Goal: Task Accomplishment & Management: Use online tool/utility

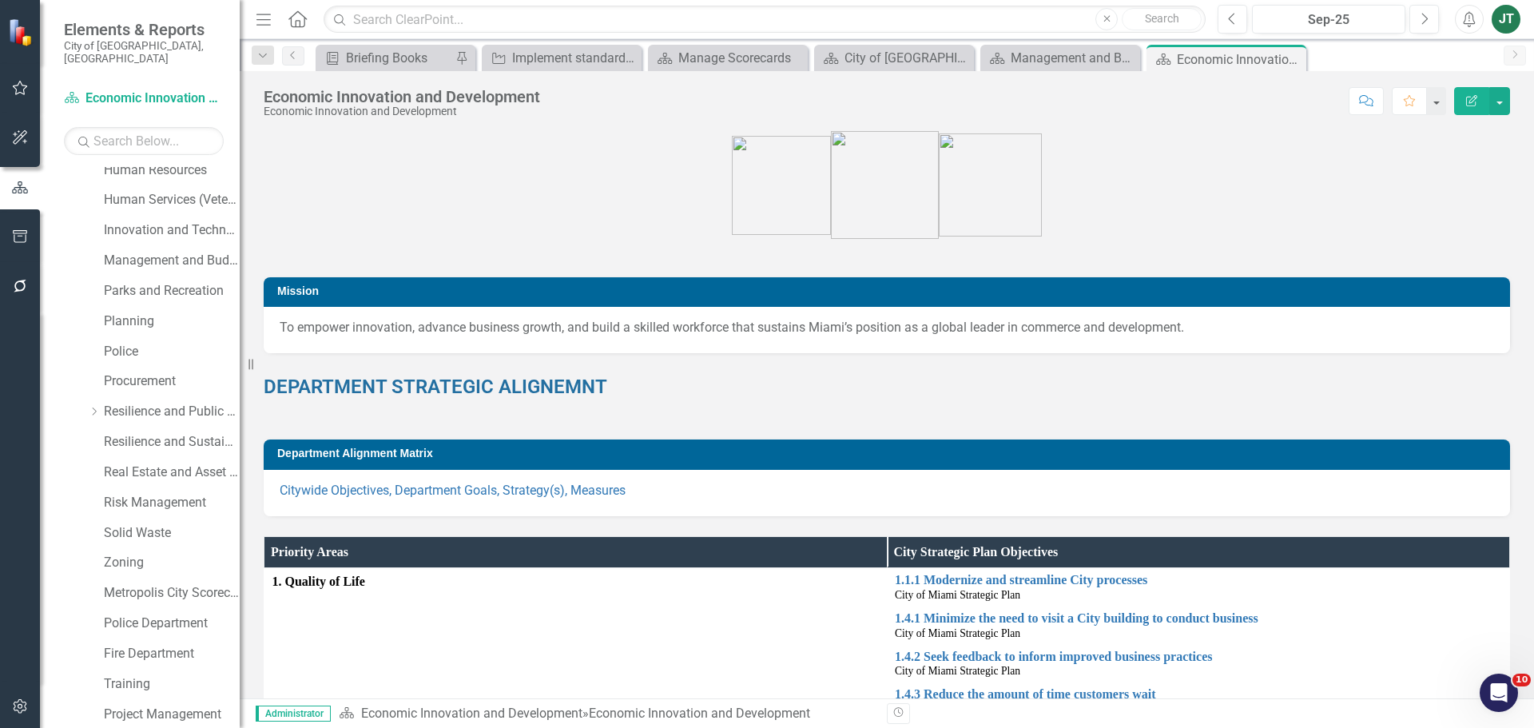
scroll to position [636, 0]
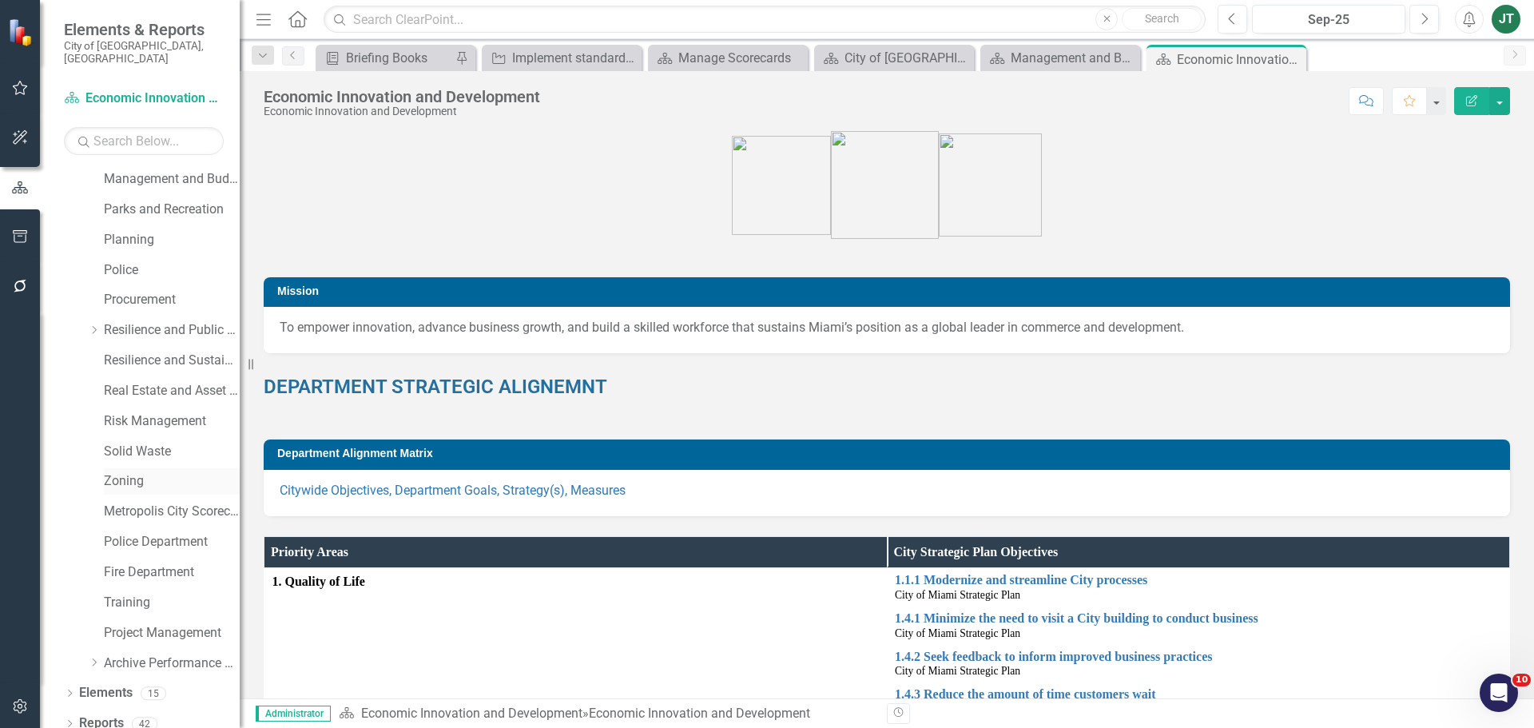
click at [125, 473] on link "Zoning" at bounding box center [172, 481] width 136 height 18
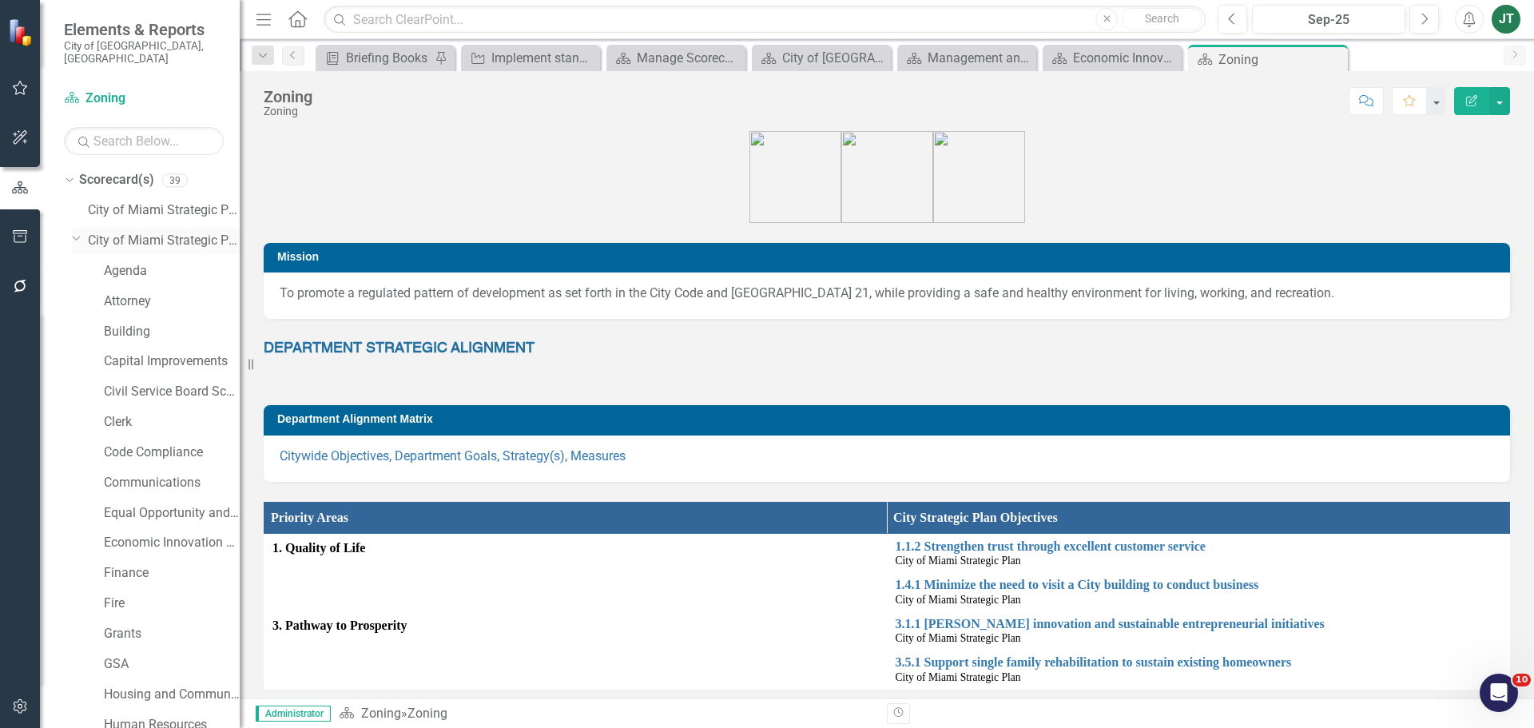
click at [73, 232] on icon "Dropdown" at bounding box center [77, 238] width 10 height 12
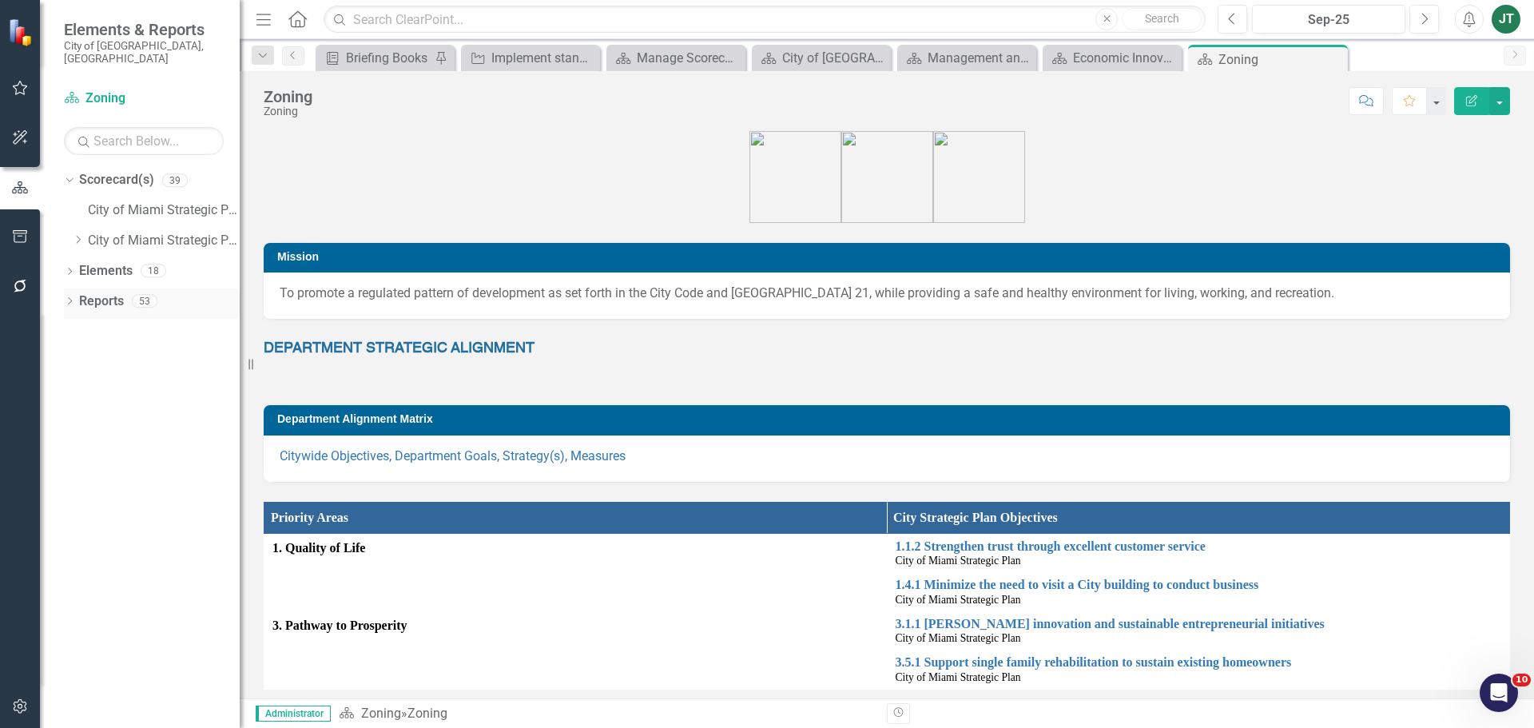
click at [93, 292] on link "Reports" at bounding box center [101, 301] width 45 height 18
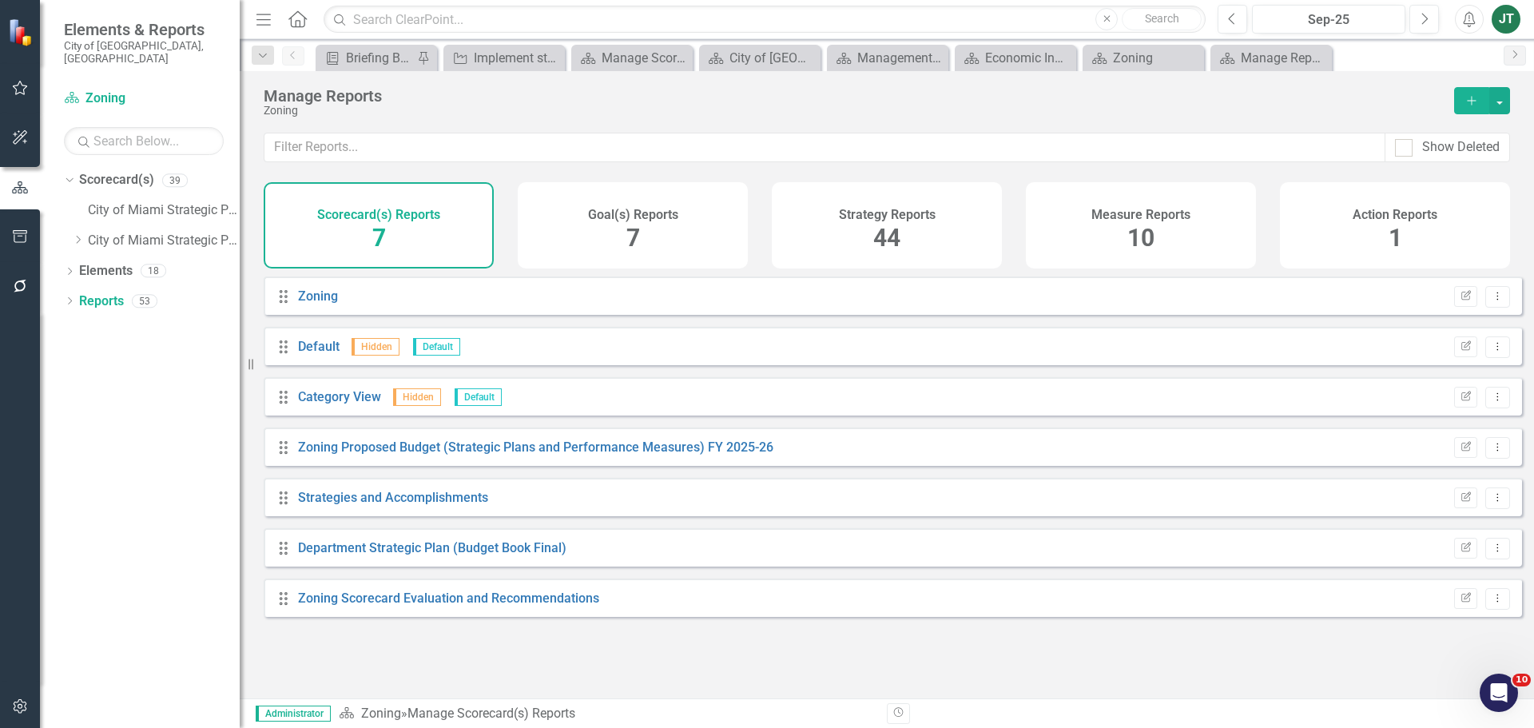
click at [654, 235] on div "Goal(s) Reports 7" at bounding box center [633, 225] width 230 height 86
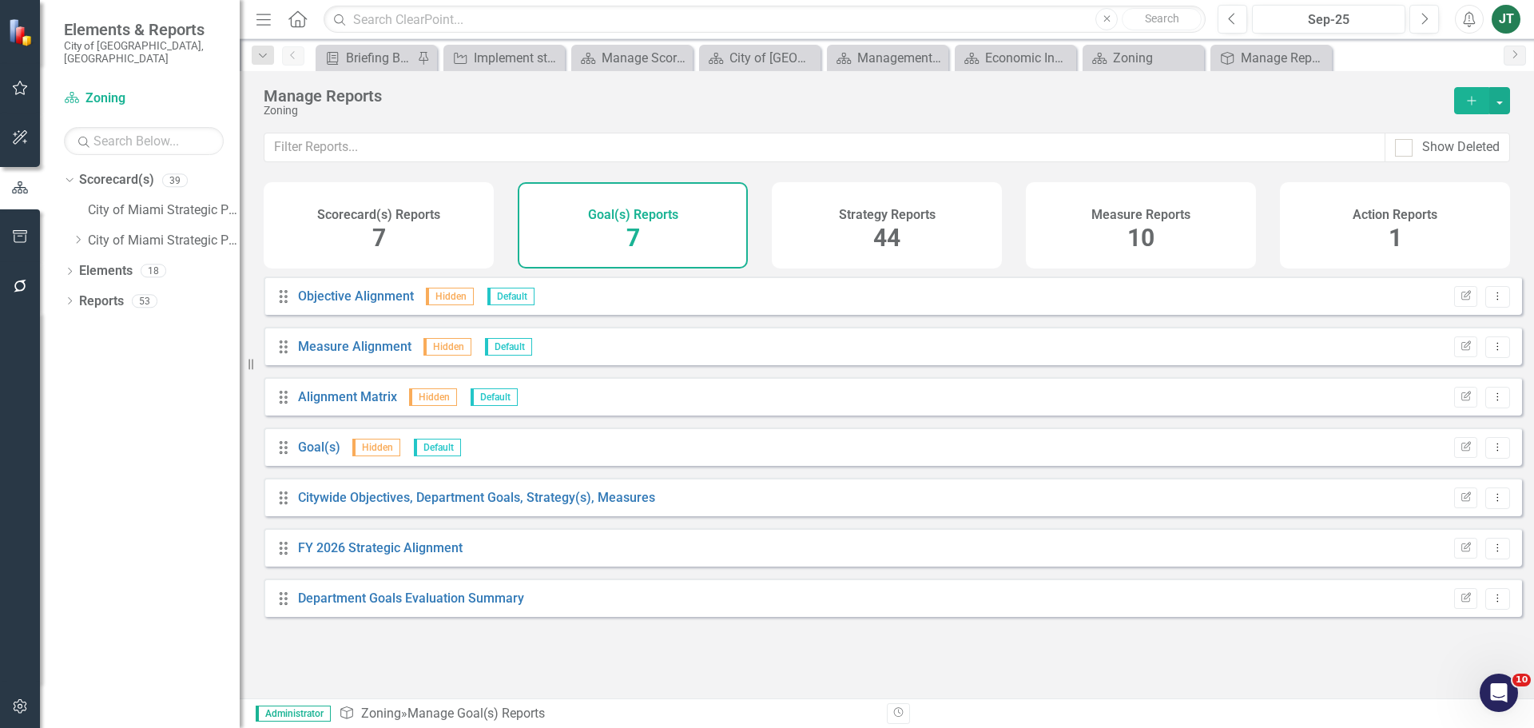
click at [432, 250] on div "Scorecard(s) Reports 7" at bounding box center [379, 225] width 230 height 86
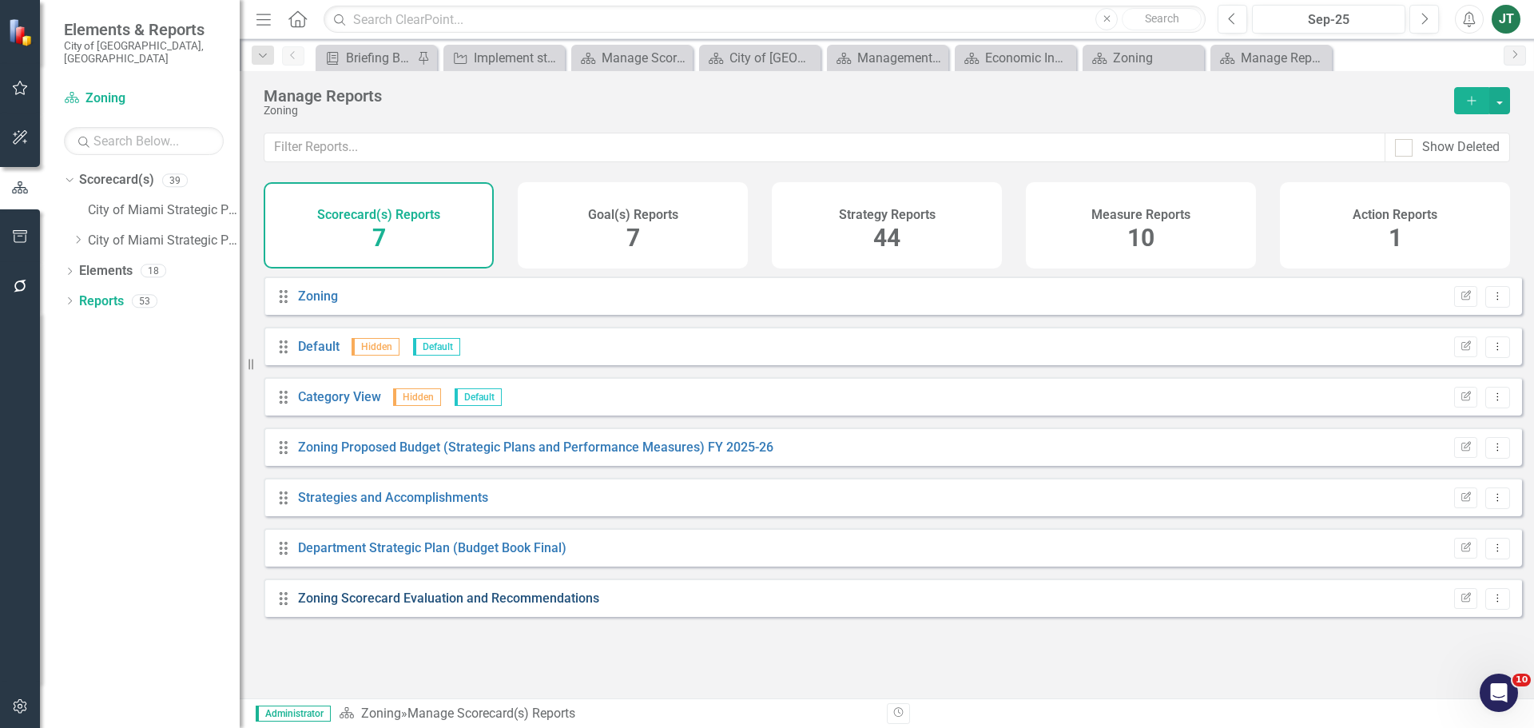
click at [462, 606] on link "Zoning Scorecard Evaluation and Recommendations" at bounding box center [448, 597] width 301 height 15
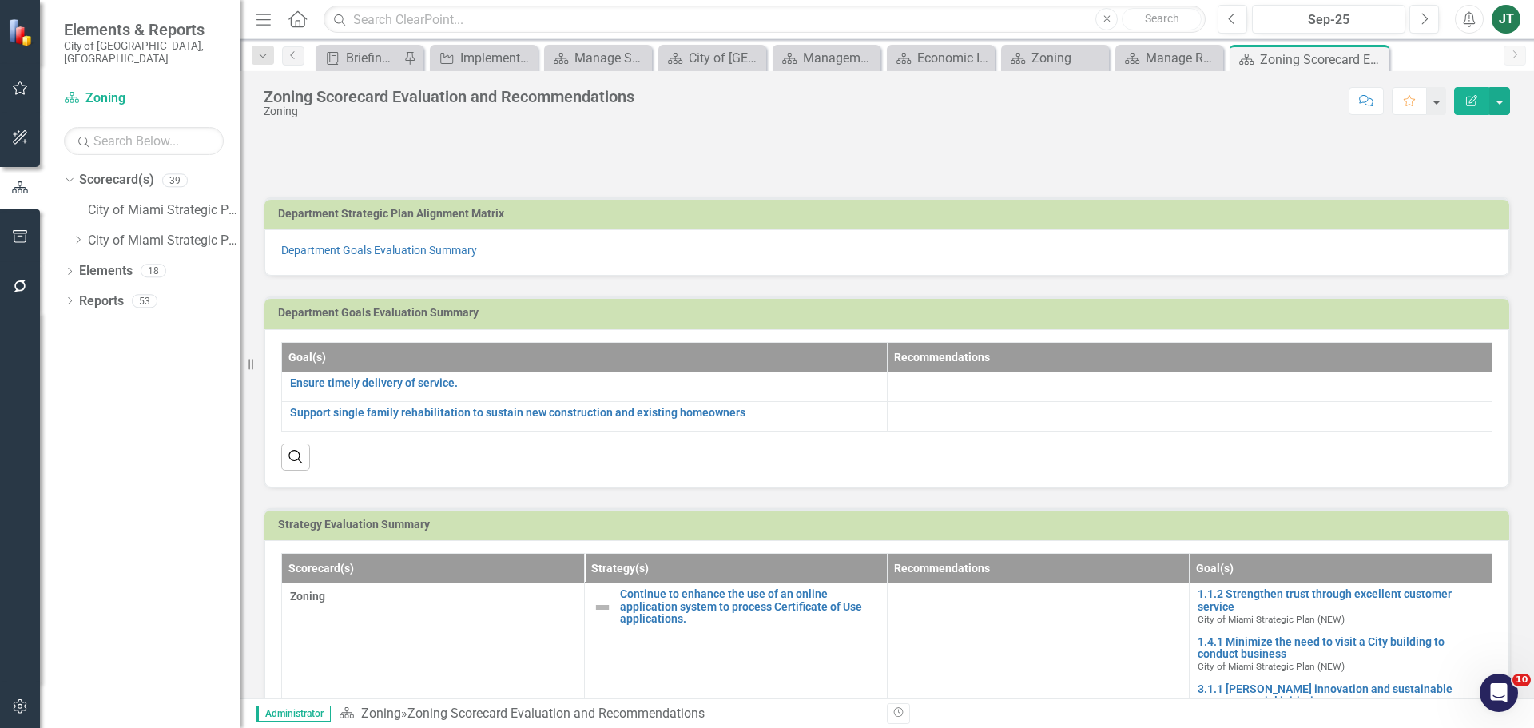
click at [577, 245] on p "Department Goals Evaluation Summary" at bounding box center [886, 250] width 1211 height 16
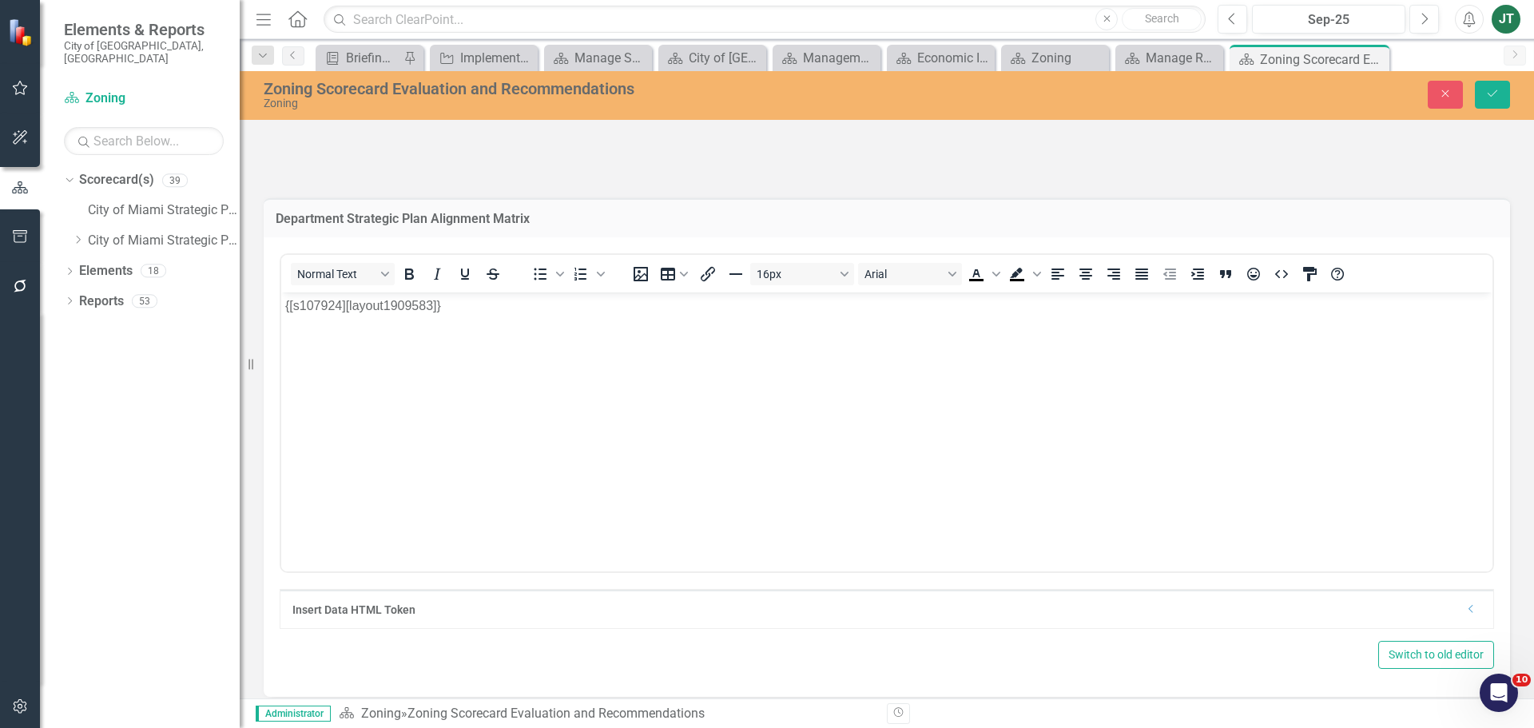
click at [1465, 606] on icon "Dropdown" at bounding box center [1471, 609] width 12 height 10
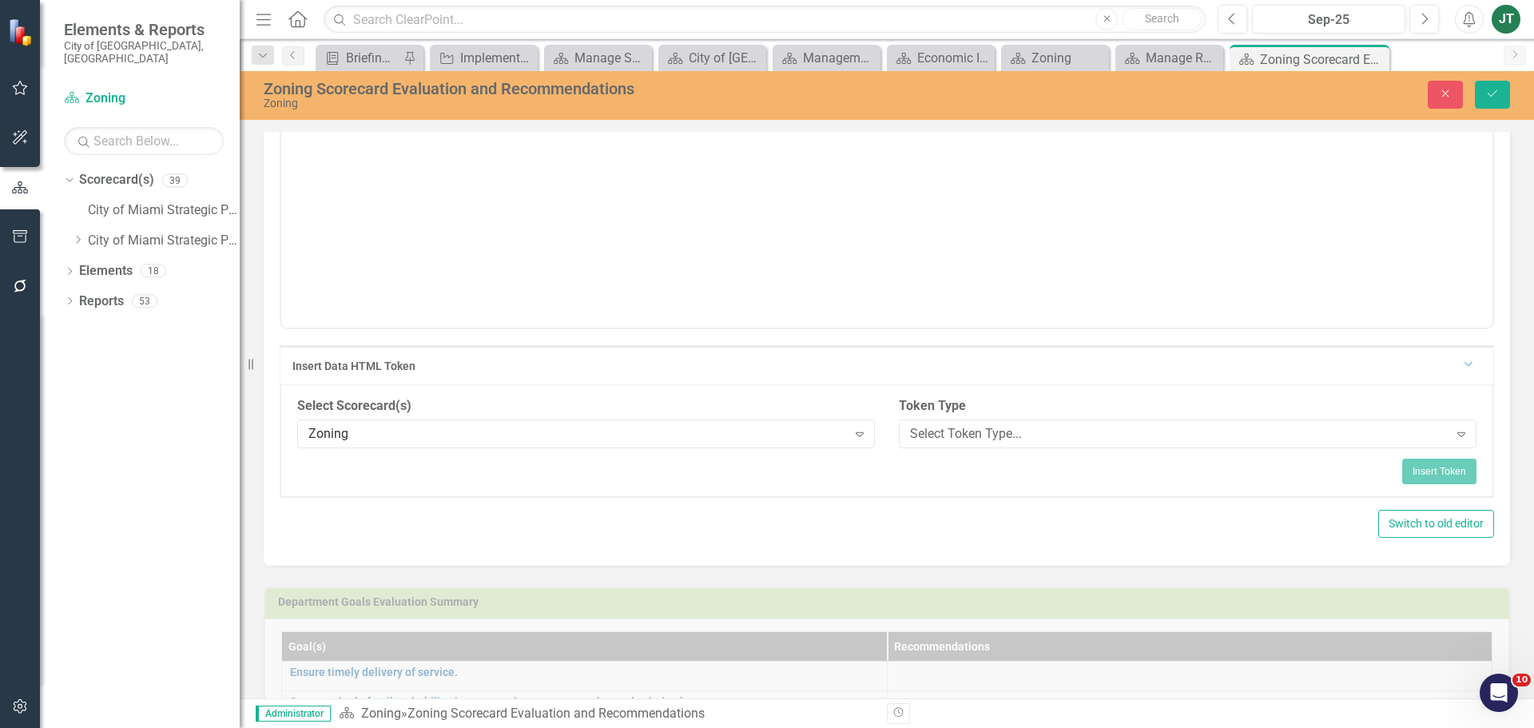
scroll to position [320, 0]
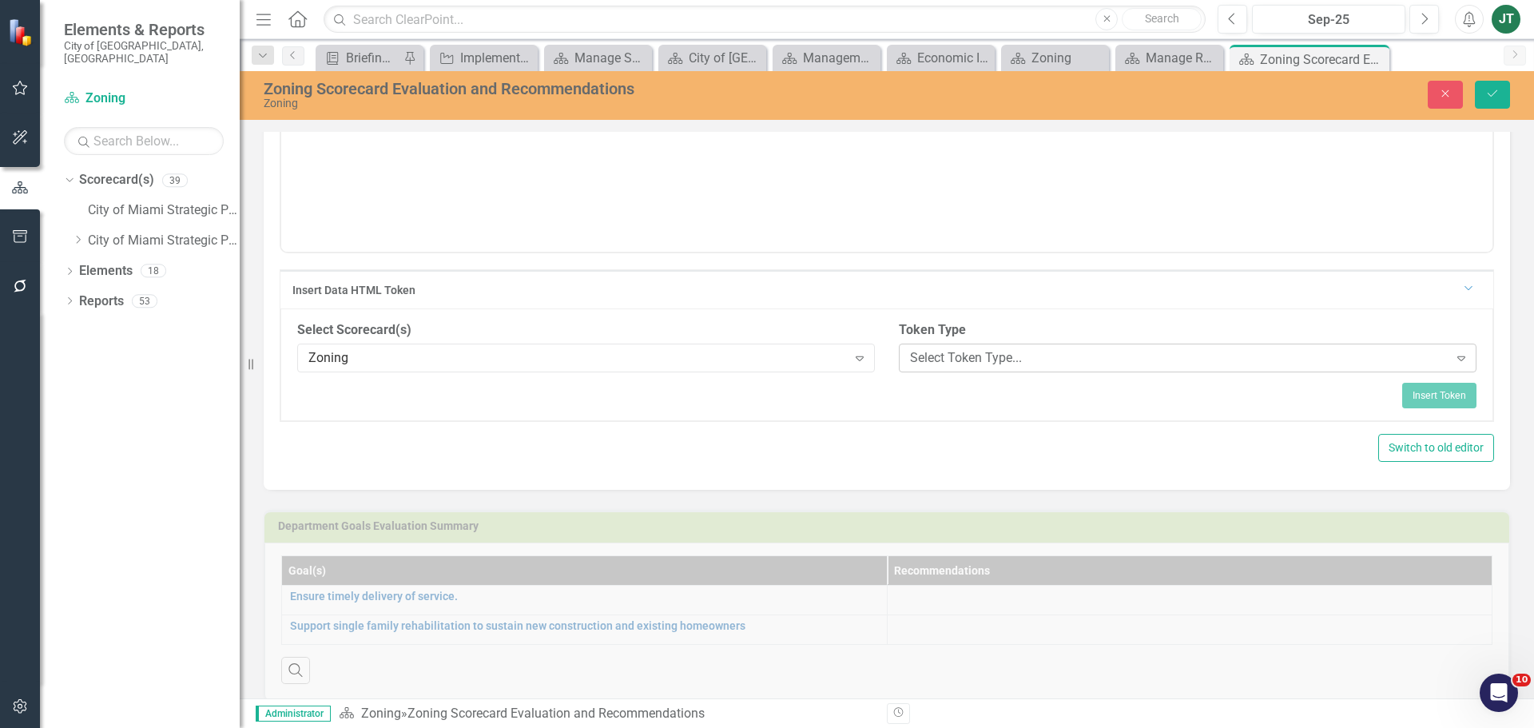
click at [979, 359] on div "Select Token Type..." at bounding box center [1179, 357] width 538 height 18
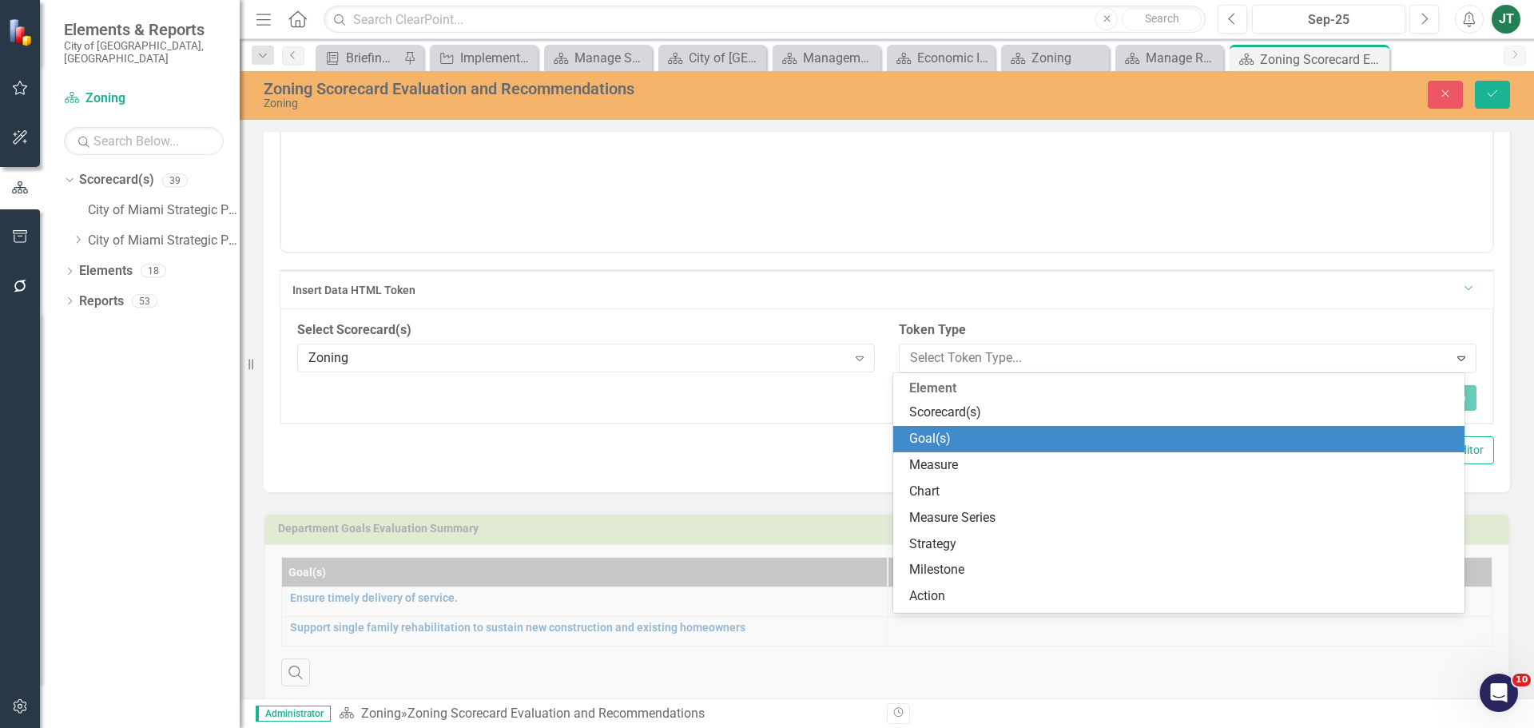
click at [961, 441] on div "Goal(s)" at bounding box center [1182, 439] width 546 height 18
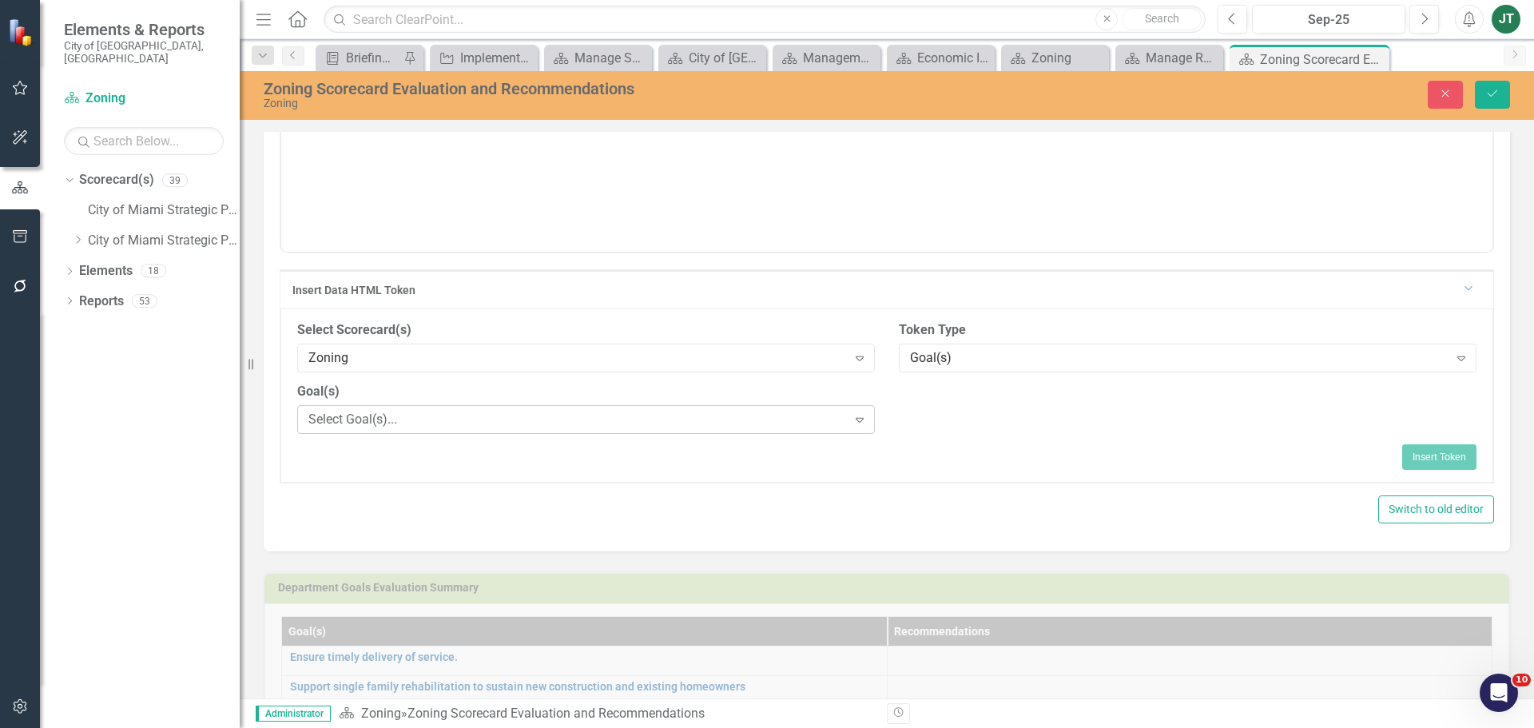
click at [467, 423] on div "Select Goal(s)..." at bounding box center [577, 419] width 538 height 18
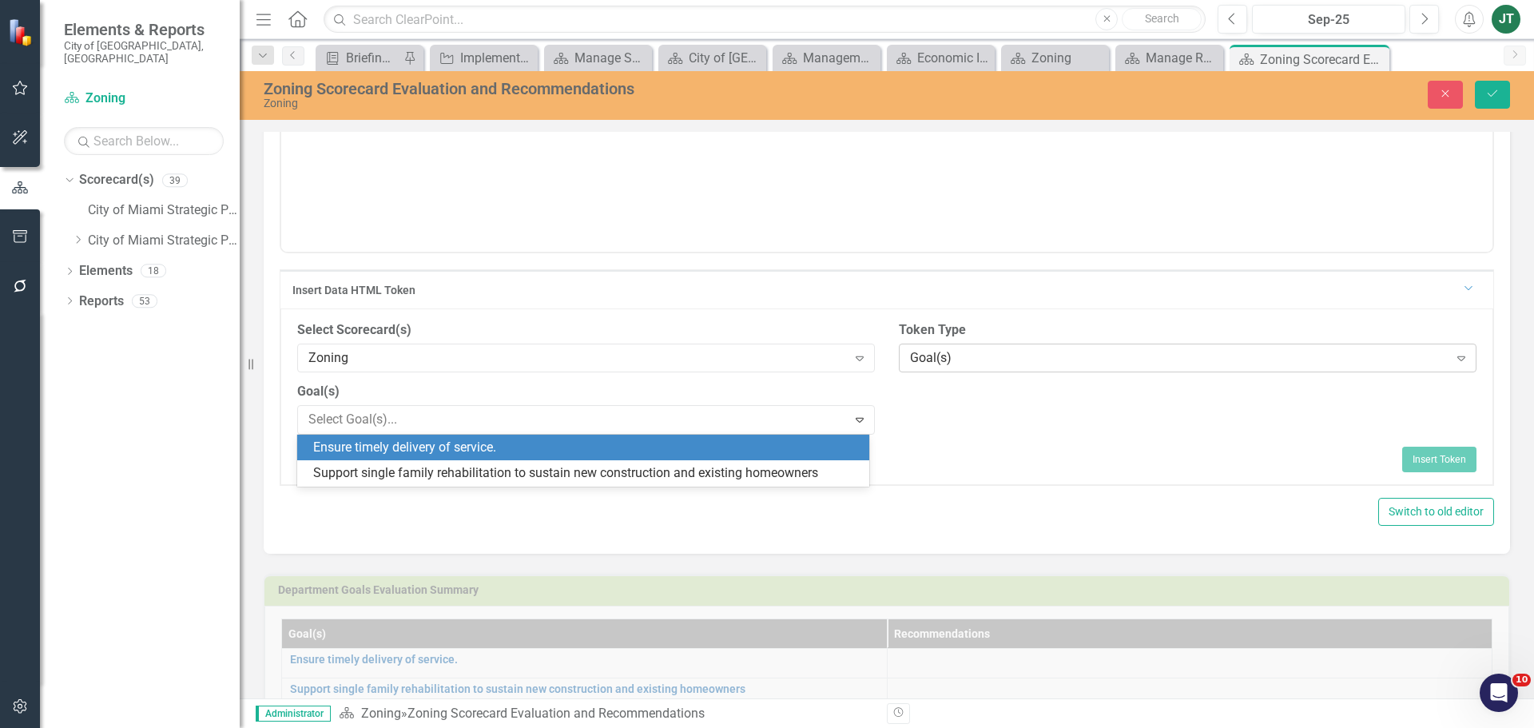
click at [941, 360] on div "Goal(s)" at bounding box center [1179, 357] width 538 height 18
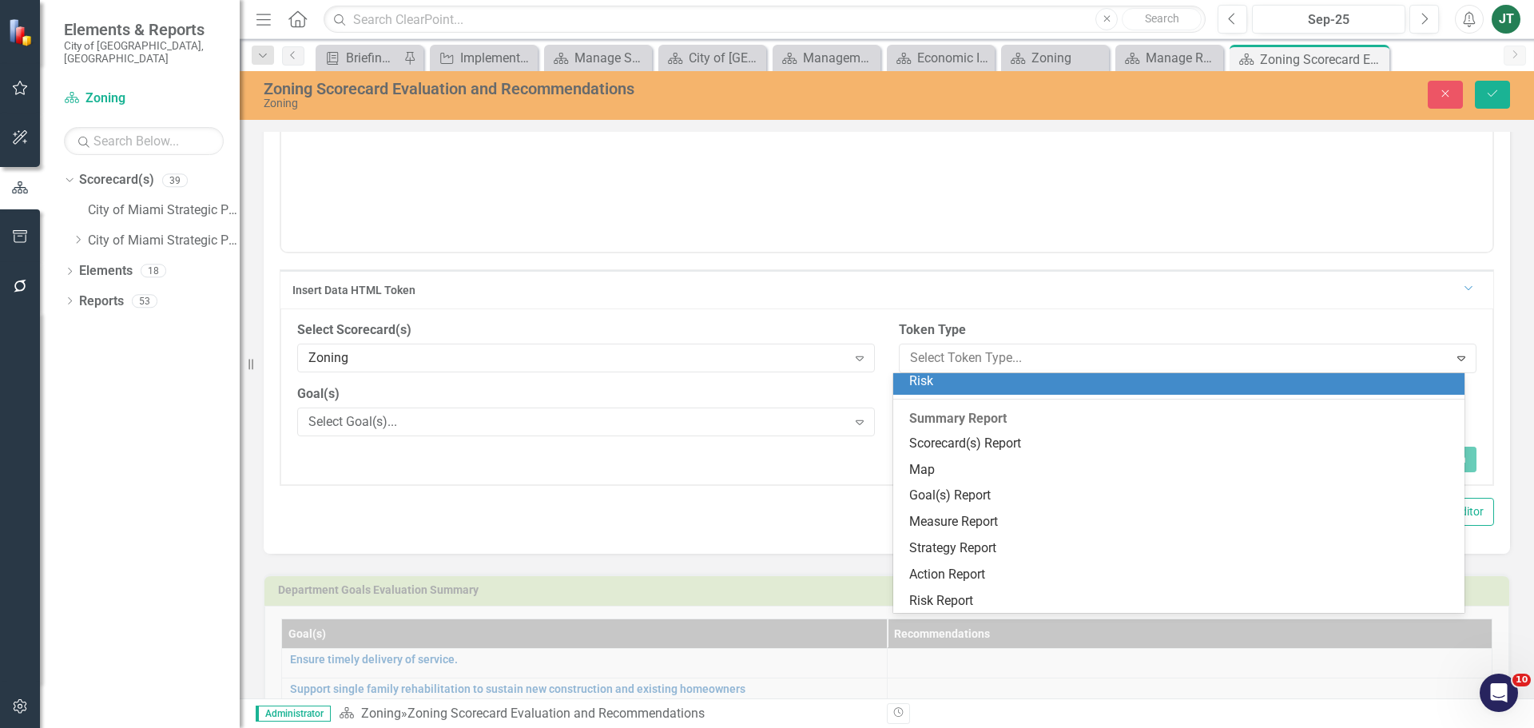
scroll to position [243, 0]
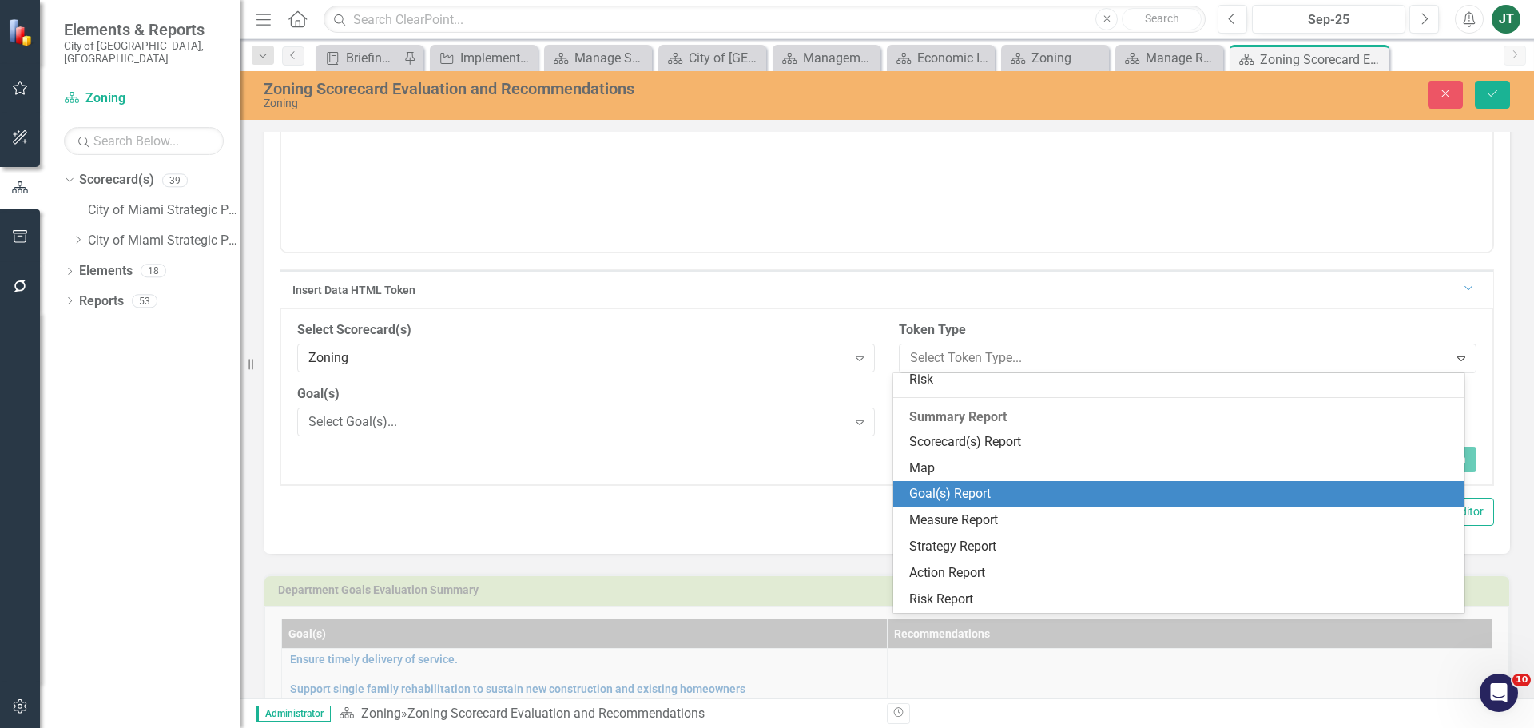
click at [952, 492] on div "Goal(s) Report" at bounding box center [1182, 494] width 546 height 18
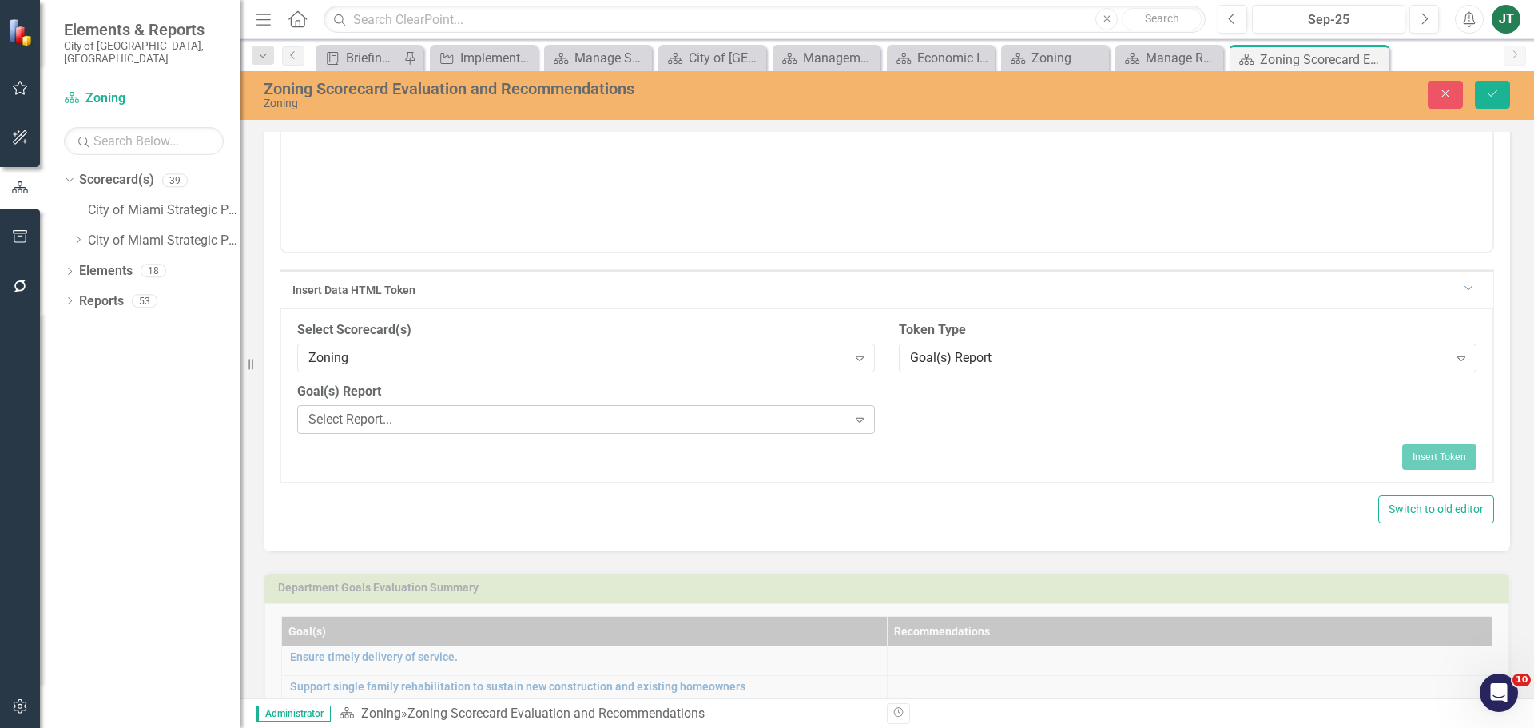
click at [691, 420] on div "Select Report..." at bounding box center [577, 419] width 538 height 18
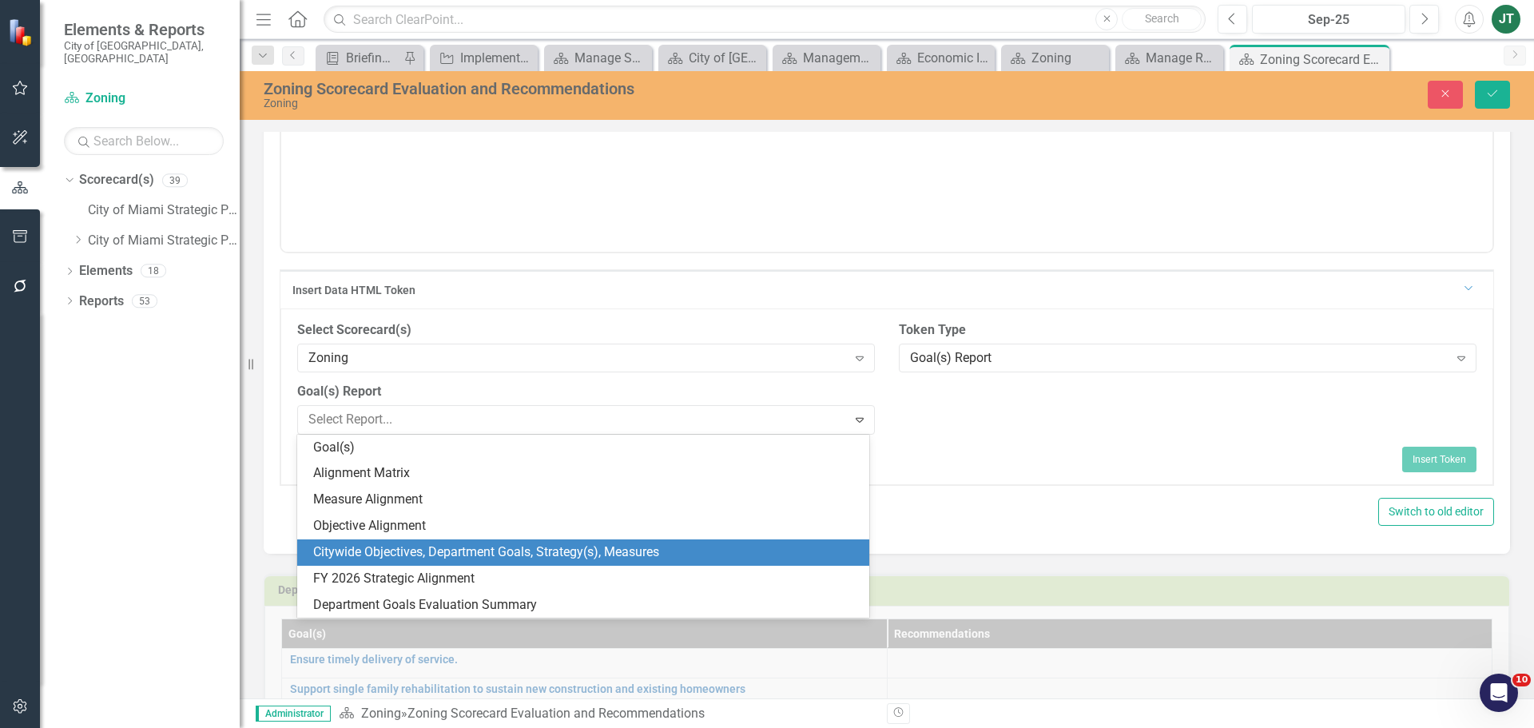
click at [539, 550] on div "Citywide Objectives, Department Goals, Strategy(s), Measures" at bounding box center [586, 552] width 546 height 18
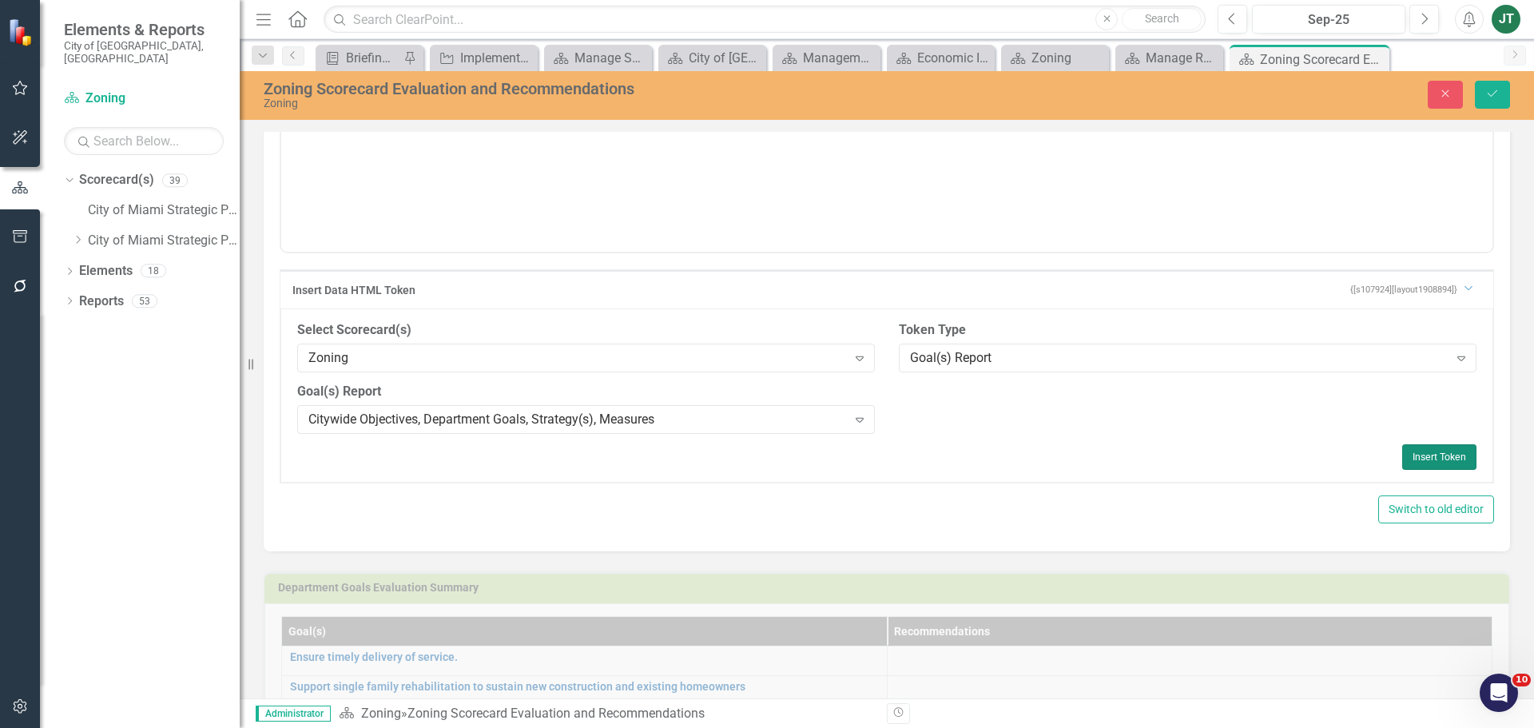
click at [1433, 455] on button "Insert Token" at bounding box center [1439, 457] width 74 height 26
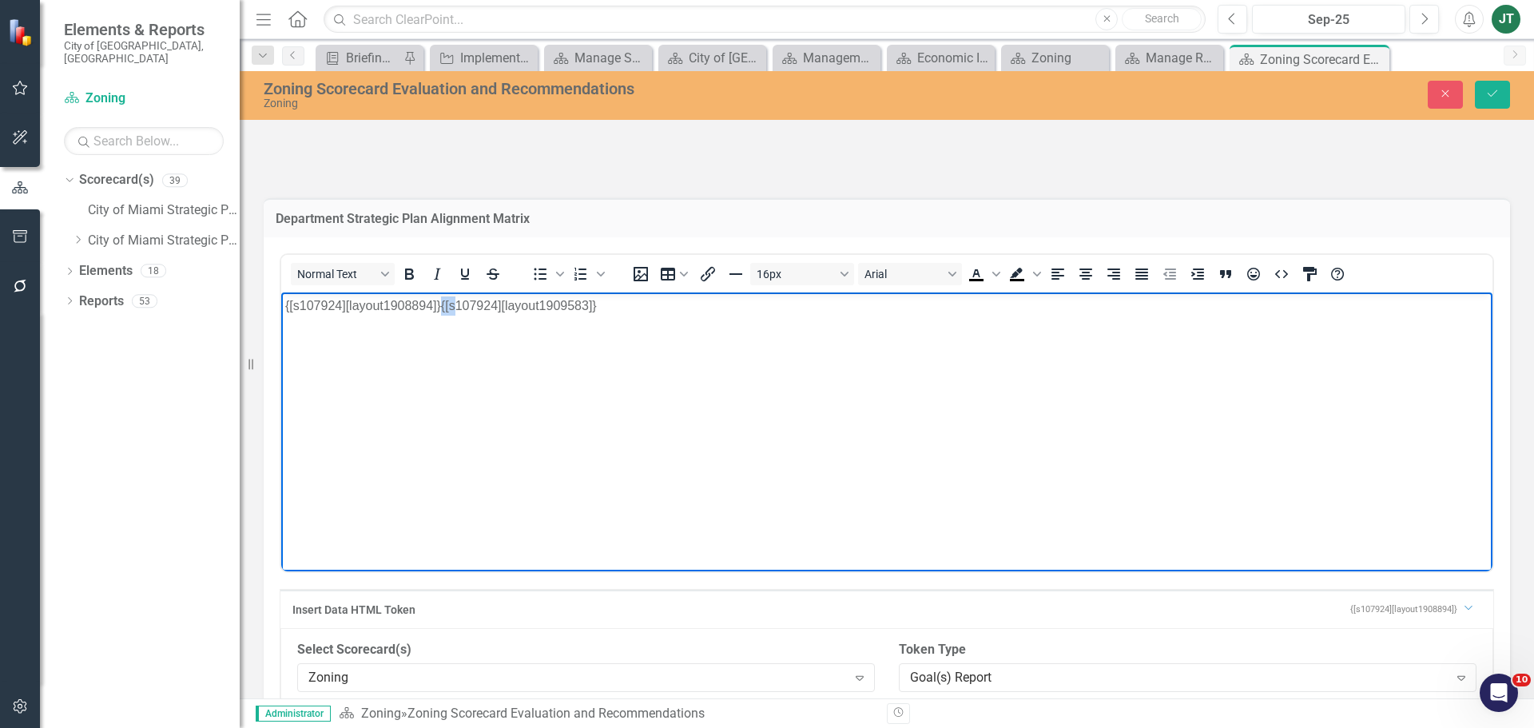
drag, startPoint x: 441, startPoint y: 329, endPoint x: 573, endPoint y: 319, distance: 132.2
click at [466, 321] on body "{[s107924][layout1908894]}{[s107924][layout1909583]}" at bounding box center [886, 412] width 1211 height 240
drag, startPoint x: 680, startPoint y: 314, endPoint x: 85, endPoint y: 303, distance: 595.3
click at [281, 303] on html "{[s107924][layout1908894]}{[s107924][layout1909583]}" at bounding box center [886, 412] width 1211 height 240
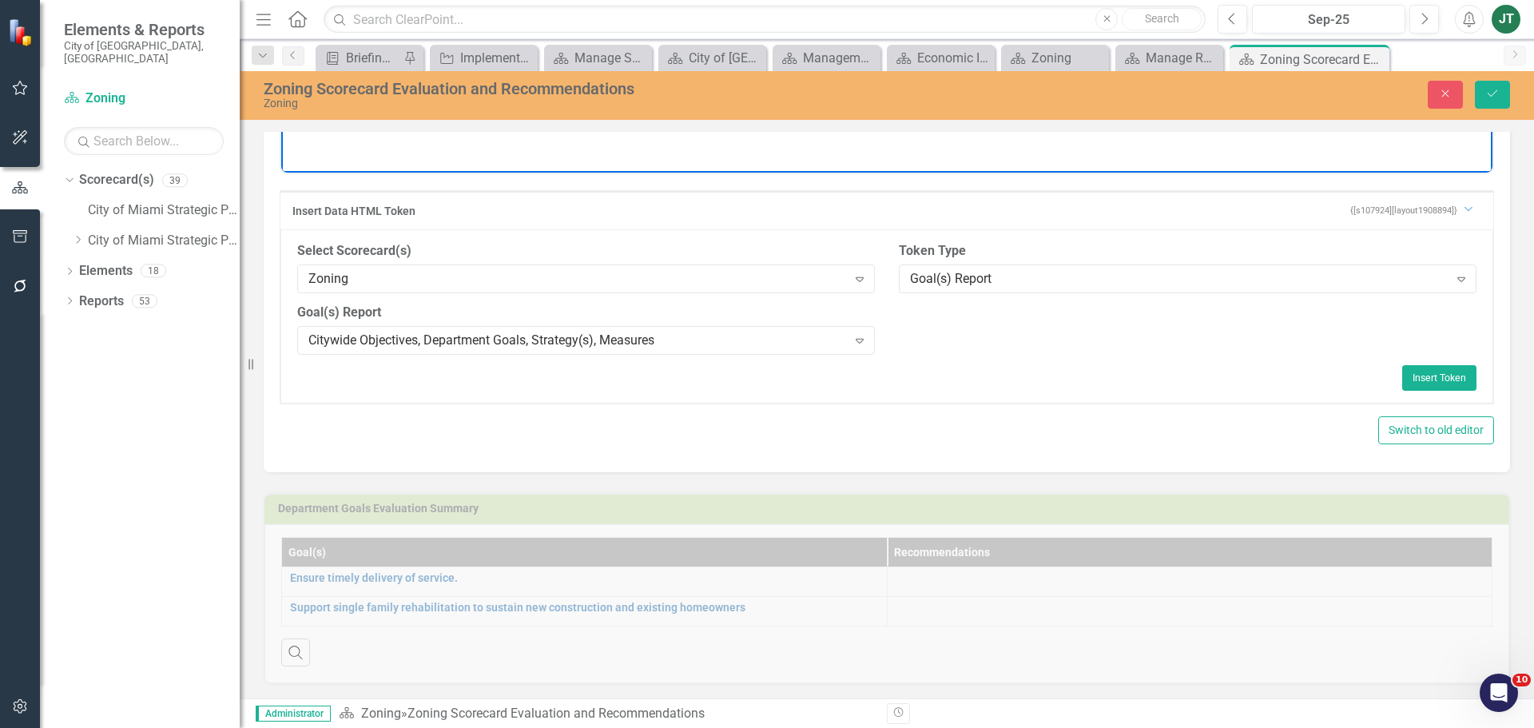
scroll to position [399, 0]
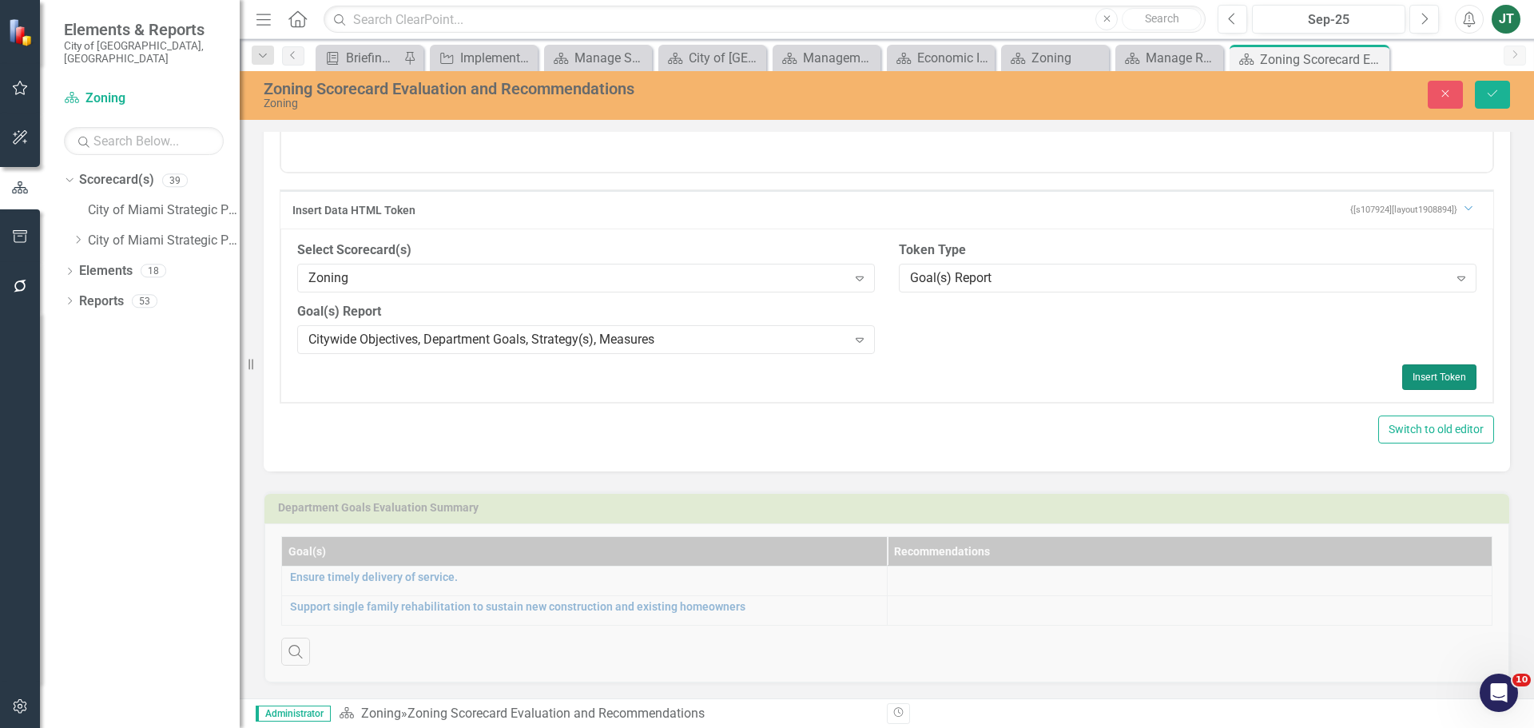
click at [1420, 372] on button "Insert Token" at bounding box center [1439, 377] width 74 height 26
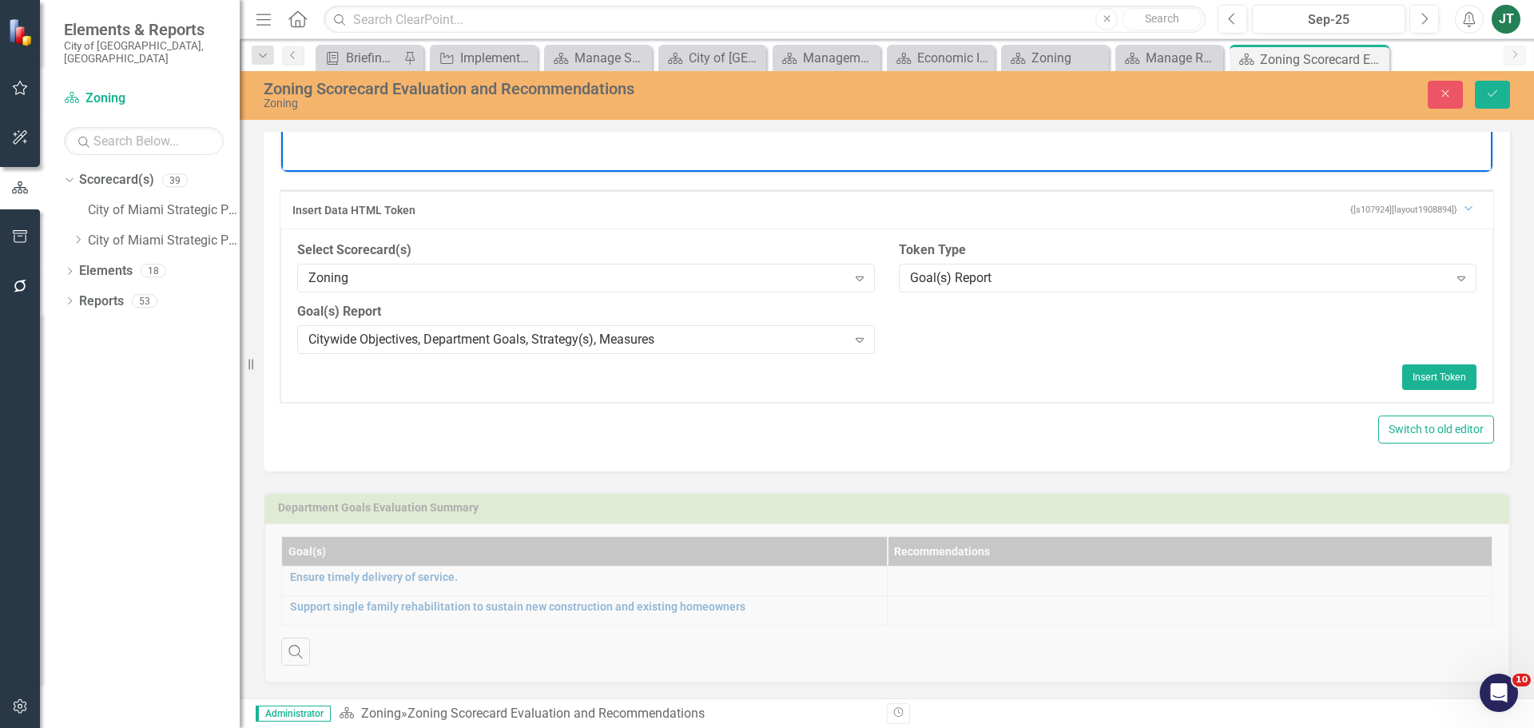
scroll to position [0, 0]
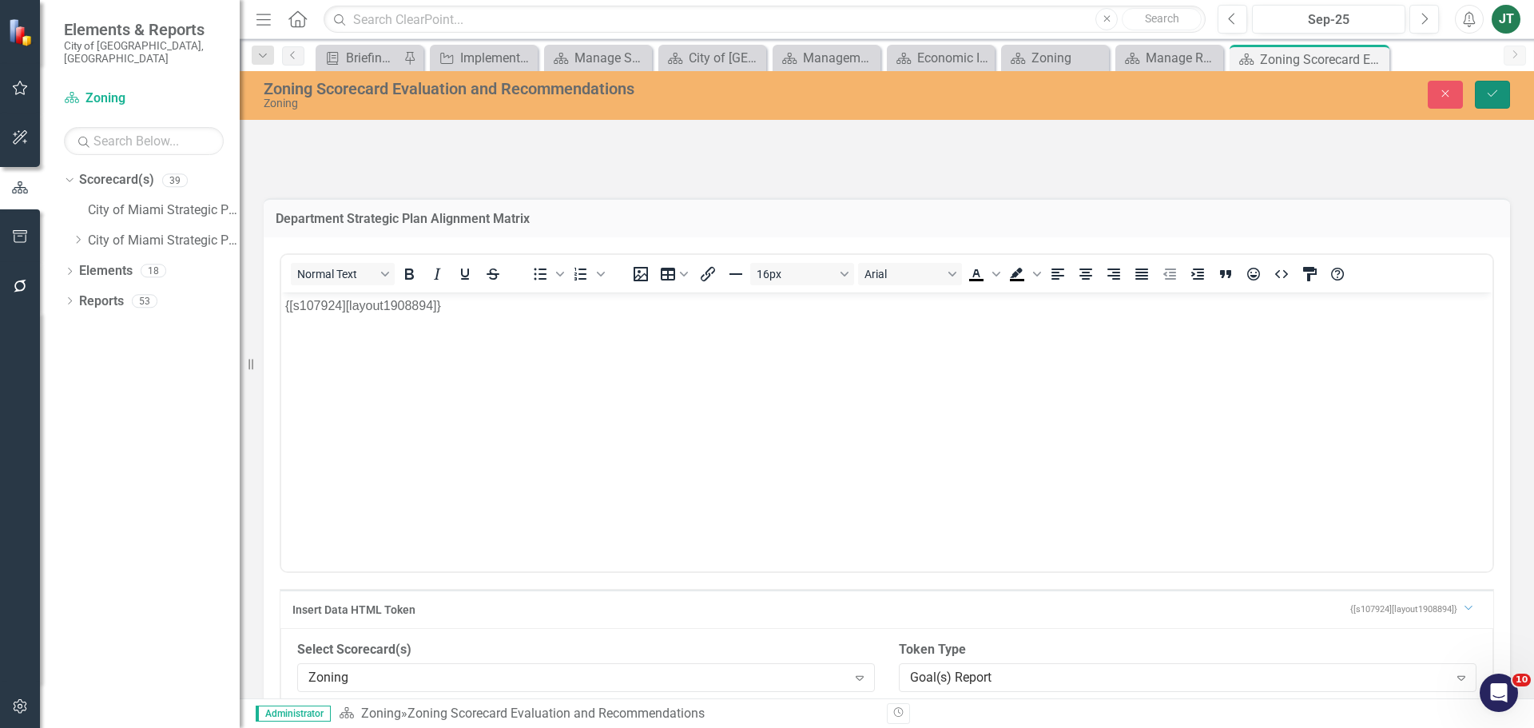
click at [1488, 88] on icon "Save" at bounding box center [1492, 93] width 14 height 11
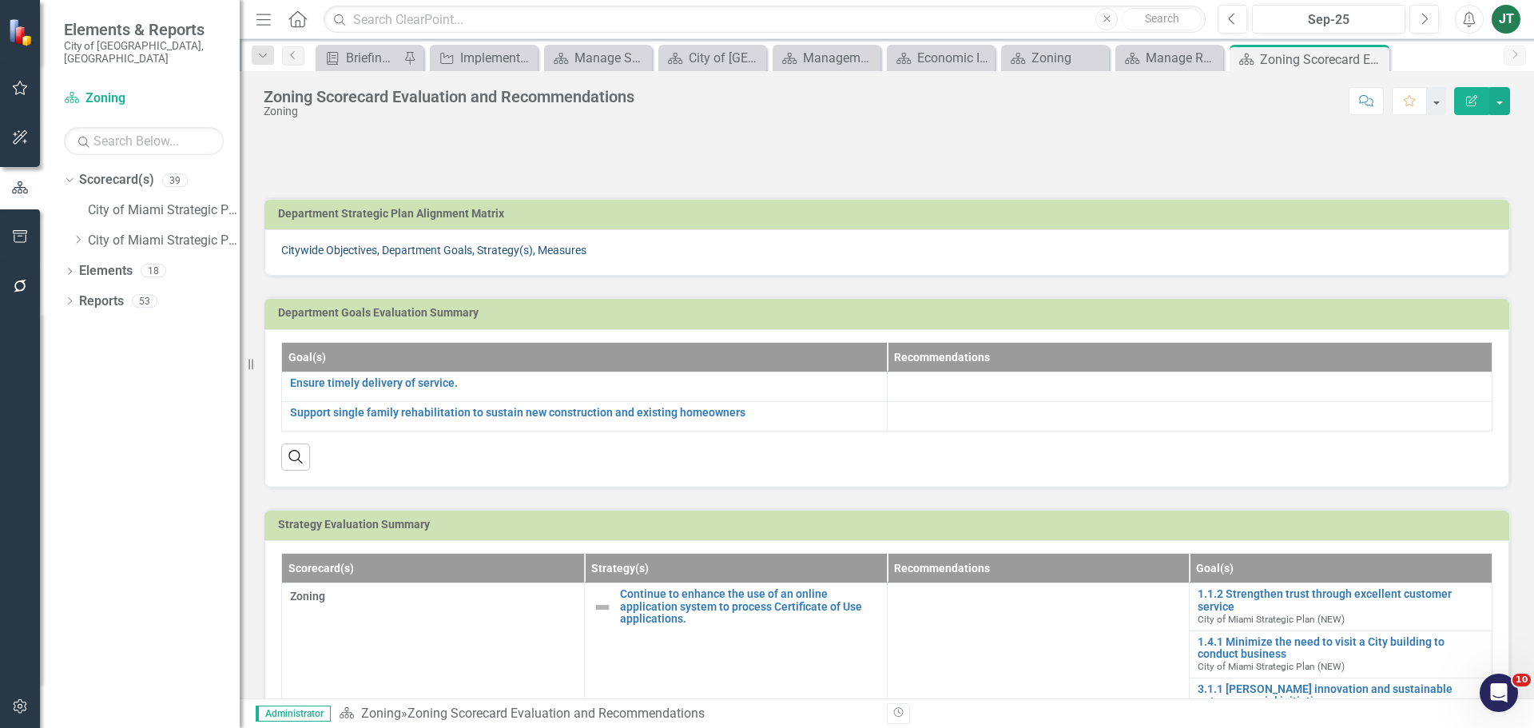
click at [431, 249] on link "Citywide Objectives, Department Goals, Strategy(s), Measures" at bounding box center [433, 250] width 305 height 13
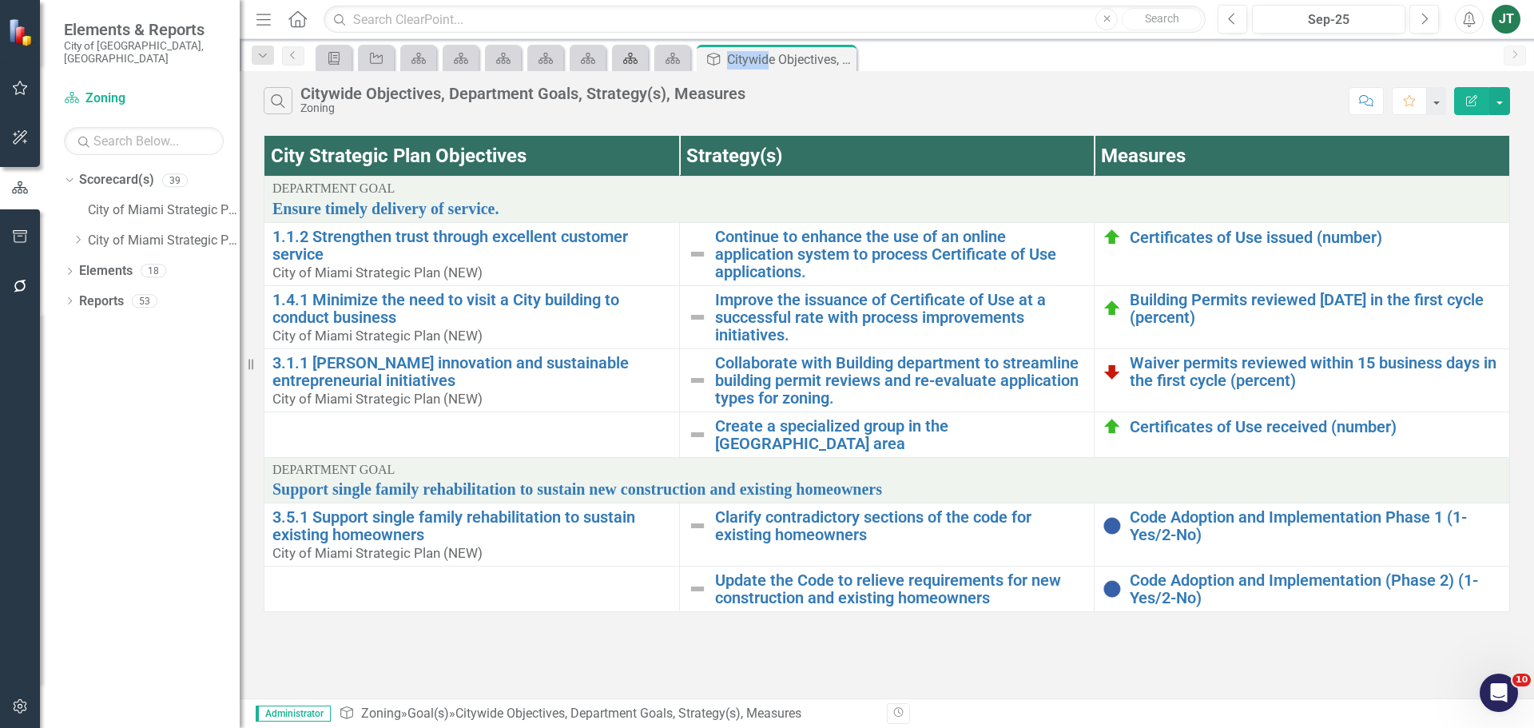
drag, startPoint x: 767, startPoint y: 54, endPoint x: 617, endPoint y: 66, distance: 150.7
click at [603, 70] on div "Briefing Book Template Strategy Scorecard(s) Scorecard(s) Scorecard(s) Scorecar…" at bounding box center [903, 58] width 1183 height 26
click at [671, 54] on icon at bounding box center [673, 58] width 14 height 11
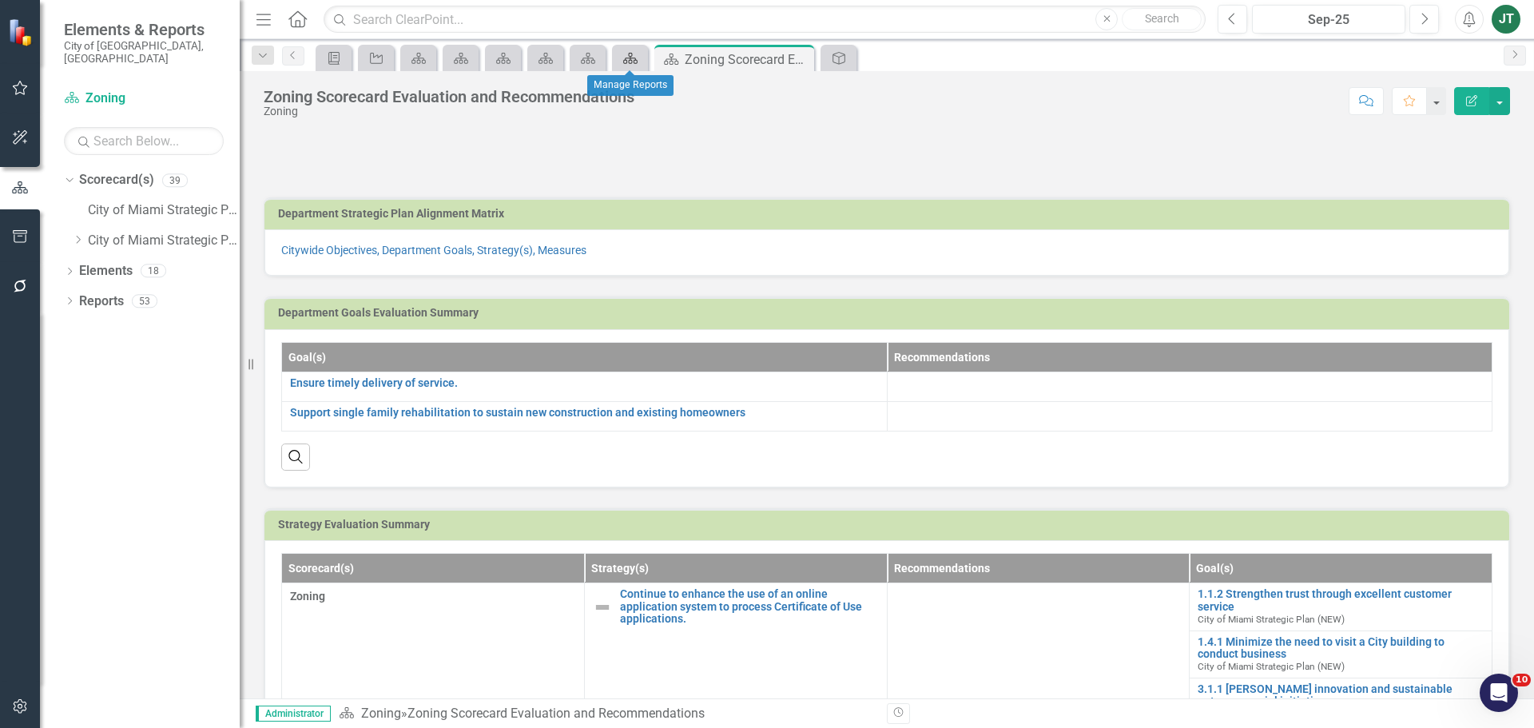
click at [625, 61] on icon "Scorecard(s)" at bounding box center [630, 58] width 16 height 13
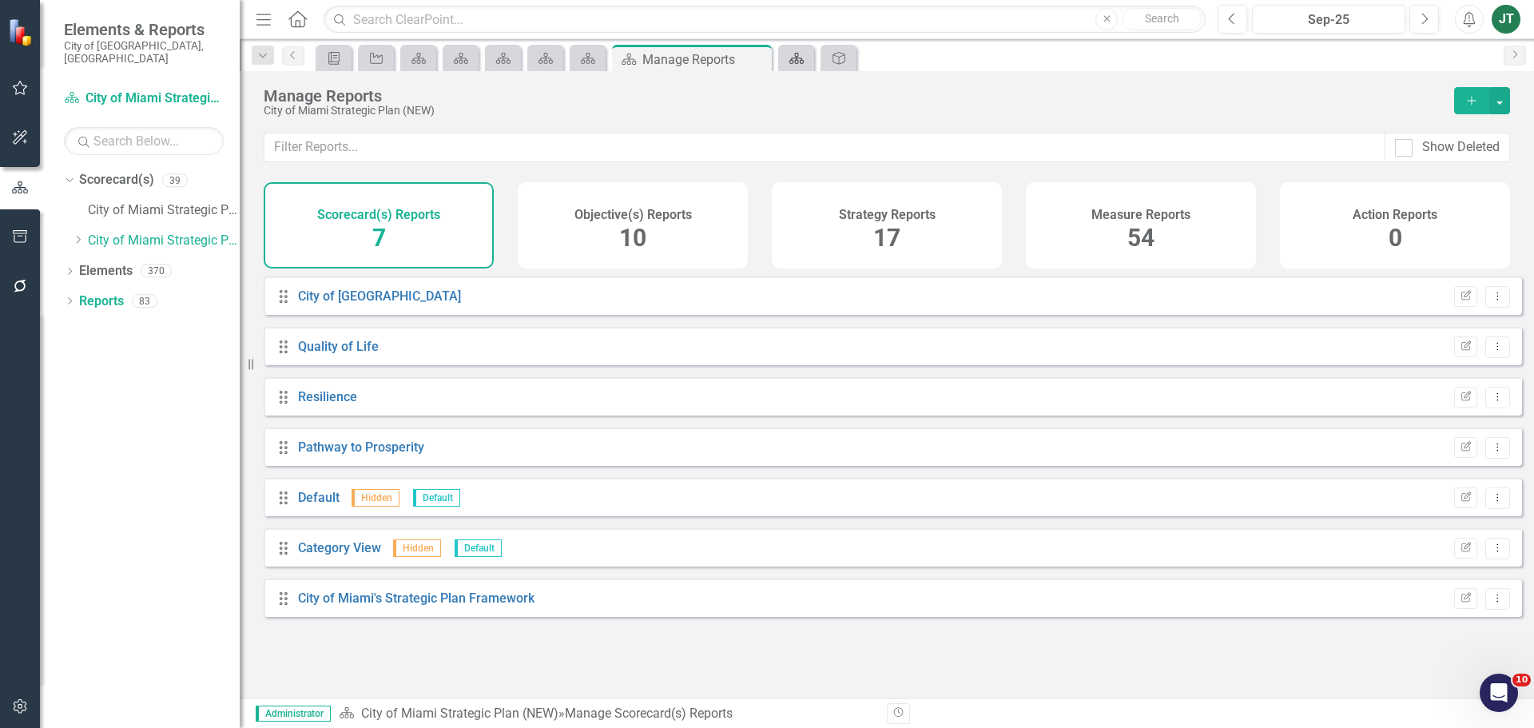
click at [783, 54] on div "Scorecard(s)" at bounding box center [793, 58] width 22 height 20
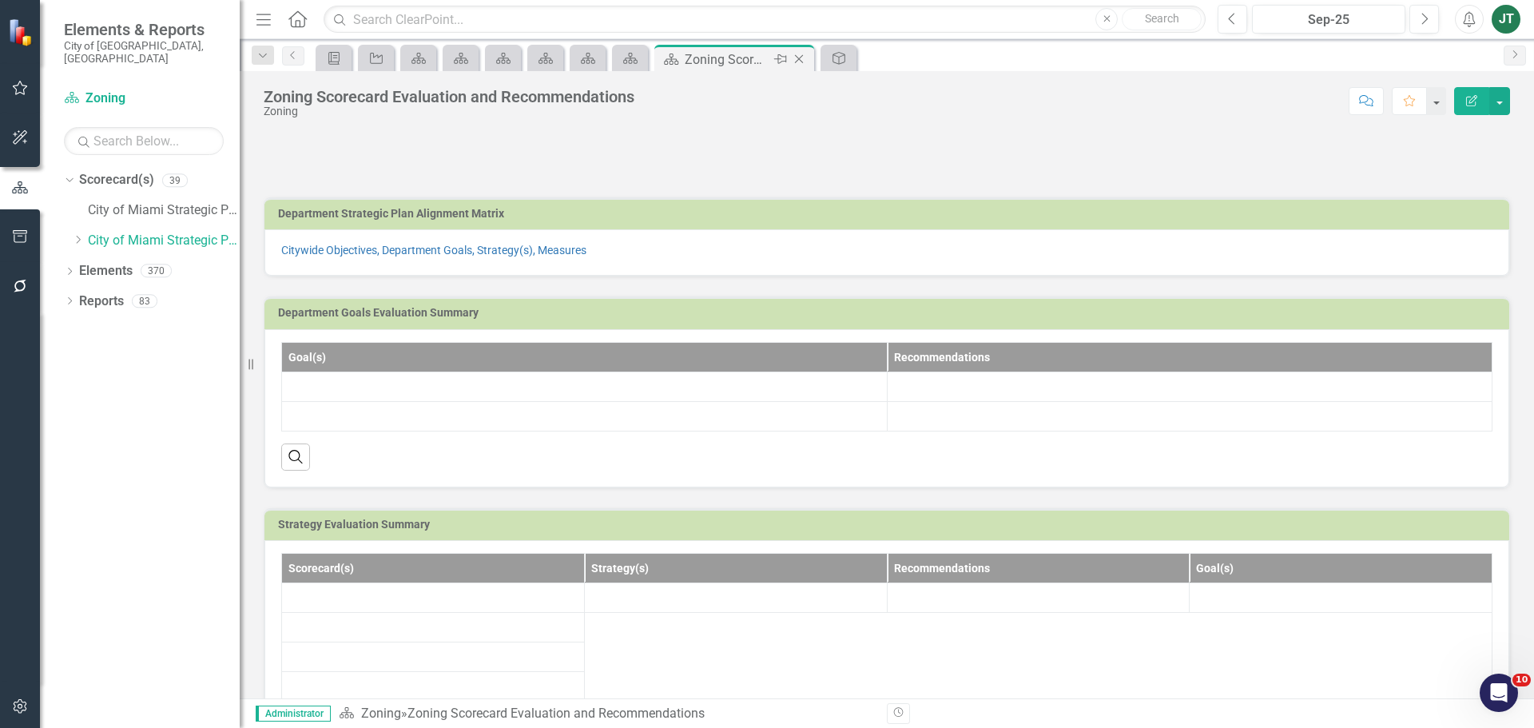
click at [788, 58] on div "Pin" at bounding box center [779, 60] width 20 height 20
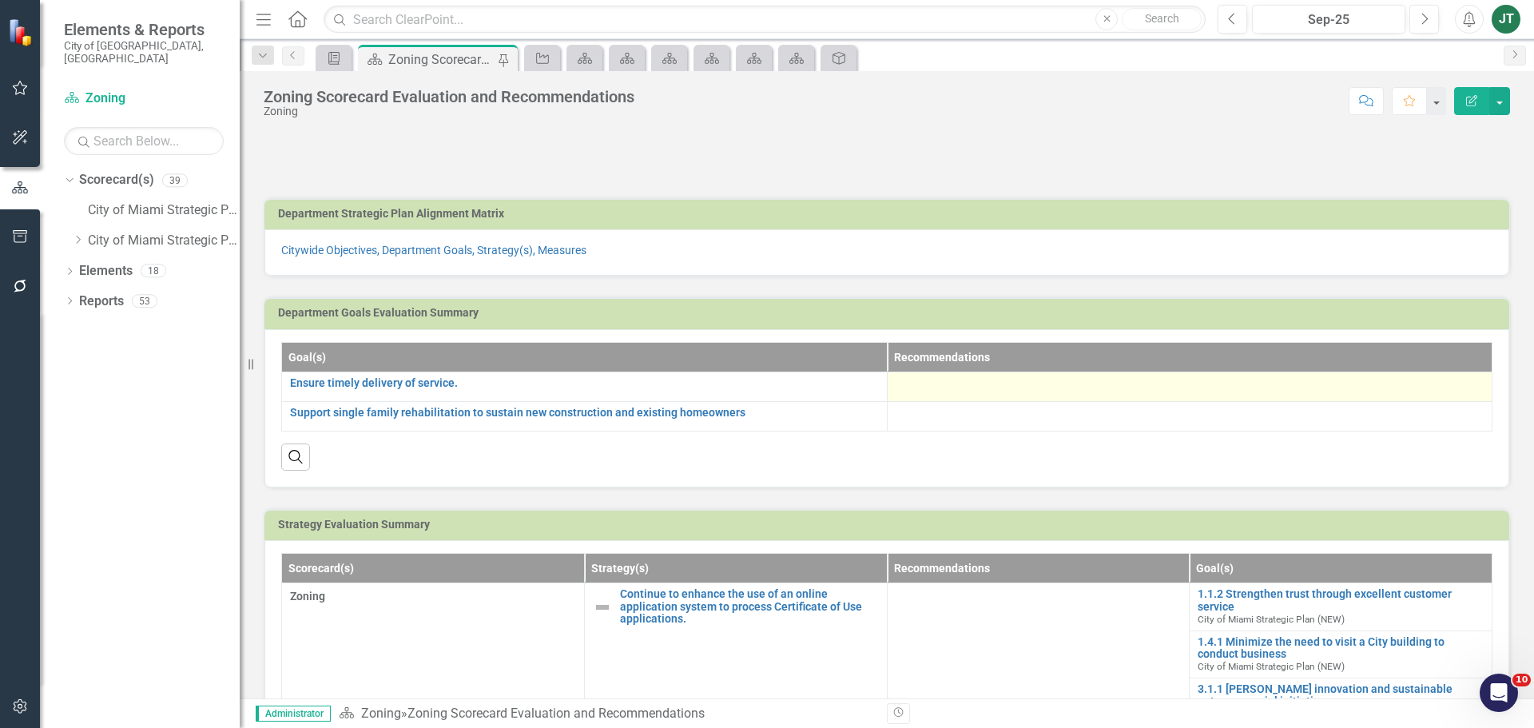
click at [924, 388] on div at bounding box center [1190, 386] width 589 height 19
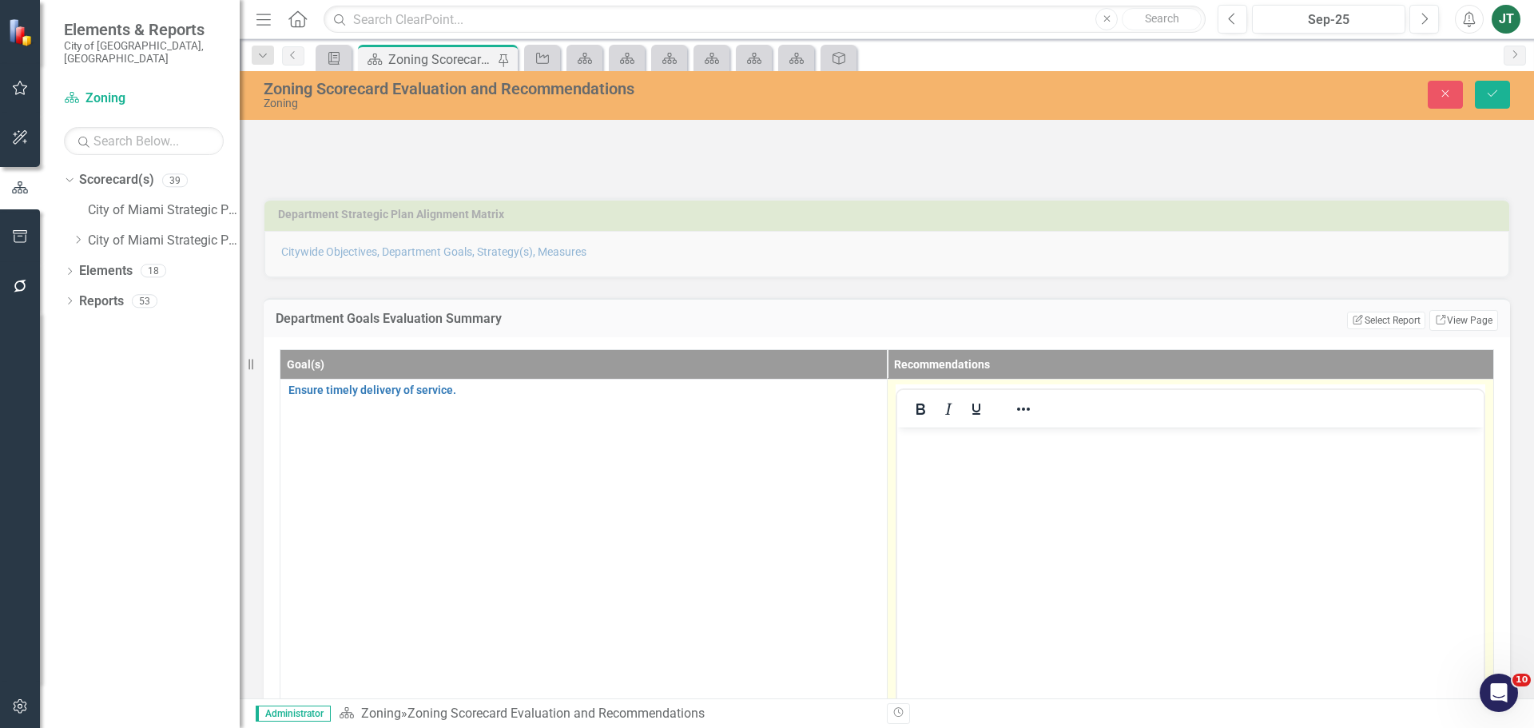
click at [941, 453] on body "Rich Text Area. Press ALT-0 for help." at bounding box center [1189, 547] width 587 height 240
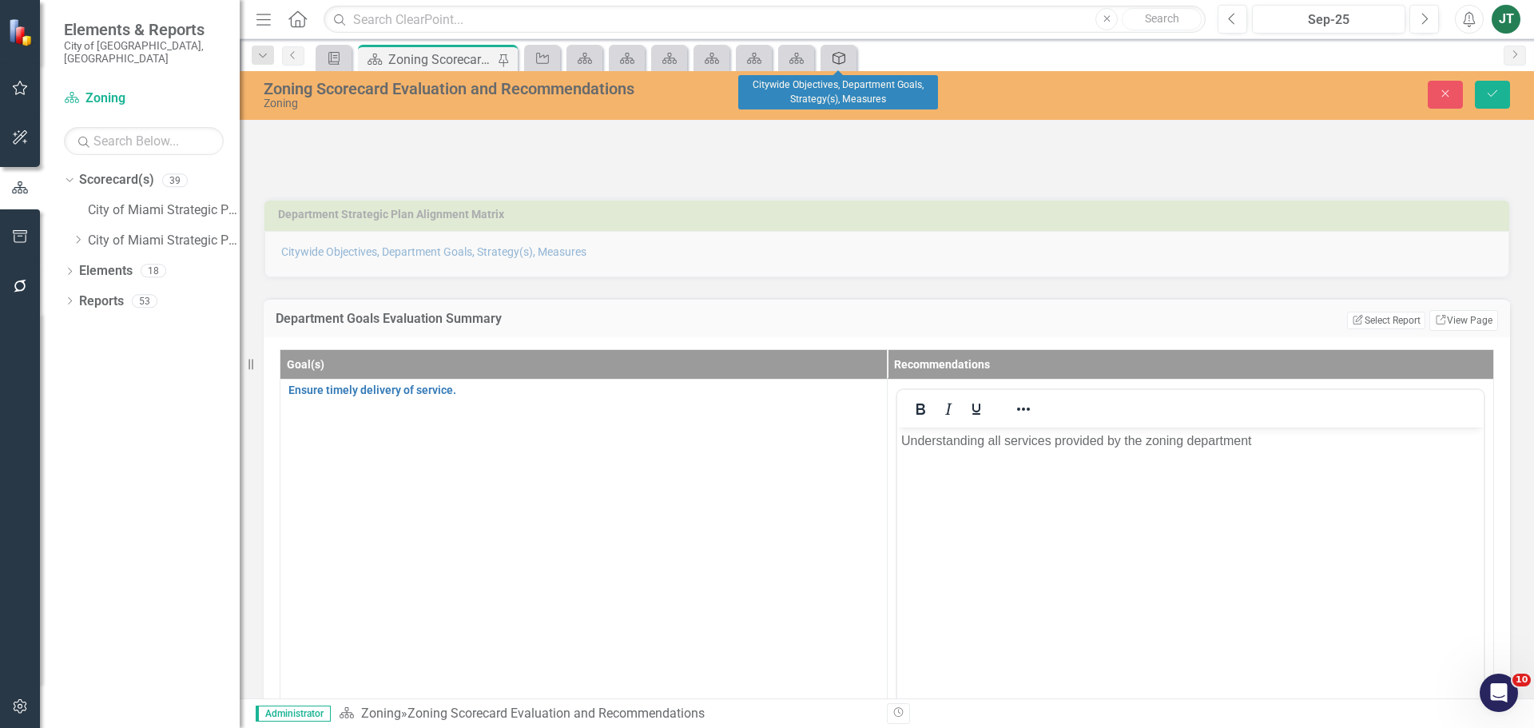
click at [841, 59] on icon "Goal(s)" at bounding box center [839, 58] width 16 height 13
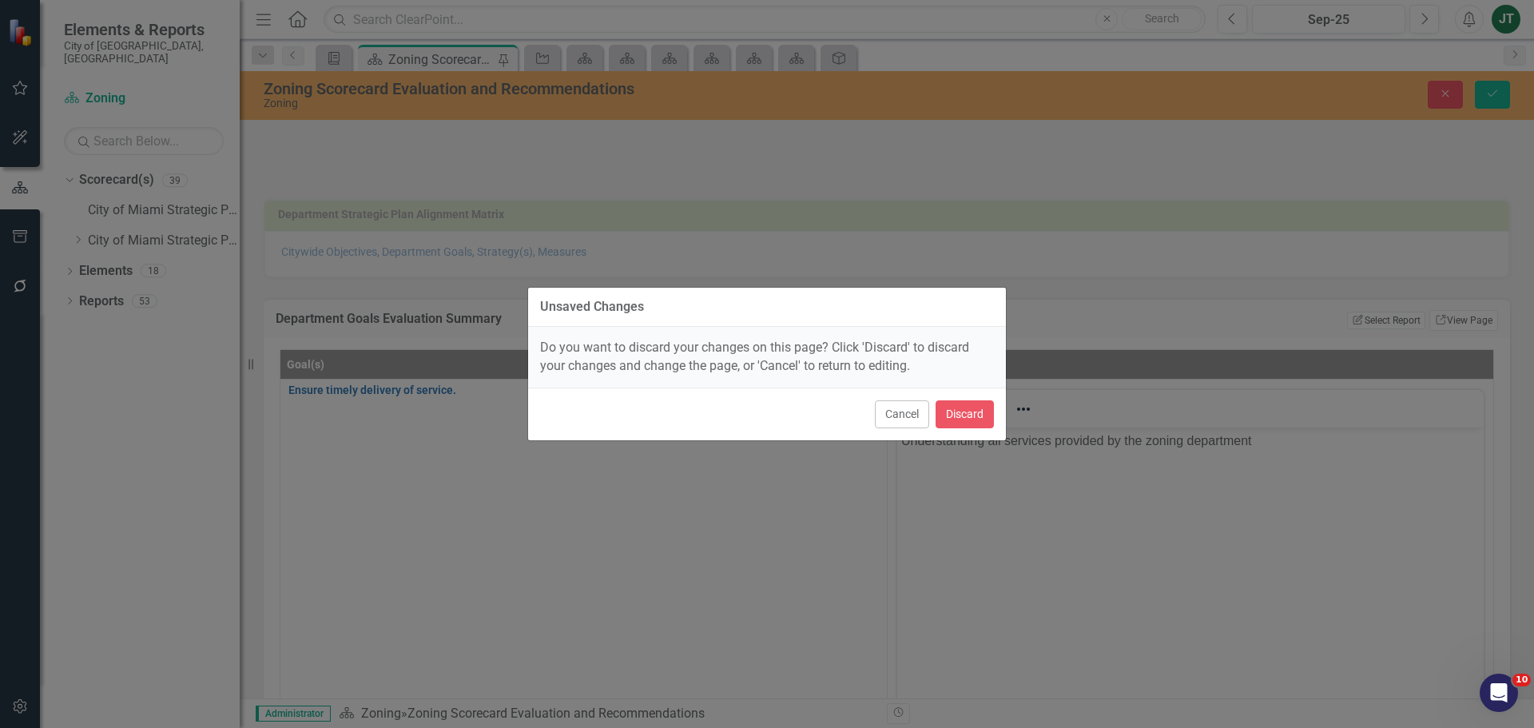
drag, startPoint x: 904, startPoint y: 415, endPoint x: 961, endPoint y: 368, distance: 73.8
click at [904, 414] on button "Cancel" at bounding box center [902, 414] width 54 height 28
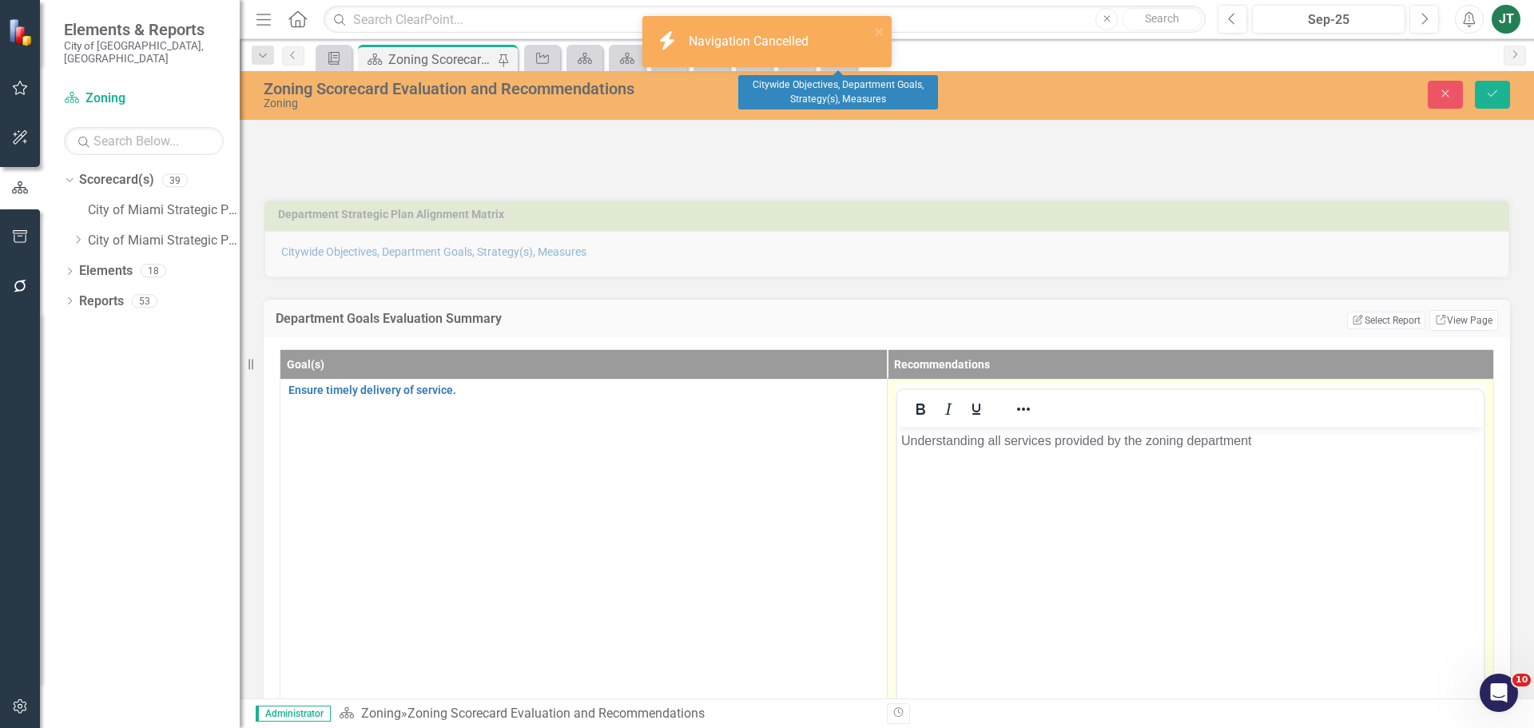
click at [1287, 443] on p "Understanding all services provided by the zoning department" at bounding box center [1189, 440] width 579 height 19
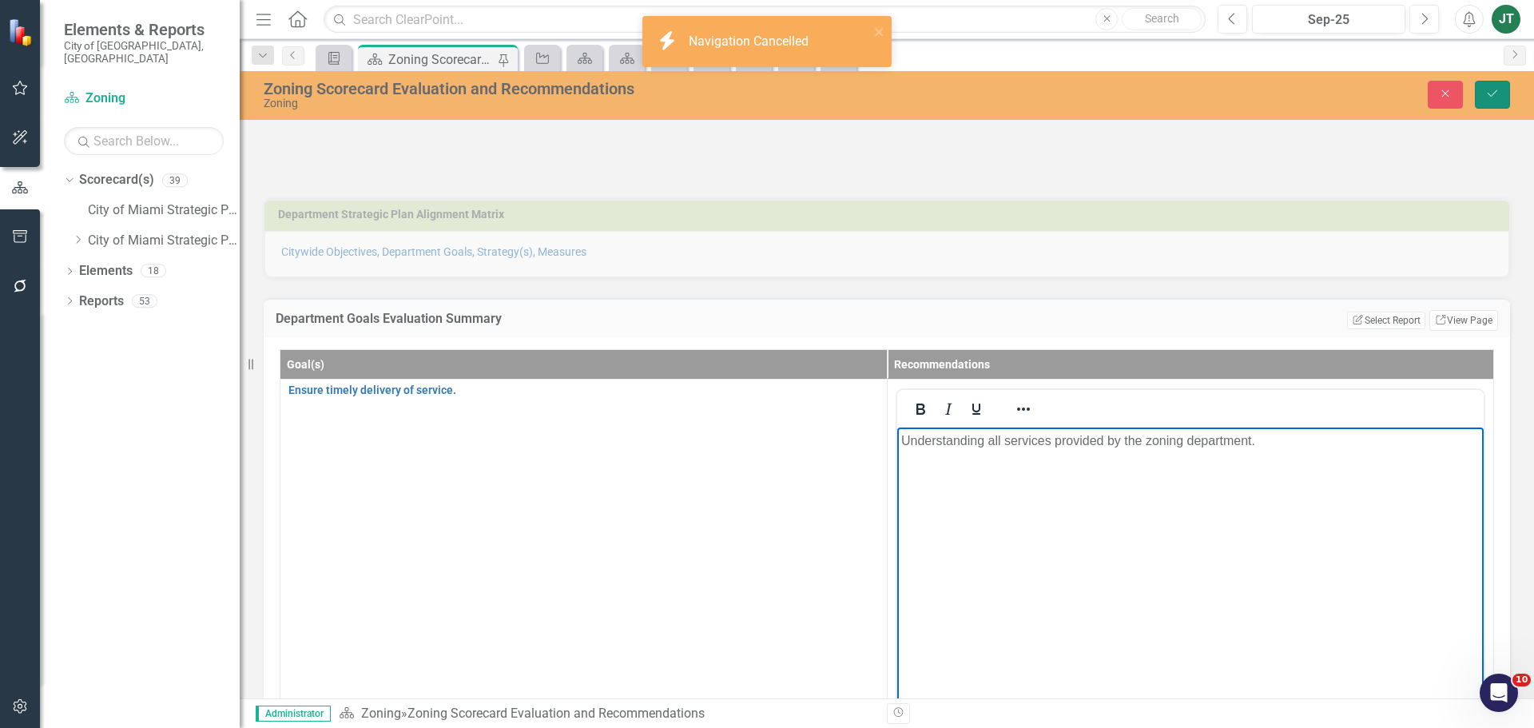
click at [1501, 101] on button "Save" at bounding box center [1492, 95] width 35 height 28
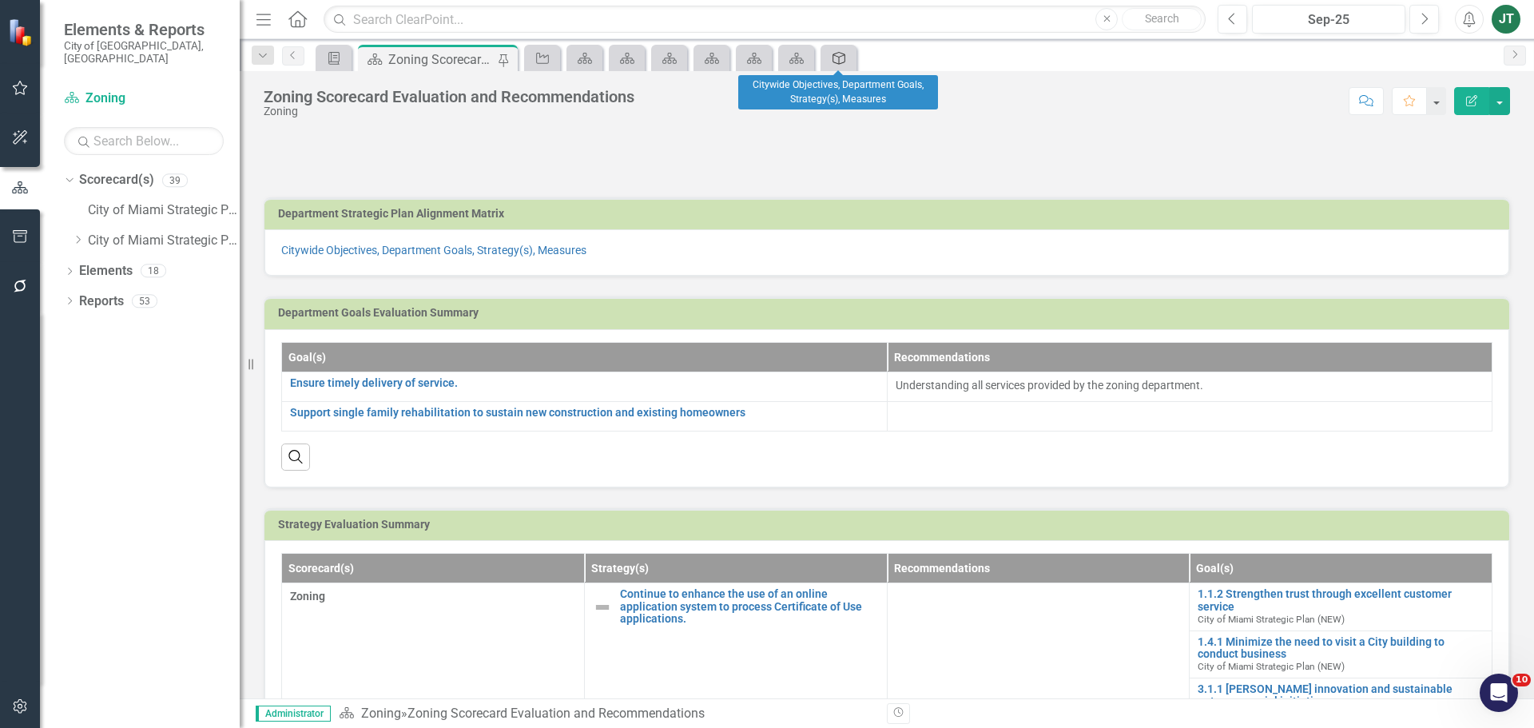
click at [833, 61] on icon at bounding box center [838, 58] width 13 height 13
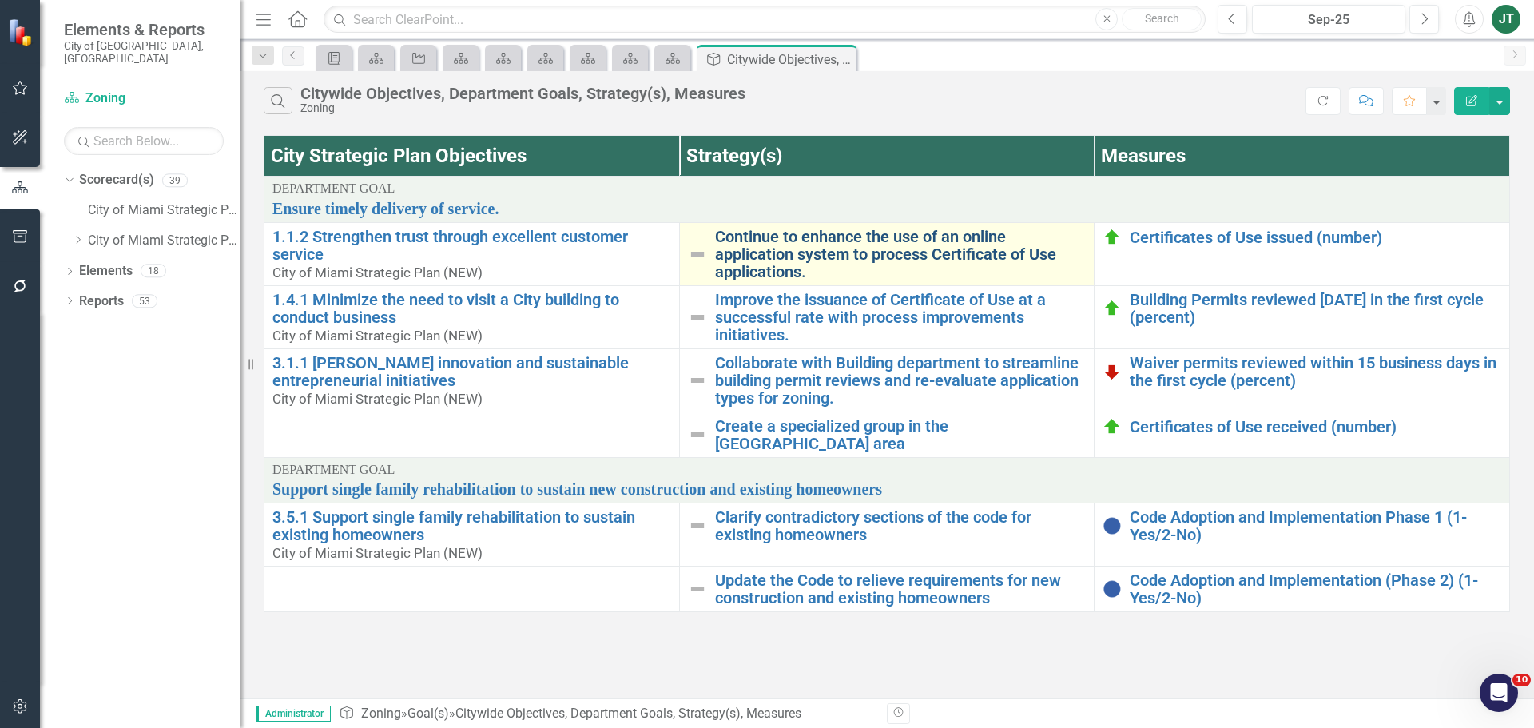
click at [811, 245] on link "Continue to enhance the use of an online application system to process Certific…" at bounding box center [901, 254] width 372 height 53
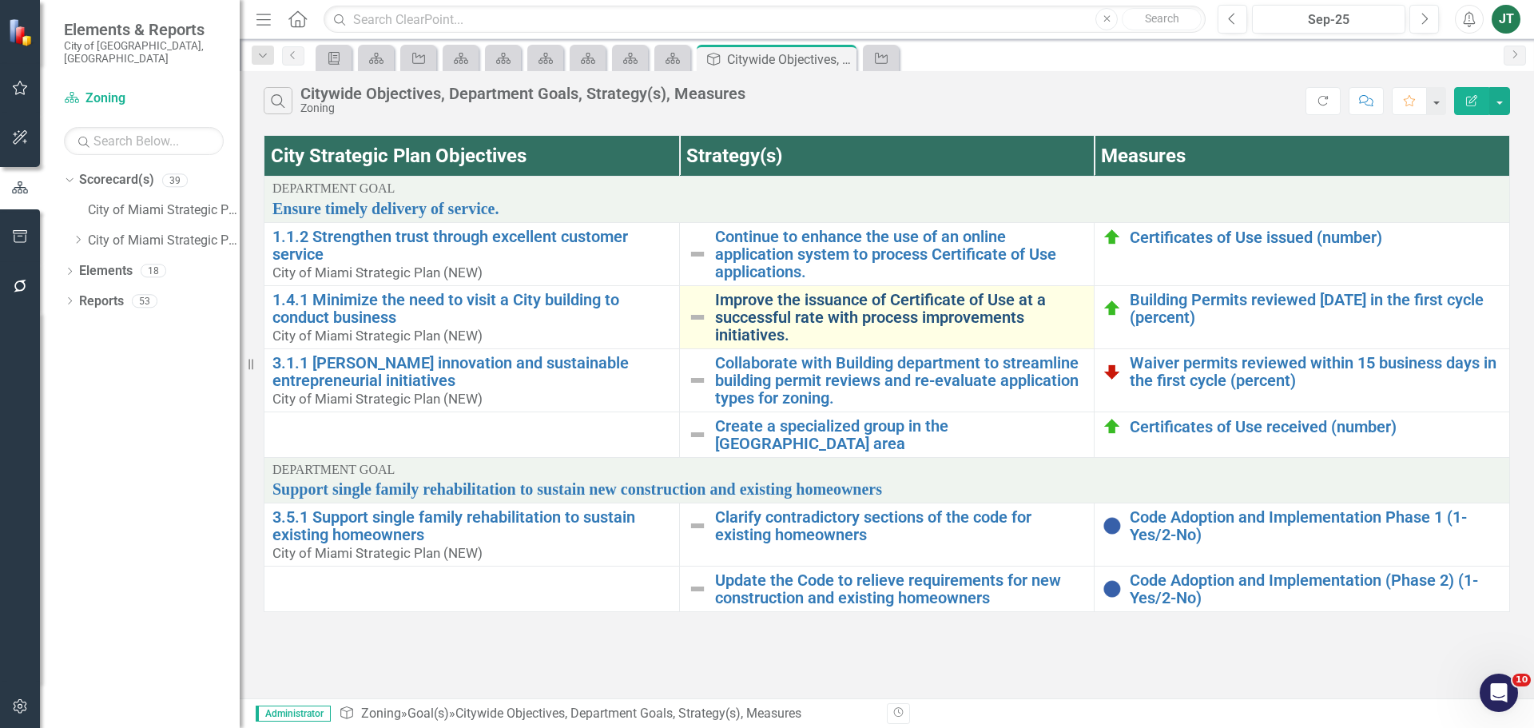
click at [807, 314] on link "Improve the issuance of Certificate of Use at a successful rate with process im…" at bounding box center [901, 317] width 372 height 53
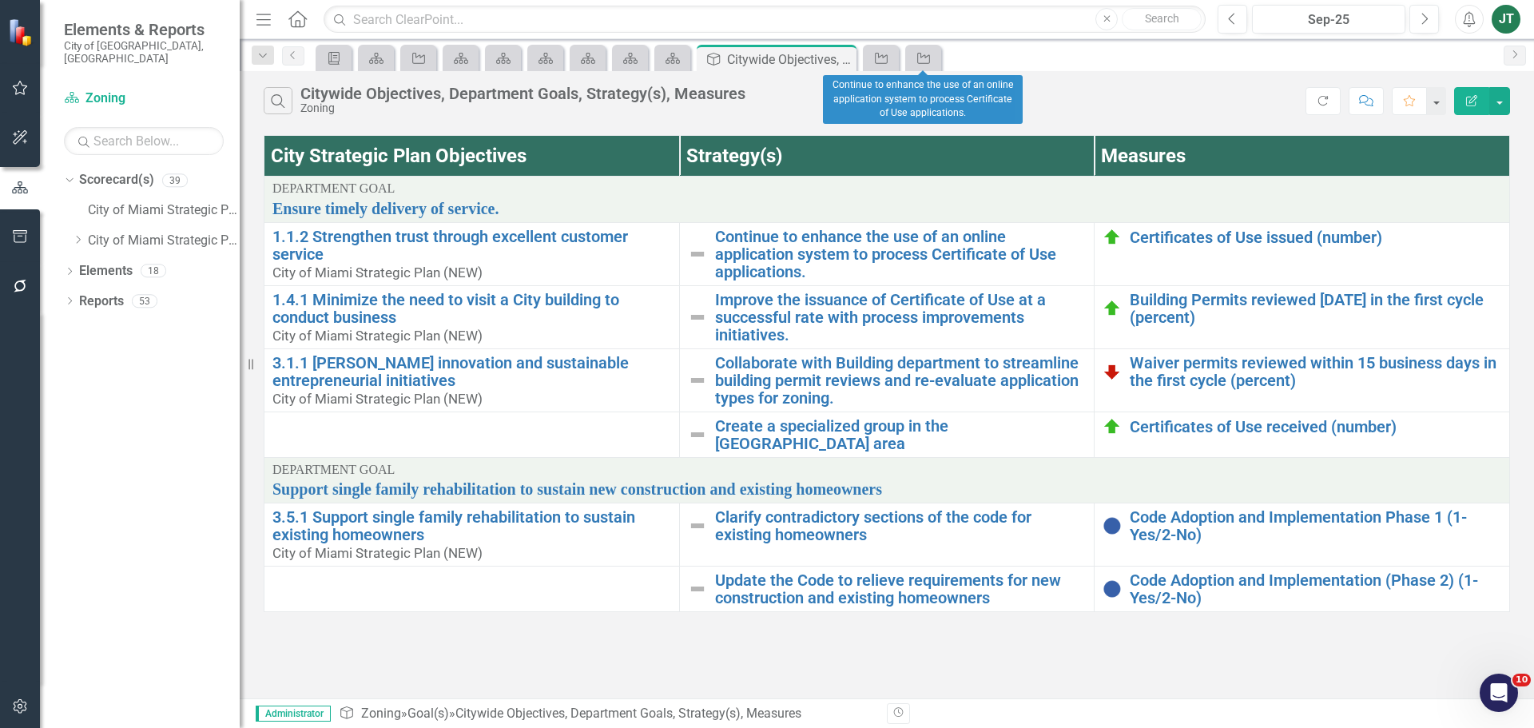
click at [939, 59] on div "Strategy" at bounding box center [923, 58] width 36 height 26
click at [931, 63] on icon "Strategy" at bounding box center [924, 58] width 16 height 13
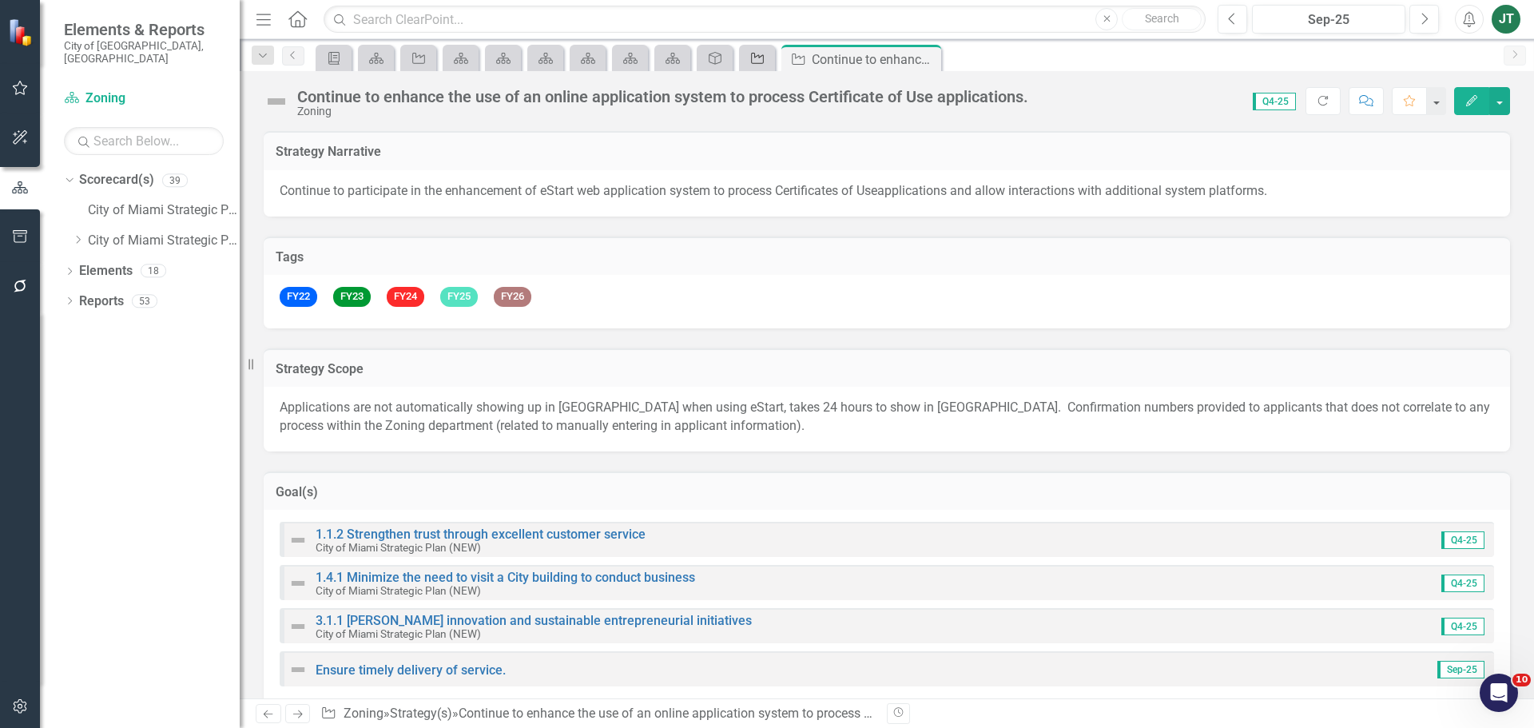
click at [762, 64] on icon "Strategy" at bounding box center [757, 58] width 16 height 13
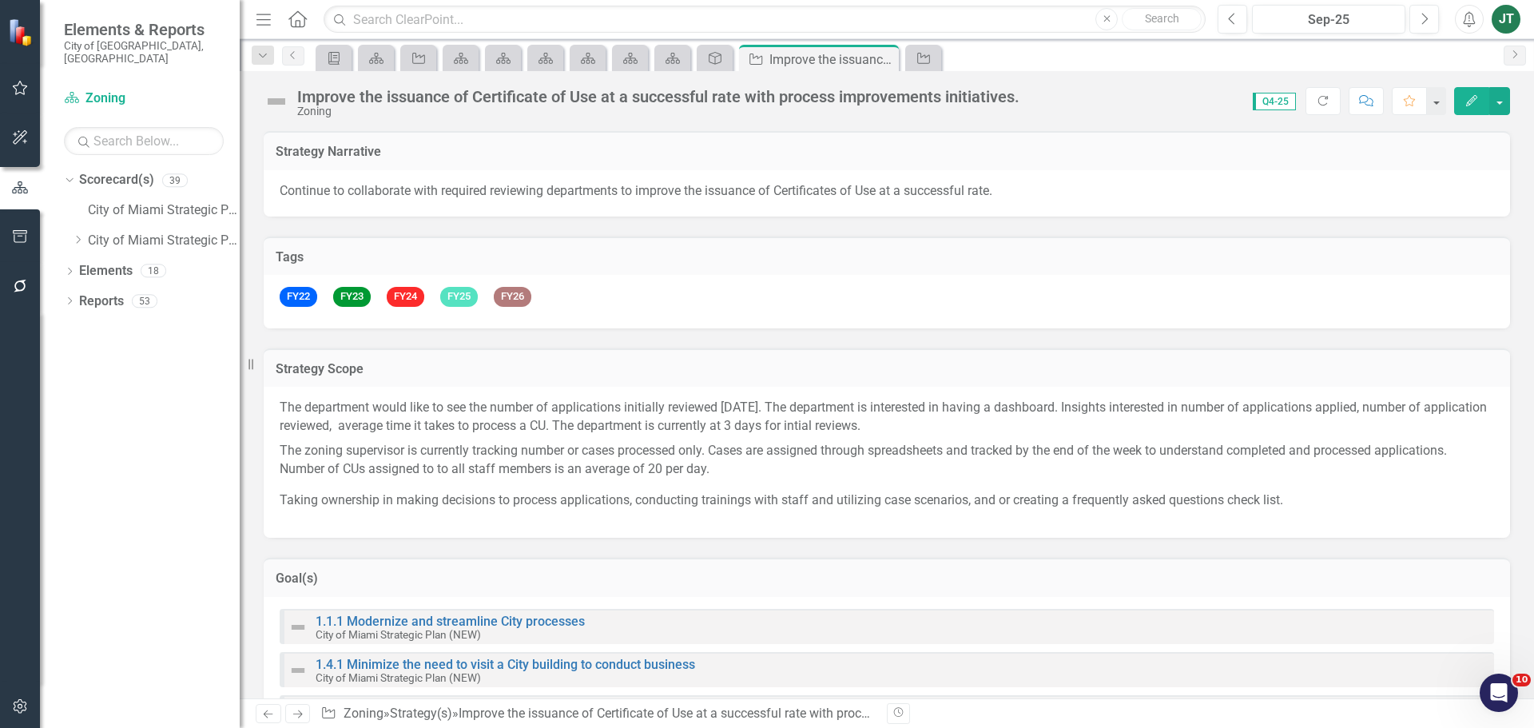
click at [749, 58] on icon "Strategy" at bounding box center [756, 59] width 16 height 13
click at [709, 60] on icon at bounding box center [715, 58] width 13 height 13
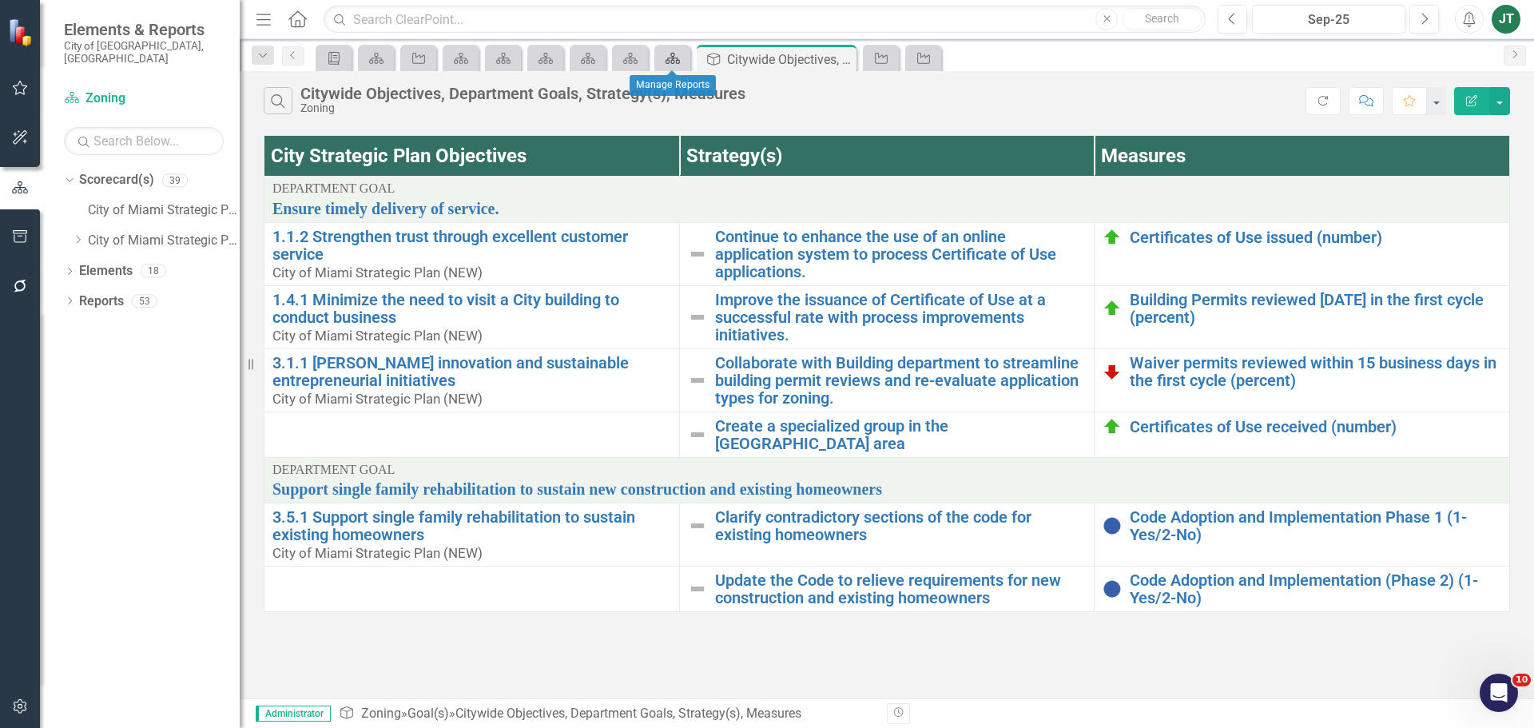
click at [670, 60] on icon "Scorecard(s)" at bounding box center [673, 58] width 16 height 13
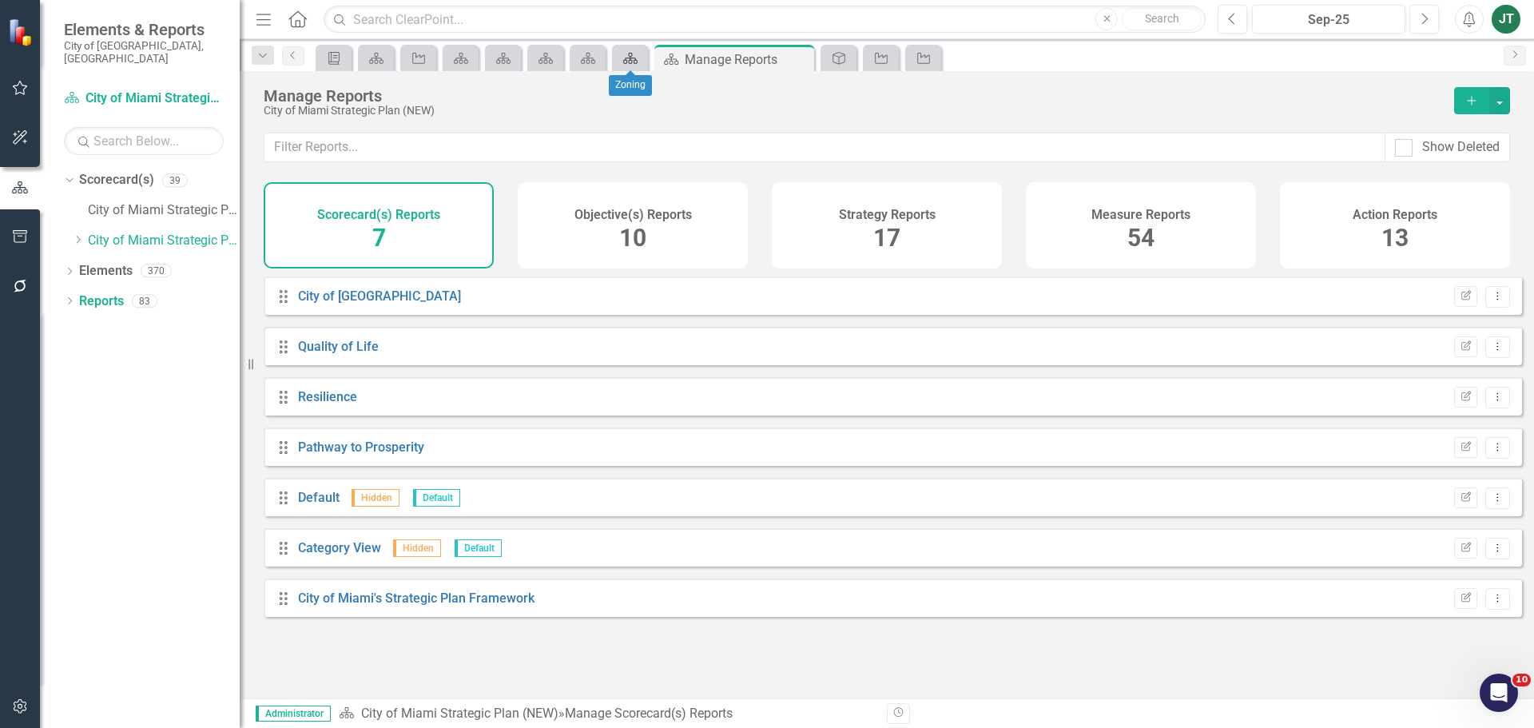
click at [634, 54] on icon "Scorecard(s)" at bounding box center [630, 58] width 16 height 13
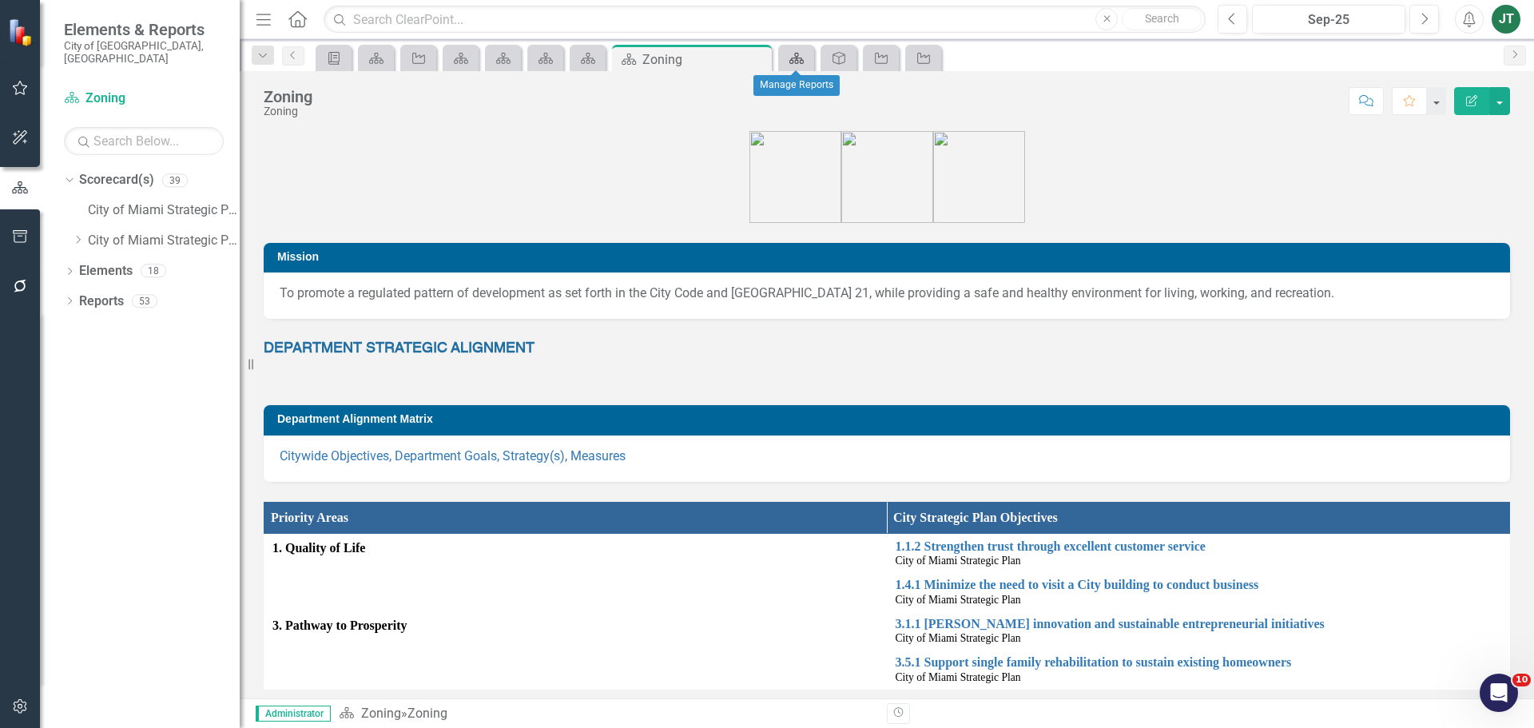
click at [805, 60] on icon "Scorecard(s)" at bounding box center [797, 58] width 16 height 13
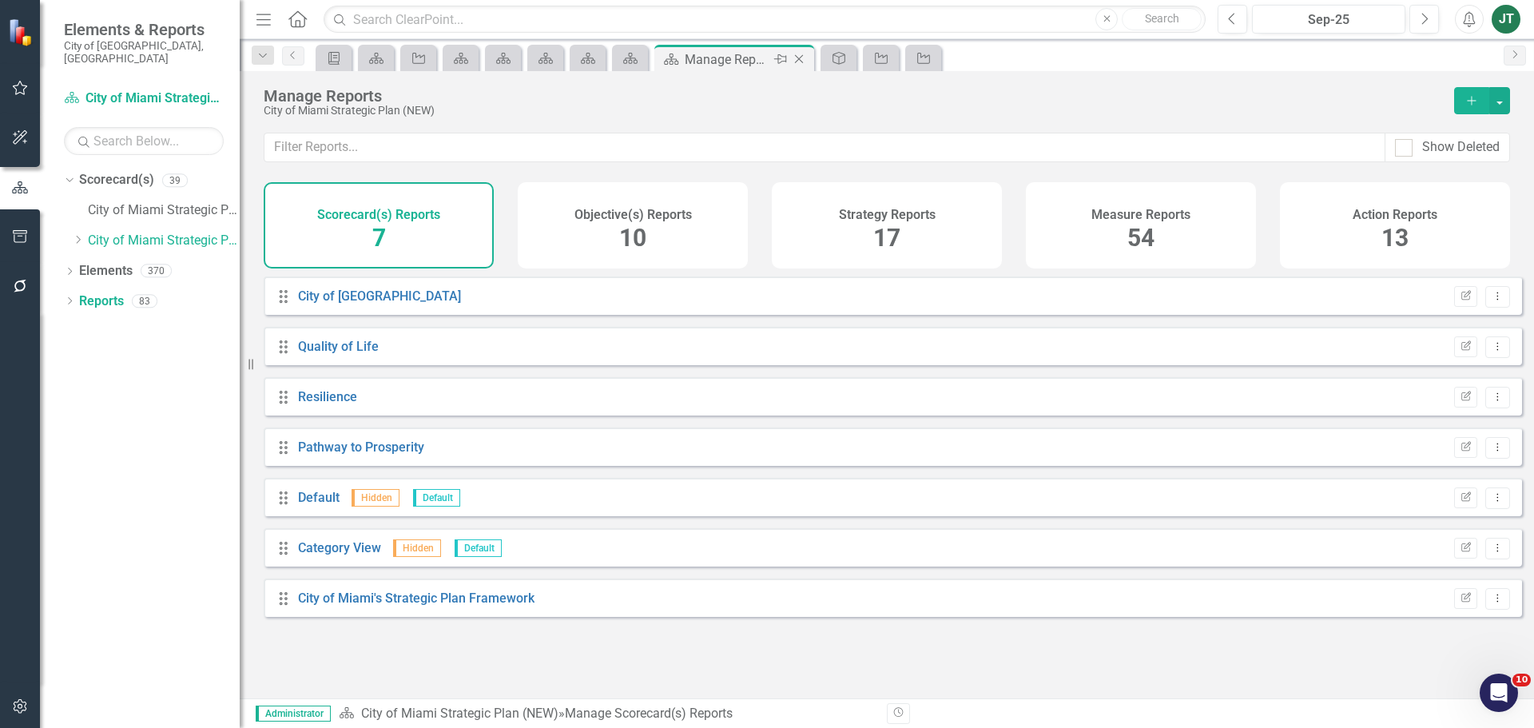
click at [801, 58] on icon "Close" at bounding box center [799, 59] width 16 height 13
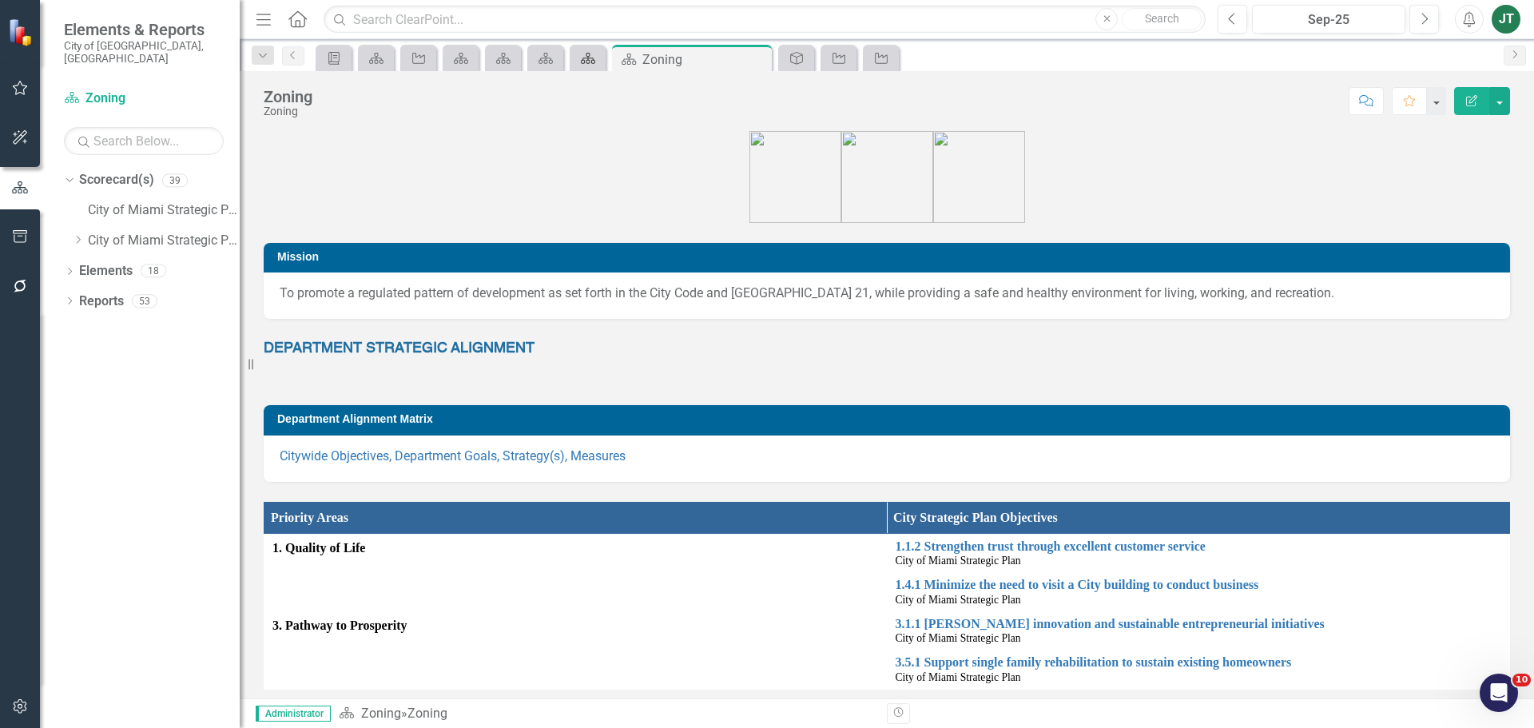
click at [586, 61] on icon "Scorecard(s)" at bounding box center [588, 58] width 16 height 13
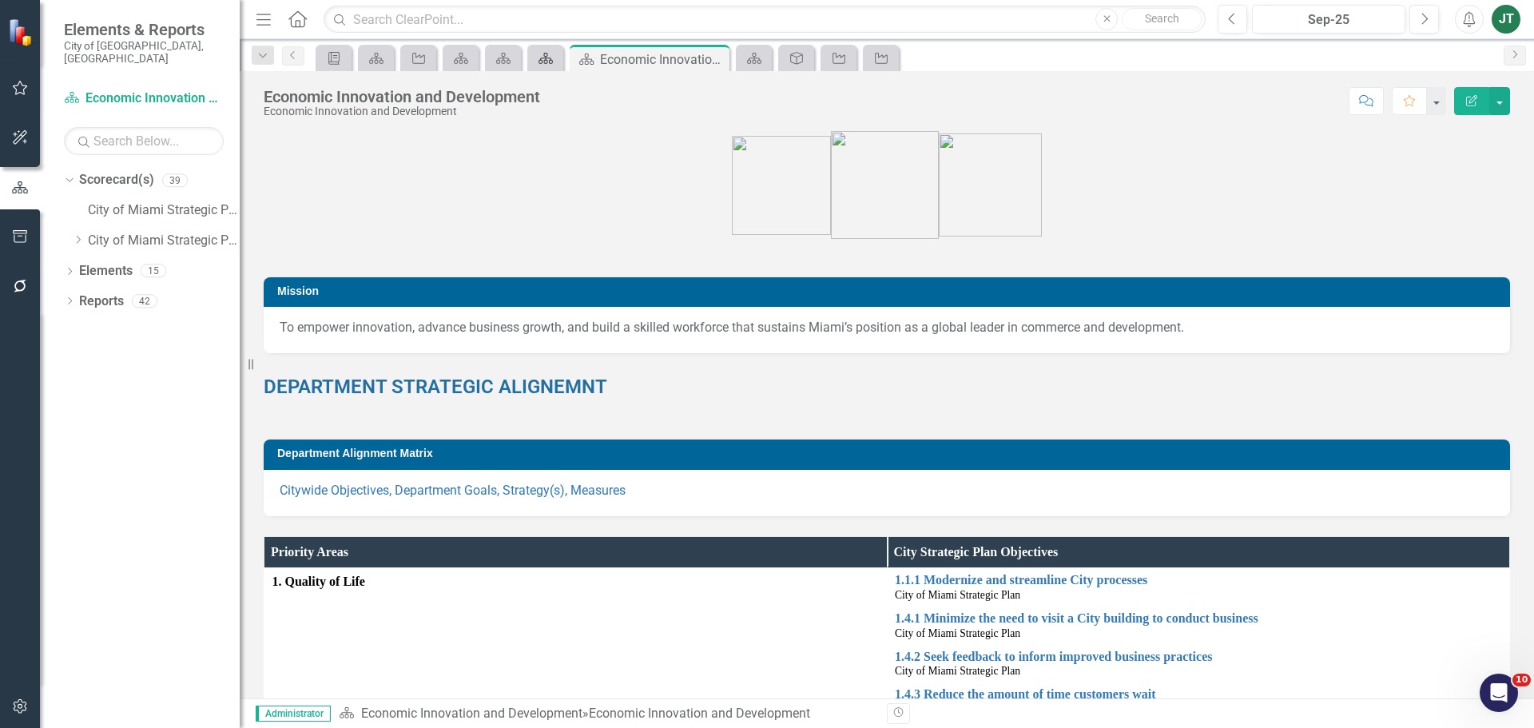
click at [546, 56] on icon at bounding box center [545, 58] width 14 height 11
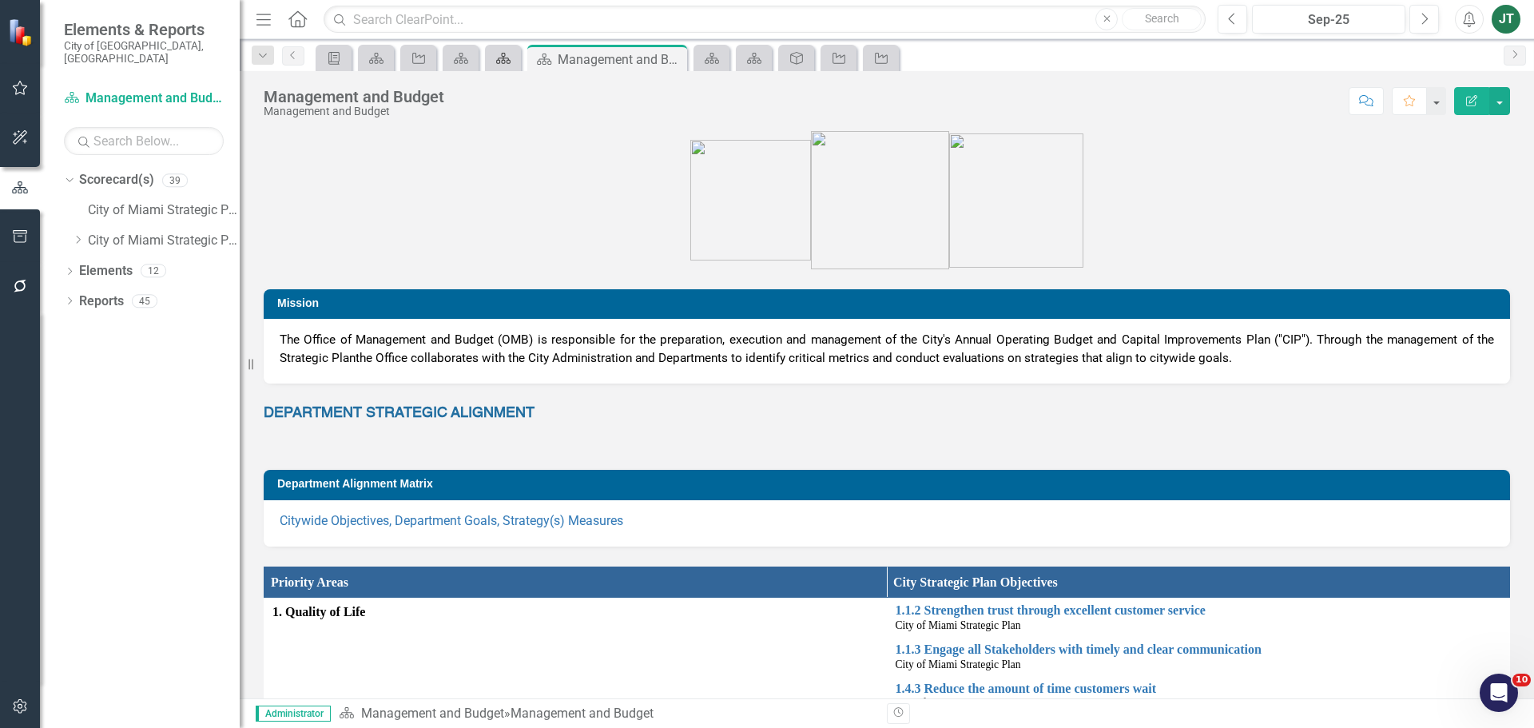
click at [510, 54] on icon "Scorecard(s)" at bounding box center [503, 58] width 16 height 13
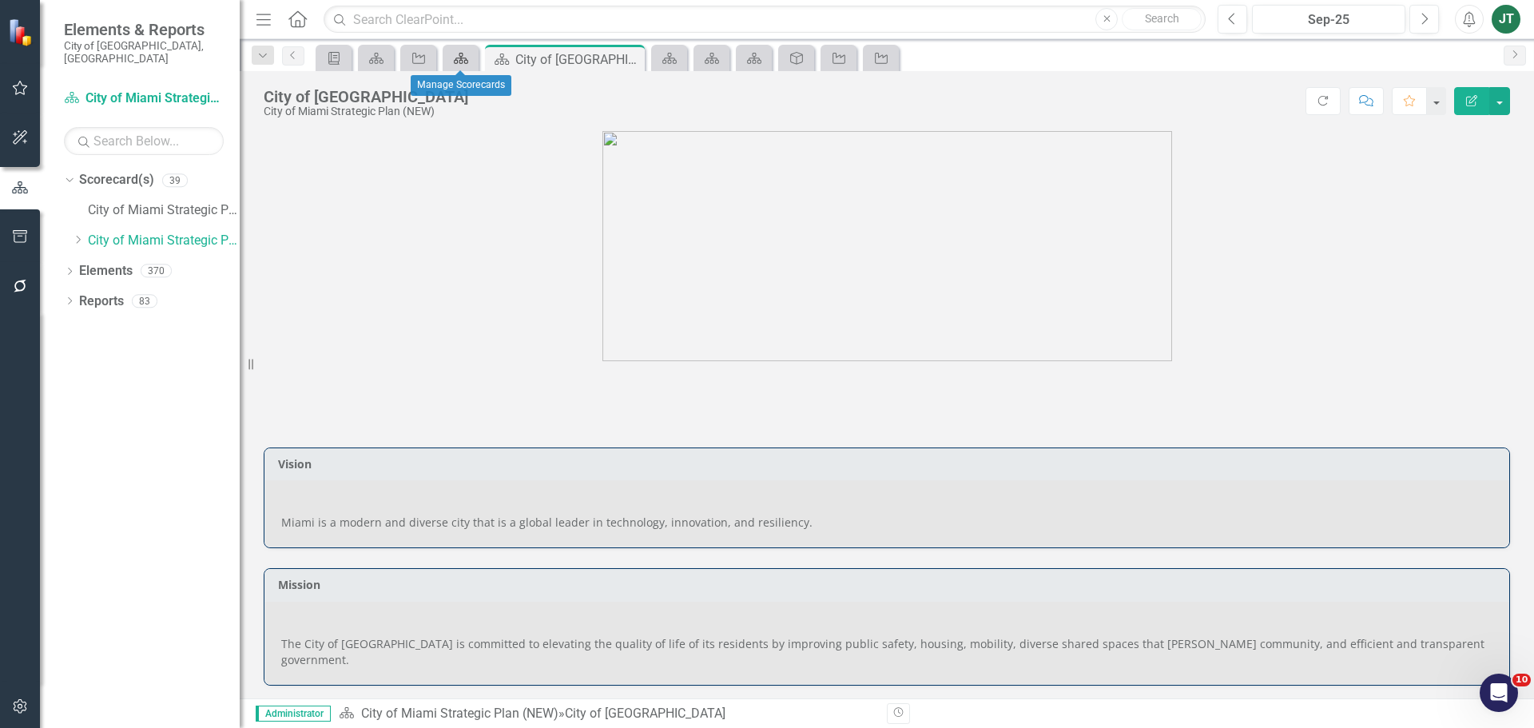
click at [466, 59] on icon "Scorecard(s)" at bounding box center [461, 58] width 16 height 13
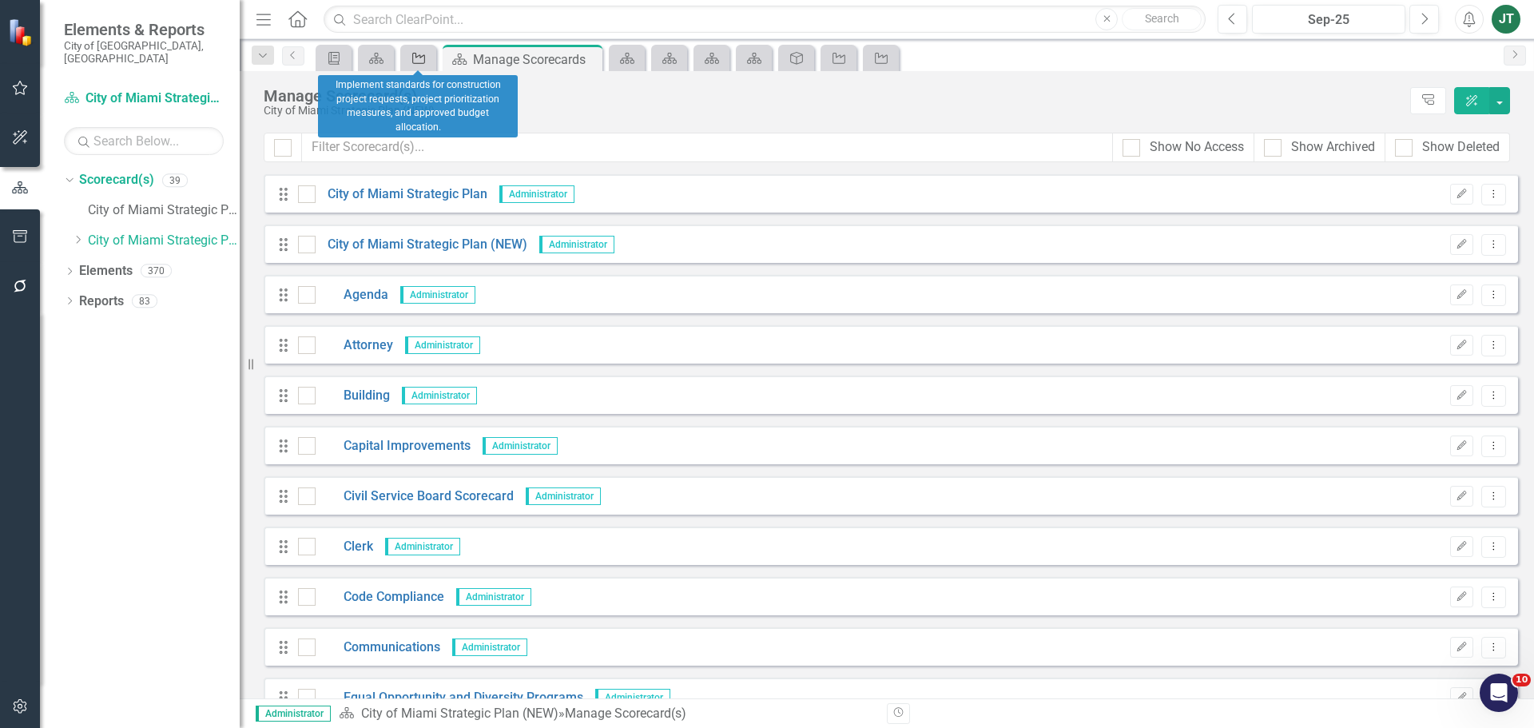
click at [423, 61] on icon "Strategy" at bounding box center [419, 58] width 16 height 13
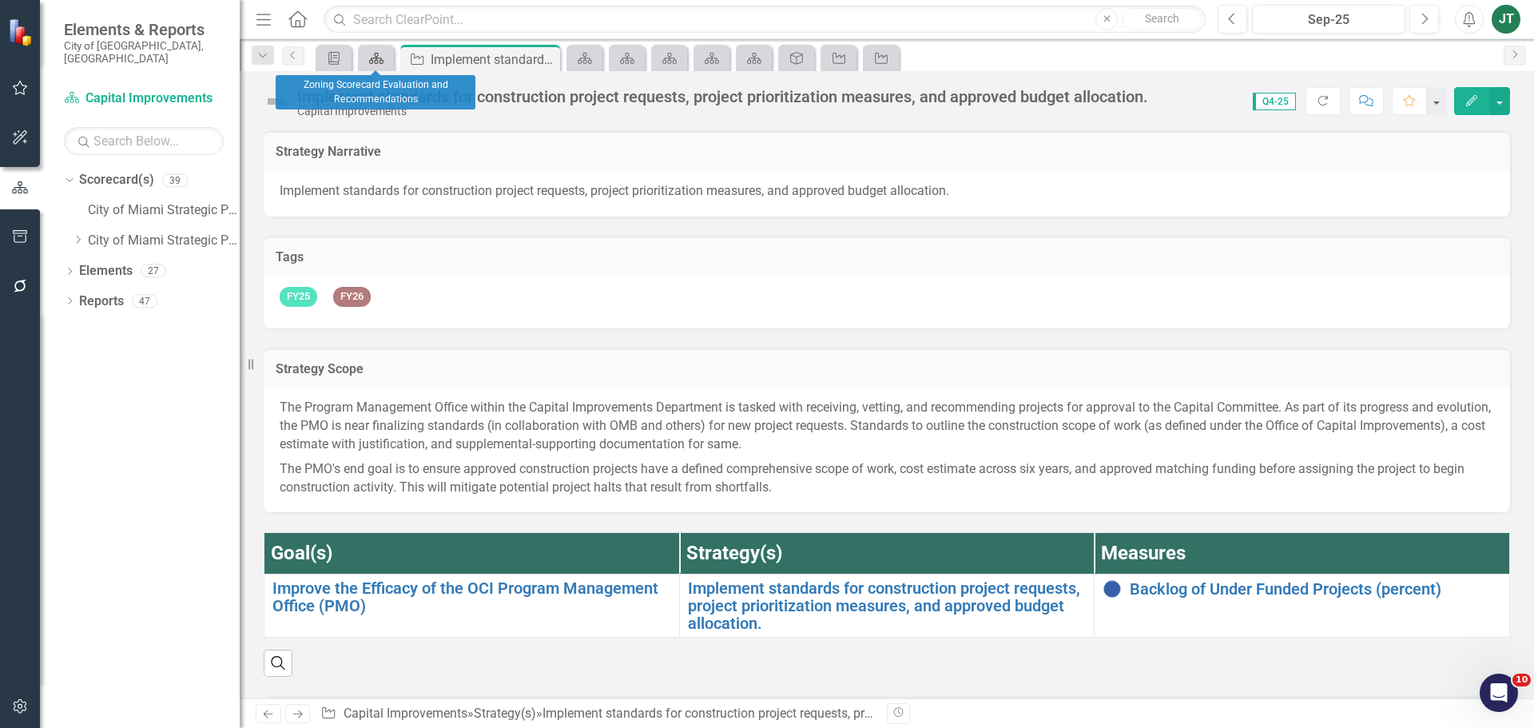
click at [387, 61] on link "Scorecard(s)" at bounding box center [376, 58] width 28 height 20
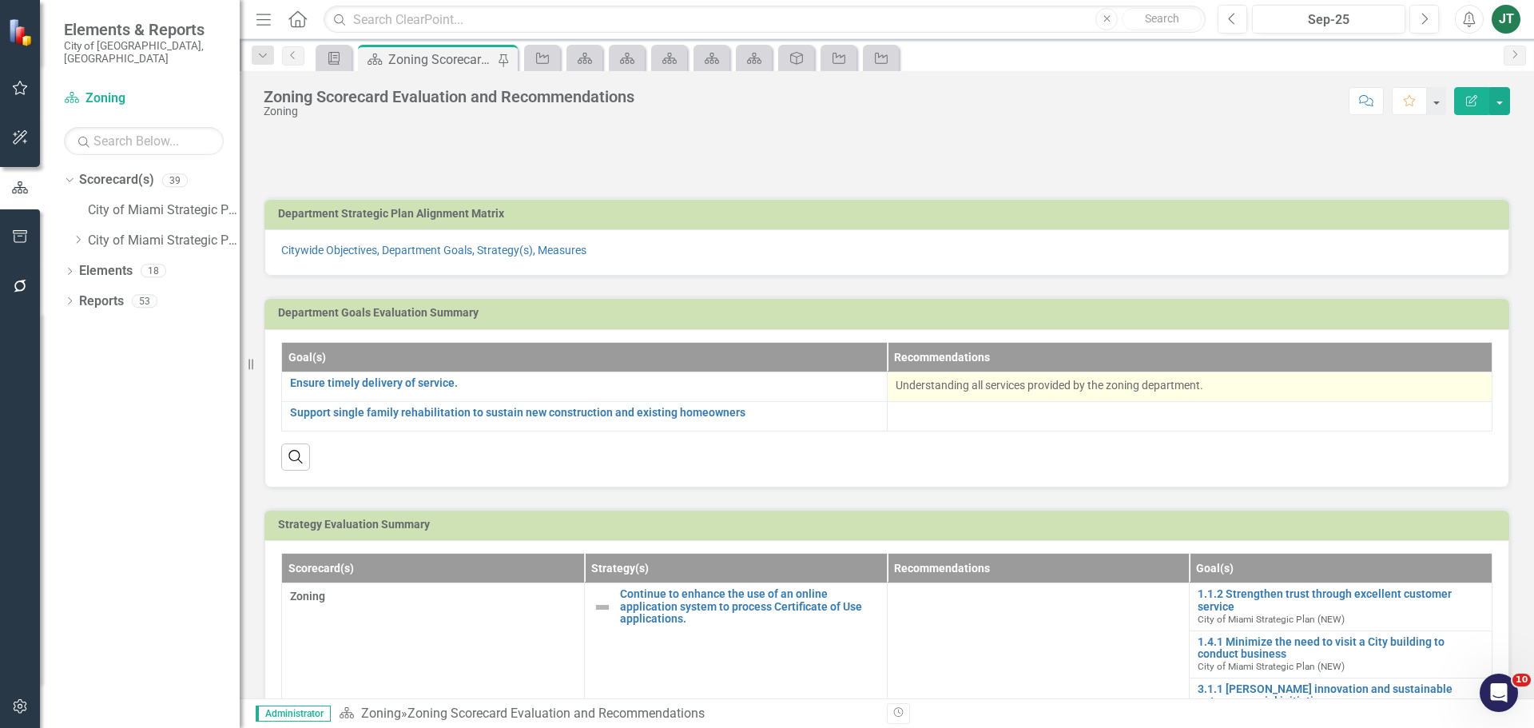
click at [1264, 392] on p "Understanding all services provided by the zoning department." at bounding box center [1190, 385] width 589 height 16
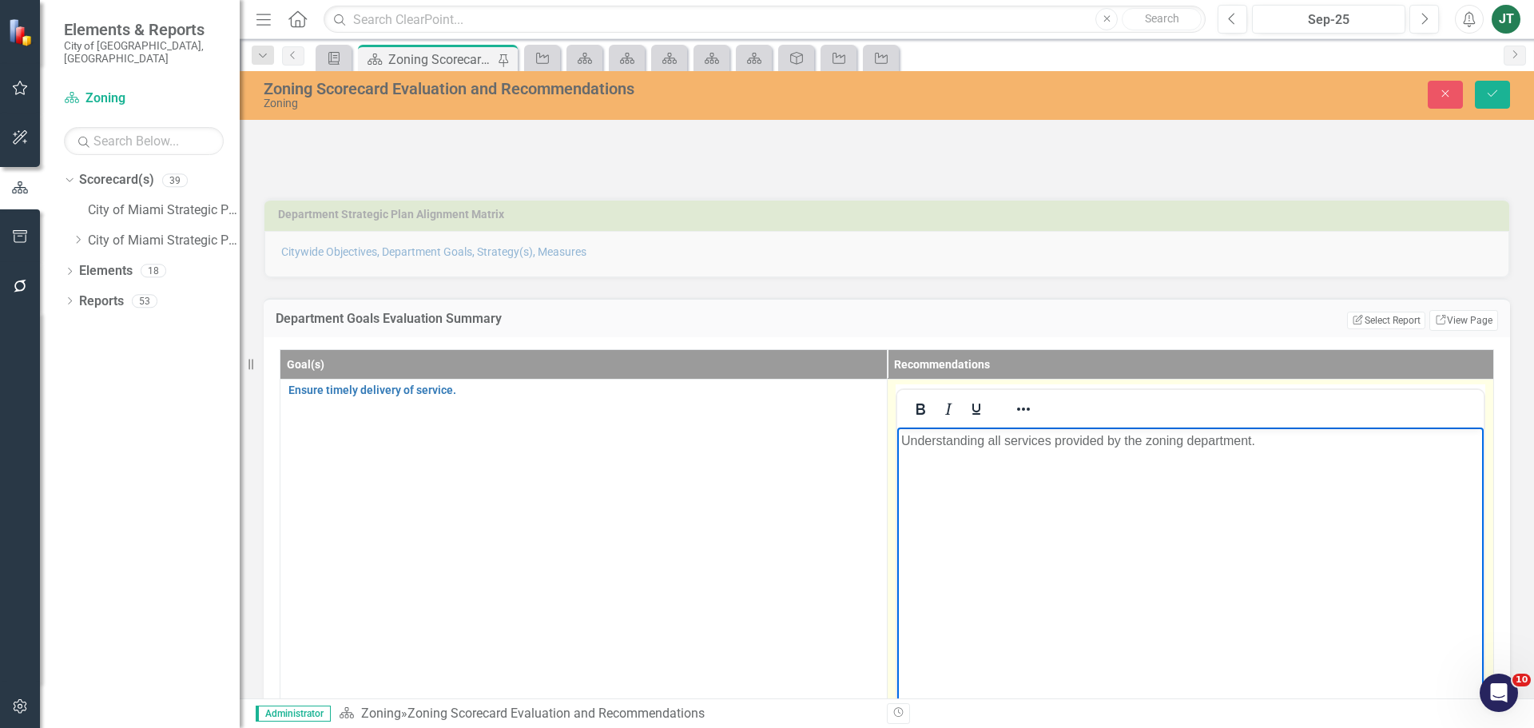
click at [1309, 446] on p "Understanding all services provided by the zoning department." at bounding box center [1189, 440] width 579 height 19
click at [1267, 438] on p "Understanding all services provided by the zoning department. To develop strate…" at bounding box center [1189, 440] width 579 height 19
drag, startPoint x: 1274, startPoint y: 439, endPoint x: 1248, endPoint y: 442, distance: 26.5
click at [1248, 442] on p "Understanding all services provided by the zoning department. To develop strate…" at bounding box center [1189, 440] width 579 height 19
click at [1245, 432] on p "Understanding all services provided by the zoning departmen to develop strategy…" at bounding box center [1189, 440] width 579 height 19
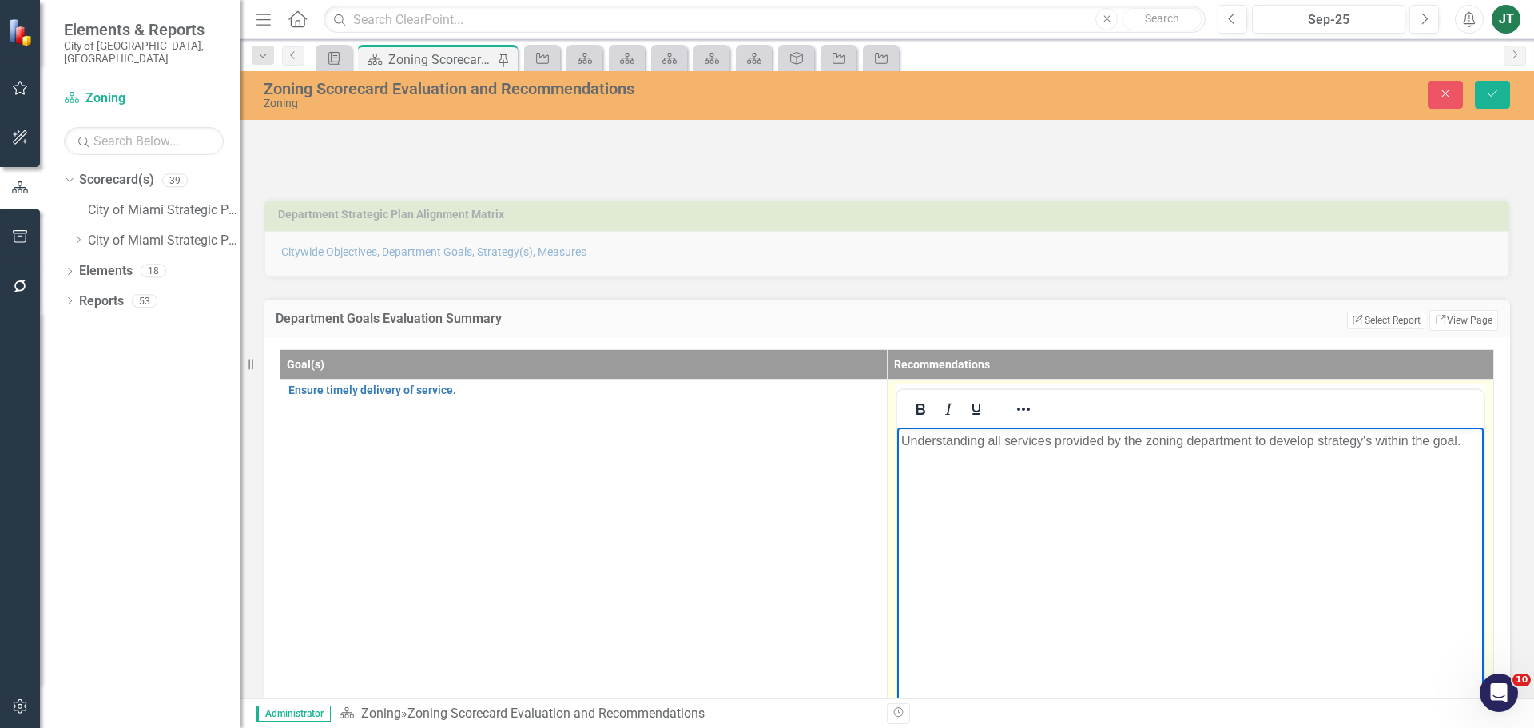
click at [1267, 442] on p "Understanding all services provided by the zoning department to develop strateg…" at bounding box center [1189, 440] width 579 height 19
drag, startPoint x: 985, startPoint y: 438, endPoint x: 805, endPoint y: 442, distance: 179.8
click at [896, 442] on html "Understanding all services provided by the zoning department to develop strateg…" at bounding box center [1189, 547] width 587 height 240
click at [1225, 440] on p "Identify all services provided by the zoning department to develop strategy's w…" at bounding box center [1189, 440] width 579 height 19
click at [1346, 436] on p "Identify all services provided by the zoning department to understand if develo…" at bounding box center [1189, 450] width 579 height 38
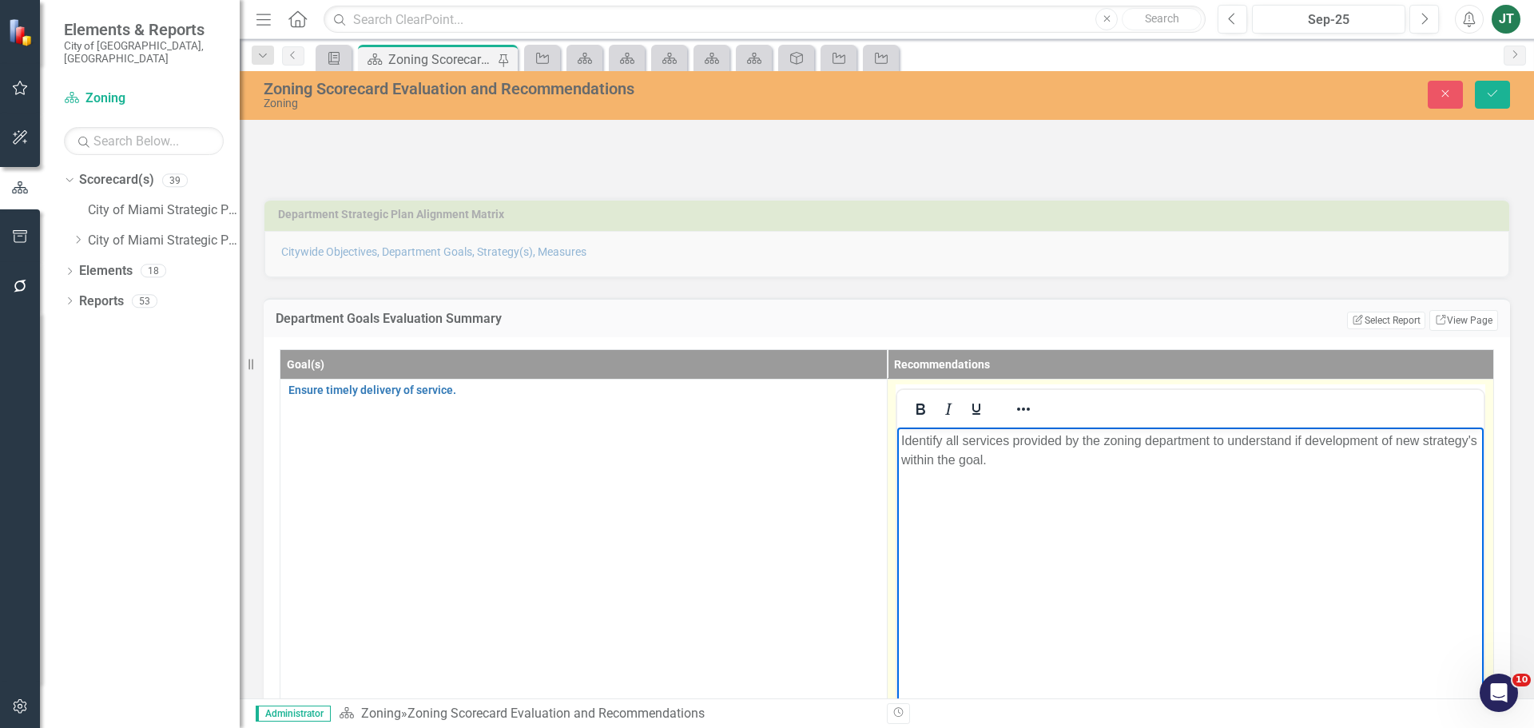
click at [1057, 449] on p "Identify all services provided by the zoning department to understand if develo…" at bounding box center [1189, 450] width 579 height 38
click at [1057, 463] on p "Identify all services provided by the zoning department to understand if develo…" at bounding box center [1189, 450] width 579 height 38
drag, startPoint x: 1109, startPoint y: 481, endPoint x: 2186, endPoint y: 779, distance: 1117.4
click at [896, 427] on html "Identify all services provided by the zoning department to understand if develo…" at bounding box center [1189, 547] width 587 height 240
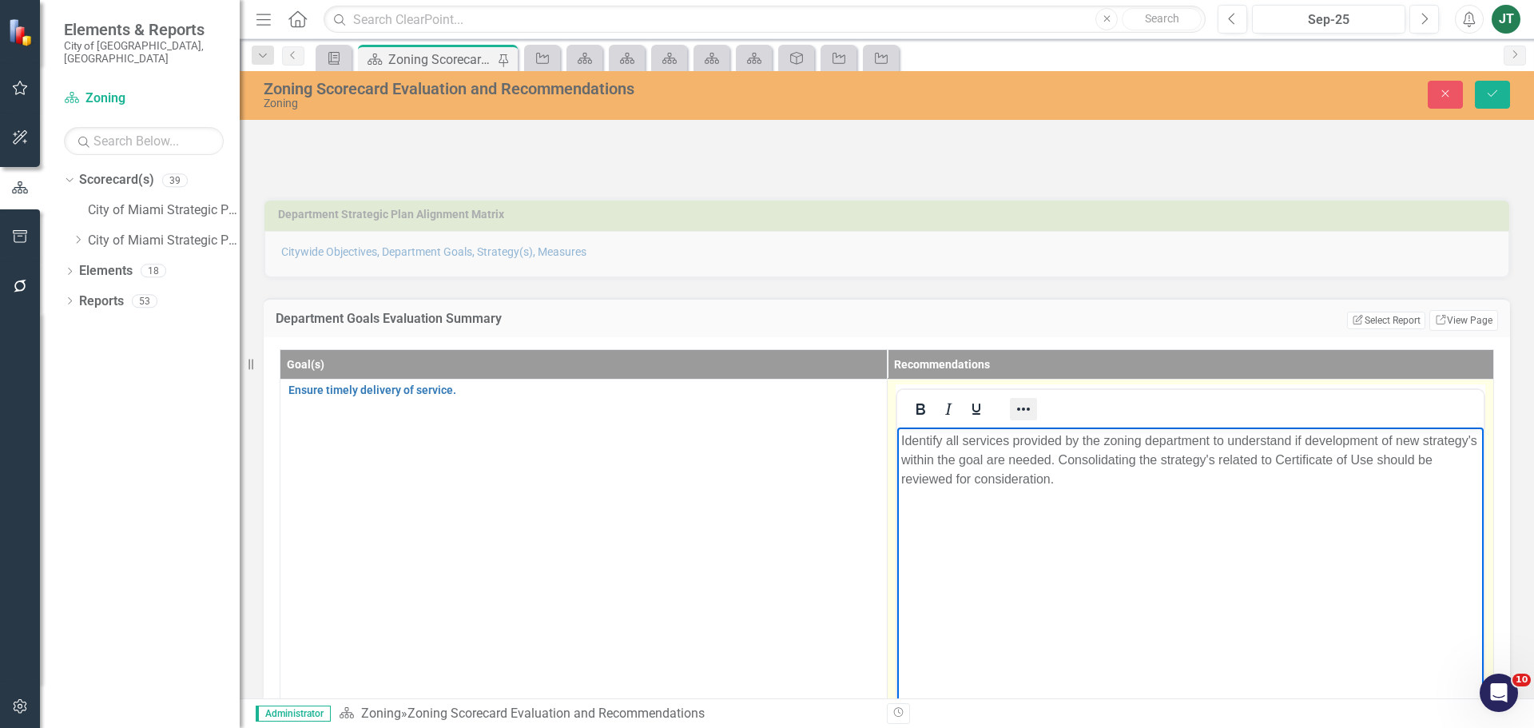
click at [1017, 412] on icon "Reveal or hide additional toolbar items" at bounding box center [1023, 408] width 19 height 19
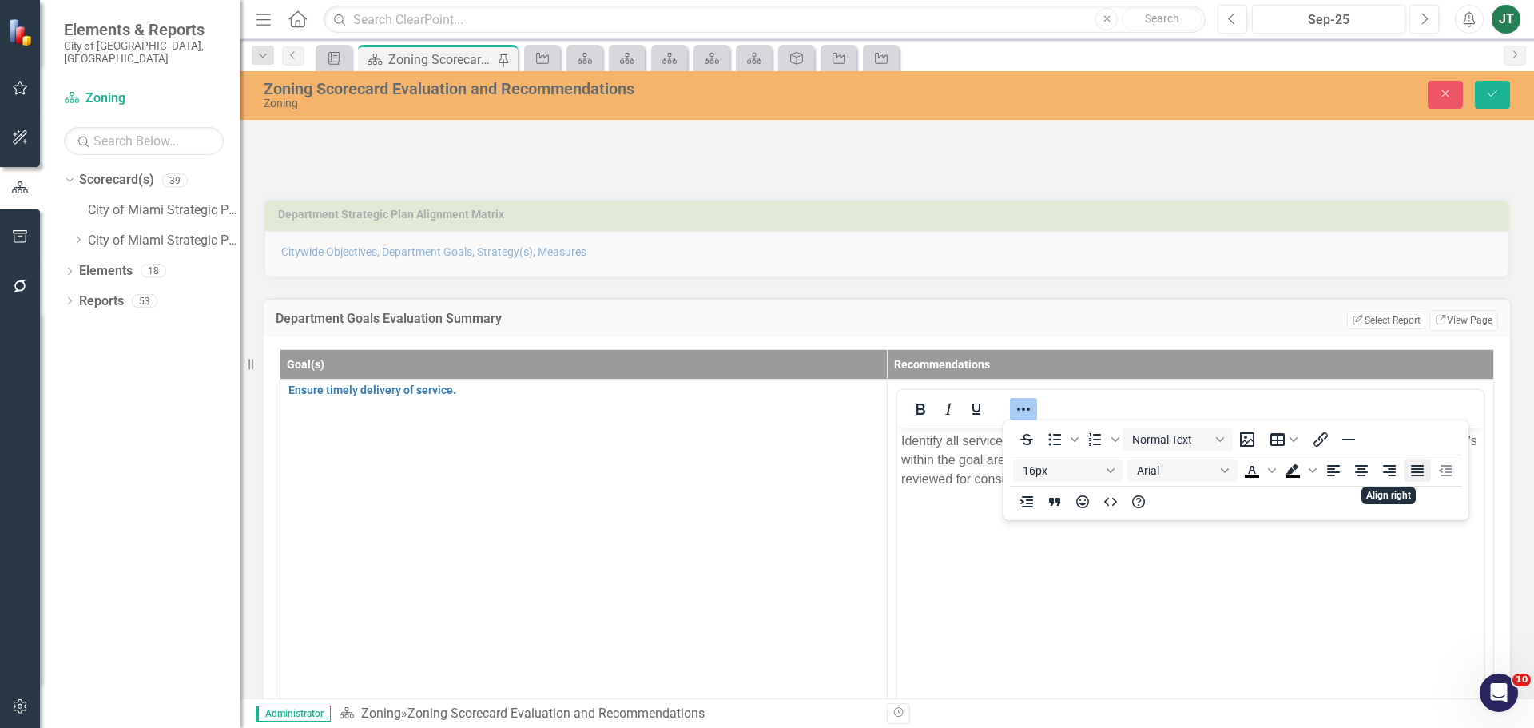
click at [1417, 469] on icon "Justify" at bounding box center [1417, 470] width 13 height 11
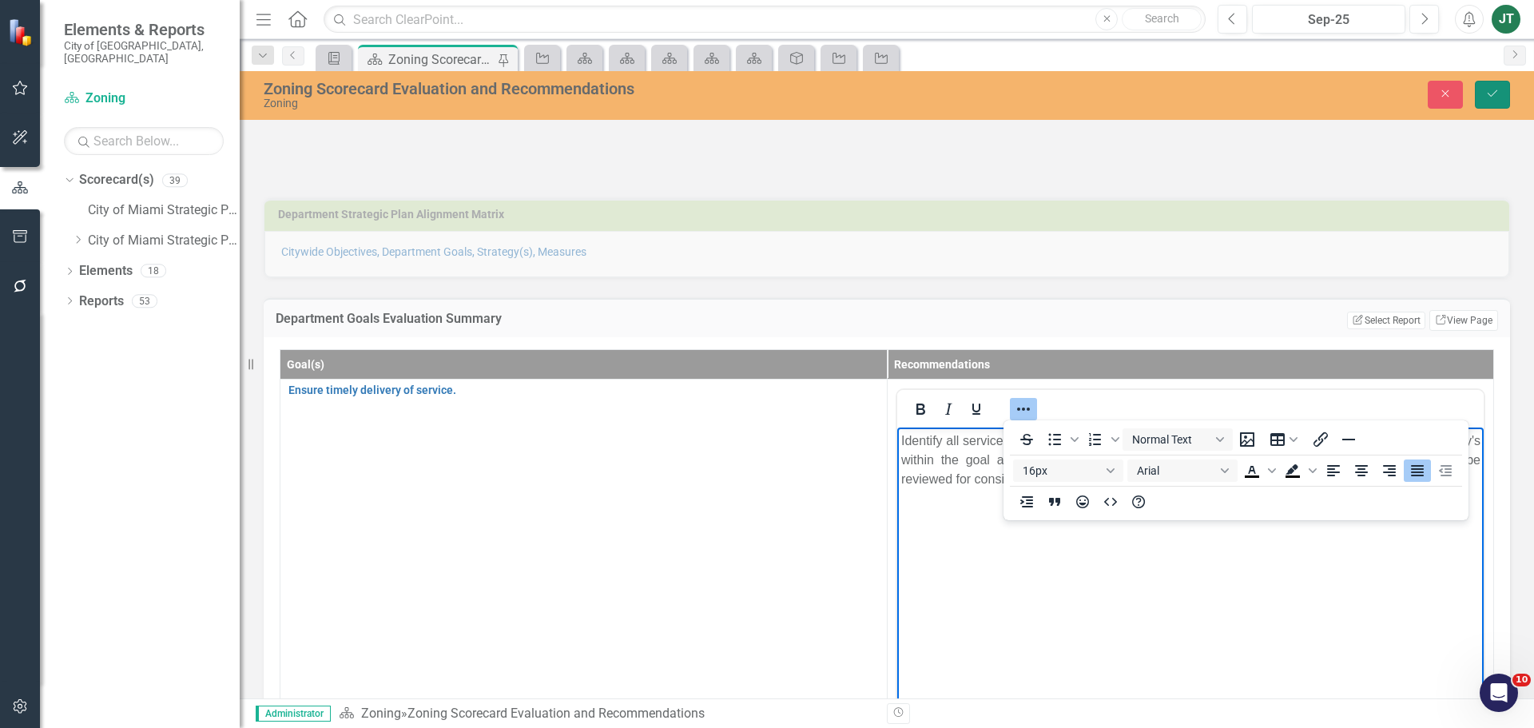
click at [1490, 91] on icon "Save" at bounding box center [1492, 93] width 14 height 11
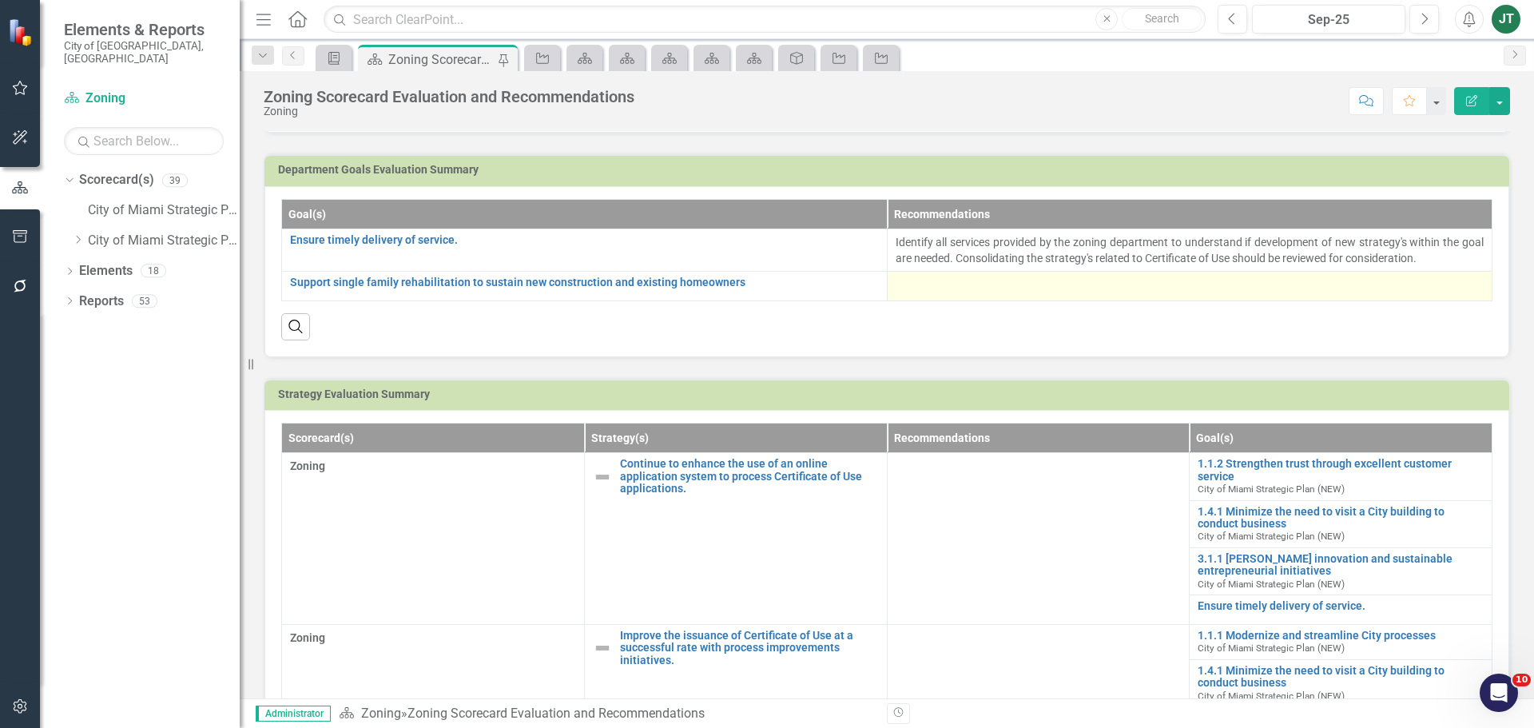
scroll to position [160, 0]
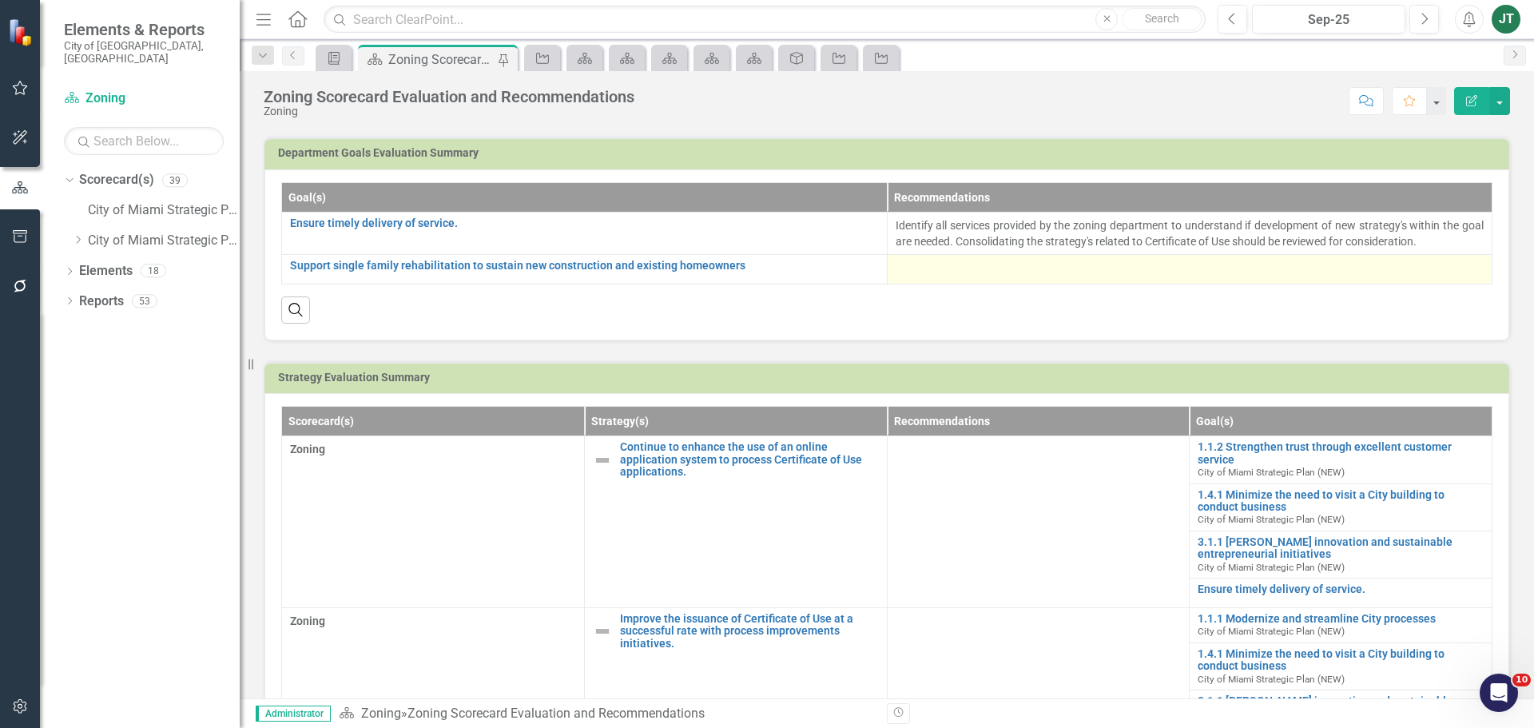
click at [960, 269] on div at bounding box center [1190, 269] width 589 height 19
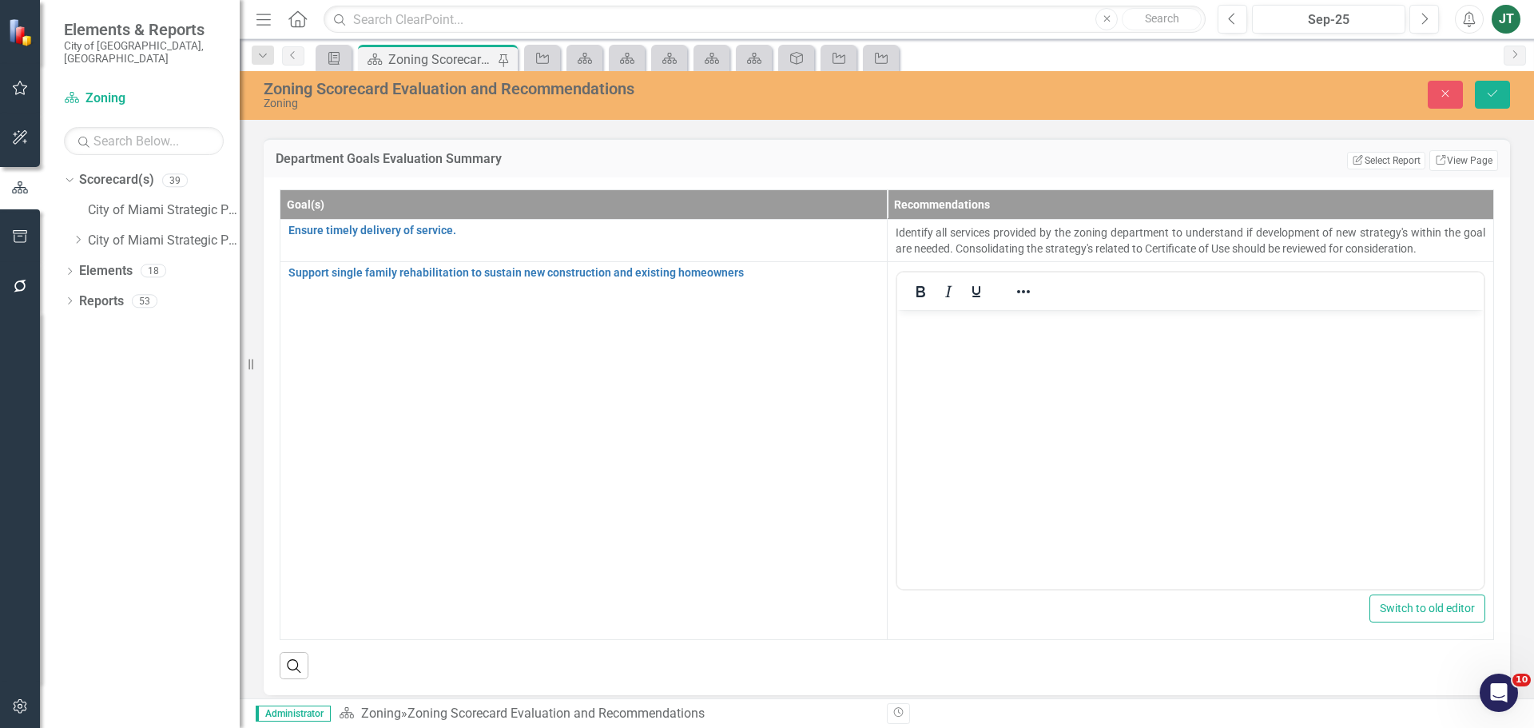
scroll to position [0, 0]
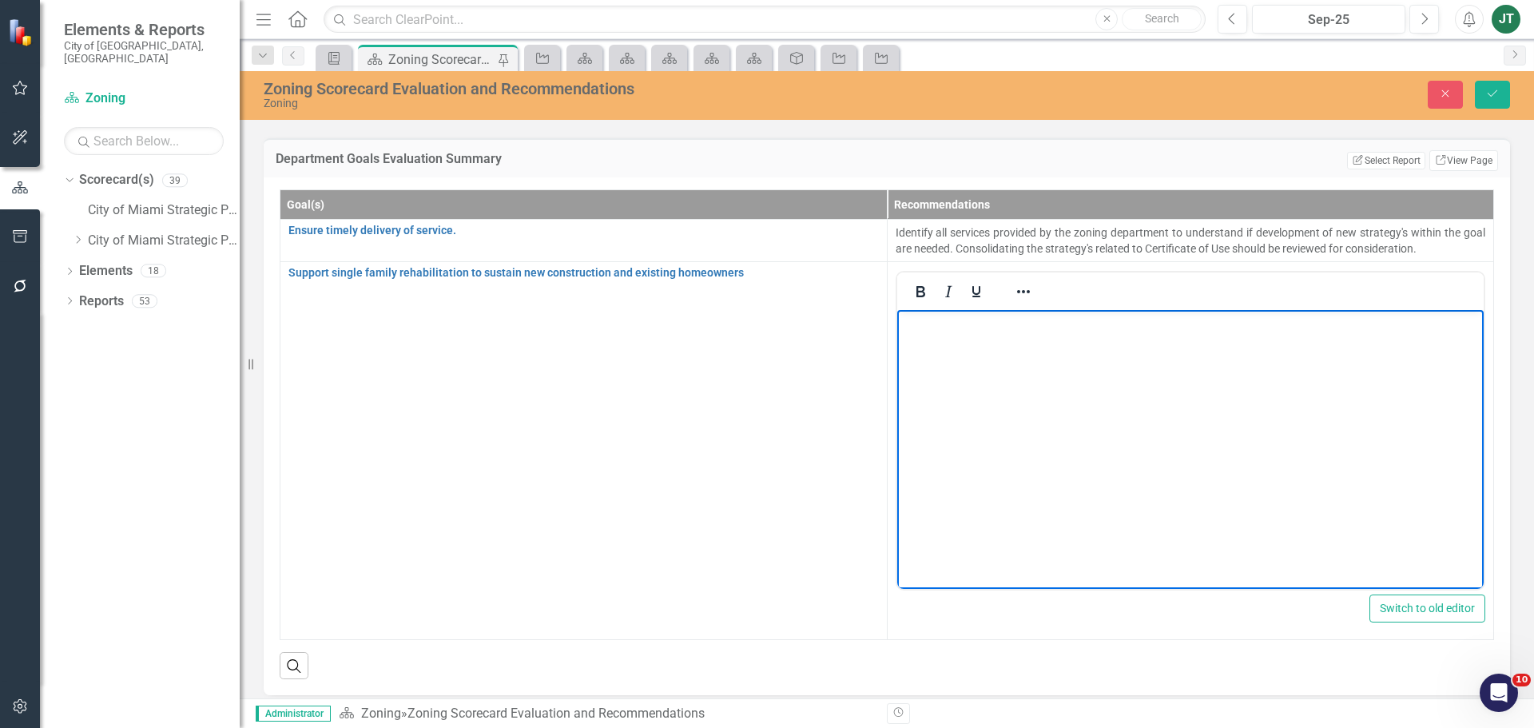
click at [949, 343] on body "Rich Text Area. Press ALT-0 for help." at bounding box center [1189, 429] width 587 height 240
click at [999, 323] on p "Are the strategy's linked and aligned redundant." at bounding box center [1189, 322] width 579 height 19
click at [1044, 325] on p "Are the strategy's relating to updating and review the Code linked and aligned …" at bounding box center [1189, 322] width 579 height 19
click at [1001, 322] on p "Are the strategy's related to updating and review the Code linked and aligned r…" at bounding box center [1189, 322] width 579 height 19
click at [1222, 322] on p "Are the strategy's that are related to updating and review the Code linked and …" at bounding box center [1189, 322] width 579 height 19
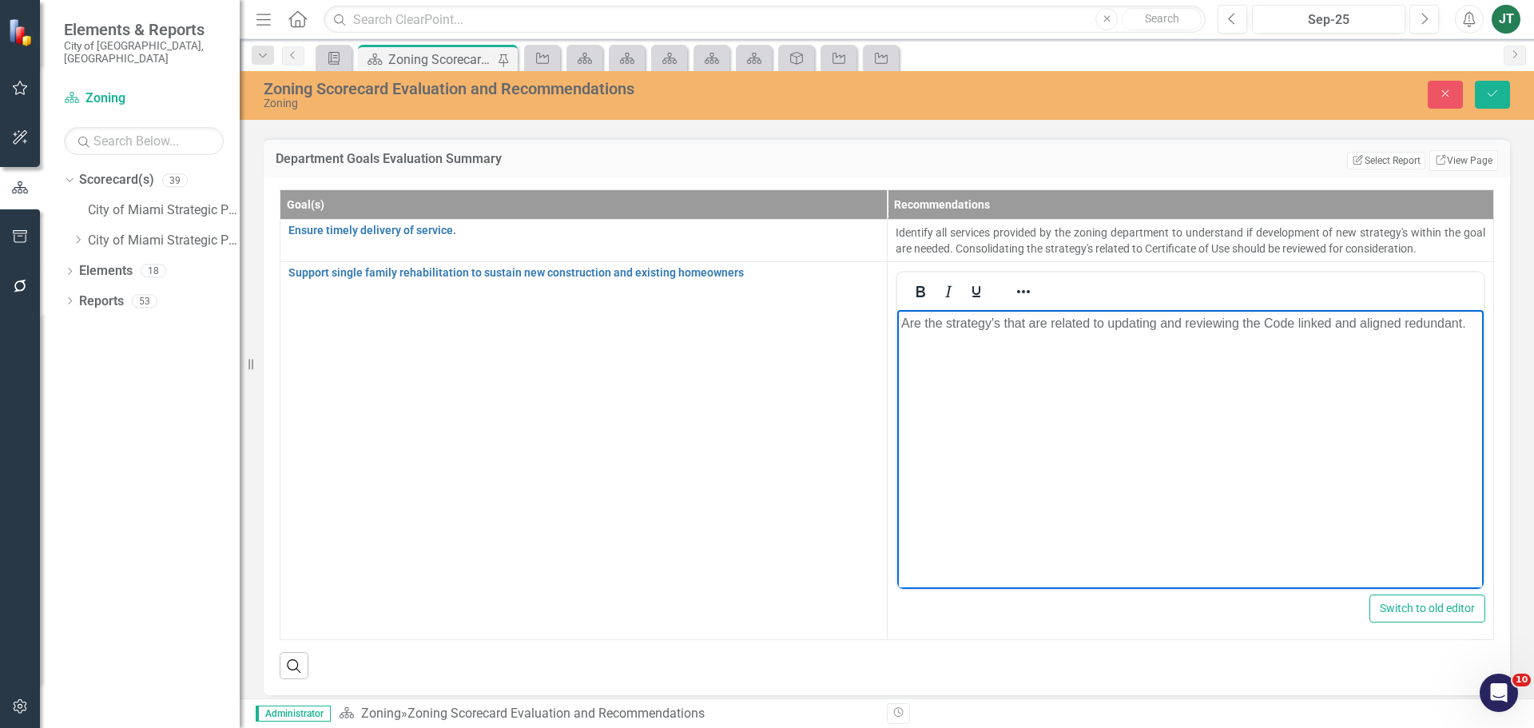
drag, startPoint x: 1292, startPoint y: 320, endPoint x: 1330, endPoint y: 316, distance: 38.6
click at [1294, 320] on p "Are the strategy's that are related to updating and reviewing the Code linked a…" at bounding box center [1189, 322] width 579 height 19
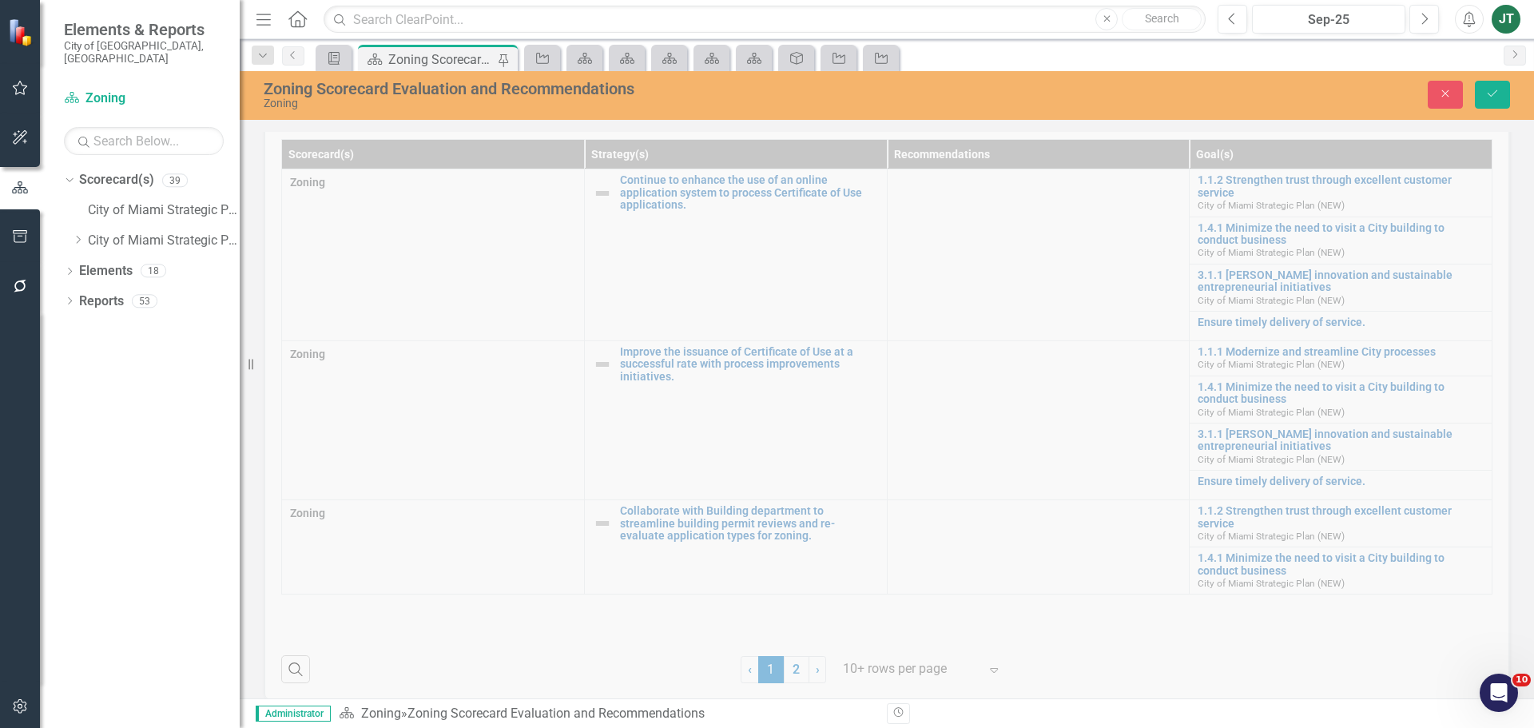
scroll to position [959, 0]
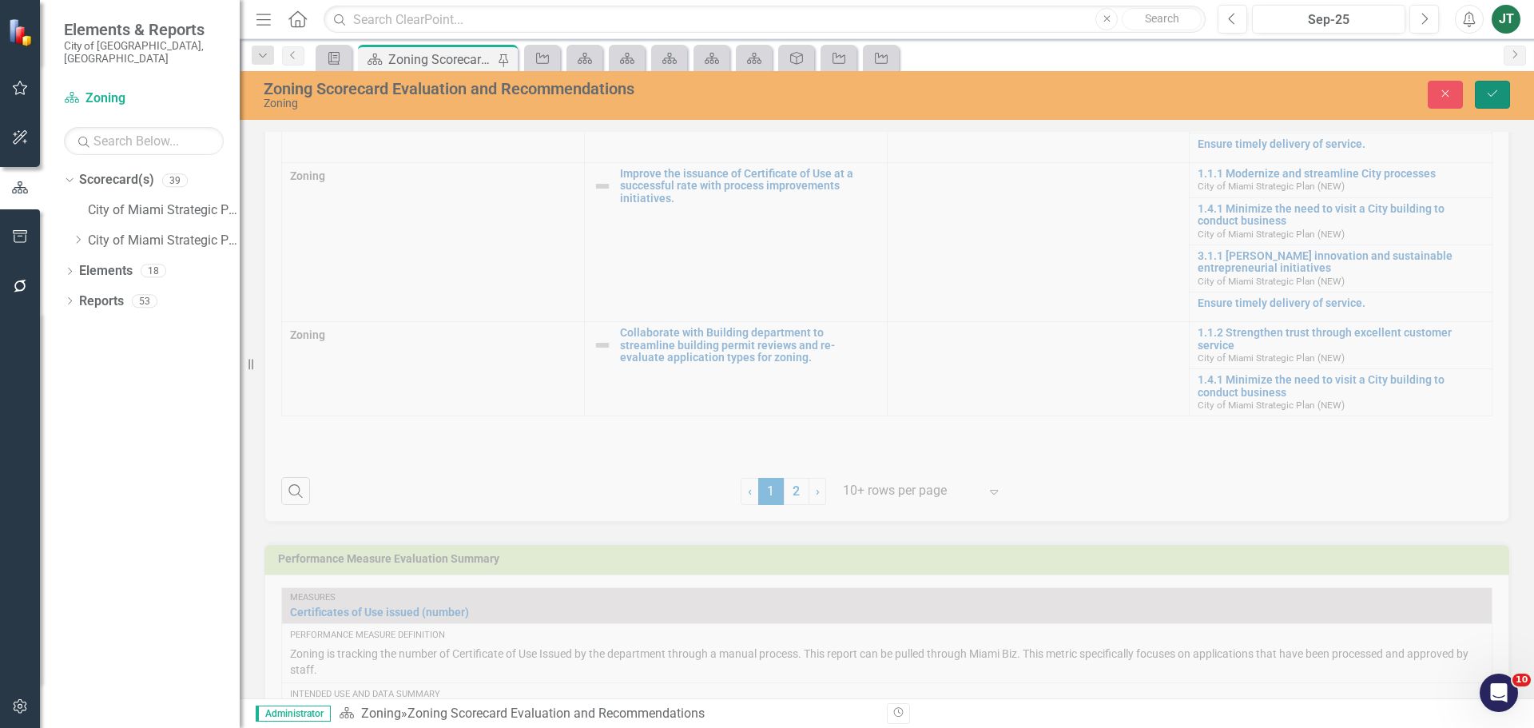
click at [1496, 99] on icon "Save" at bounding box center [1492, 93] width 14 height 11
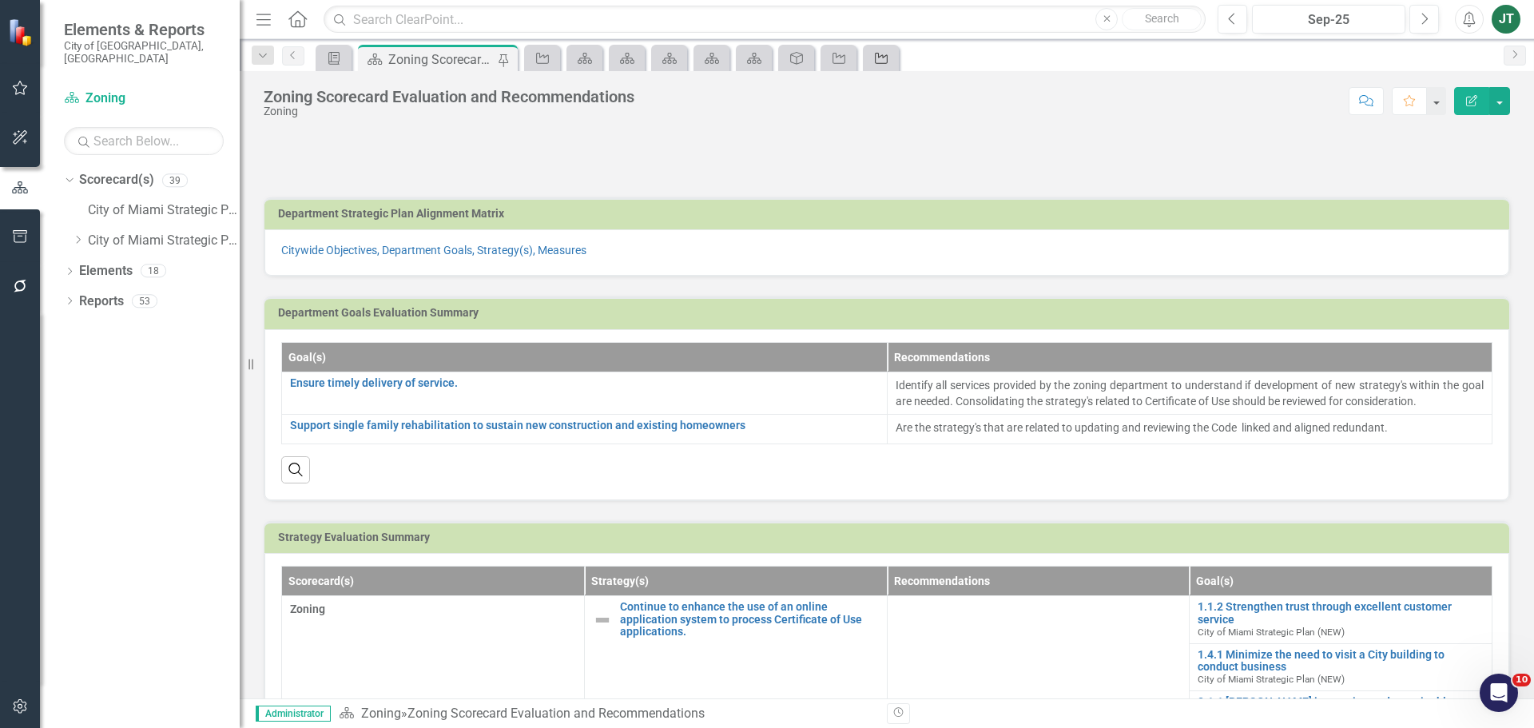
click at [881, 54] on icon "Strategy" at bounding box center [881, 58] width 16 height 13
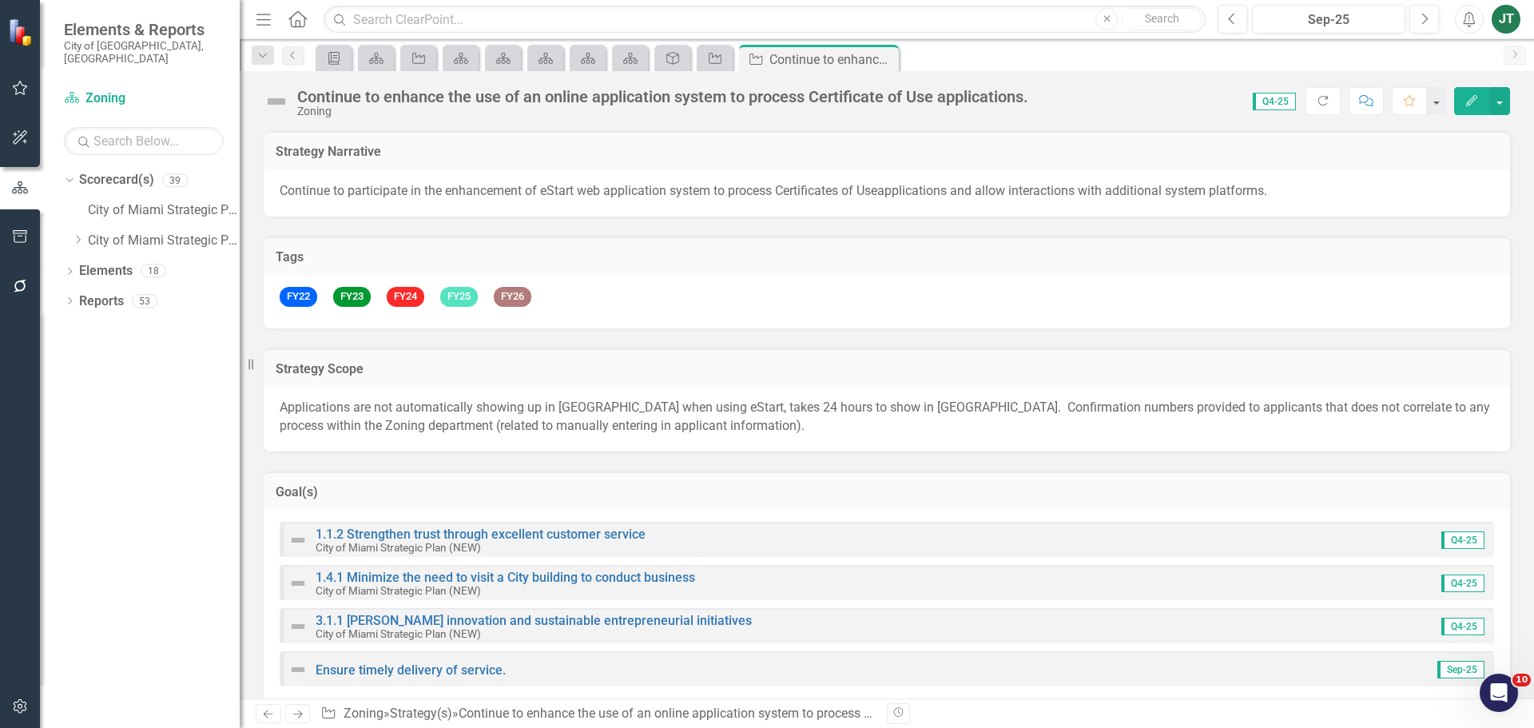
click at [0, 0] on icon "Close" at bounding box center [0, 0] width 0 height 0
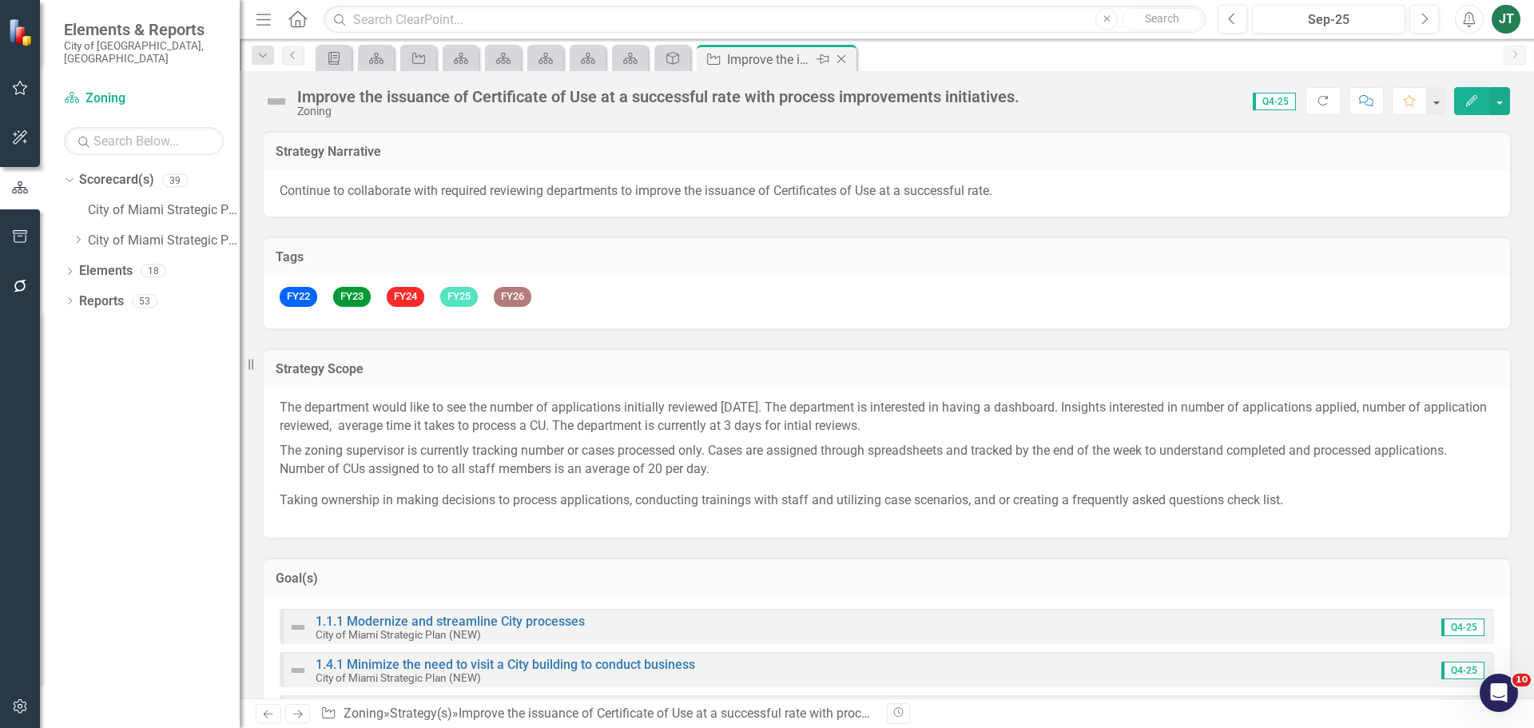
click at [844, 54] on icon "Close" at bounding box center [841, 59] width 16 height 13
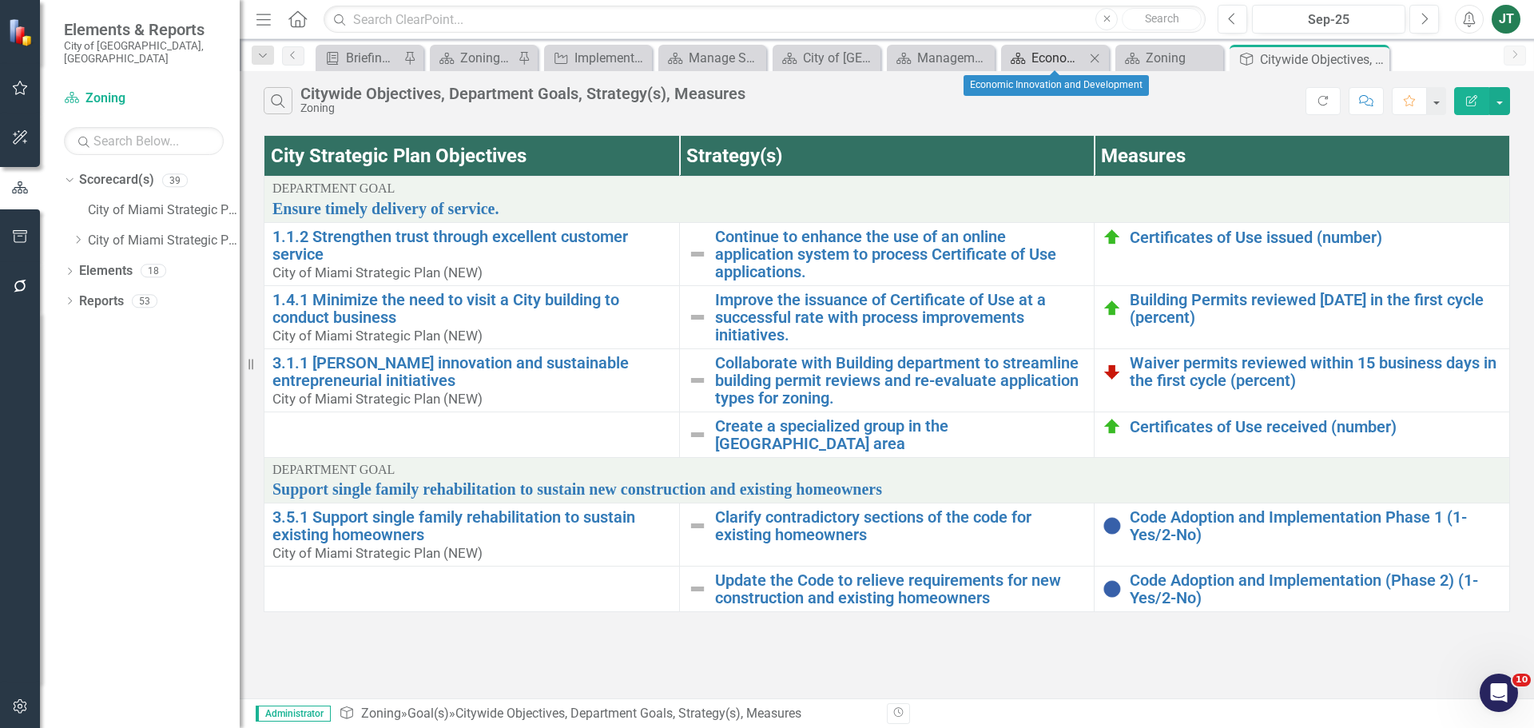
click at [1055, 58] on div "Economic Innovation and Development" at bounding box center [1058, 58] width 54 height 20
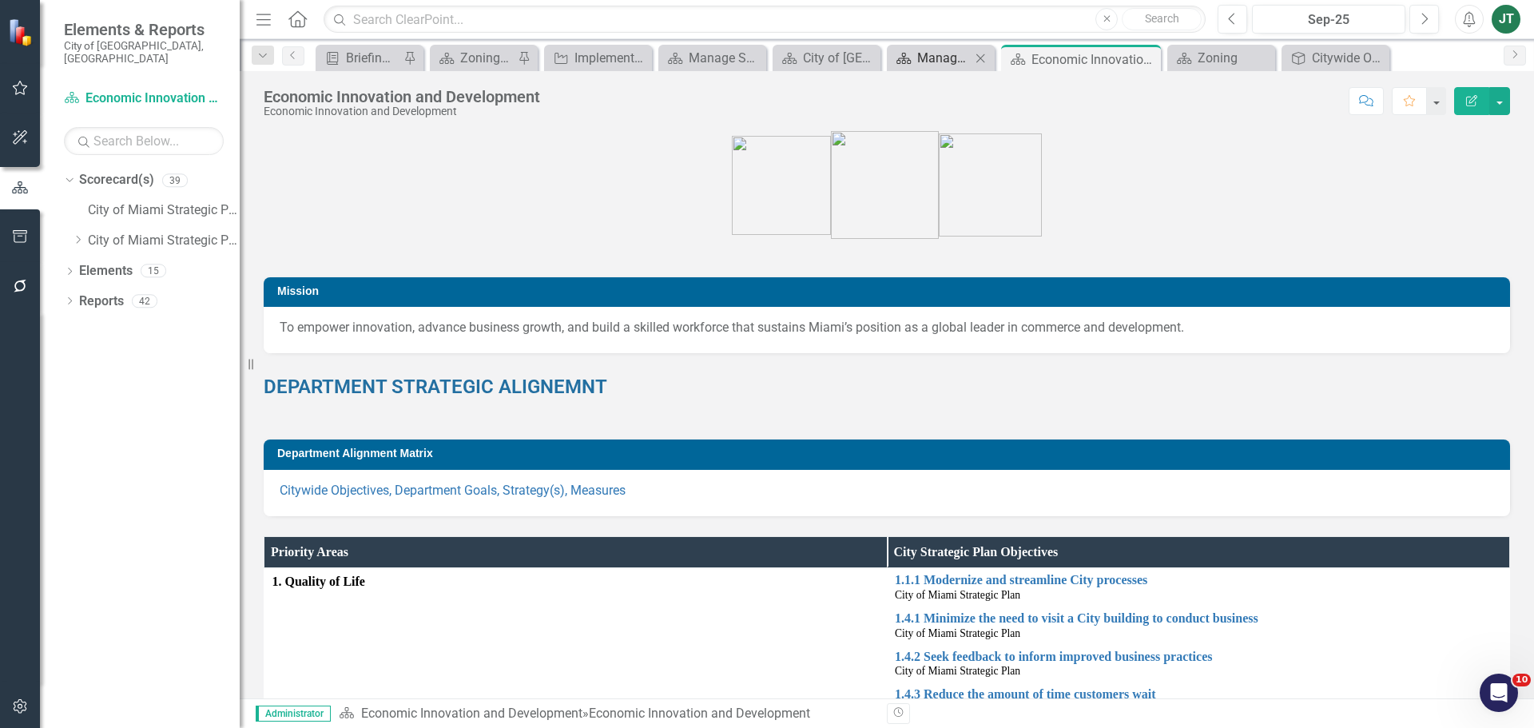
click at [958, 62] on div "Management and Budget" at bounding box center [944, 58] width 54 height 20
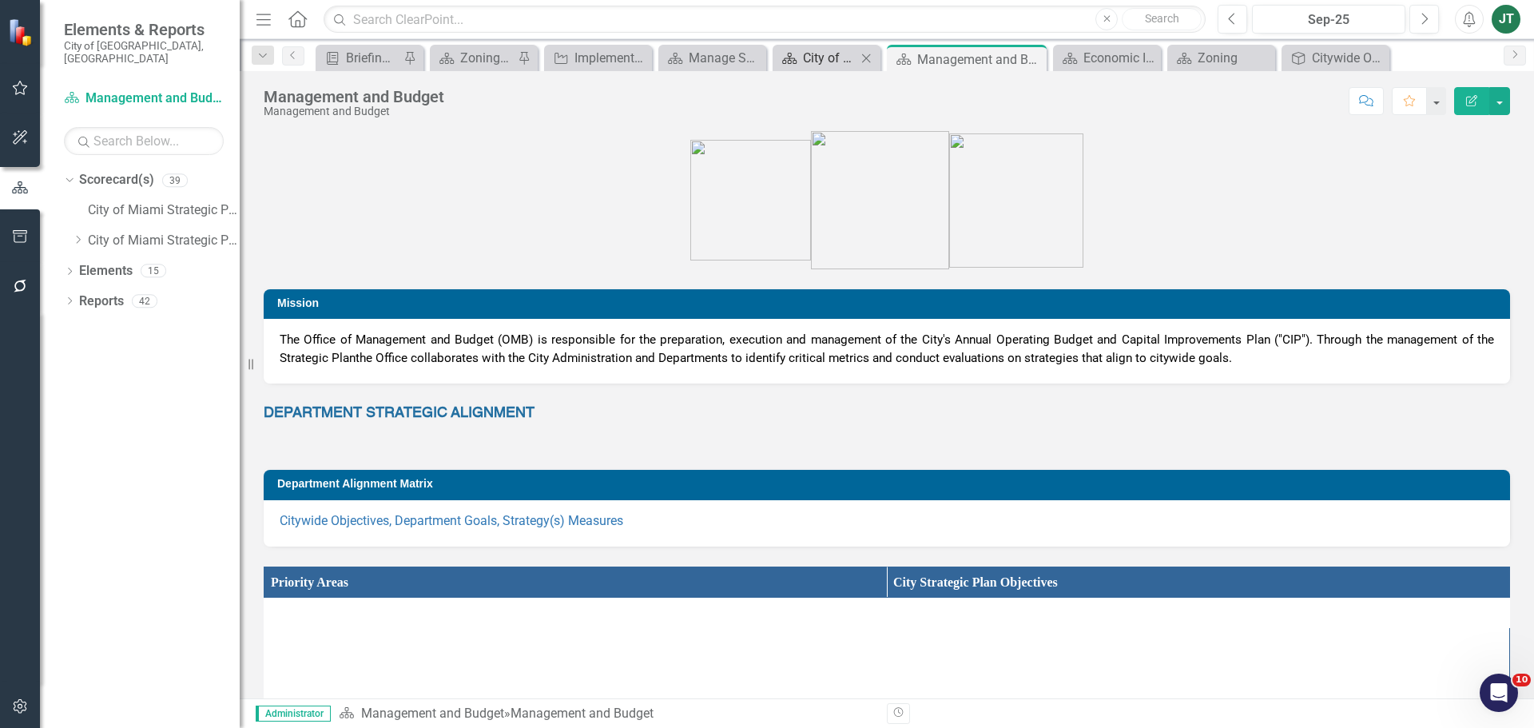
click at [828, 54] on div "City of [GEOGRAPHIC_DATA]" at bounding box center [830, 58] width 54 height 20
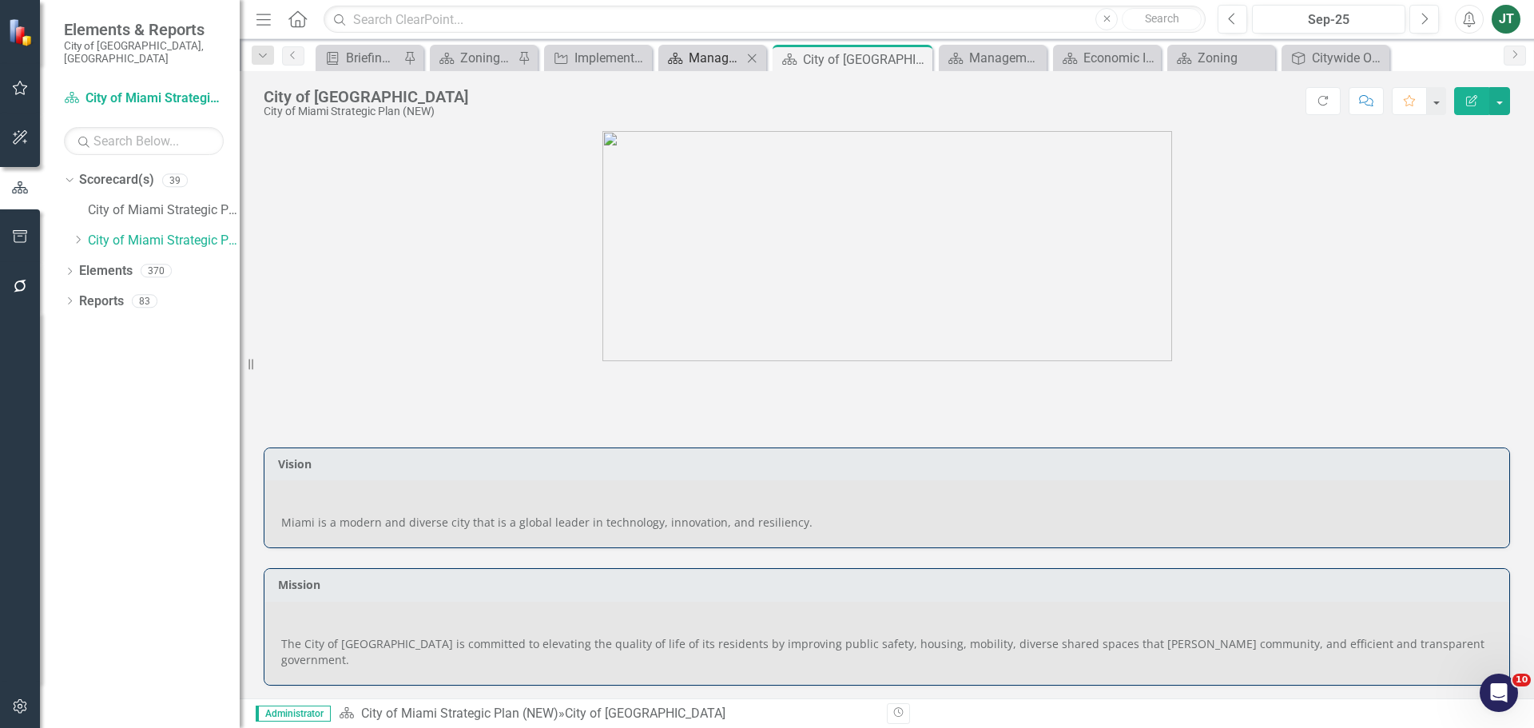
click at [710, 54] on div "Manage Scorecards" at bounding box center [716, 58] width 54 height 20
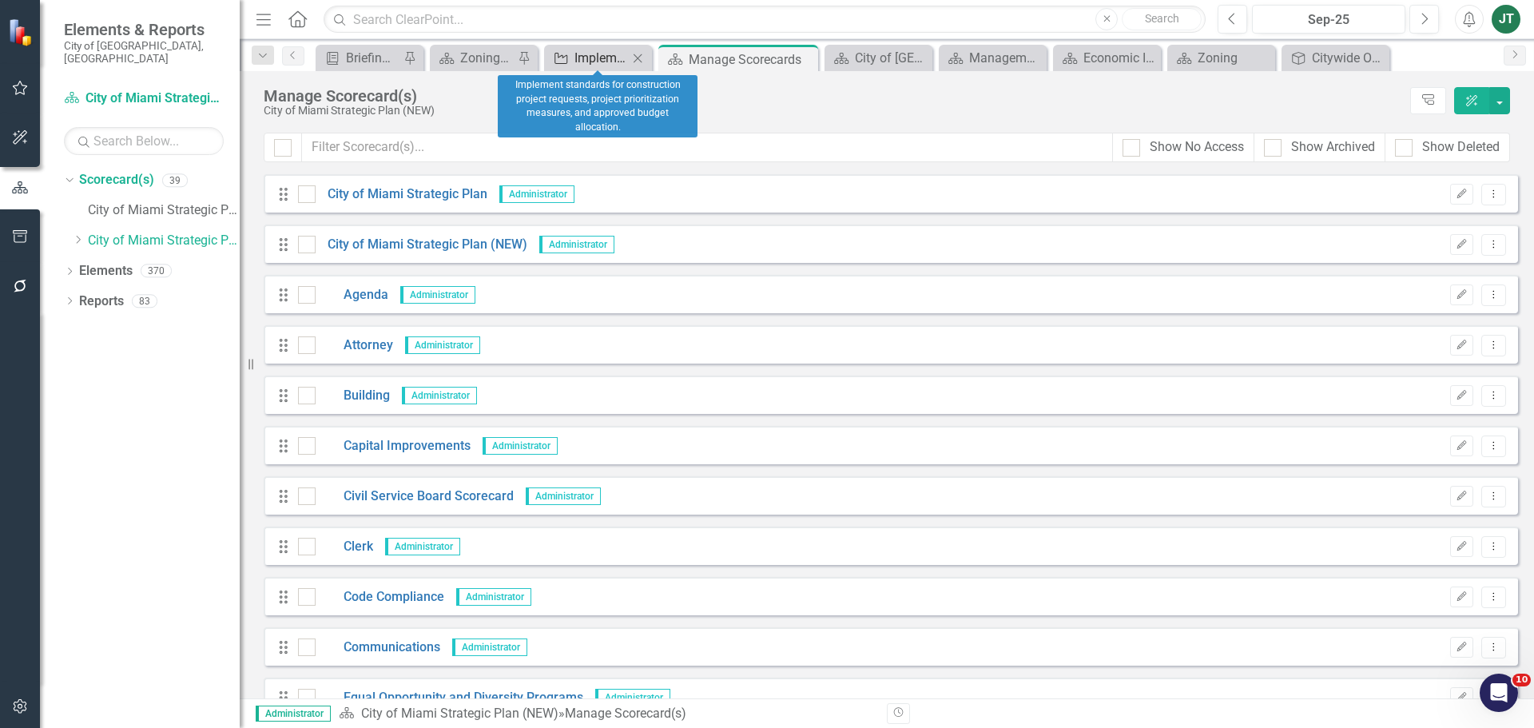
click at [579, 52] on div "Implement standards for construction project requests, project prioritization m…" at bounding box center [601, 58] width 54 height 20
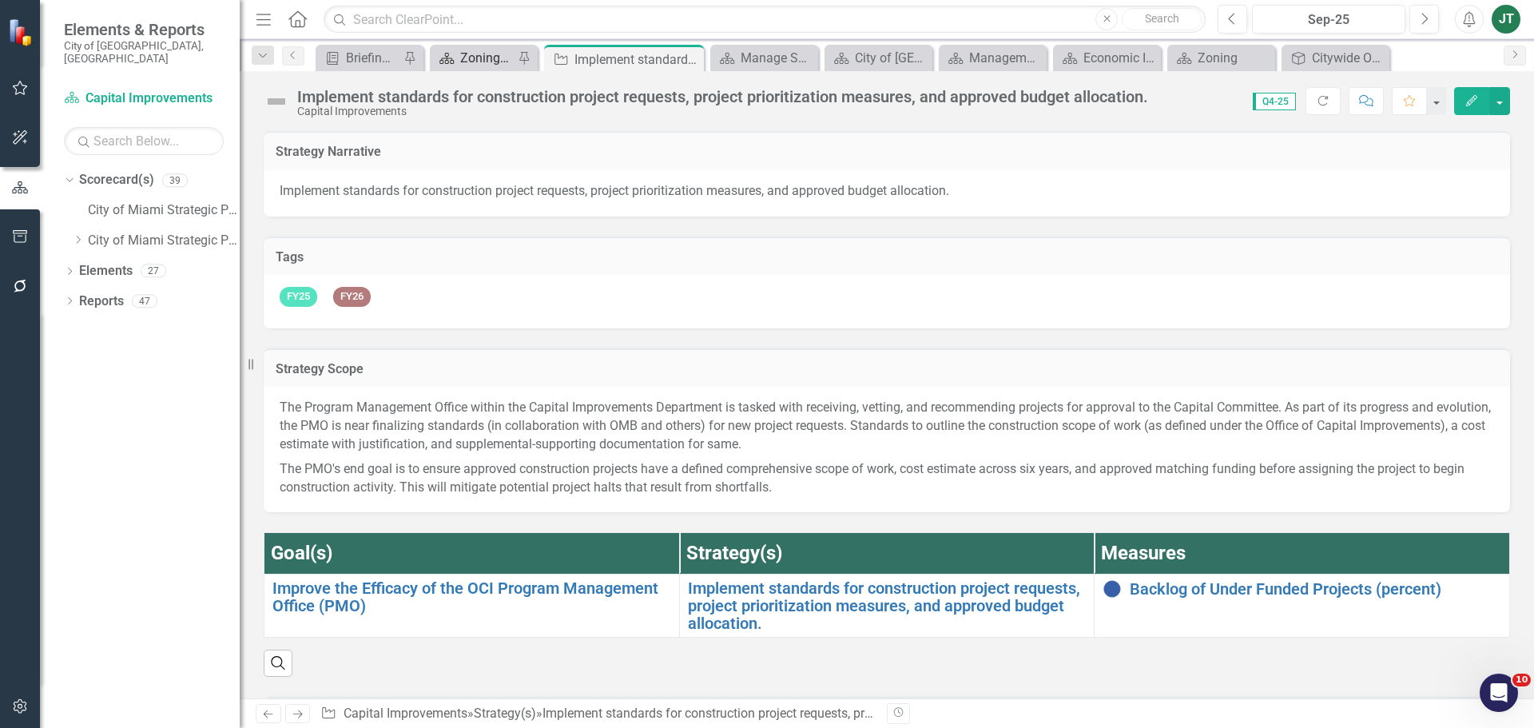
click at [487, 61] on div "Zoning Scorecard Evaluation and Recommendations" at bounding box center [487, 58] width 54 height 20
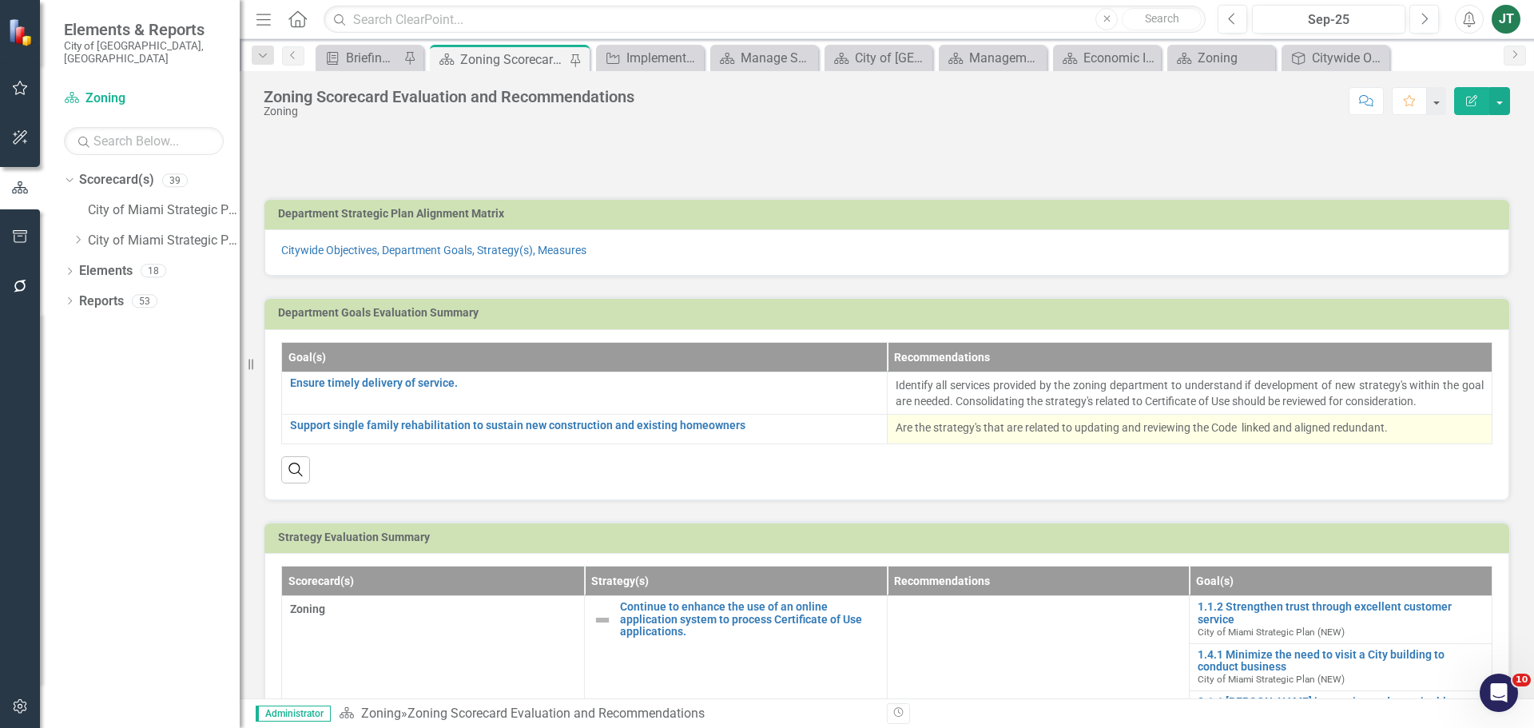
click at [961, 430] on p "Are the strategy's that are related to updating and reviewing the Code linked a…" at bounding box center [1190, 427] width 589 height 16
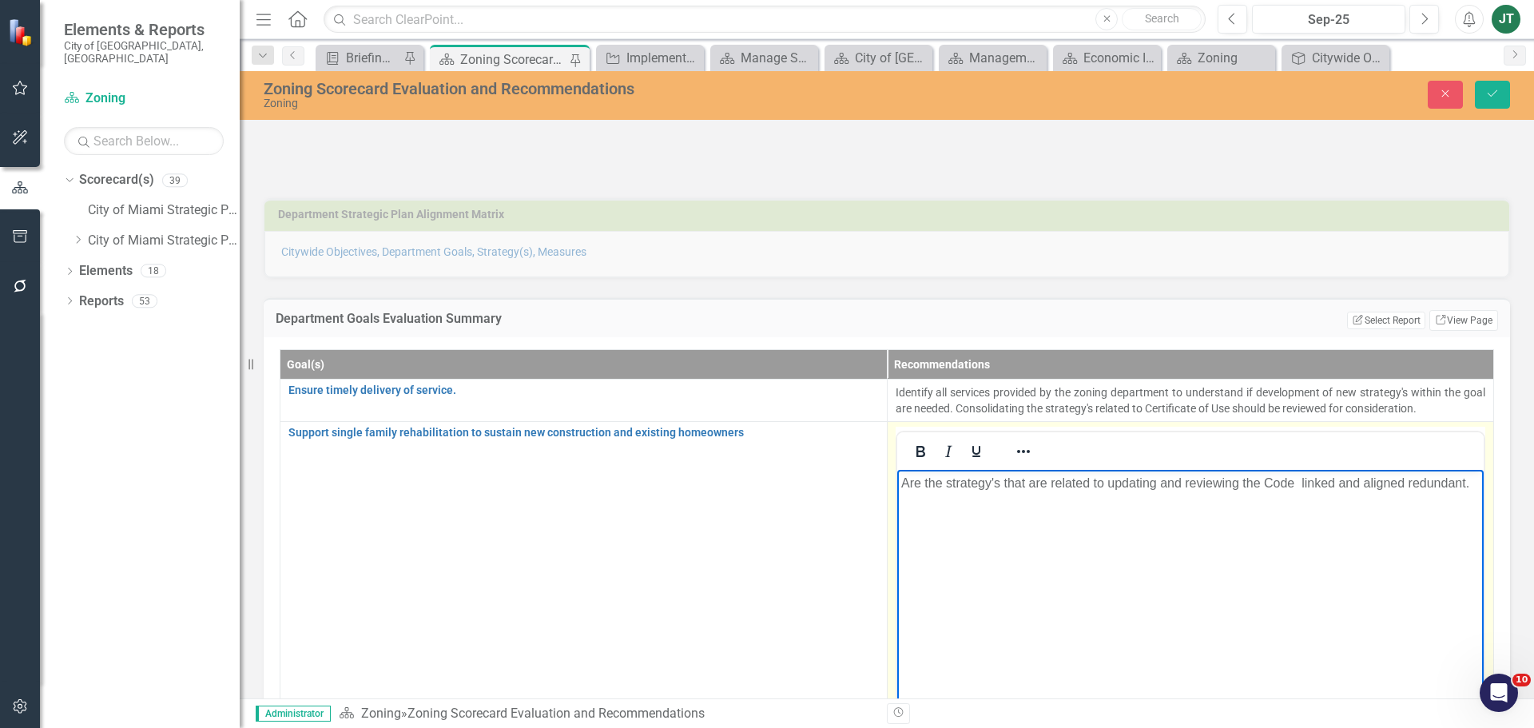
click at [1036, 478] on p "Are the strategy's that are related to updating and reviewing the Code linked a…" at bounding box center [1189, 482] width 579 height 19
drag, startPoint x: 1047, startPoint y: 480, endPoint x: 1003, endPoint y: 478, distance: 44.0
click at [1003, 478] on p "Are the strategy's that are related to updating and reviewing the Code linked a…" at bounding box center [1189, 482] width 579 height 19
click at [1251, 478] on p "Are the strategy's related to updating and reviewing the Code linked and aligne…" at bounding box center [1189, 482] width 579 height 19
click at [1021, 481] on p "Are the strategy's related to updating and reviewing the Code for homeowners an…" at bounding box center [1189, 492] width 579 height 38
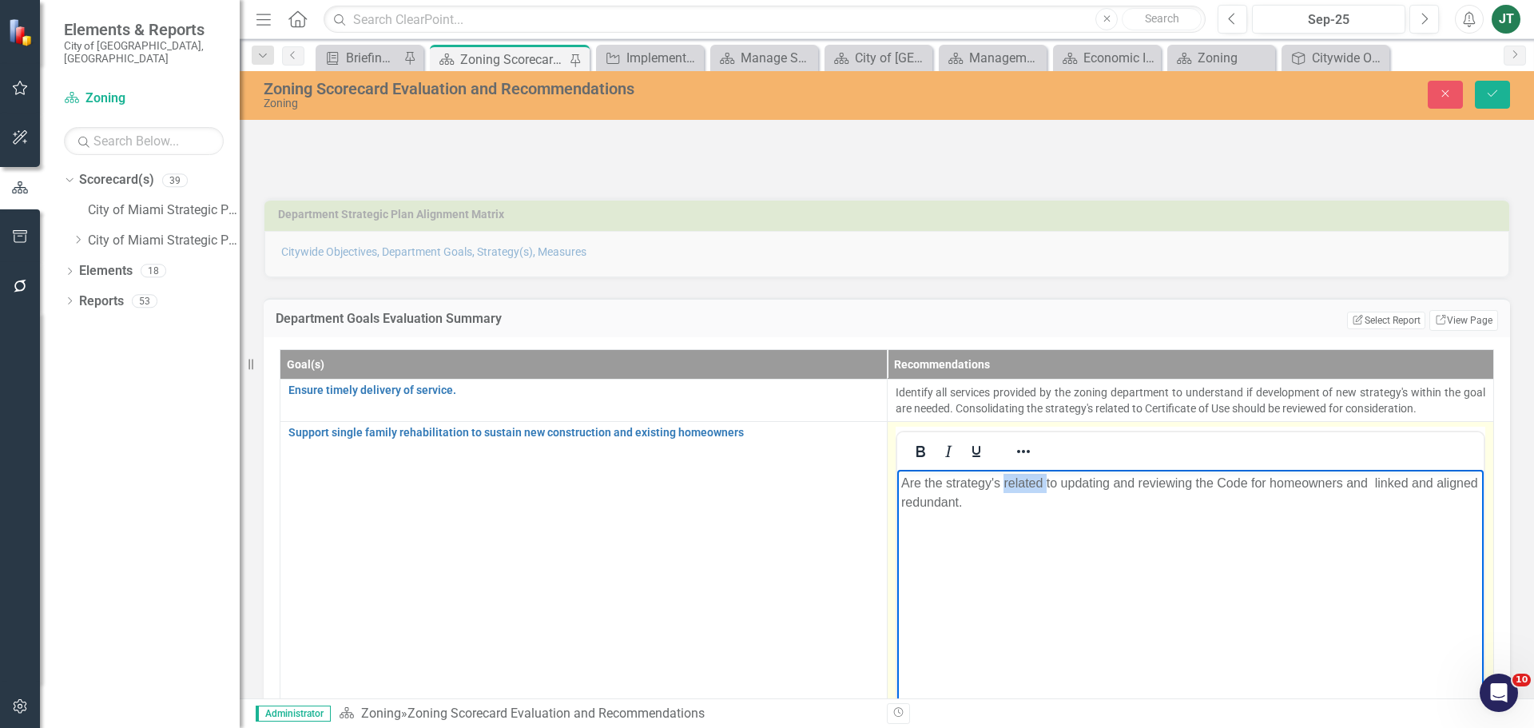
click at [1021, 481] on p "Are the strategy's related to updating and reviewing the Code for homeowners an…" at bounding box center [1189, 492] width 579 height 38
drag, startPoint x: 1058, startPoint y: 483, endPoint x: 1001, endPoint y: 482, distance: 56.7
click at [1001, 482] on p "Are the strategy's related to updating and reviewing the Code for homeowners an…" at bounding box center [1189, 492] width 579 height 38
click at [1262, 481] on p "Are the strategy's regarding updating and reviewing the Code for homeowners and…" at bounding box center [1189, 492] width 579 height 38
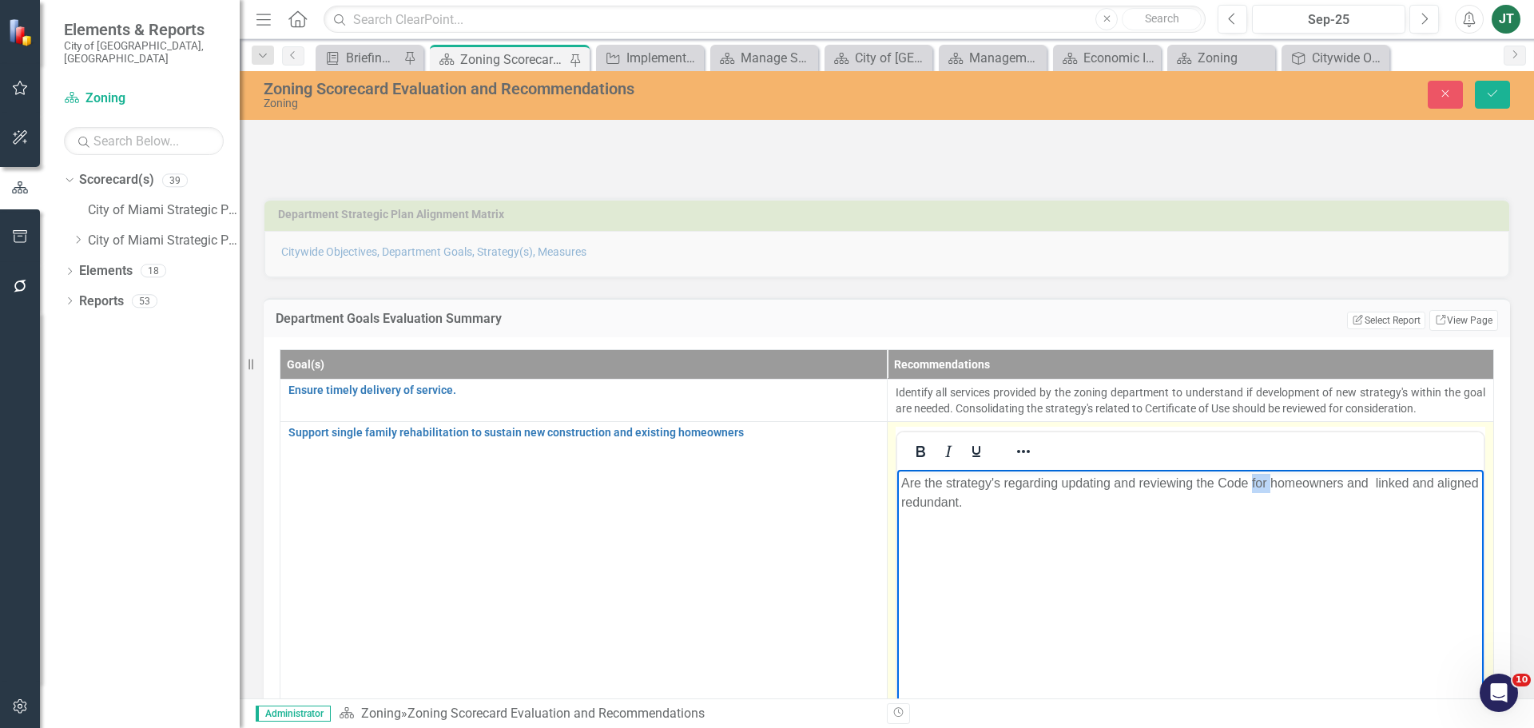
drag, startPoint x: 922, startPoint y: 483, endPoint x: 1051, endPoint y: 494, distance: 129.8
click at [1115, 494] on p "Are the strategy's regarding updating and reviewing the Code for homeowners and…" at bounding box center [1189, 492] width 579 height 38
click at [1050, 494] on p "Are the strategy's regarding updating and reviewing the Code for homeowners and…" at bounding box center [1189, 492] width 579 height 38
click at [1043, 478] on p "Are the strategy's regarding updating and reviewing the Code for homeowners and…" at bounding box center [1189, 492] width 579 height 38
click at [1041, 486] on p "Are the strategy's regarding updating and reviewing the Code for homeowners and…" at bounding box center [1189, 492] width 579 height 38
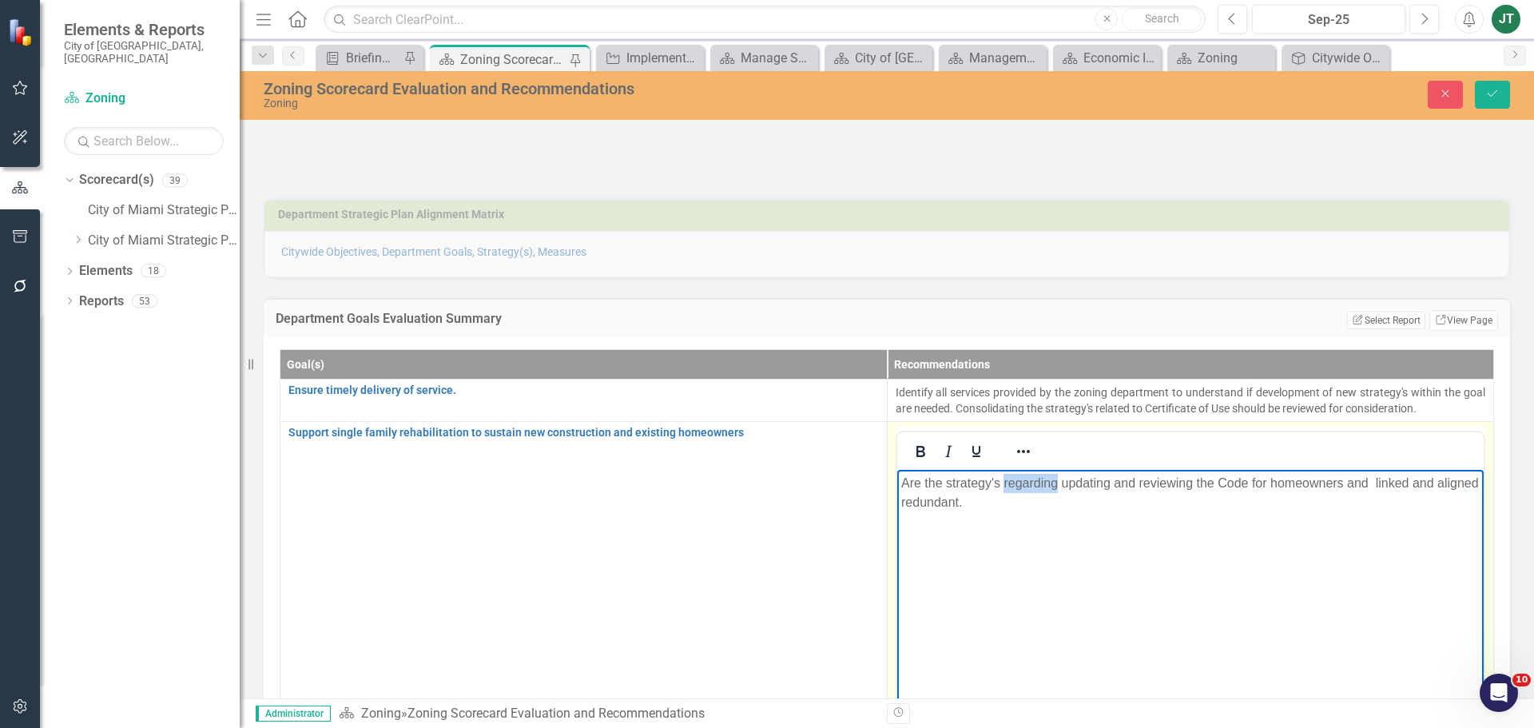
click at [1040, 489] on p "Are the strategy's regarding updating and reviewing the Code for homeowners and…" at bounding box center [1189, 492] width 579 height 38
click at [1266, 479] on p "Are the strategy's focused on updating and reviewing the Code for homeowners an…" at bounding box center [1189, 492] width 579 height 38
click at [1440, 480] on p "Are the strategy's focused on updating and reviewing the Code related to langua…" at bounding box center [1189, 492] width 579 height 38
click at [975, 497] on p "Are the strategy's focused on updating and reviewing the Code related to langua…" at bounding box center [1189, 492] width 579 height 38
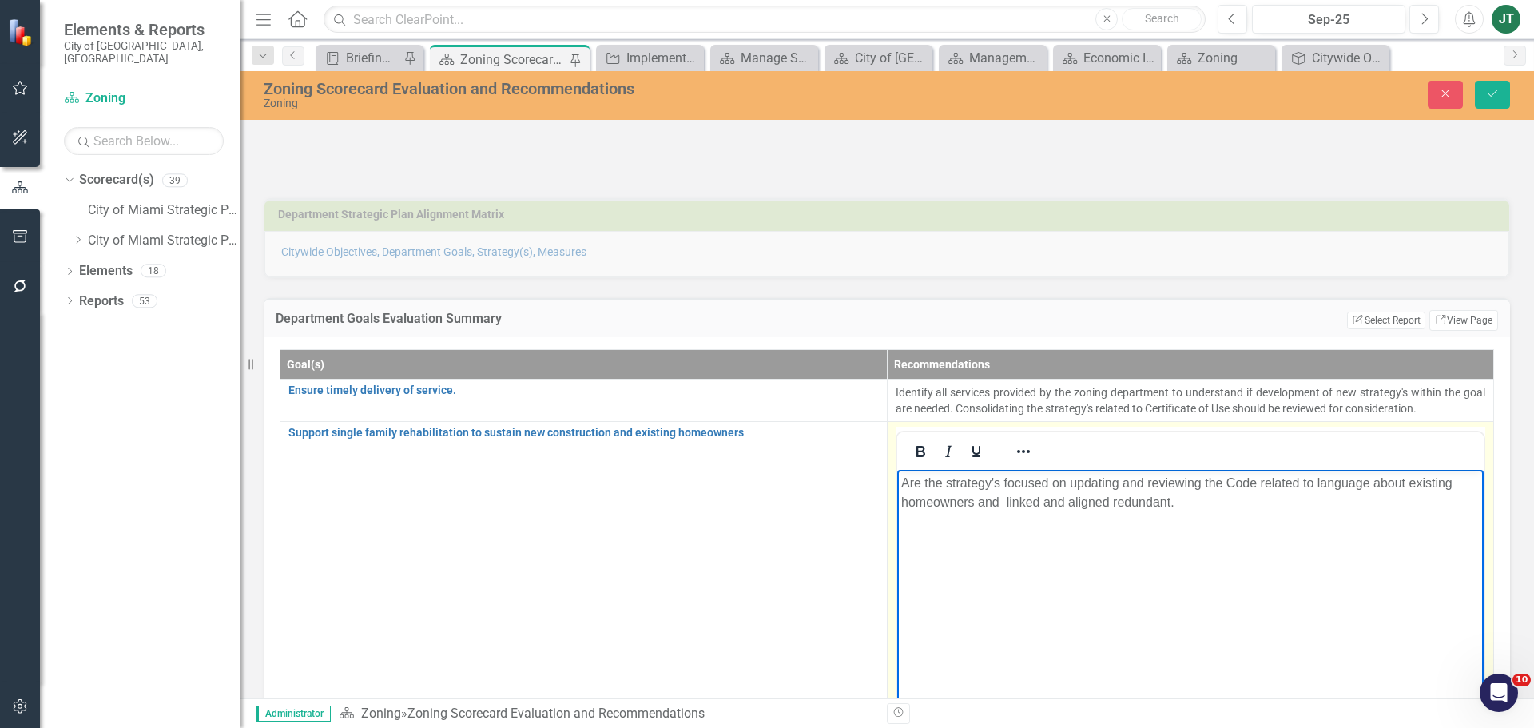
click at [1051, 495] on p "Are the strategy's focused on updating and reviewing the Code related to langua…" at bounding box center [1189, 492] width 579 height 38
click at [997, 499] on p "Are the strategy's focused on updating and reviewing the Code related to langua…" at bounding box center [1189, 492] width 579 height 38
drag, startPoint x: 1006, startPoint y: 498, endPoint x: 977, endPoint y: 503, distance: 29.3
click at [977, 503] on p "Are the strategy's focused on updating and reviewing the Code related to langua…" at bounding box center [1189, 492] width 579 height 38
click at [1101, 499] on p "Are the strategy's focused on updating and reviewing the Code related to langua…" at bounding box center [1189, 492] width 579 height 38
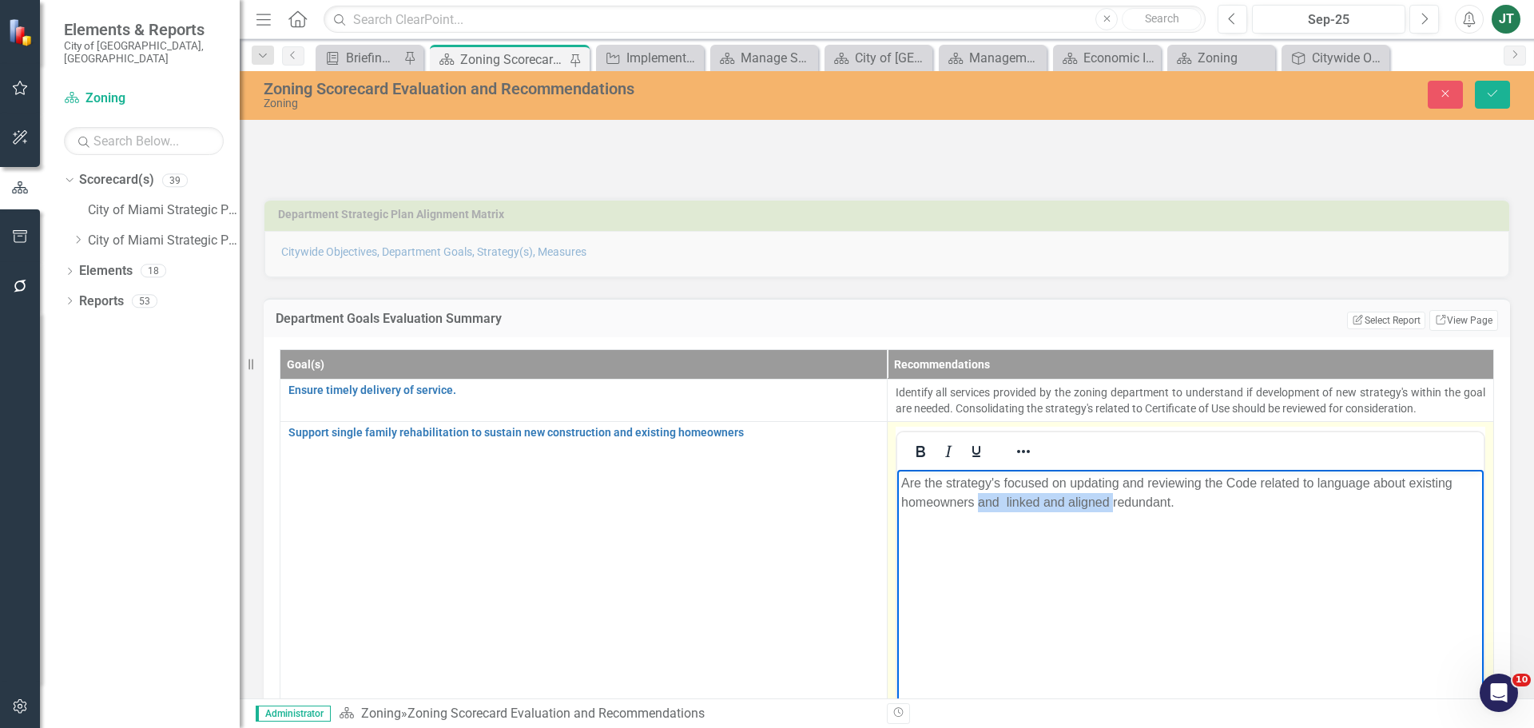
drag, startPoint x: 1114, startPoint y: 498, endPoint x: 976, endPoint y: 504, distance: 137.6
click at [976, 504] on p "Are the strategy's focused on updating and reviewing the Code related to langua…" at bounding box center [1189, 492] width 579 height 38
drag, startPoint x: 1047, startPoint y: 500, endPoint x: 1130, endPoint y: 501, distance: 83.1
click at [1054, 500] on p "Are the strategy's focused on updating and reviewing the Code related to langua…" at bounding box center [1189, 492] width 579 height 38
click at [1015, 485] on p "Are the strategy's focused on updating and reviewing the Code related to langua…" at bounding box center [1189, 492] width 579 height 38
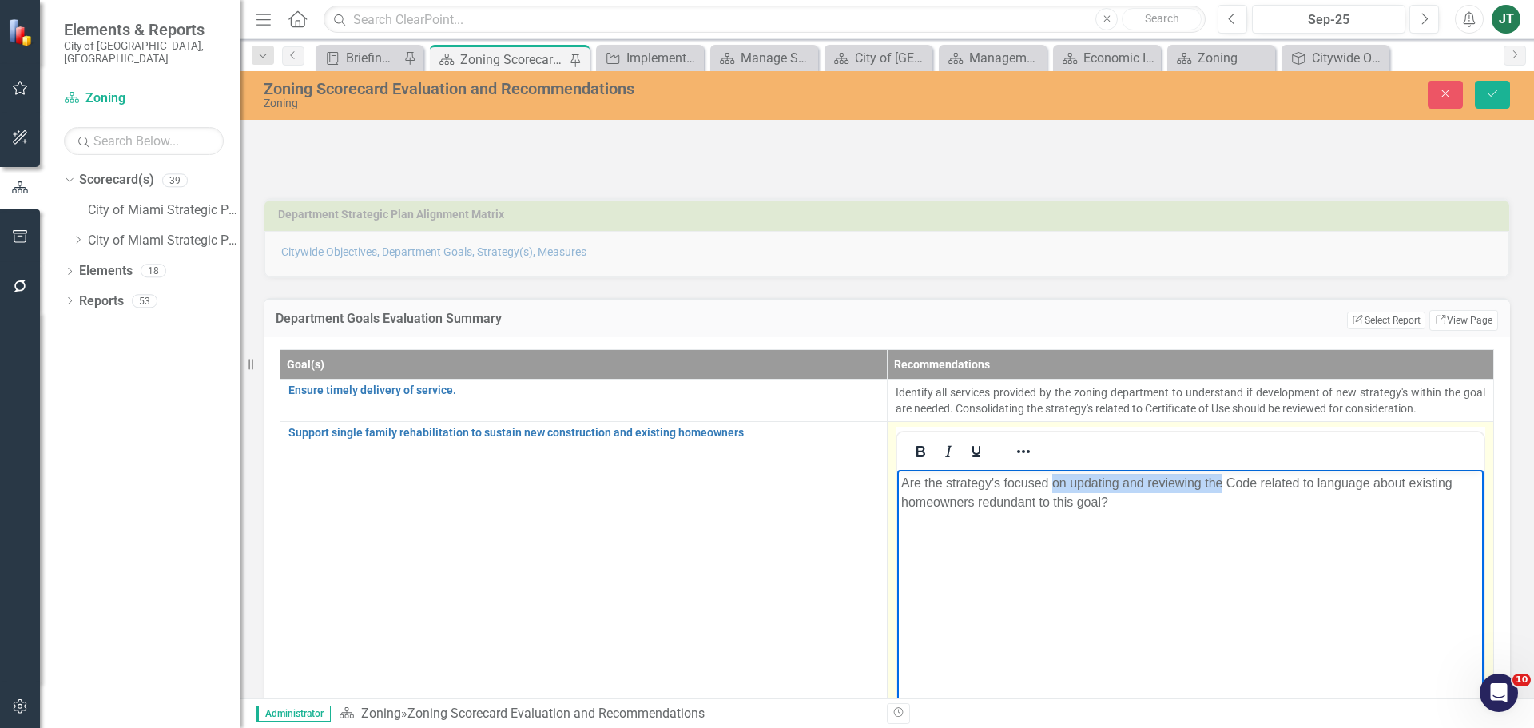
drag, startPoint x: 1053, startPoint y: 475, endPoint x: 1221, endPoint y: 487, distance: 168.2
click at [1221, 487] on p "Are the strategy's focused on updating and reviewing the Code related to langua…" at bounding box center [1189, 492] width 579 height 38
click at [1228, 516] on body "Are the strategy's focused on updating and reviewing the Code related to langua…" at bounding box center [1189, 589] width 587 height 240
click at [1047, 480] on p "Are the strategy's focused on updating and reviewing the Code related to langua…" at bounding box center [1189, 492] width 579 height 38
click at [1001, 483] on p "Are the strategy's focused on updating and reviewing the Code related to langua…" at bounding box center [1189, 492] width 579 height 38
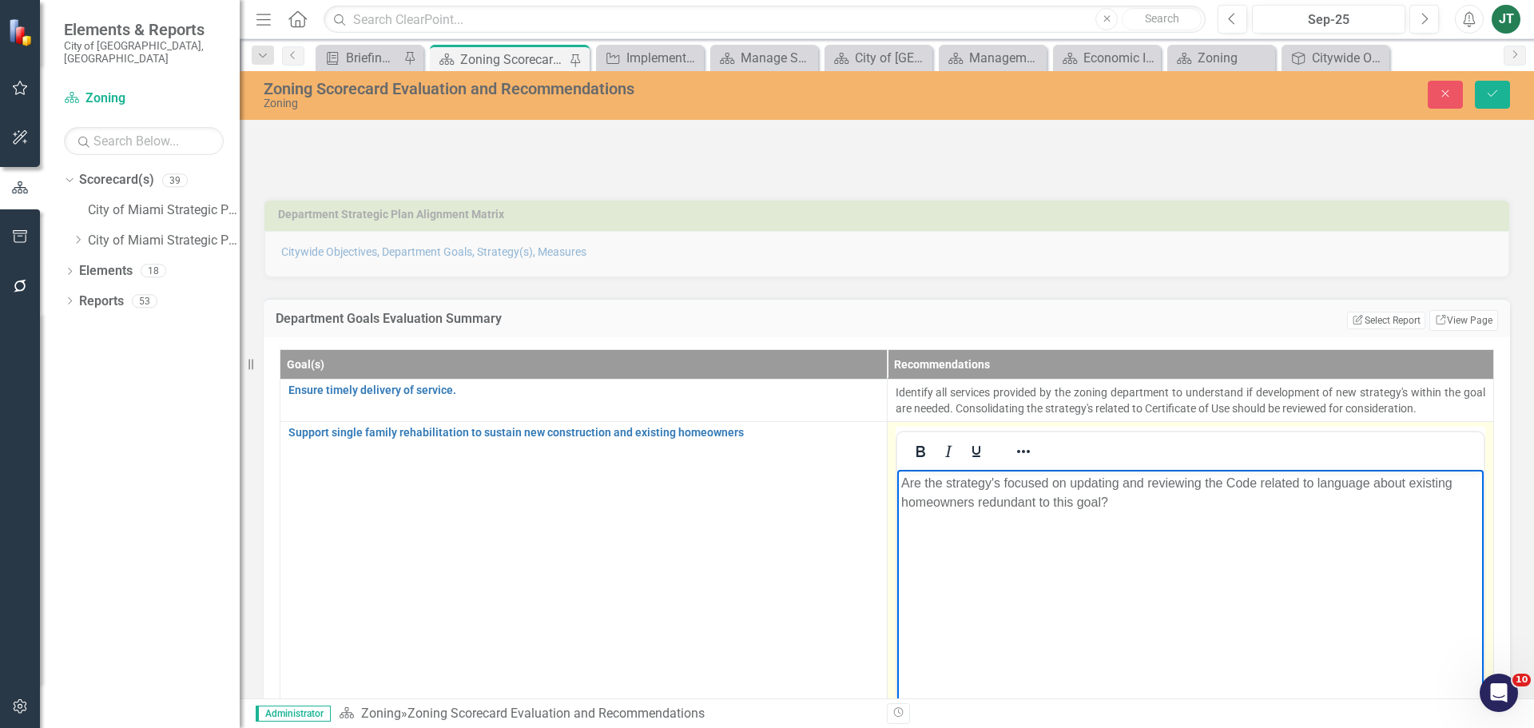
drag, startPoint x: 943, startPoint y: 482, endPoint x: 1001, endPoint y: 470, distance: 59.5
click at [943, 481] on p "Are the strategy's focused on updating and reviewing the Code related to langua…" at bounding box center [1189, 492] width 579 height 38
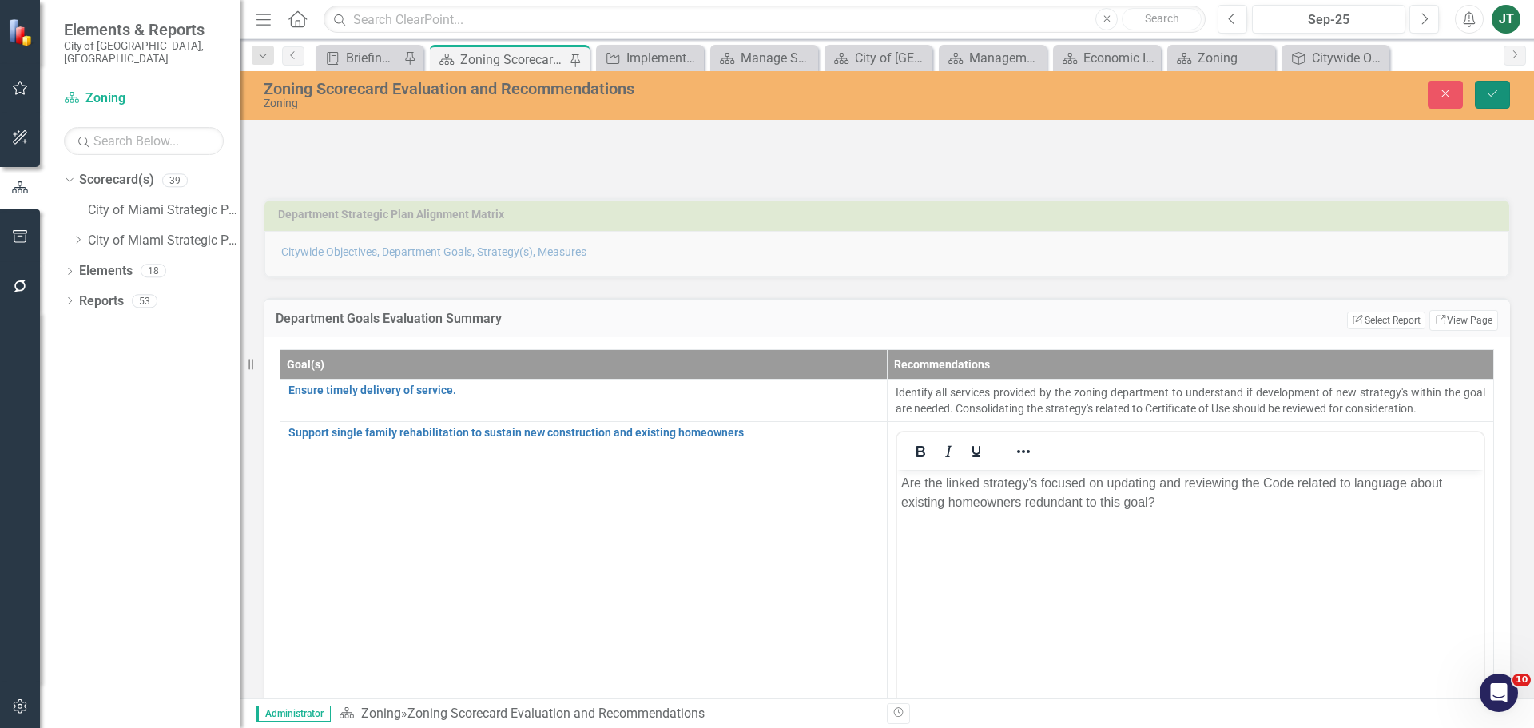
click at [1496, 93] on icon "Save" at bounding box center [1492, 93] width 14 height 11
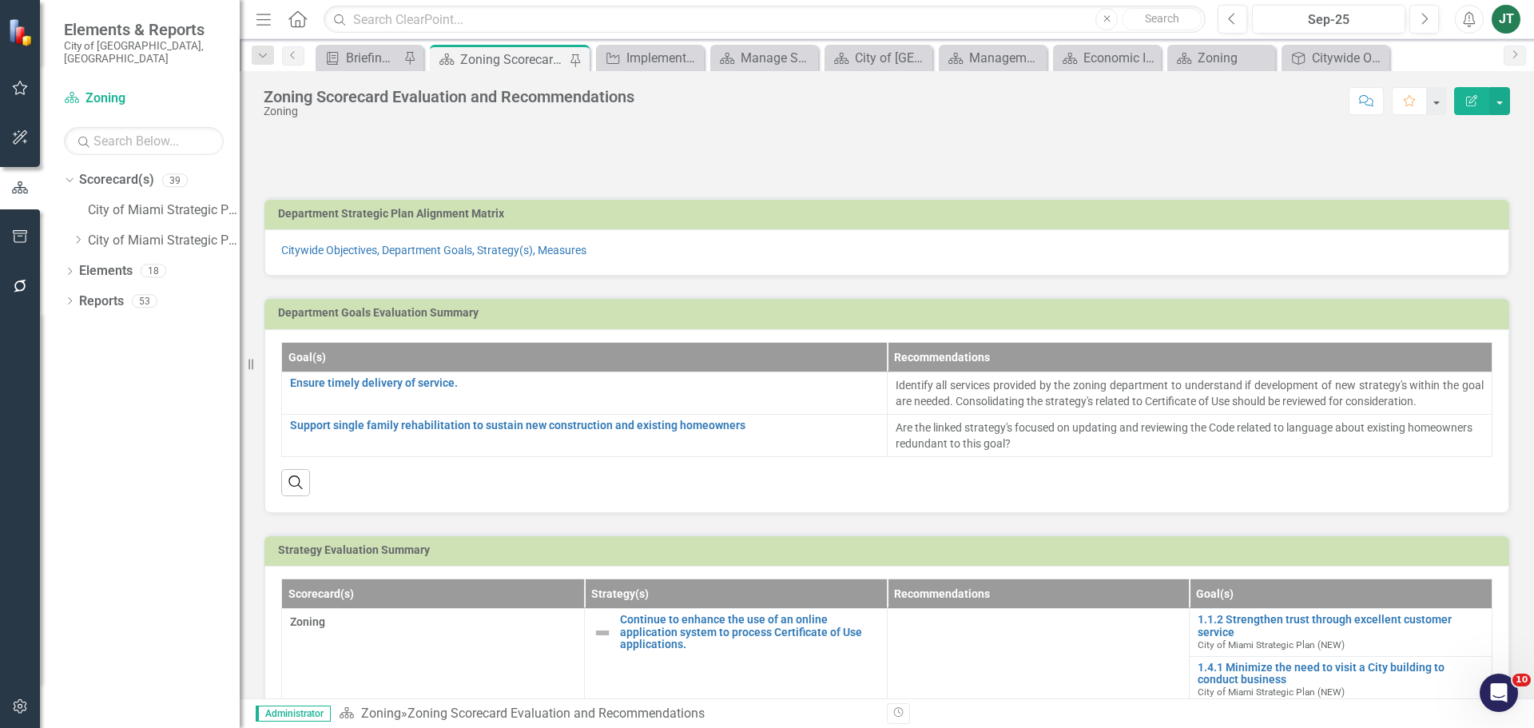
click at [1447, 240] on div "Citywide Objectives, Department Goals, Strategy(s), Measures" at bounding box center [886, 252] width 1245 height 46
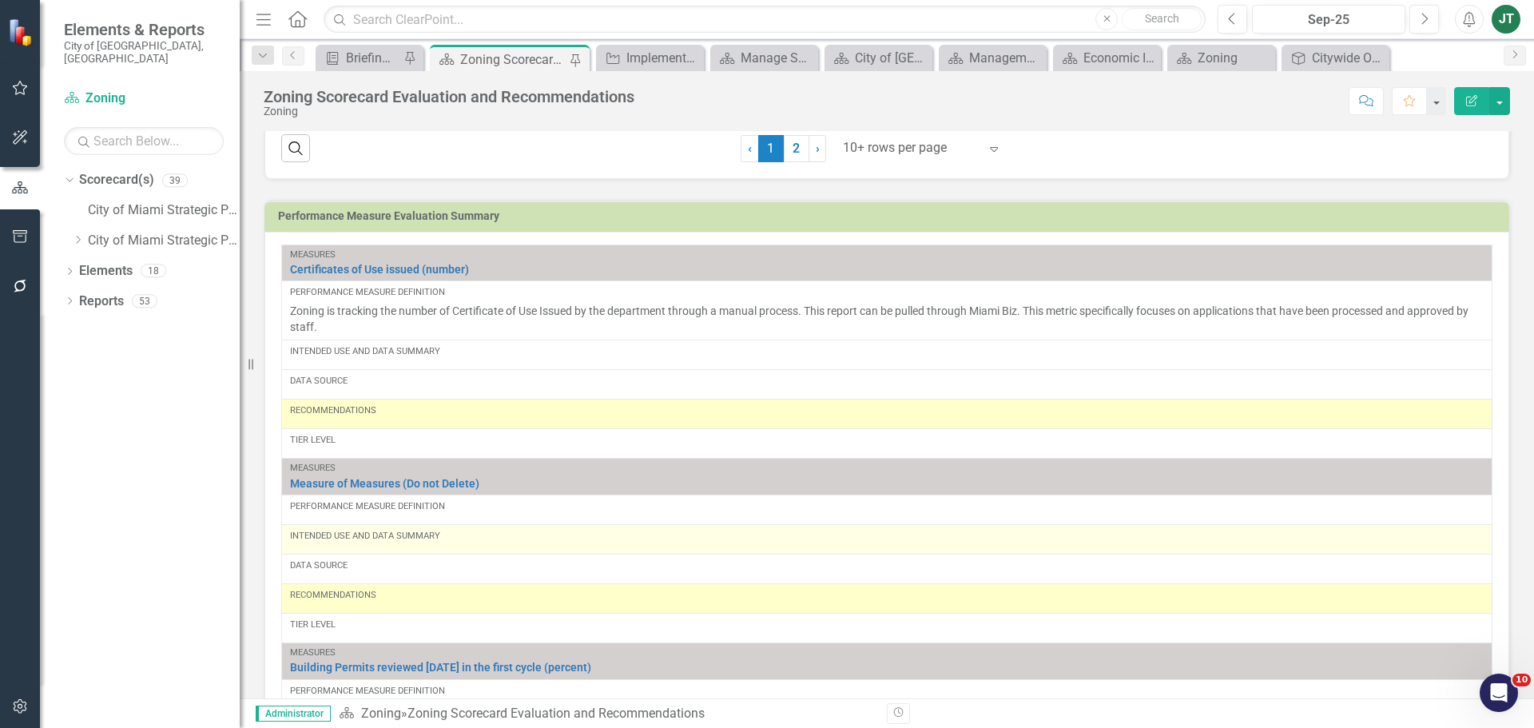
scroll to position [959, 0]
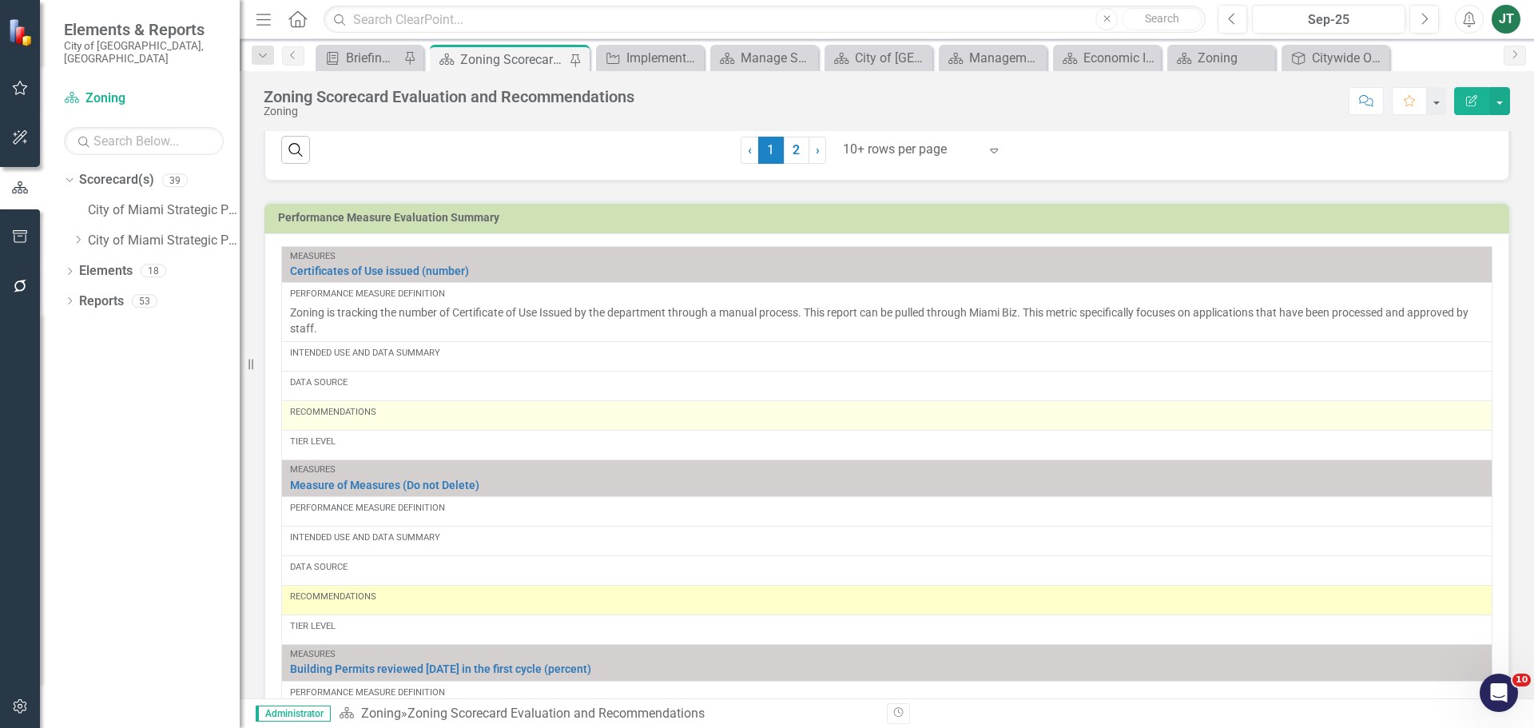
click at [382, 413] on div "Recommendations" at bounding box center [887, 412] width 1194 height 13
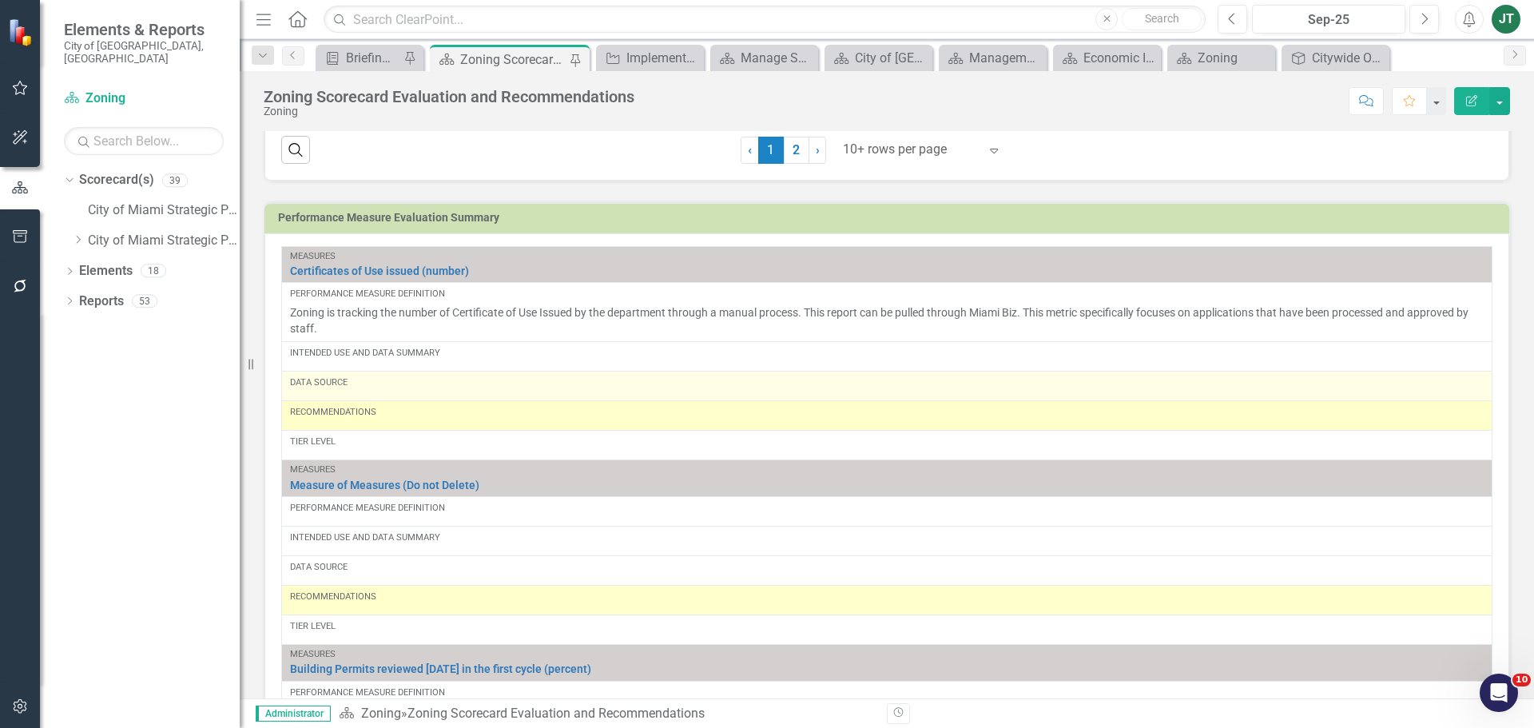
click at [383, 413] on div "Recommendations" at bounding box center [887, 412] width 1194 height 13
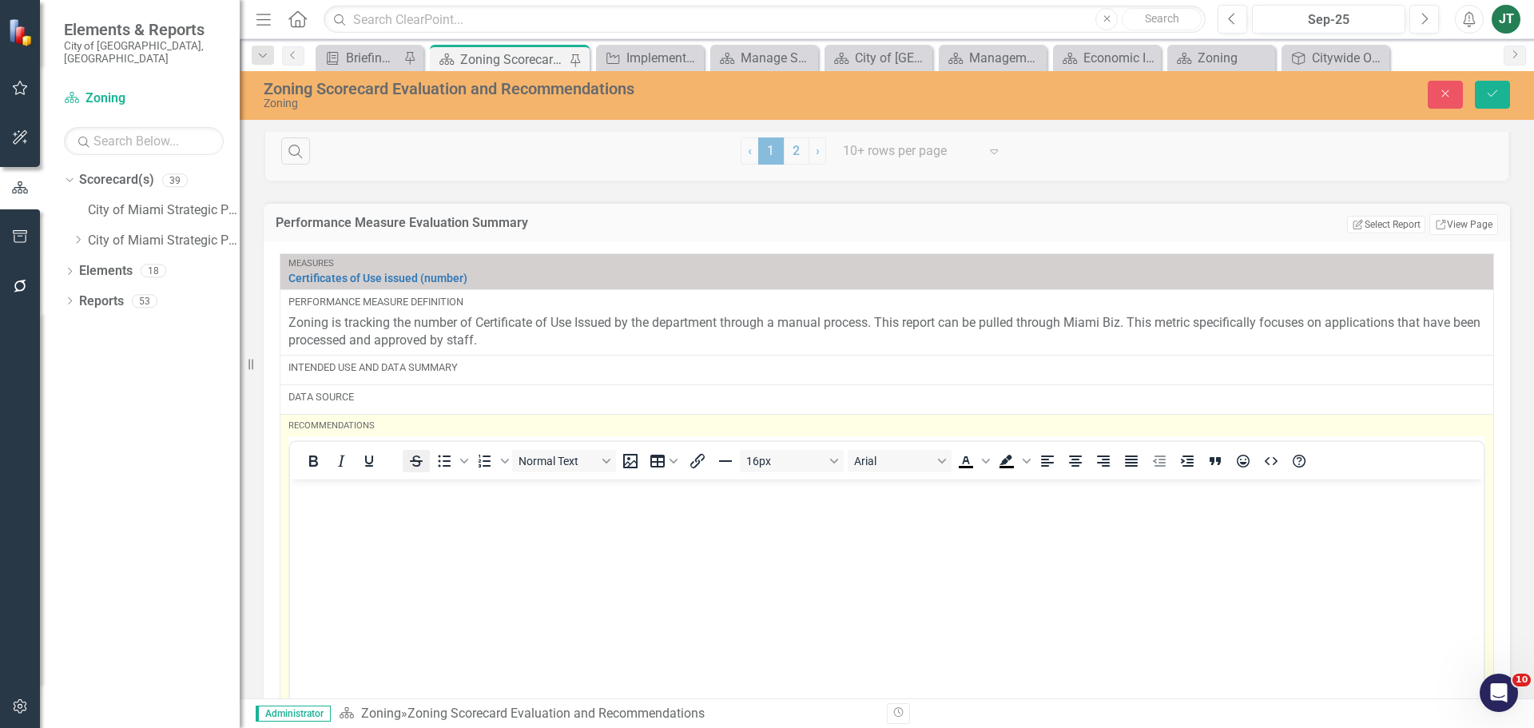
scroll to position [0, 0]
click at [381, 524] on body "Rich Text Area. Press ALT-0 for help." at bounding box center [887, 599] width 1194 height 240
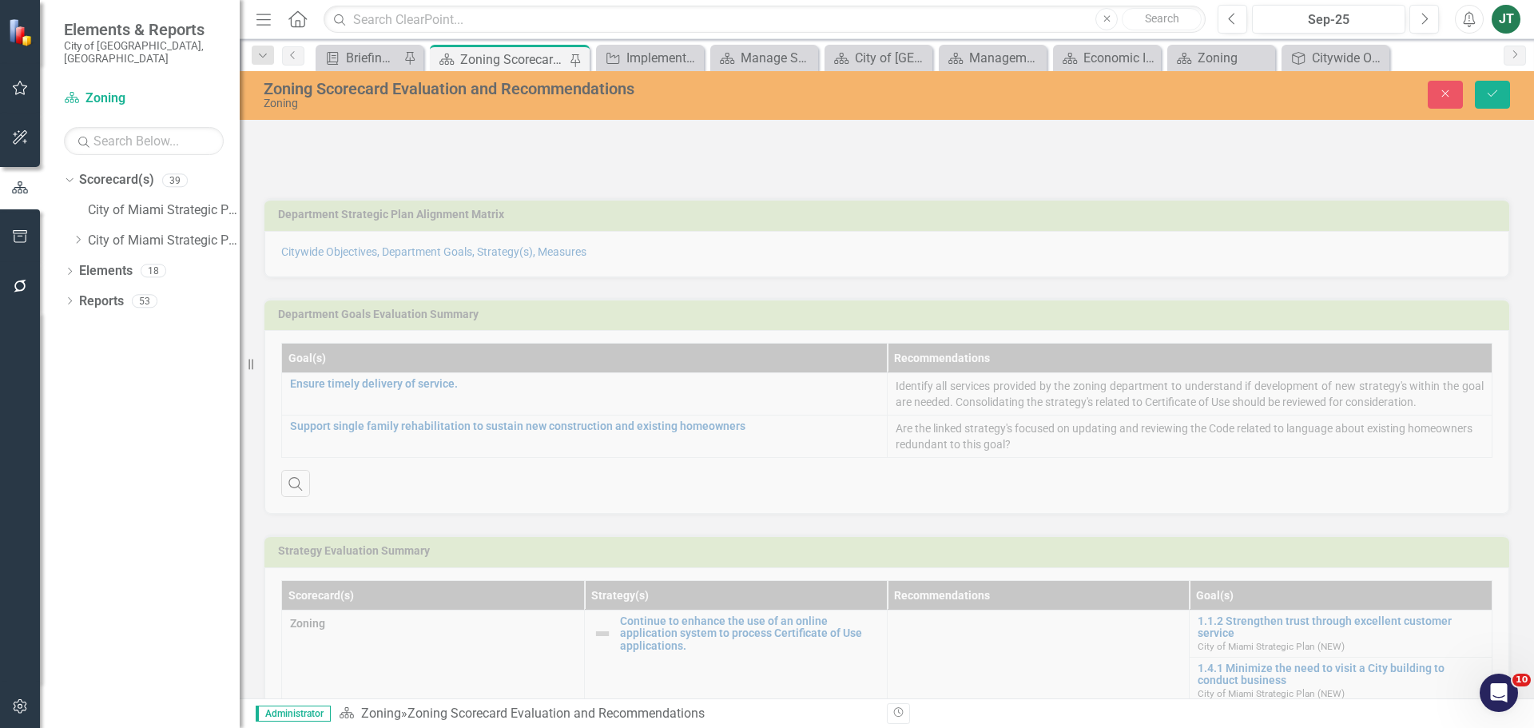
scroll to position [959, 0]
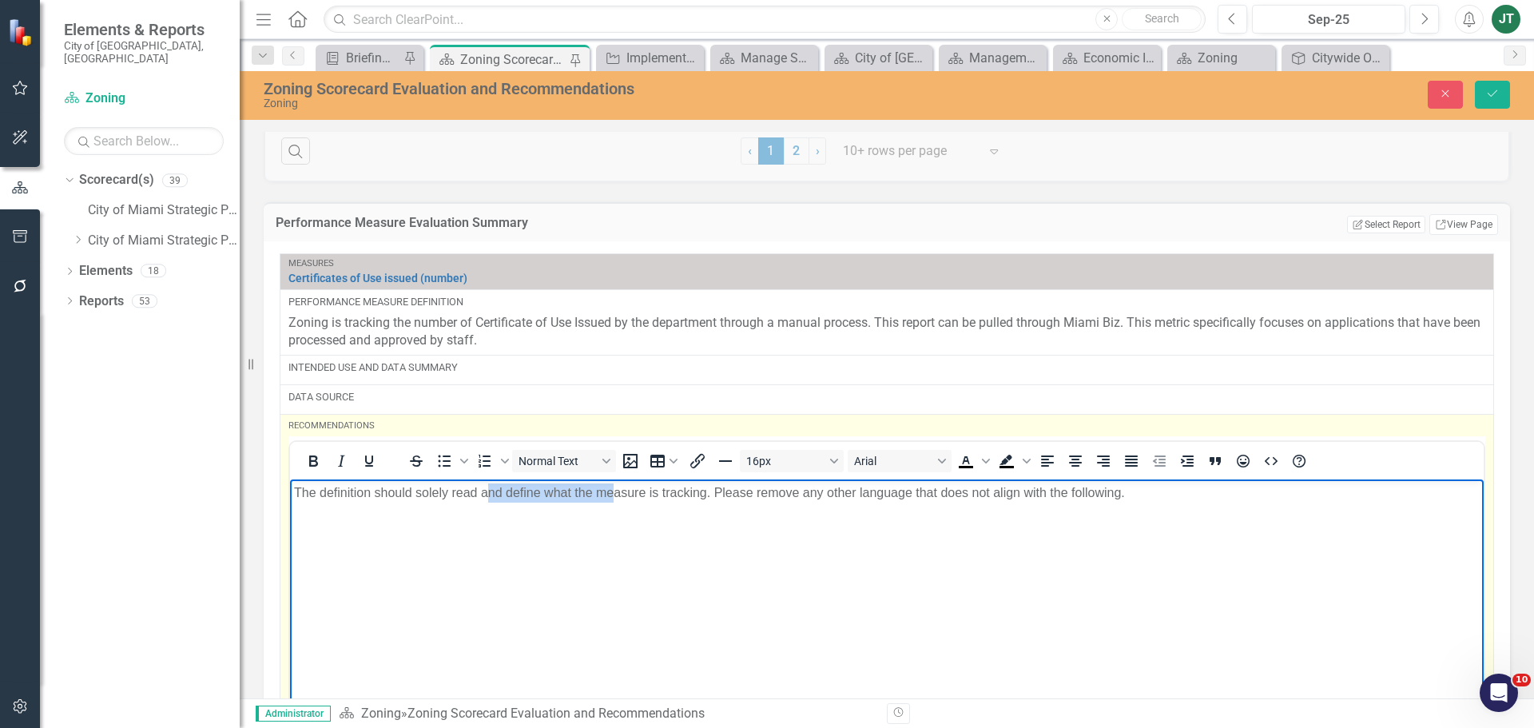
drag, startPoint x: 486, startPoint y: 495, endPoint x: 613, endPoint y: 502, distance: 127.2
click at [613, 502] on p "The definition should solely read and define what the measure is tracking. Plea…" at bounding box center [887, 492] width 1186 height 19
click at [749, 511] on body "The definition should solely read and define what the measure is tracking. Plea…" at bounding box center [887, 599] width 1194 height 240
drag, startPoint x: 759, startPoint y: 495, endPoint x: 1055, endPoint y: 499, distance: 295.6
click at [1055, 499] on p "The definition should solely read and define what the measure is tracking. Plea…" at bounding box center [887, 492] width 1186 height 19
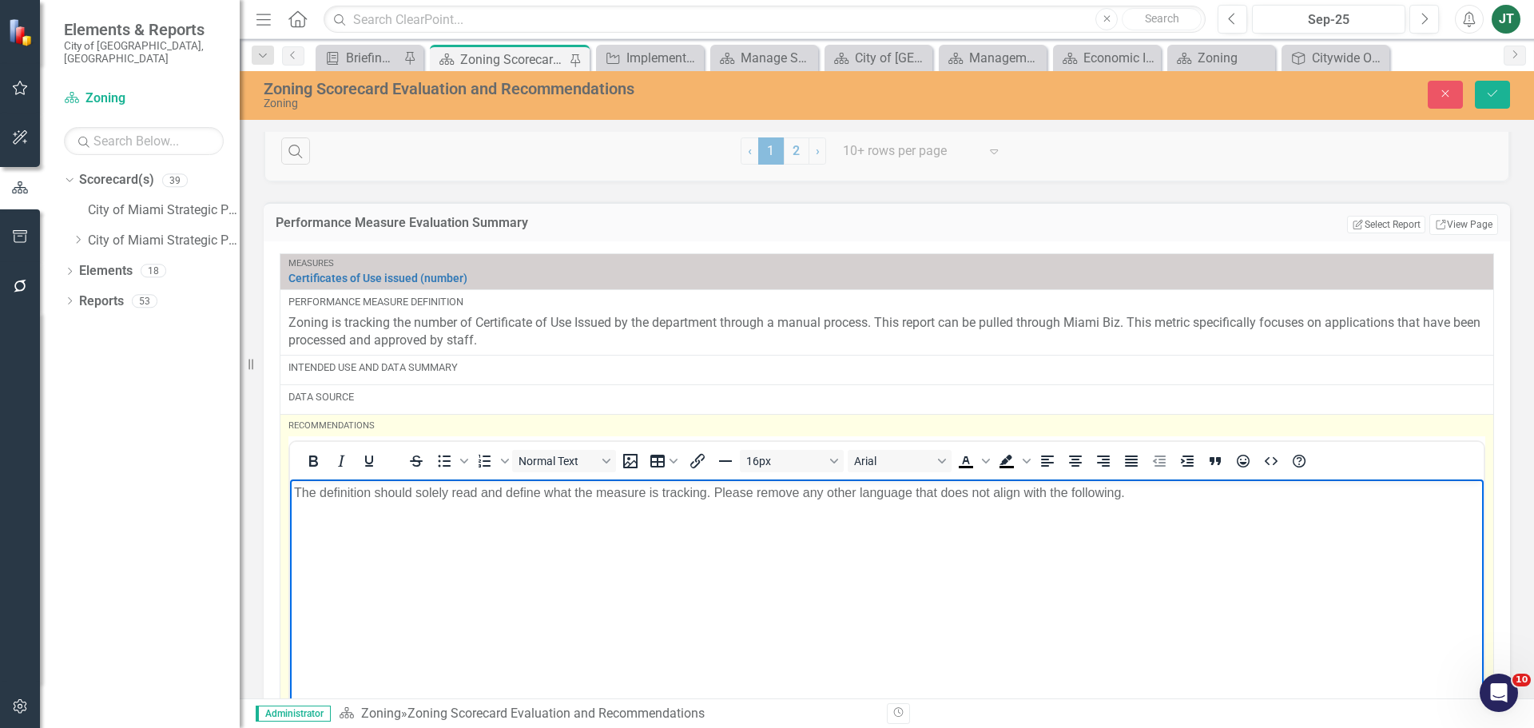
drag, startPoint x: 1204, startPoint y: 511, endPoint x: 1460, endPoint y: 956, distance: 513.6
click at [1204, 511] on body "The definition should solely read and define what the measure is tracking. Plea…" at bounding box center [887, 599] width 1194 height 240
click at [1157, 494] on p "The definition should solely read and define what the measure is tracking. Plea…" at bounding box center [887, 492] width 1186 height 19
click at [392, 512] on p "The definition should solely read and define what the measure is tracking. Plea…" at bounding box center [887, 502] width 1186 height 38
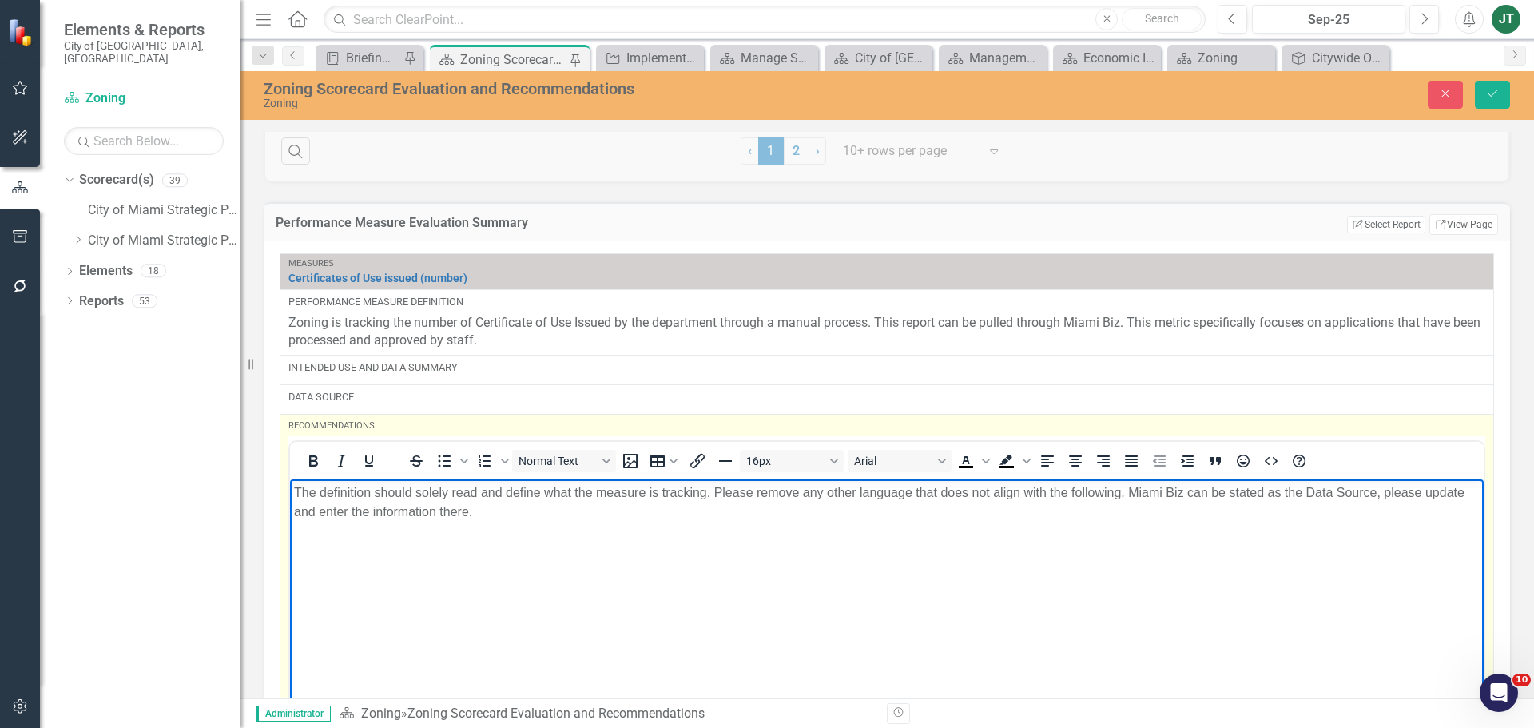
click at [527, 507] on p "The definition should solely read and define what the measure is tracking. Plea…" at bounding box center [887, 502] width 1186 height 38
click at [676, 423] on div "Recommendations" at bounding box center [886, 425] width 1197 height 13
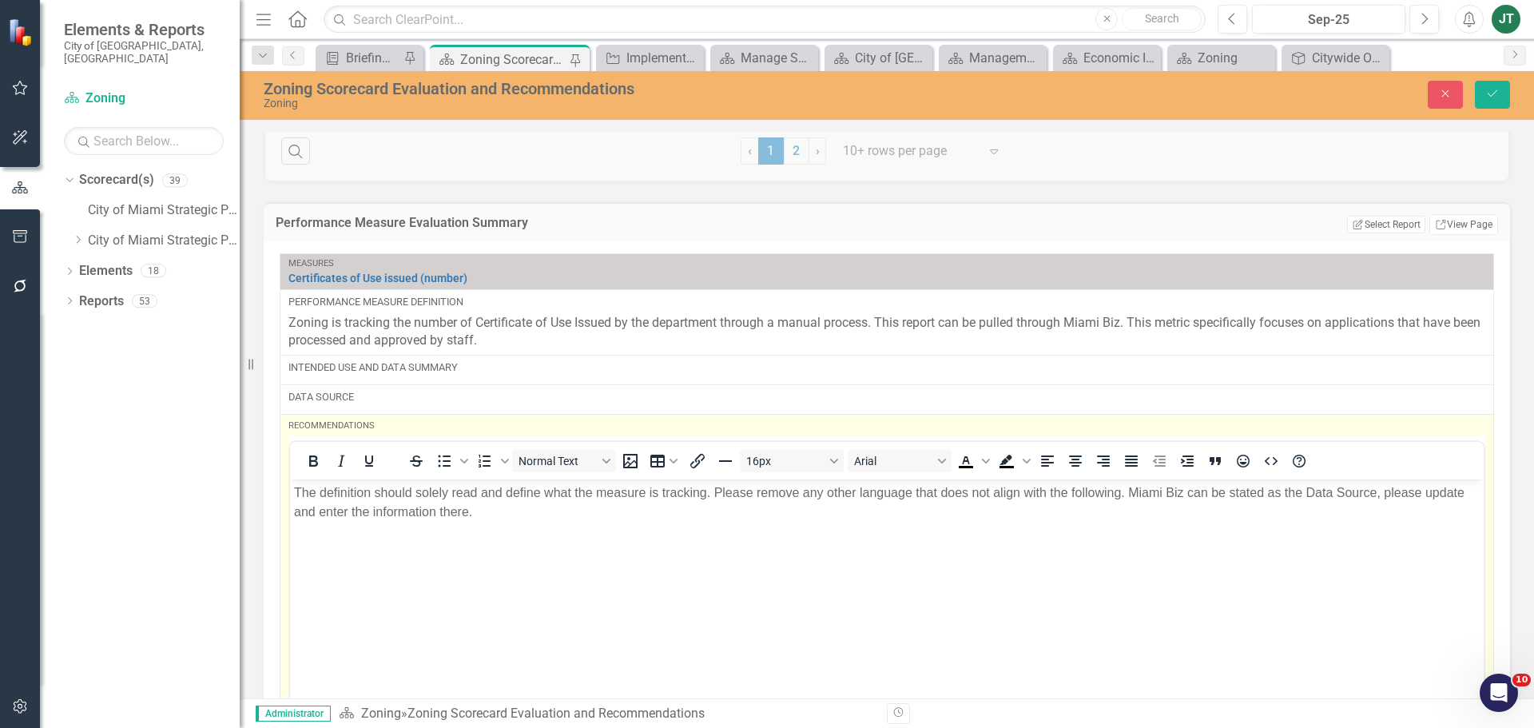
click at [676, 423] on div "Recommendations" at bounding box center [886, 425] width 1197 height 13
click at [566, 526] on body "The definition should solely read and define what the measure is tracking. Plea…" at bounding box center [887, 599] width 1194 height 240
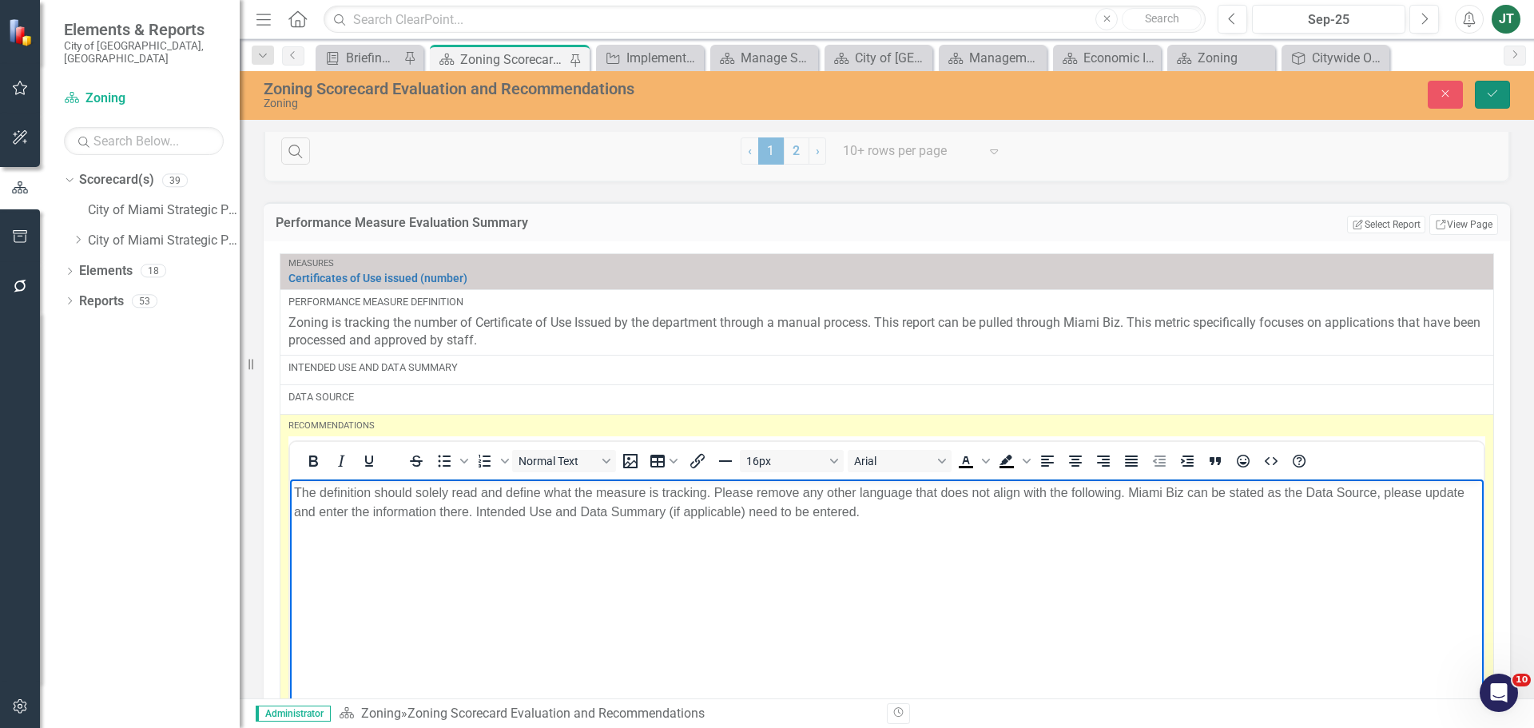
click at [1499, 84] on button "Save" at bounding box center [1492, 95] width 35 height 28
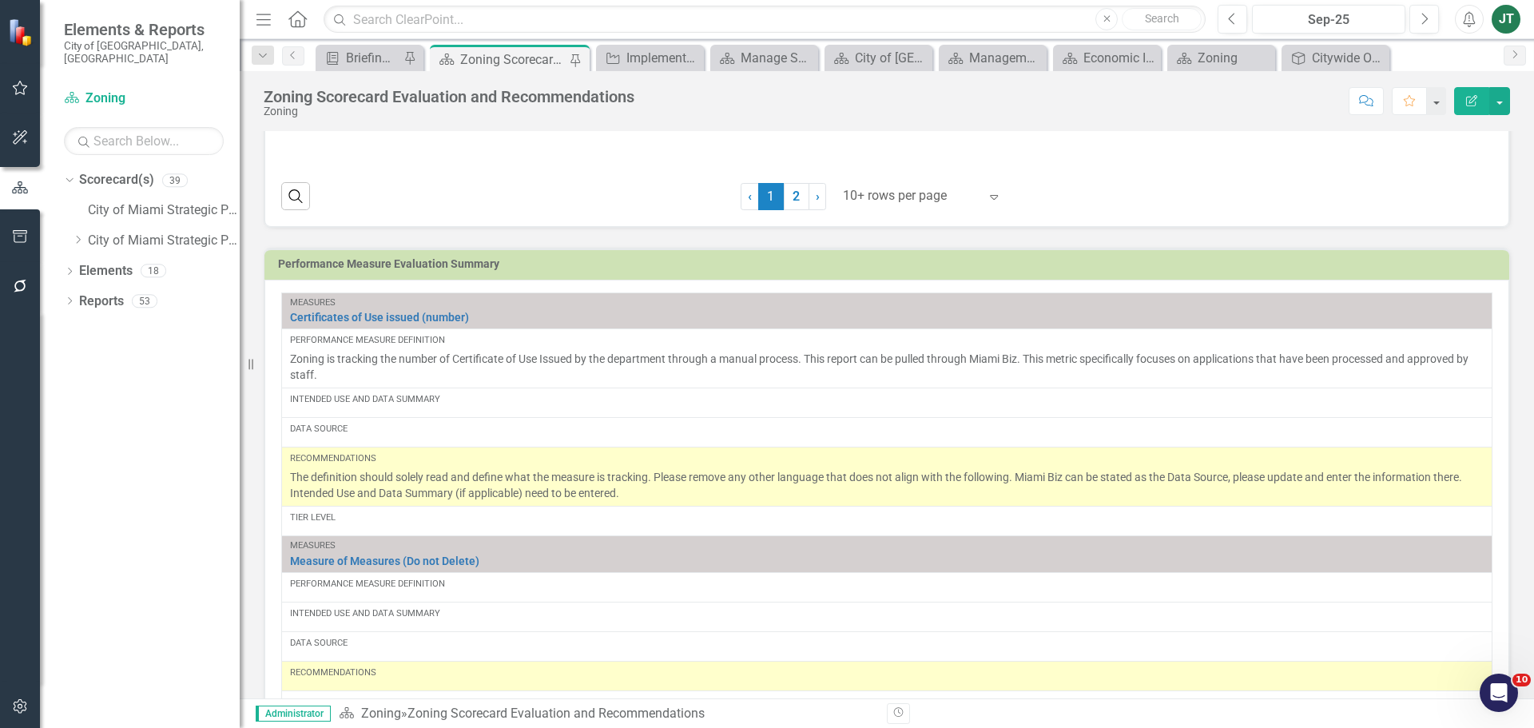
scroll to position [889, 0]
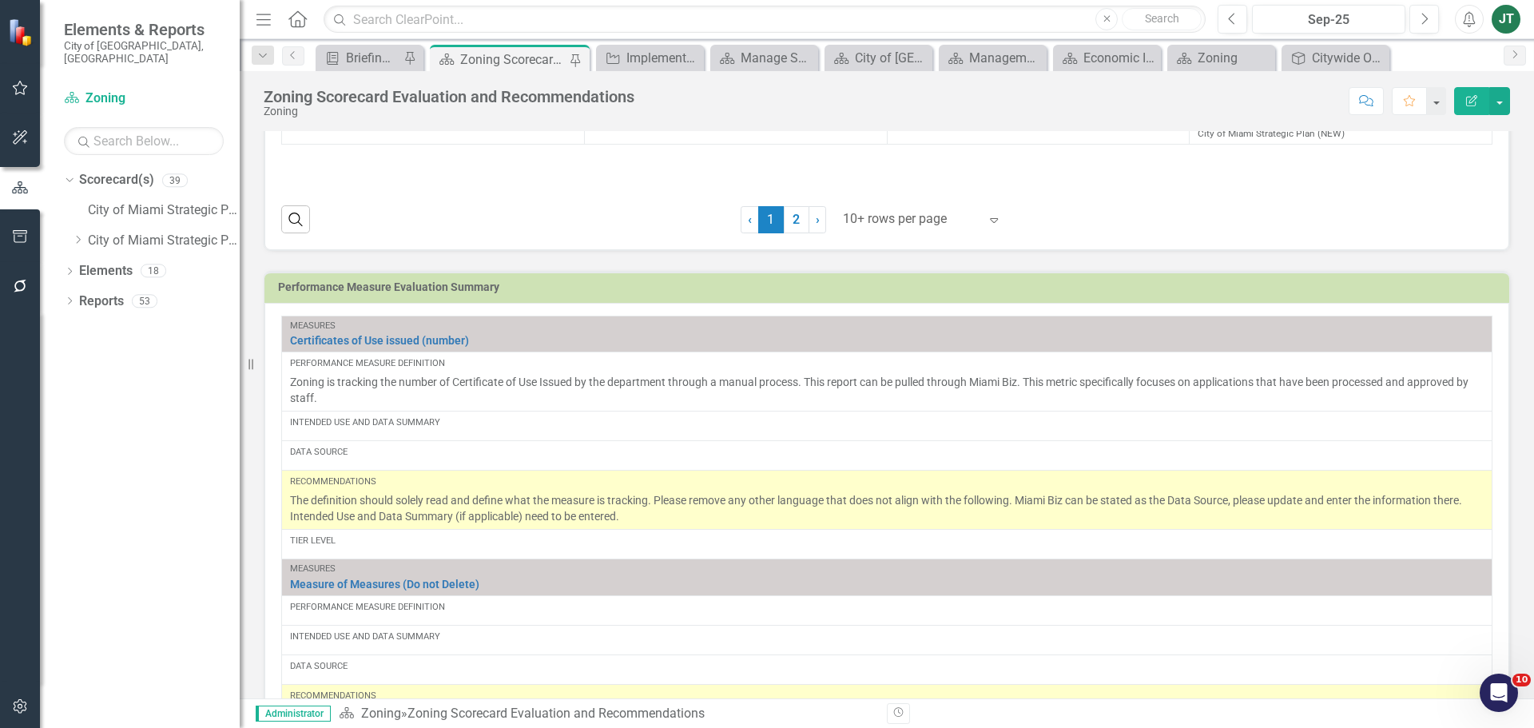
click at [1422, 285] on h3 "Performance Measure Evaluation Summary" at bounding box center [889, 287] width 1223 height 12
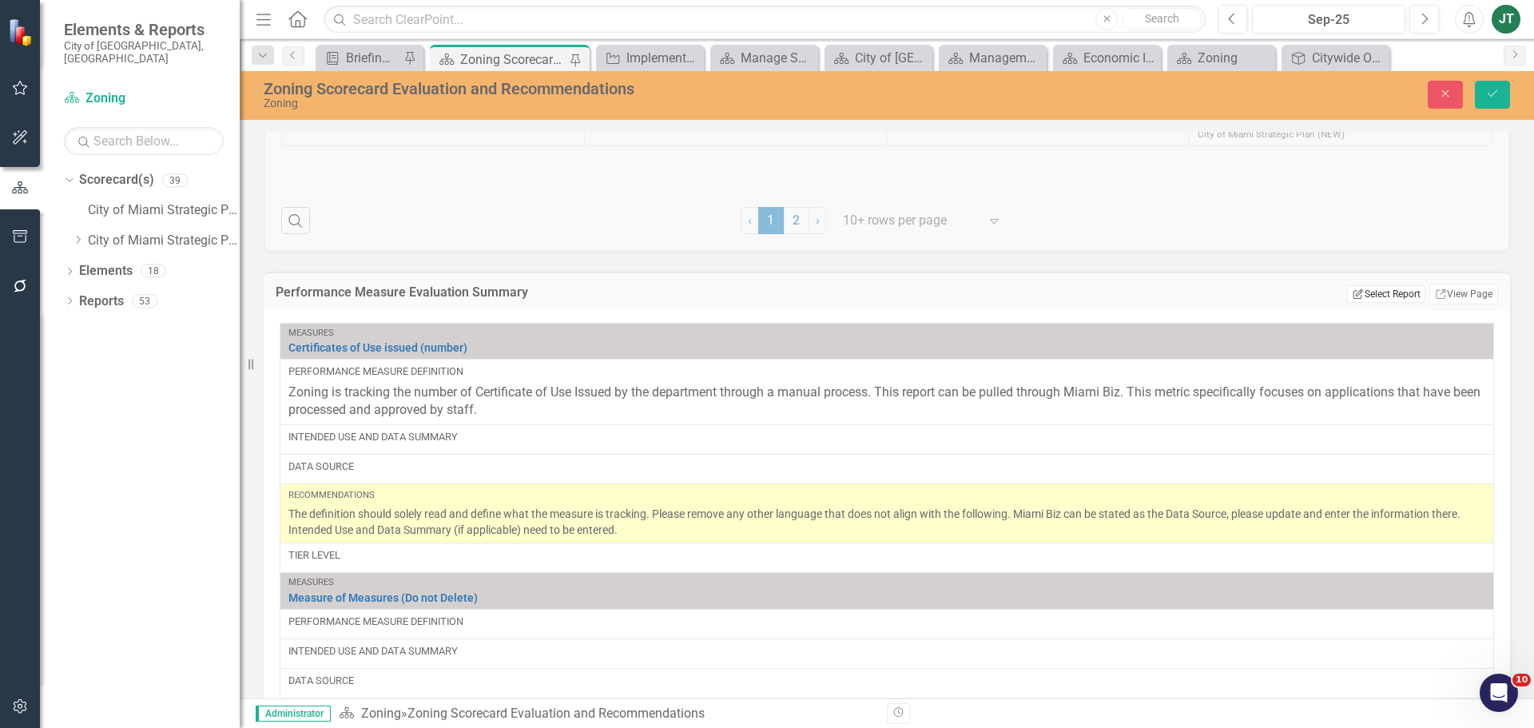
click at [1364, 292] on button "Edit Report Select Report" at bounding box center [1385, 294] width 77 height 18
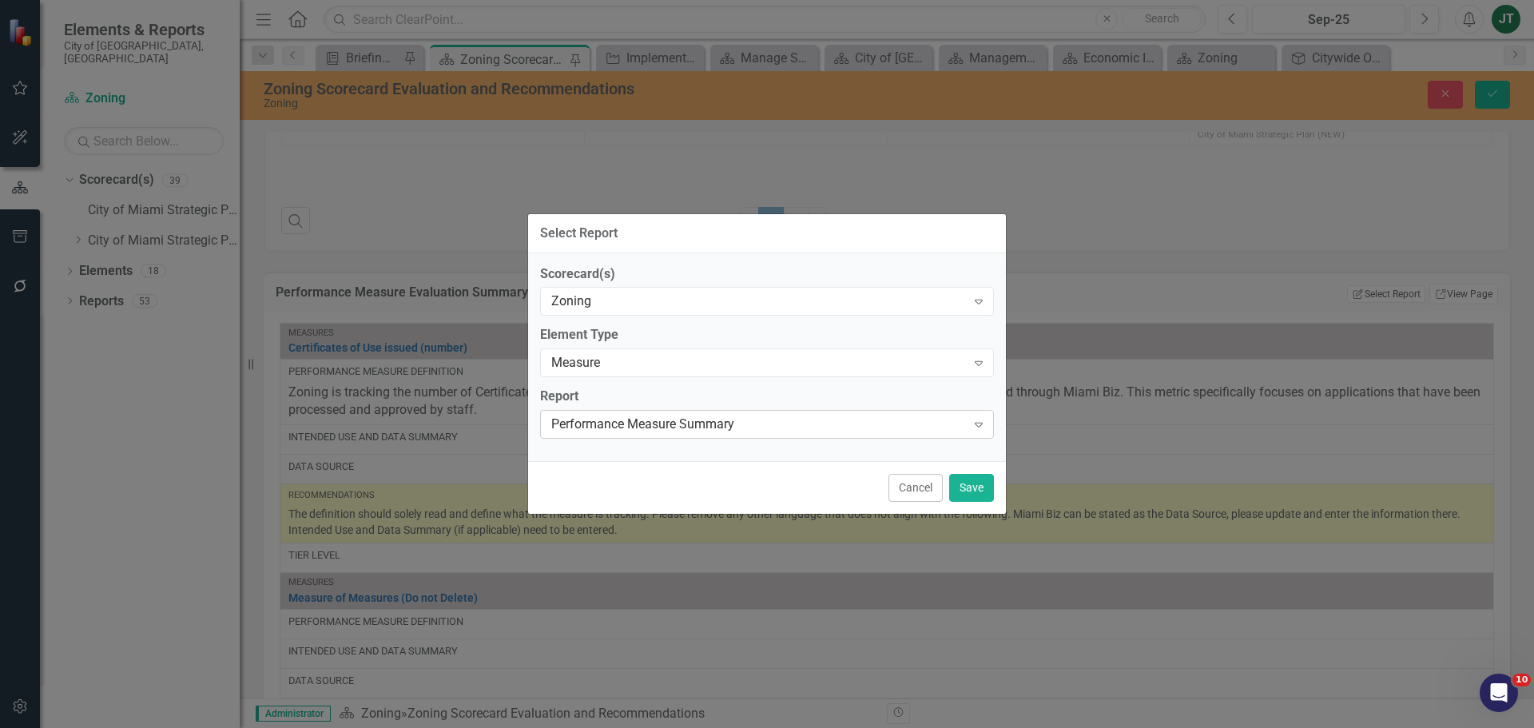
click at [629, 423] on div "Performance Measure Summary" at bounding box center [758, 424] width 415 height 18
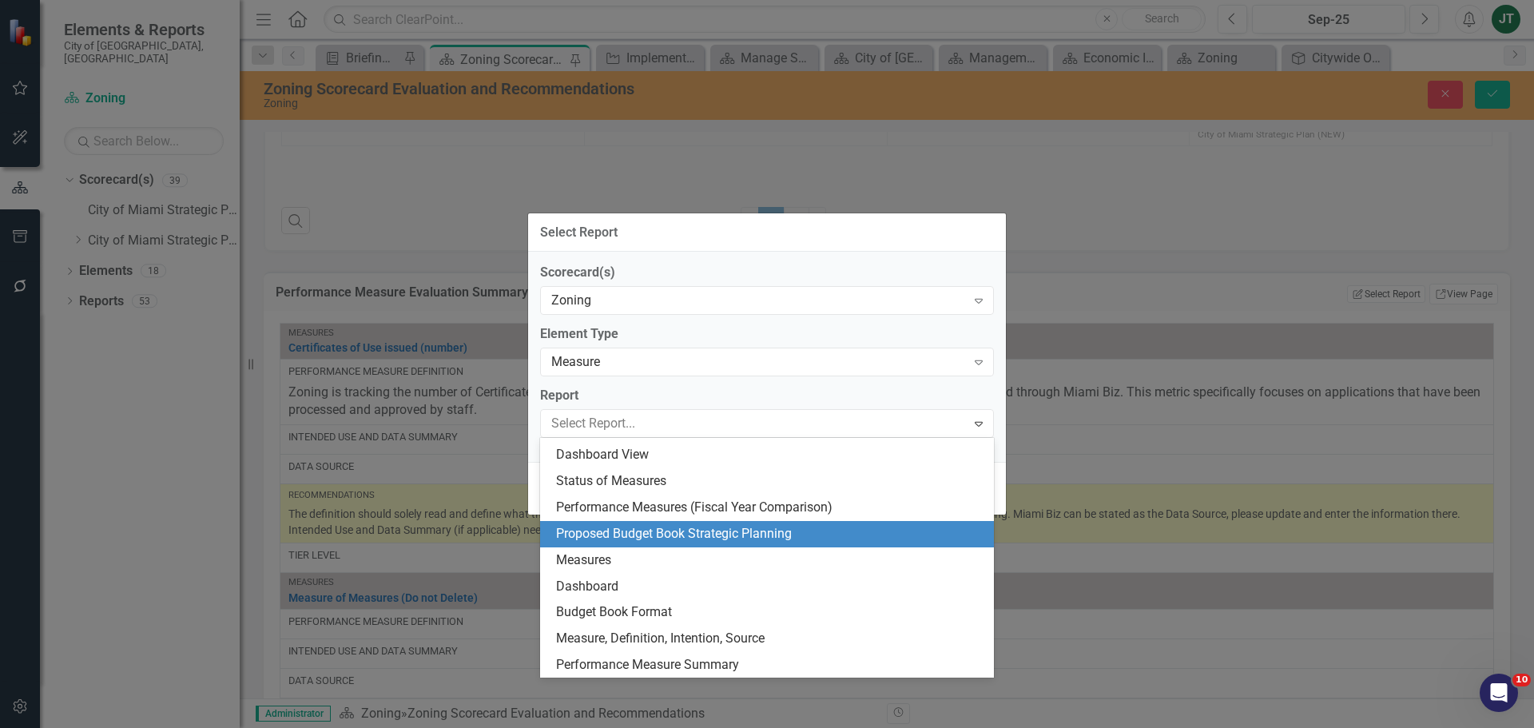
scroll to position [0, 0]
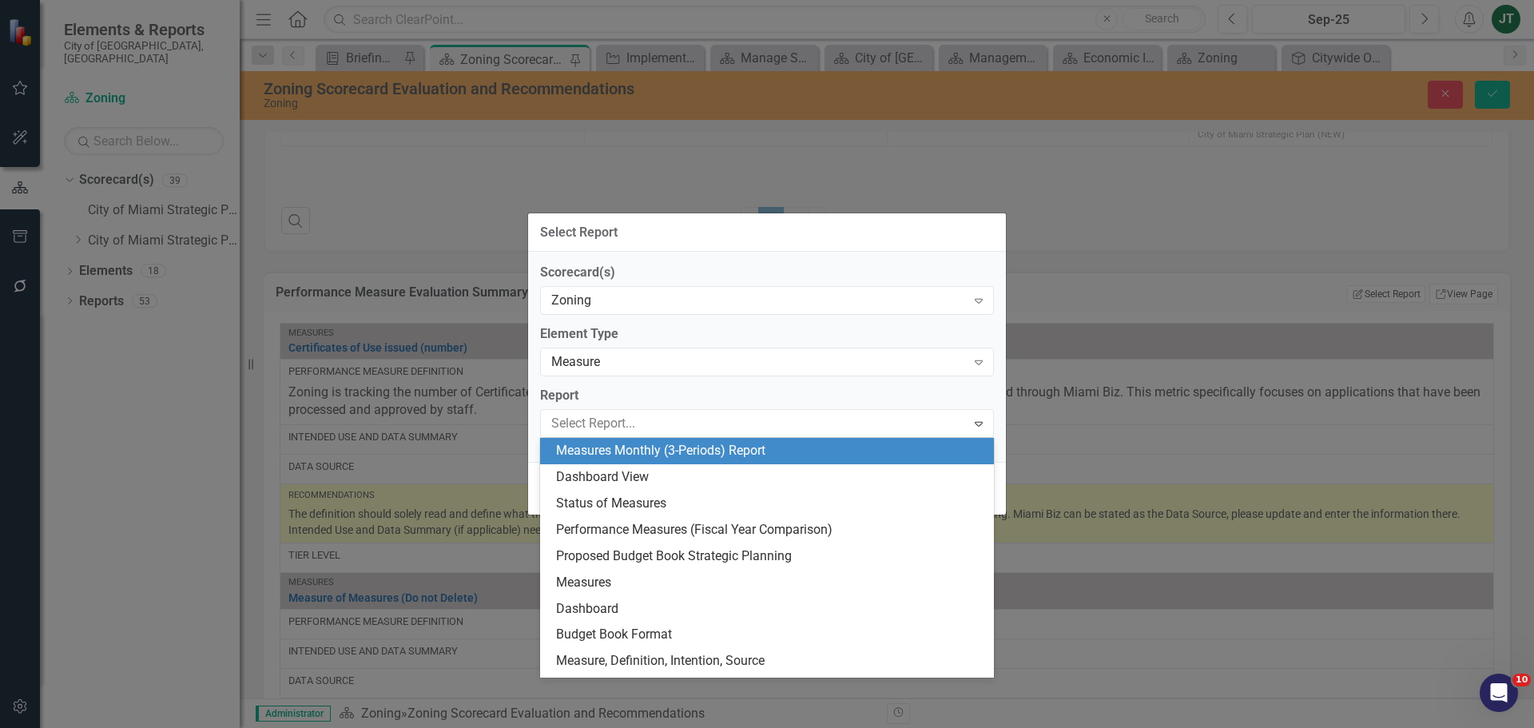
click at [644, 398] on label "Report" at bounding box center [767, 396] width 454 height 18
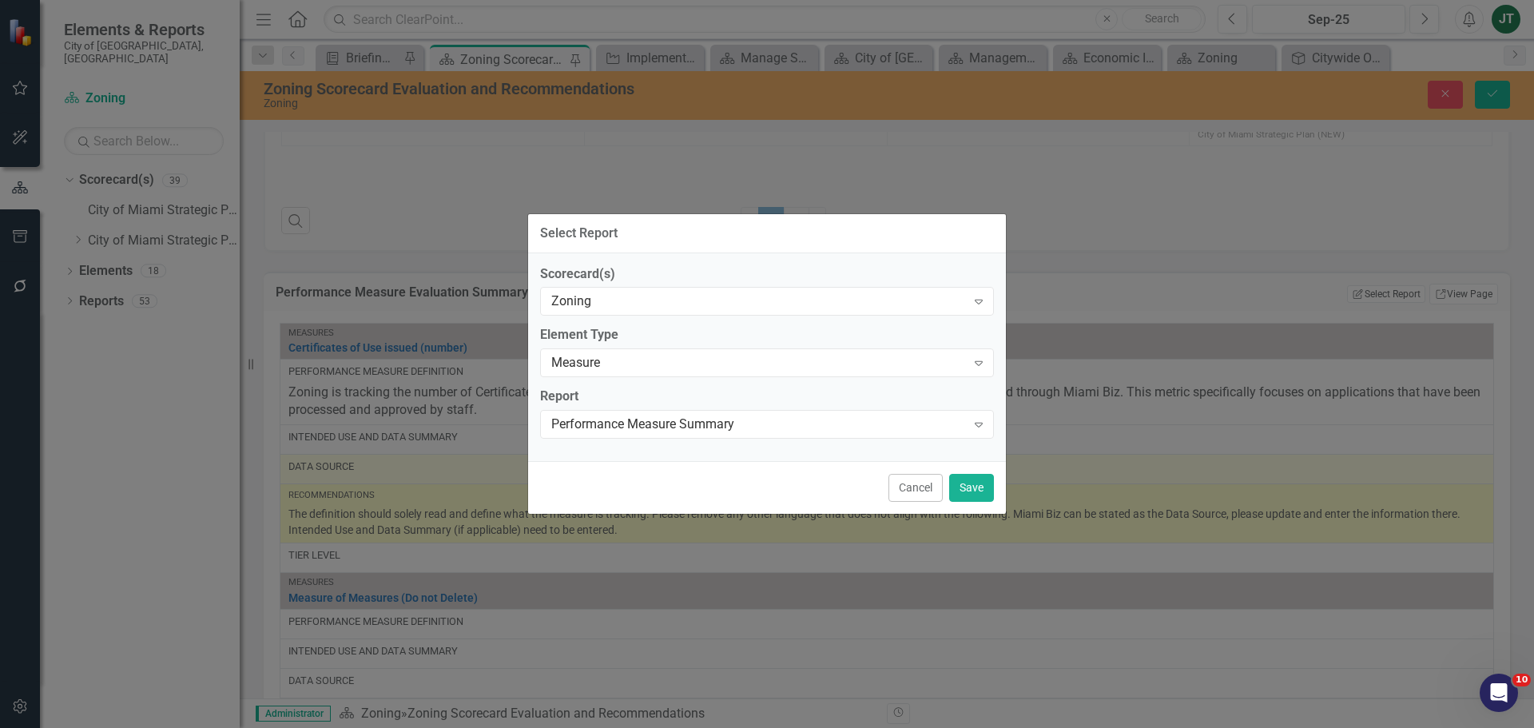
drag, startPoint x: 912, startPoint y: 489, endPoint x: 961, endPoint y: 470, distance: 52.4
click at [918, 487] on button "Cancel" at bounding box center [915, 488] width 54 height 28
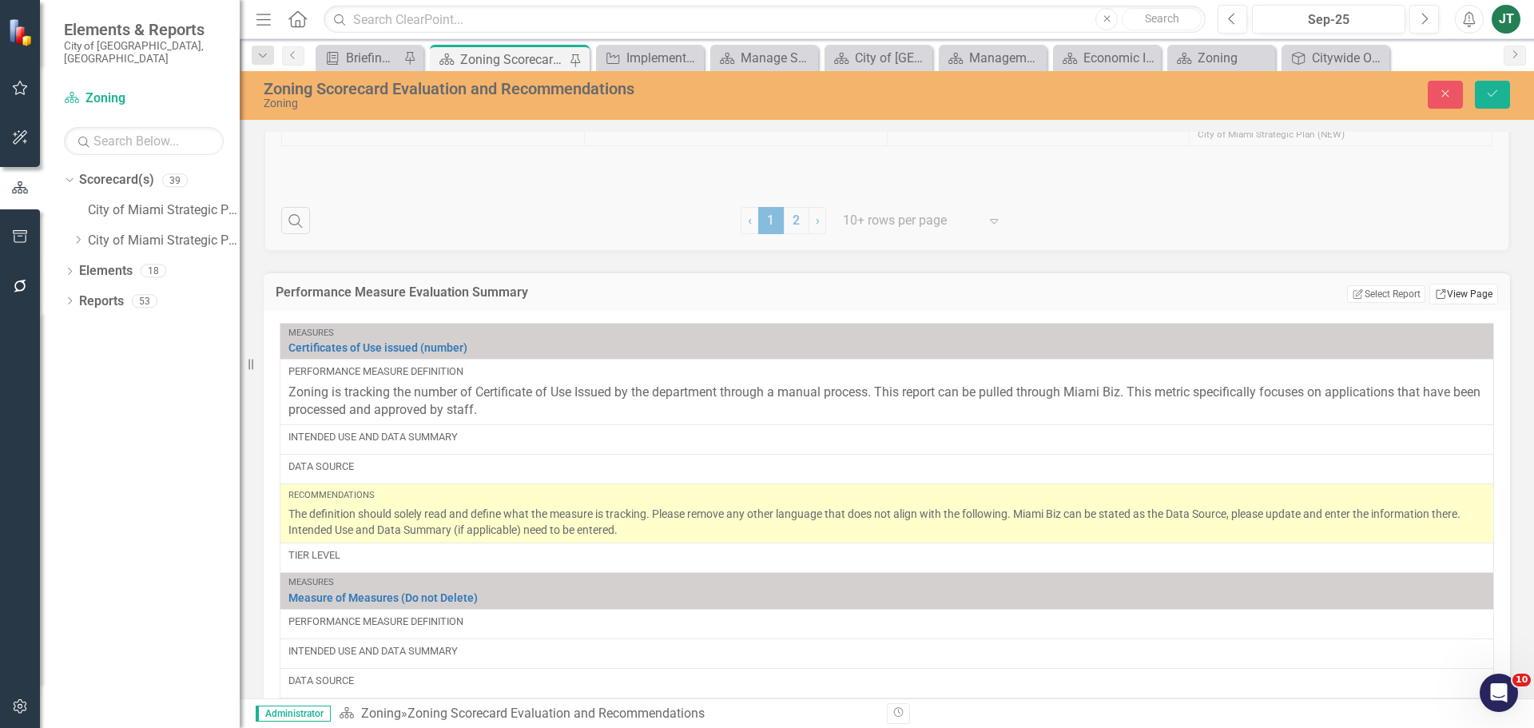
click at [1460, 295] on link "Link View Page" at bounding box center [1463, 294] width 69 height 21
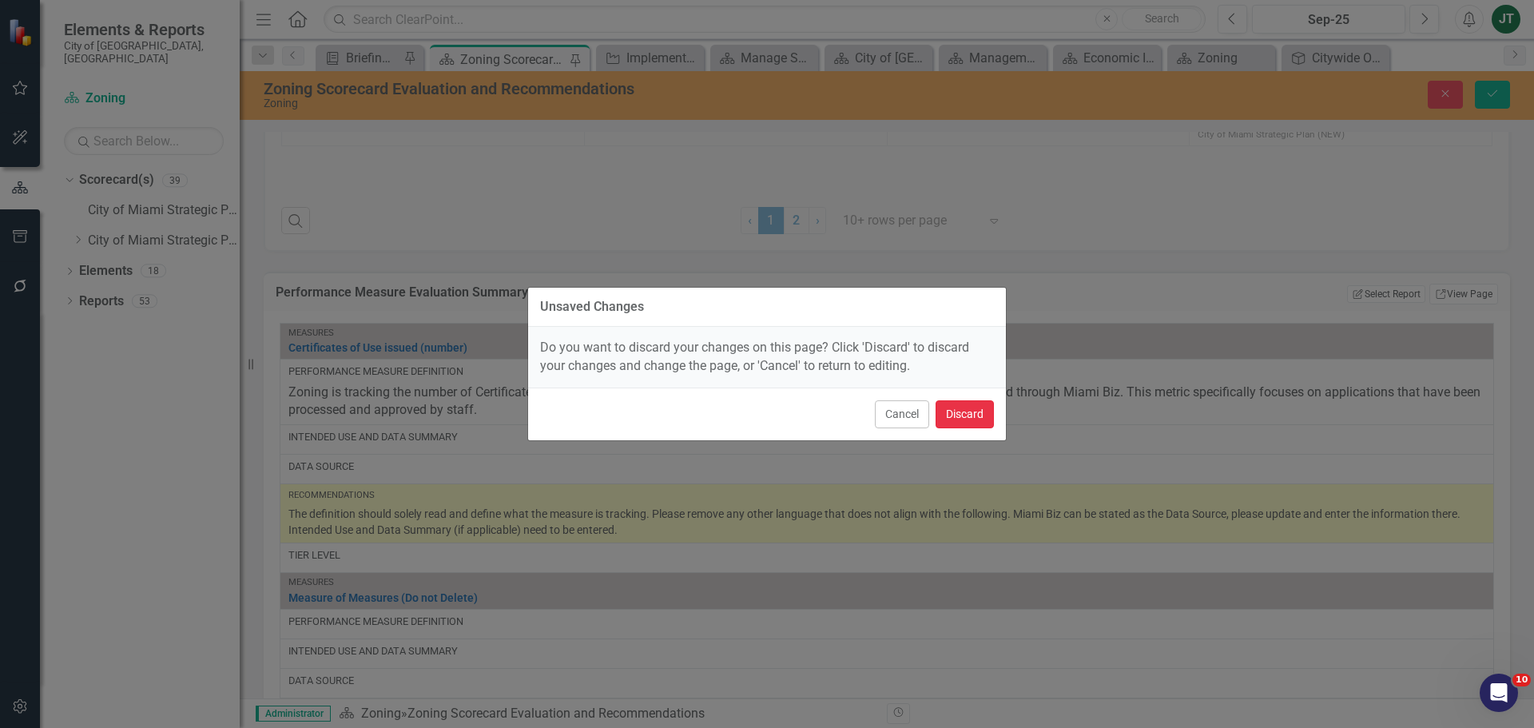
click at [964, 414] on button "Discard" at bounding box center [965, 414] width 58 height 28
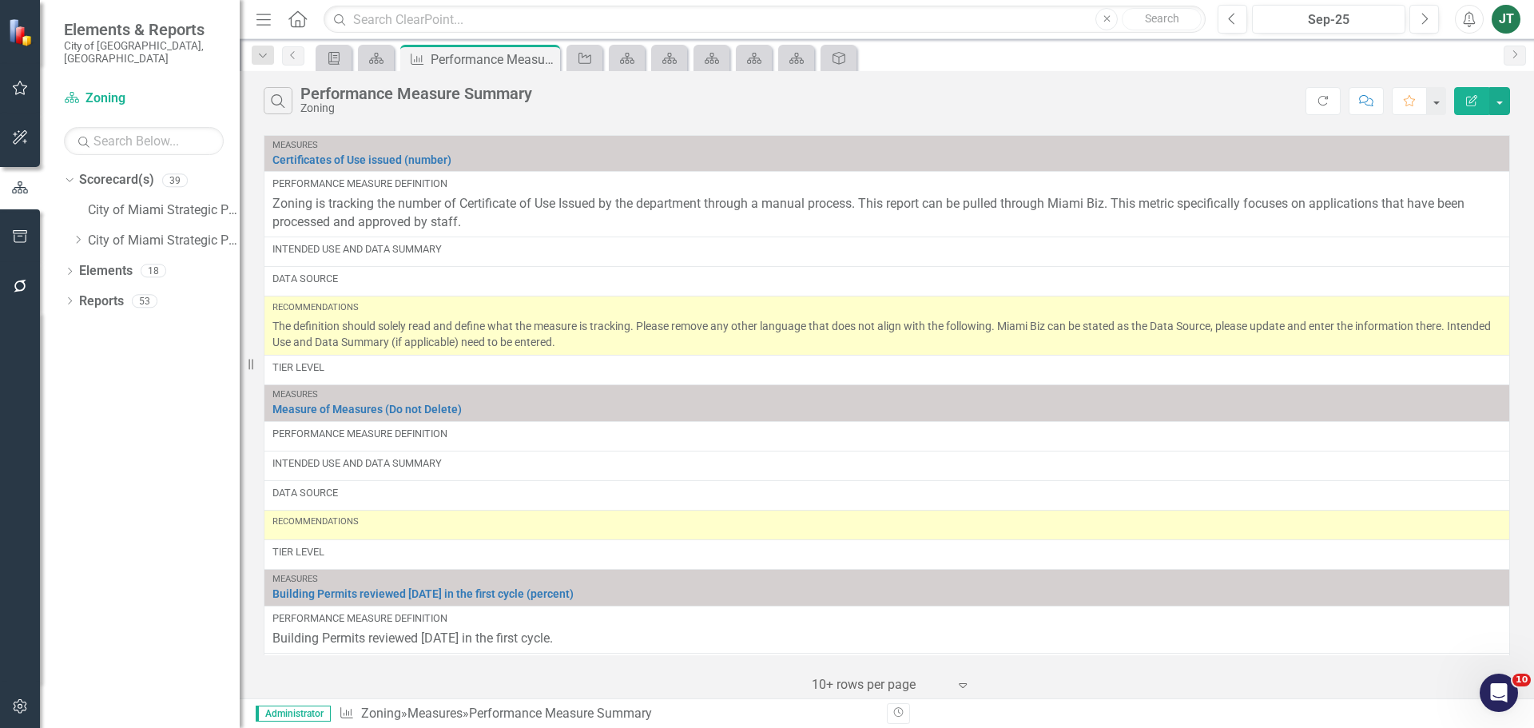
click at [1469, 87] on button "Edit Report" at bounding box center [1471, 101] width 35 height 28
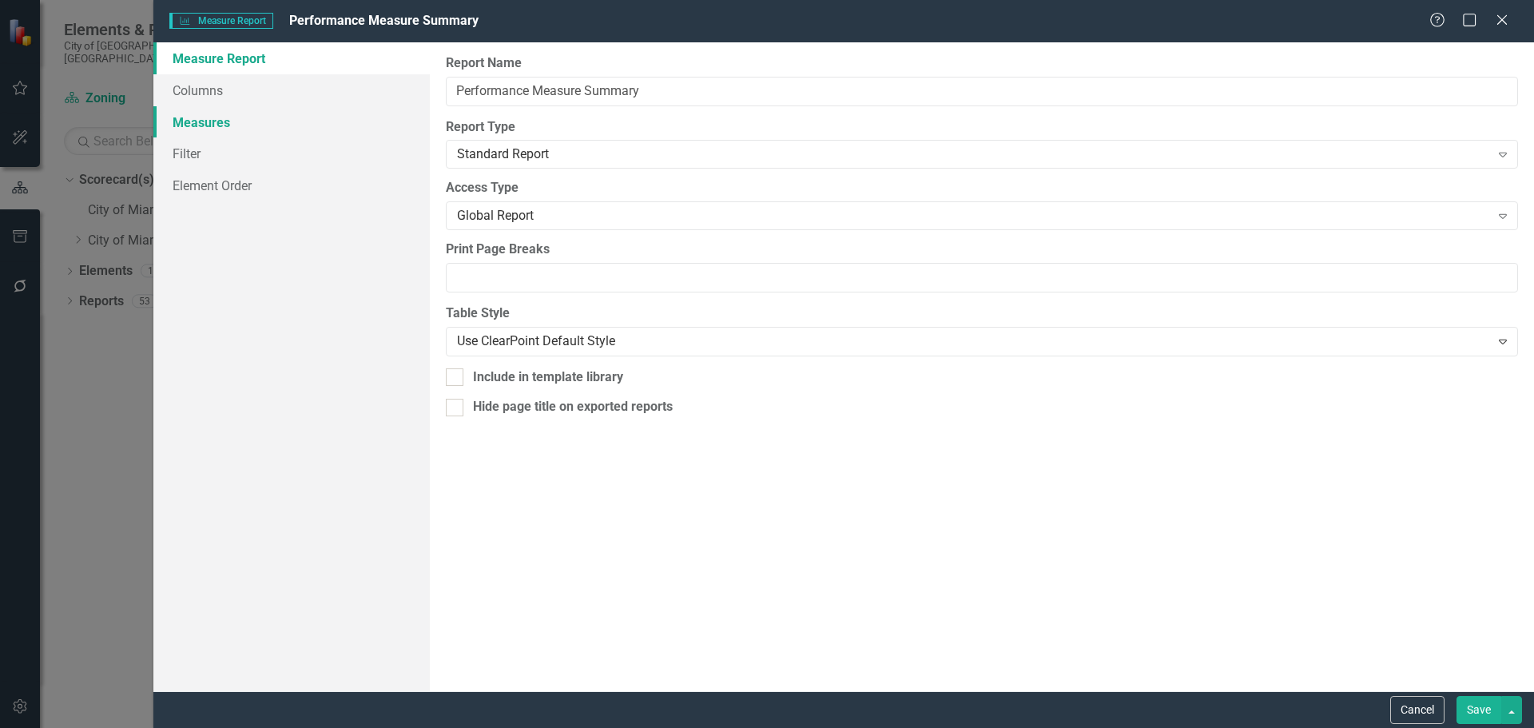
click at [221, 125] on link "Measures" at bounding box center [291, 122] width 276 height 32
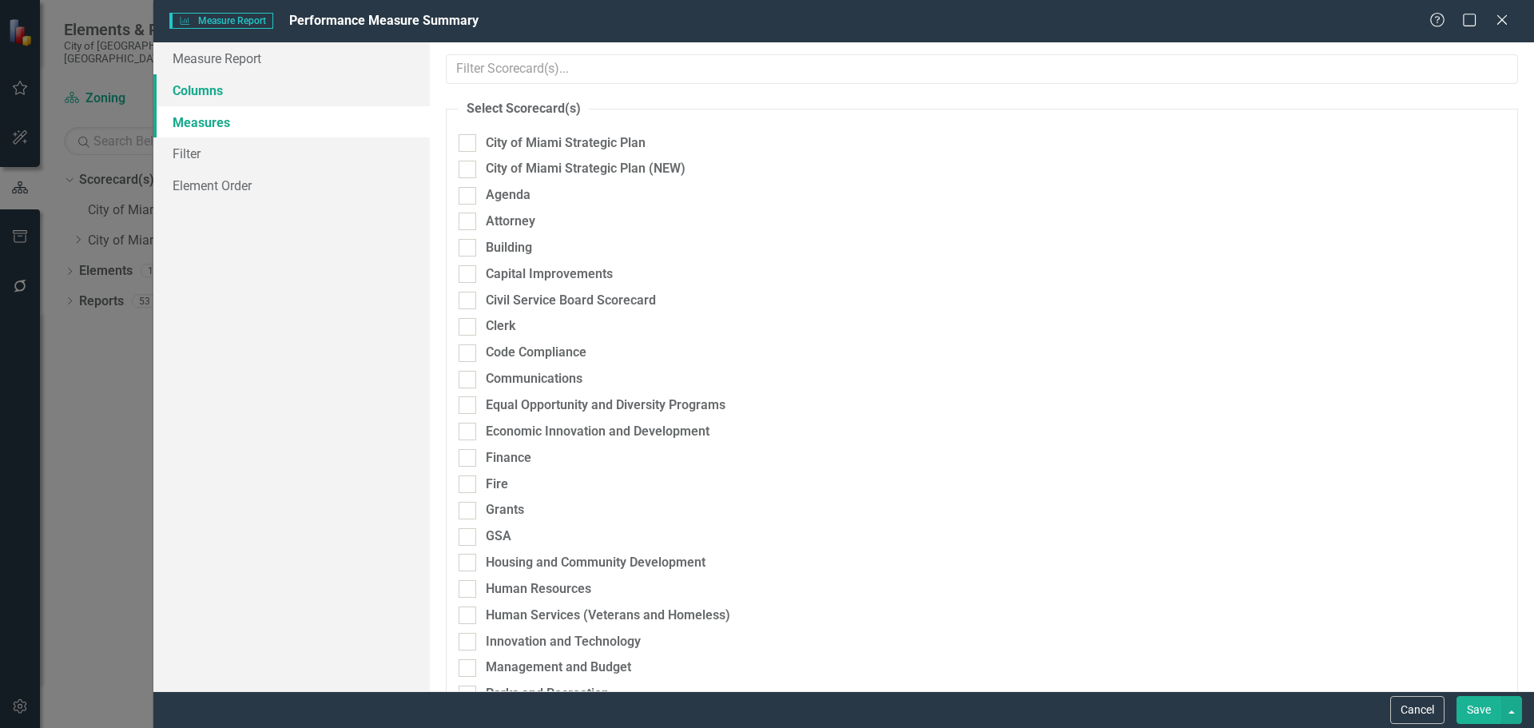
click at [224, 93] on link "Columns" at bounding box center [291, 90] width 276 height 32
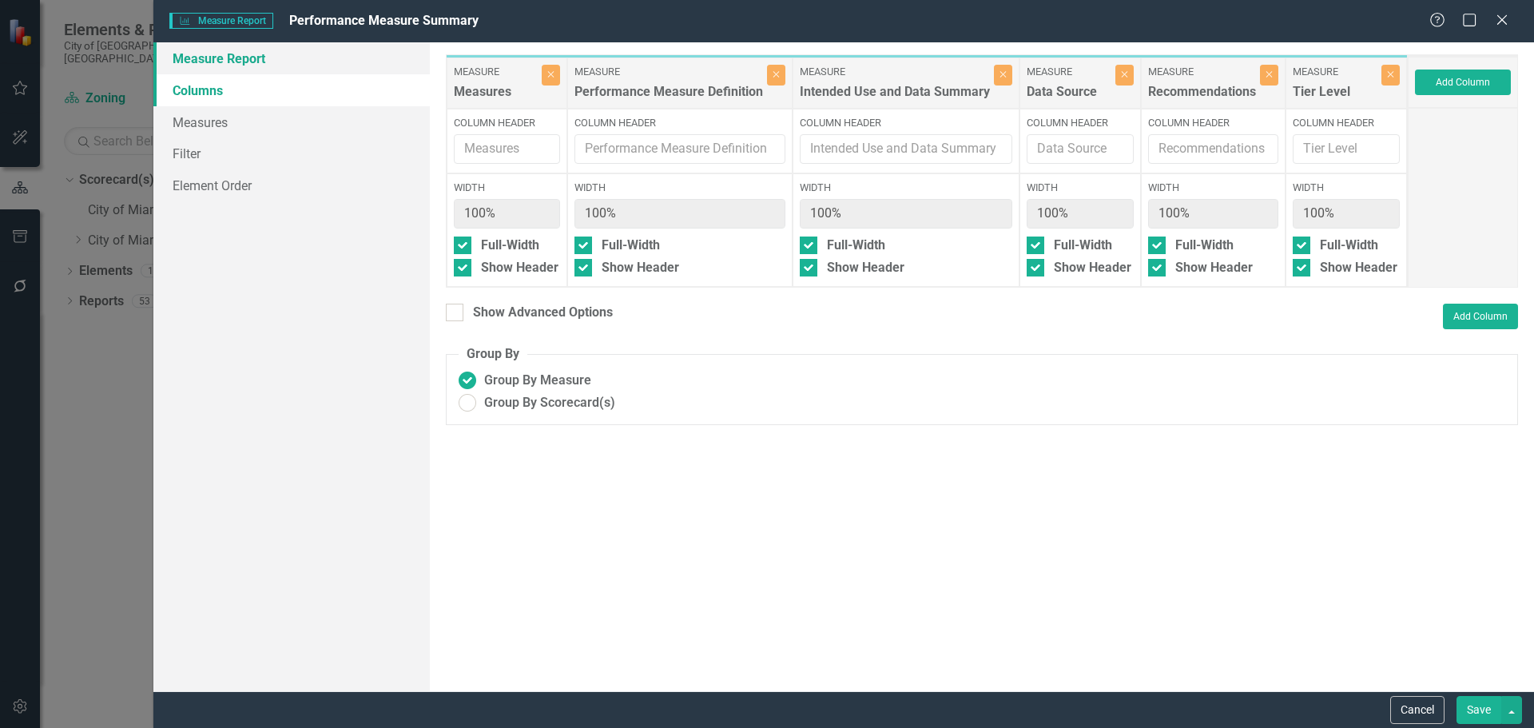
click at [226, 64] on link "Measure Report" at bounding box center [291, 58] width 276 height 32
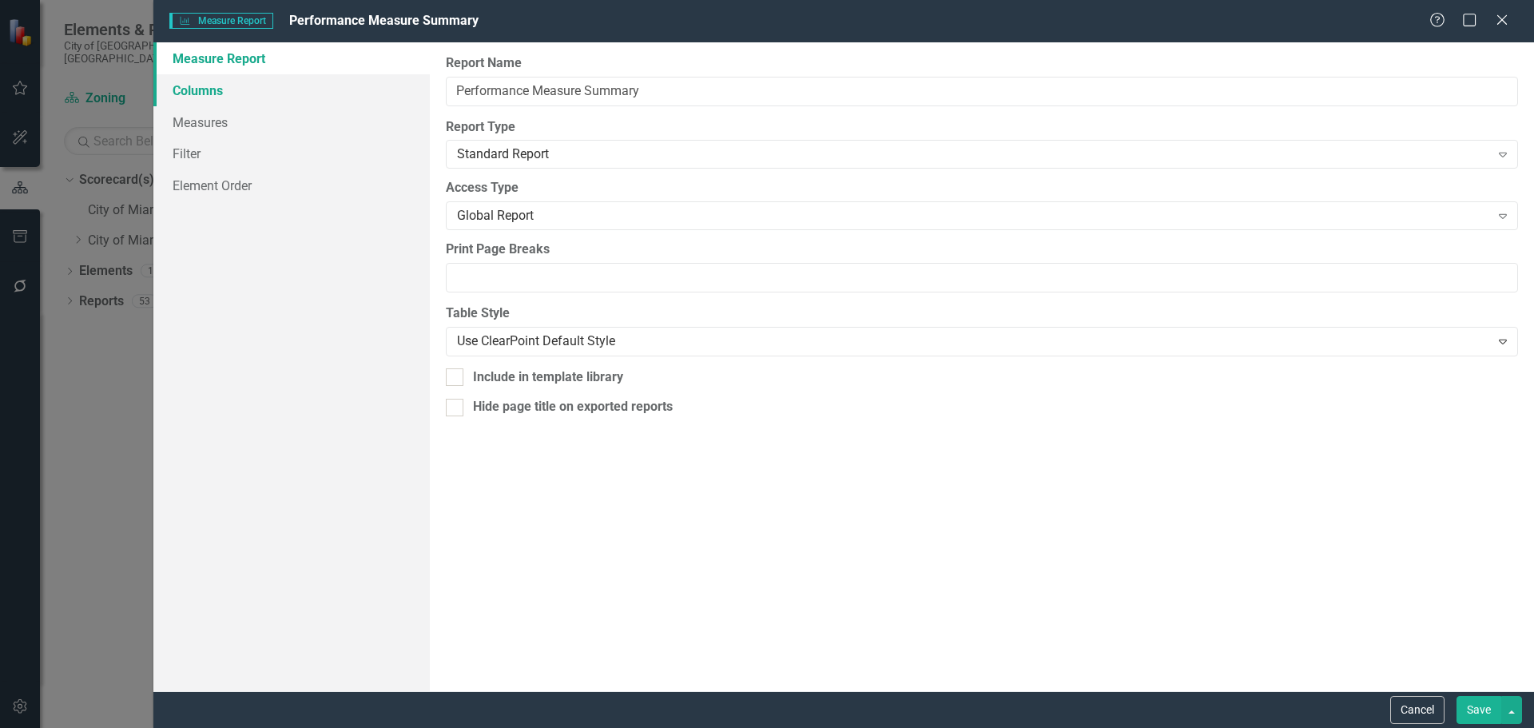
click at [224, 85] on link "Columns" at bounding box center [291, 90] width 276 height 32
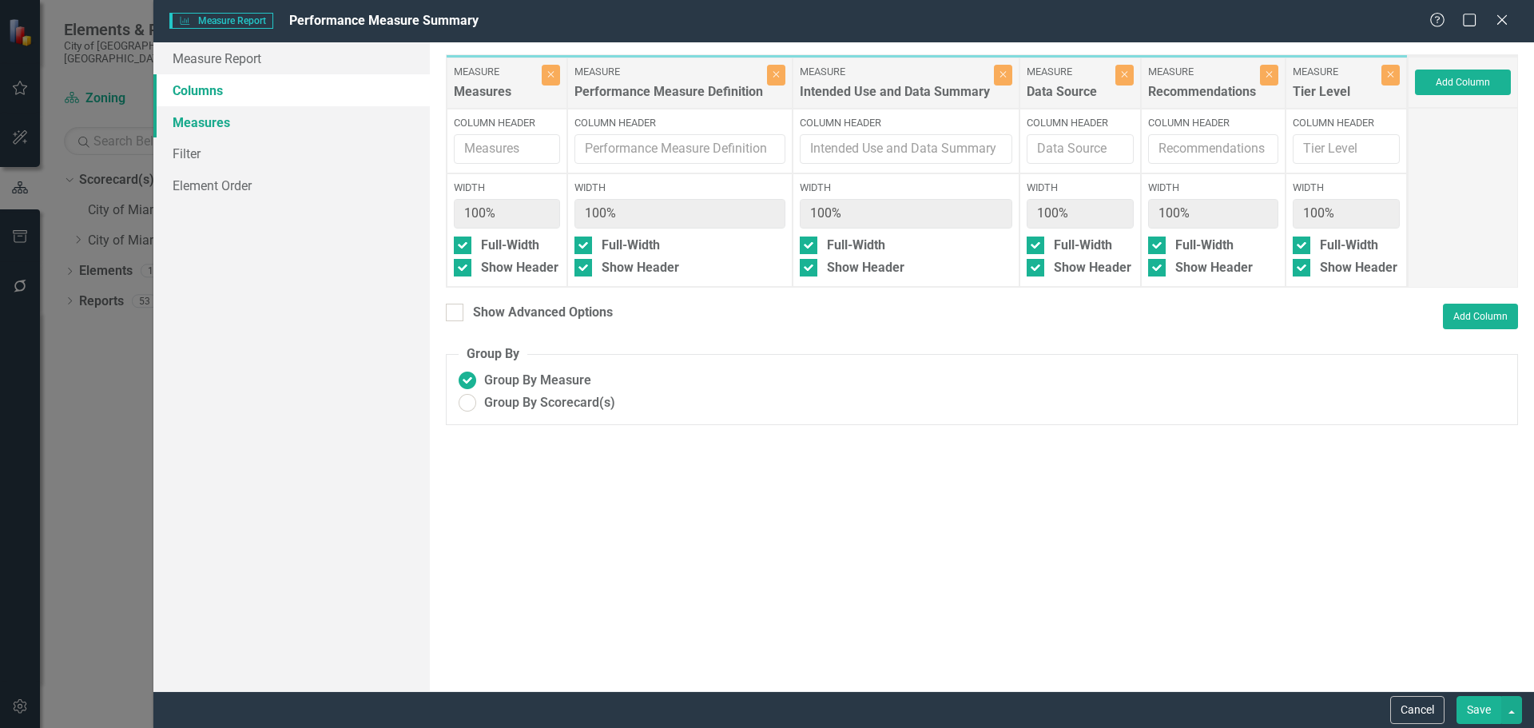
click at [218, 125] on link "Measures" at bounding box center [291, 122] width 276 height 32
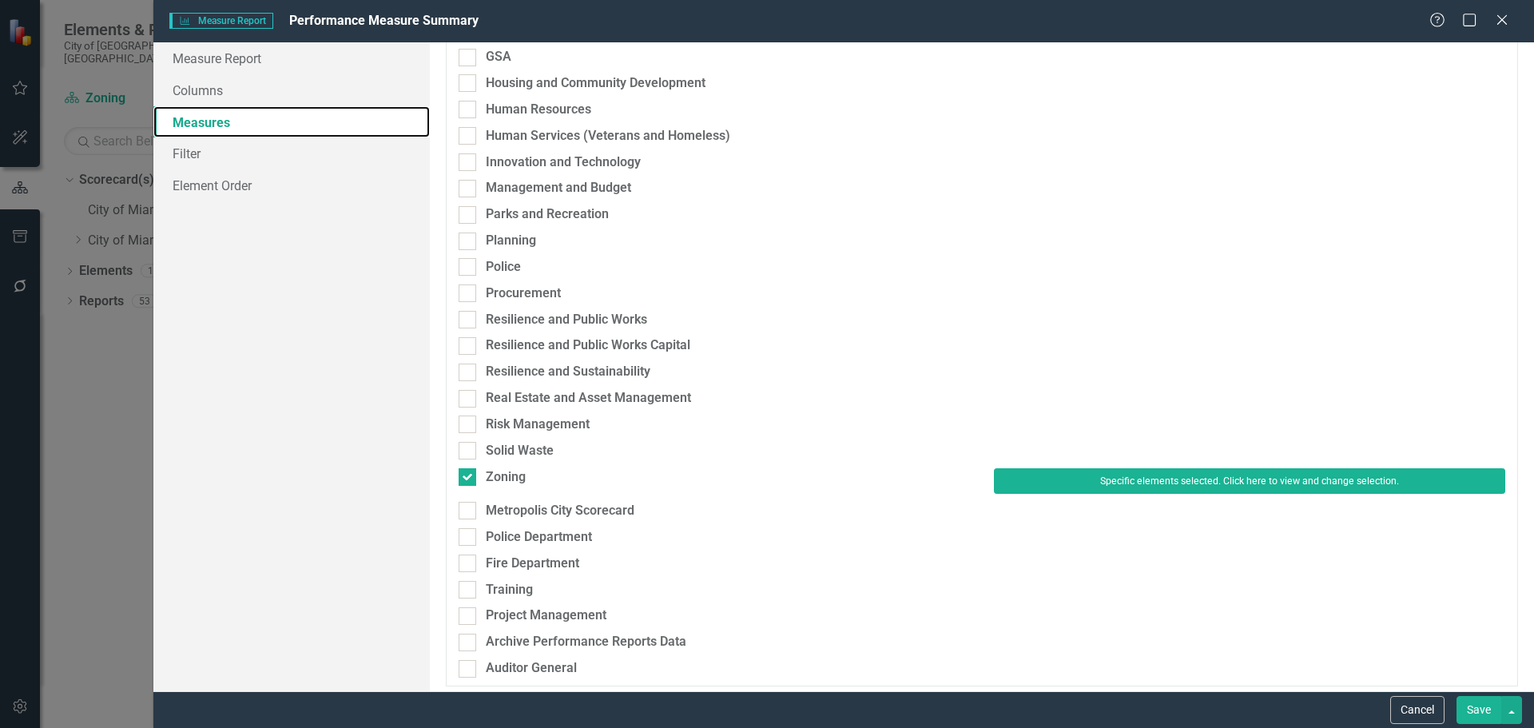
scroll to position [487, 0]
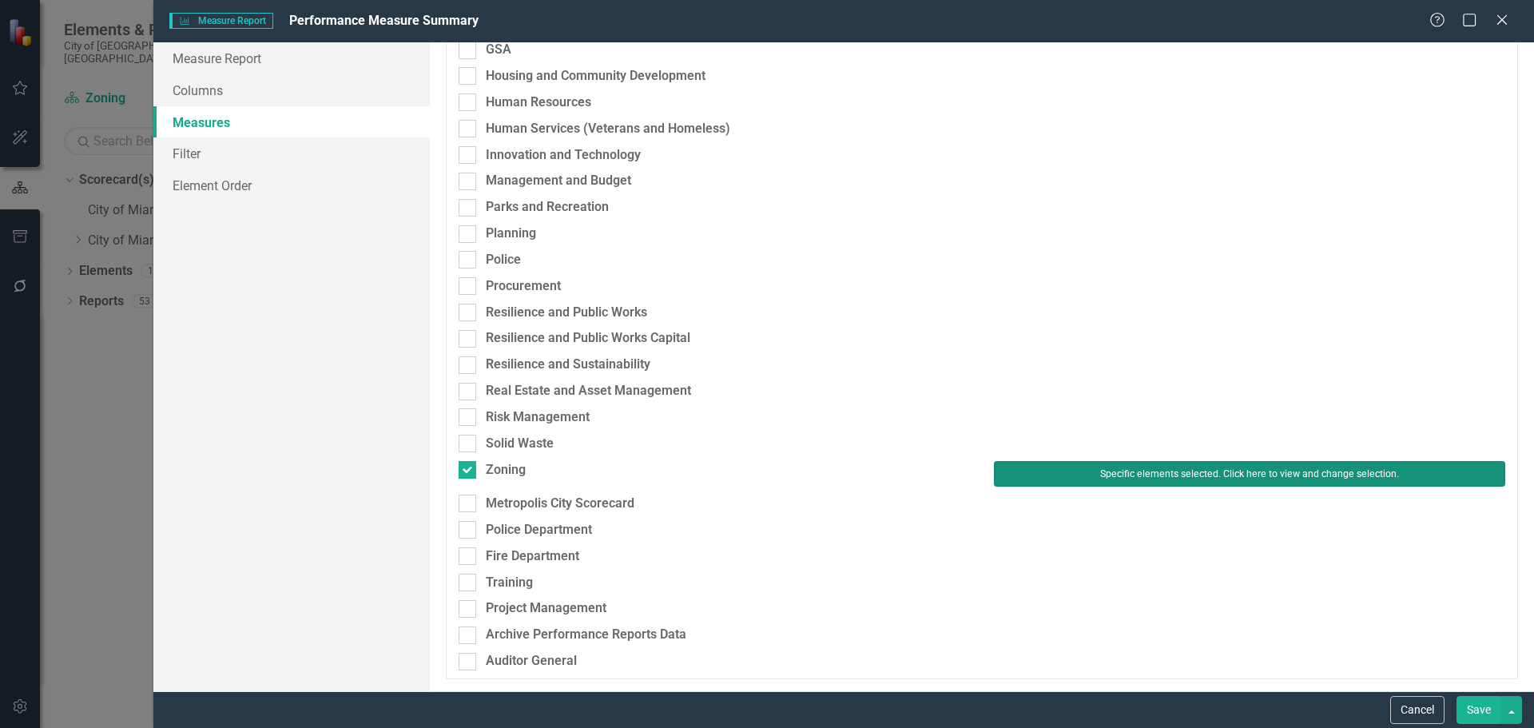
click at [1130, 471] on button "Specific elements selected. Click here to view and change selection." at bounding box center [1249, 474] width 511 height 26
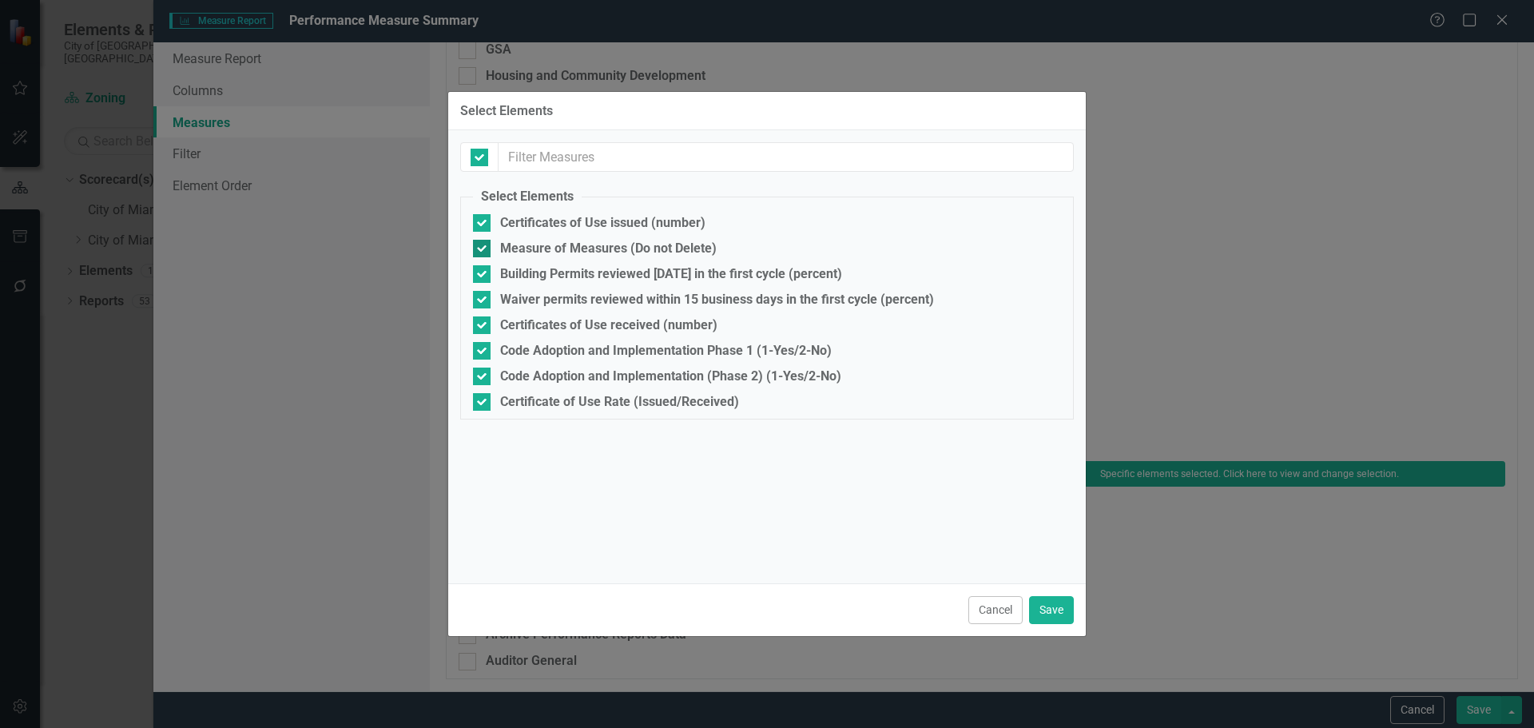
click at [484, 248] on div at bounding box center [482, 249] width 18 height 18
click at [483, 248] on input "Measure of Measures (Do not Delete)" at bounding box center [478, 245] width 10 height 10
checkbox input "false"
click at [1061, 606] on button "Save" at bounding box center [1051, 610] width 45 height 28
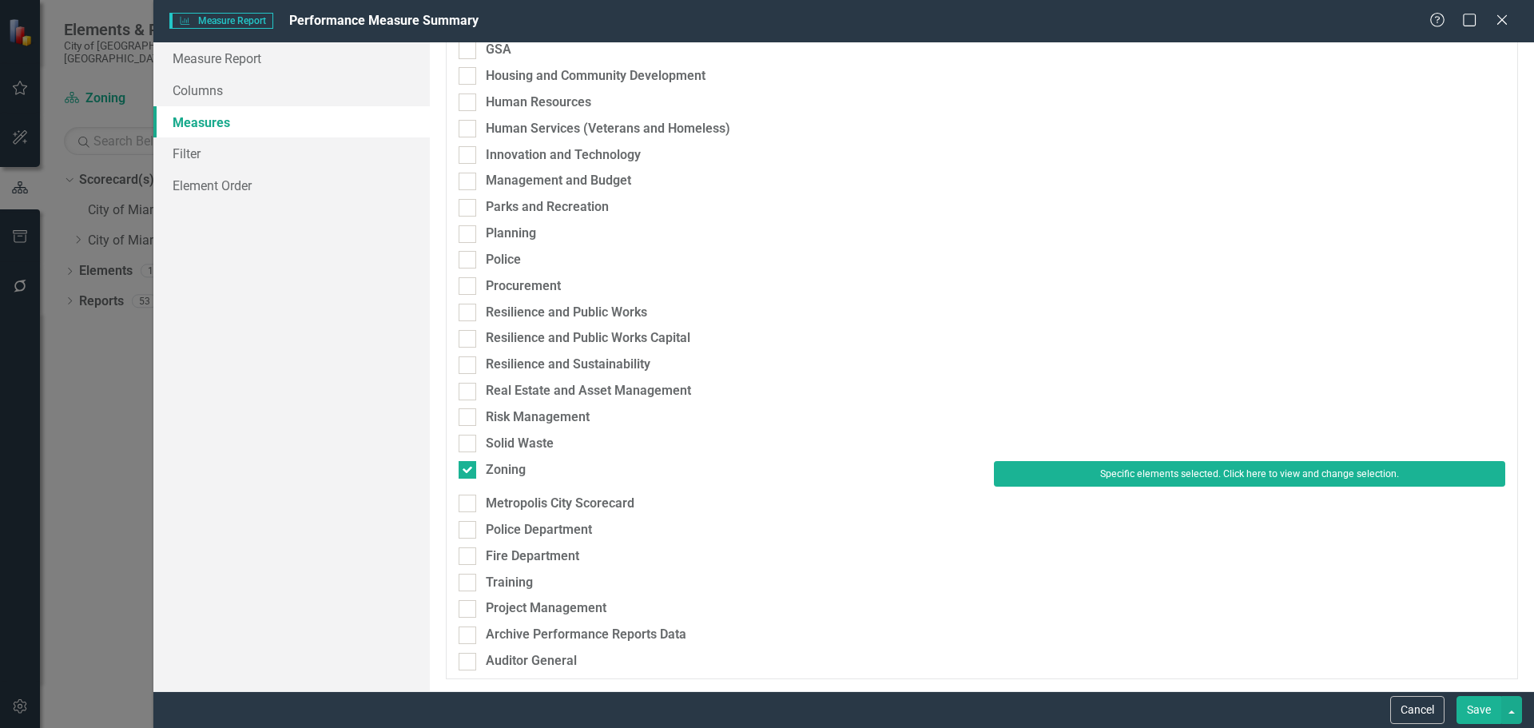
click at [1484, 706] on button "Save" at bounding box center [1478, 710] width 45 height 28
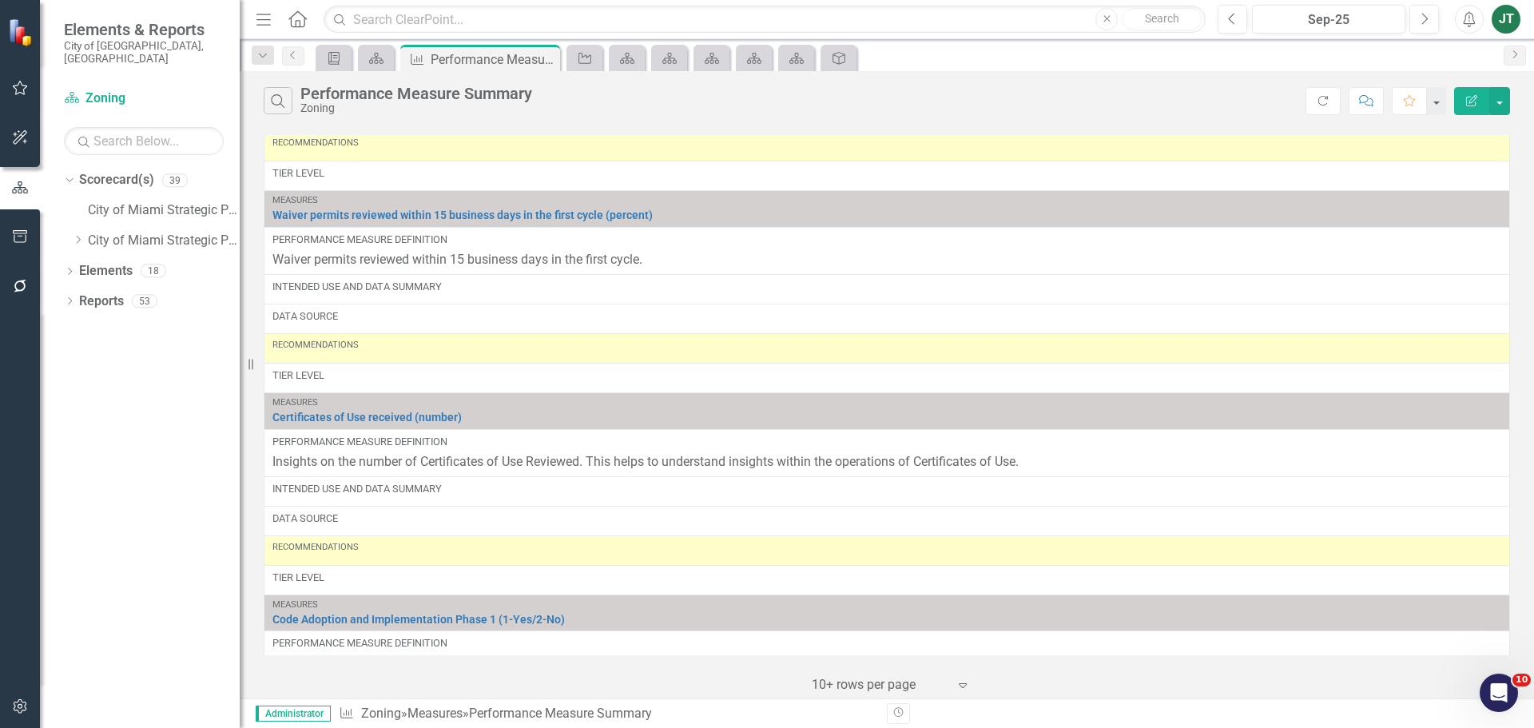
scroll to position [230, 0]
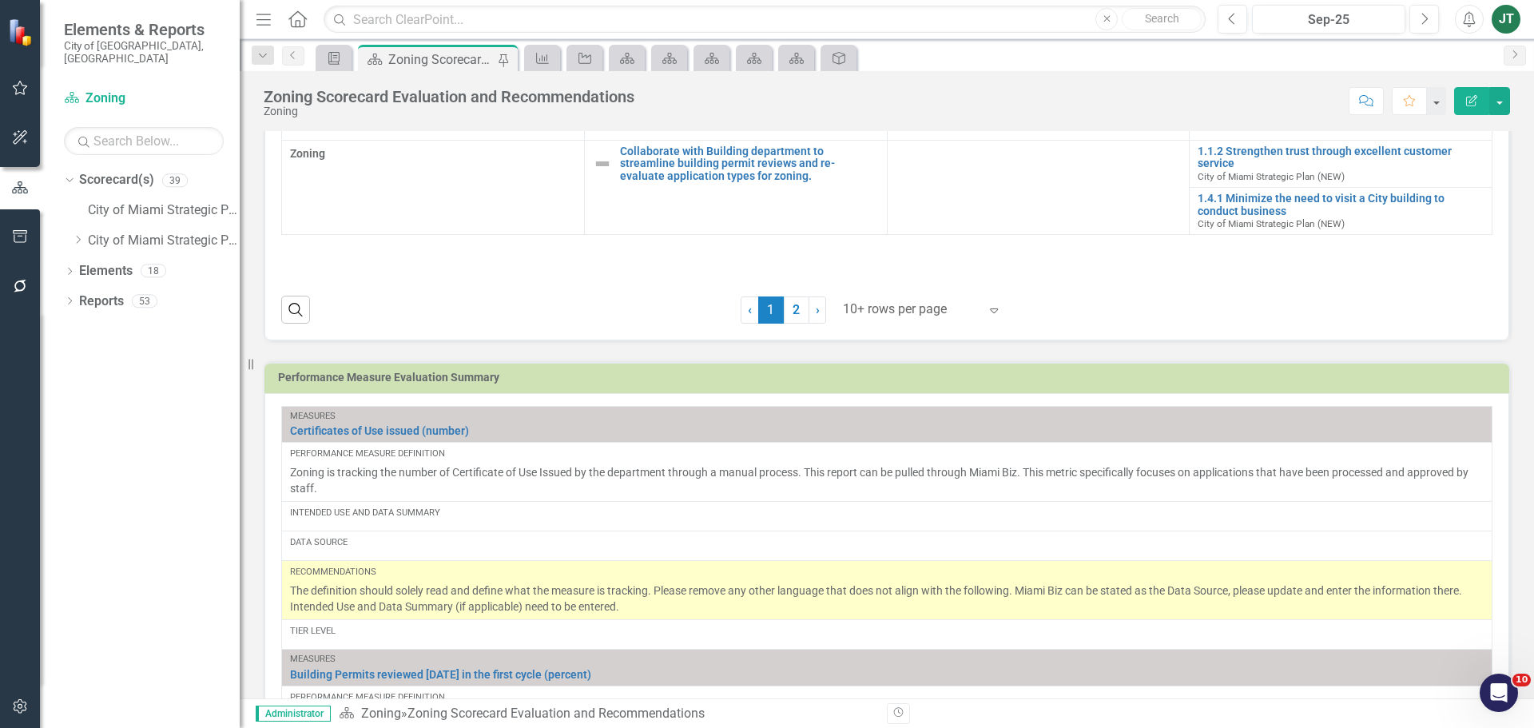
scroll to position [639, 0]
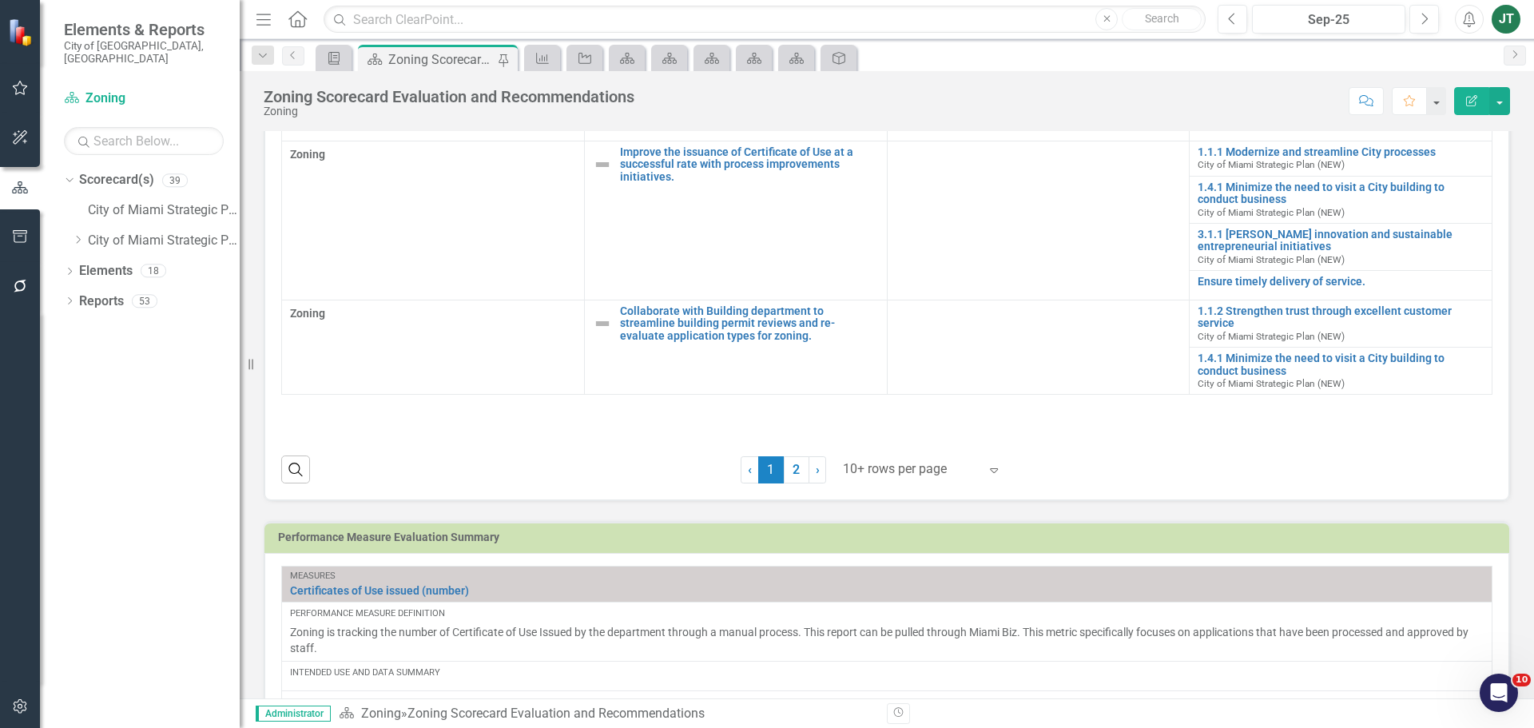
click at [968, 464] on div at bounding box center [911, 470] width 136 height 22
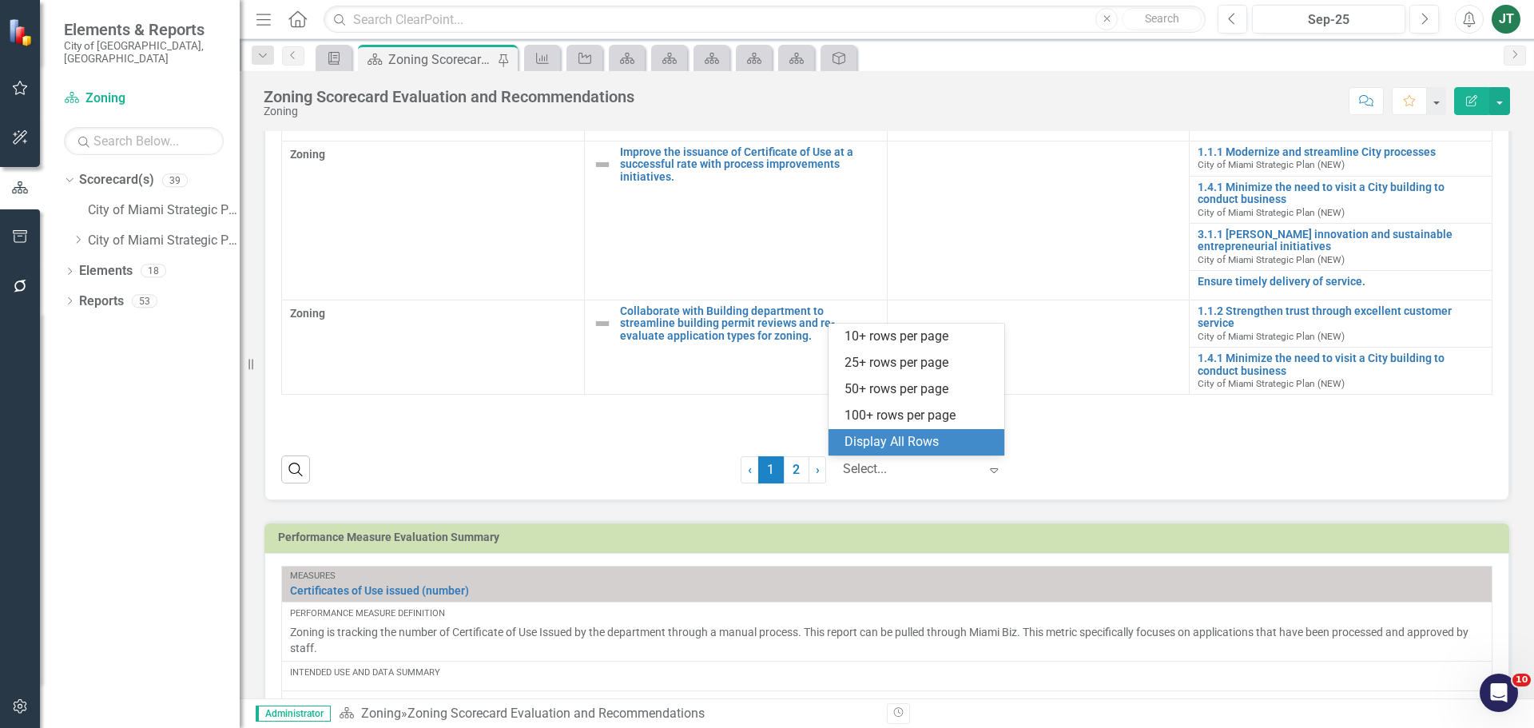
click at [940, 451] on div "Display All Rows" at bounding box center [919, 442] width 150 height 18
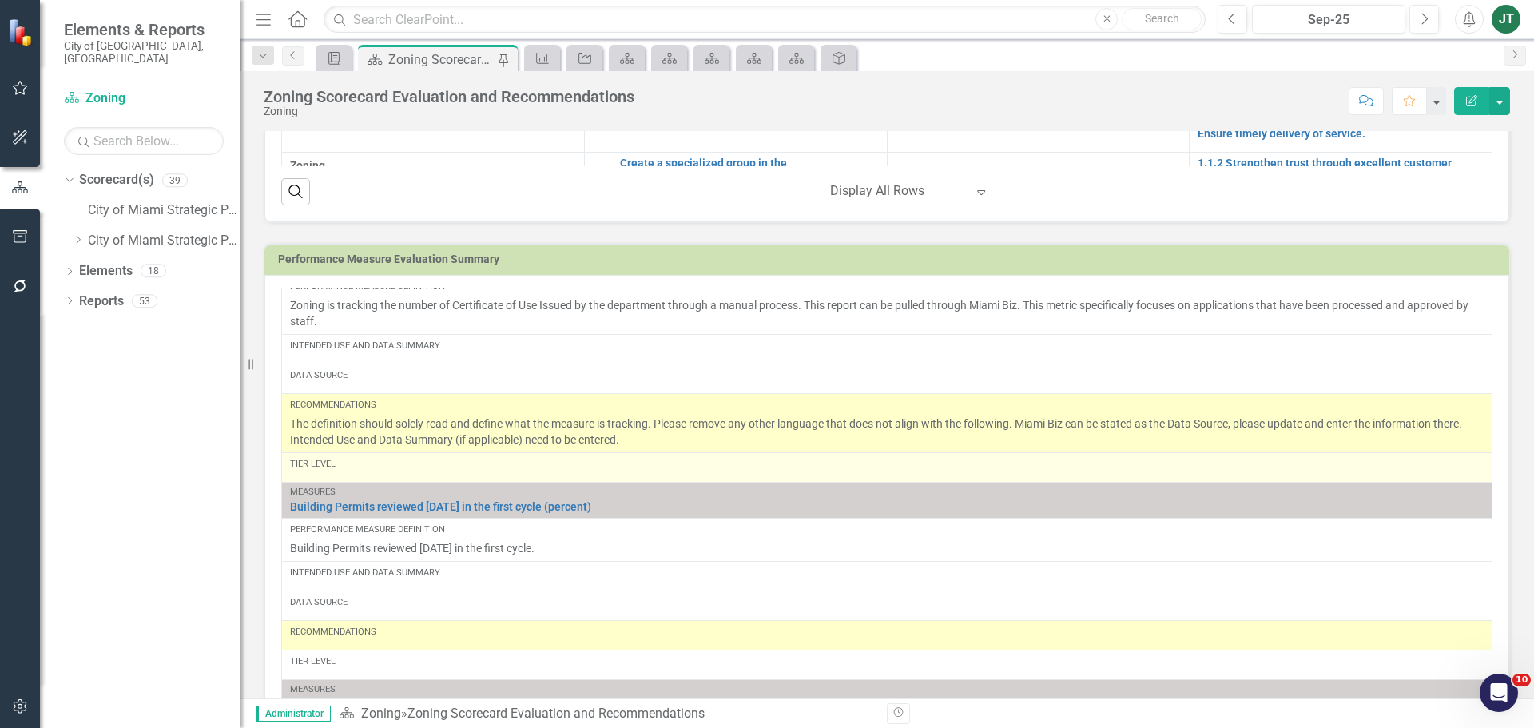
scroll to position [160, 0]
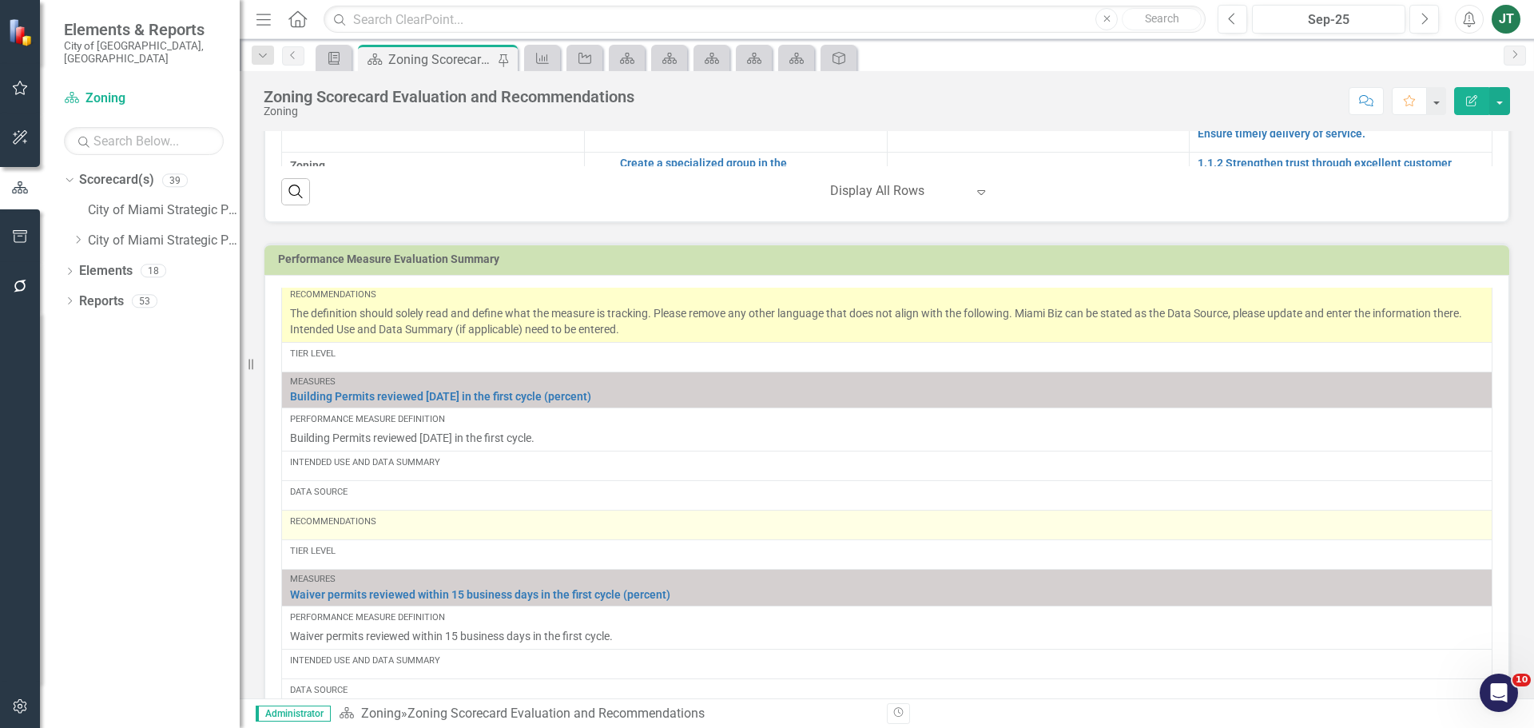
click at [428, 524] on div "Recommendations" at bounding box center [887, 521] width 1194 height 13
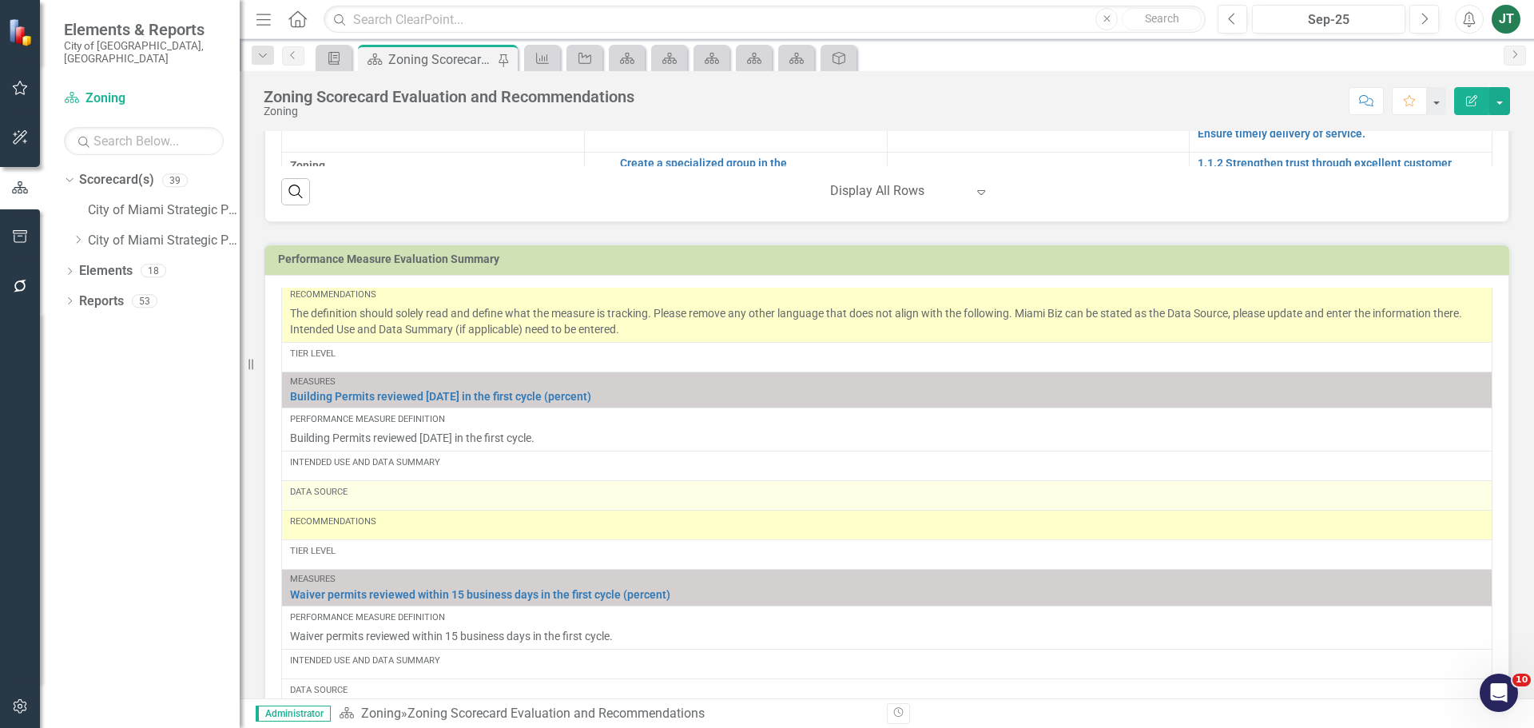
click at [426, 525] on div "Recommendations" at bounding box center [887, 521] width 1194 height 13
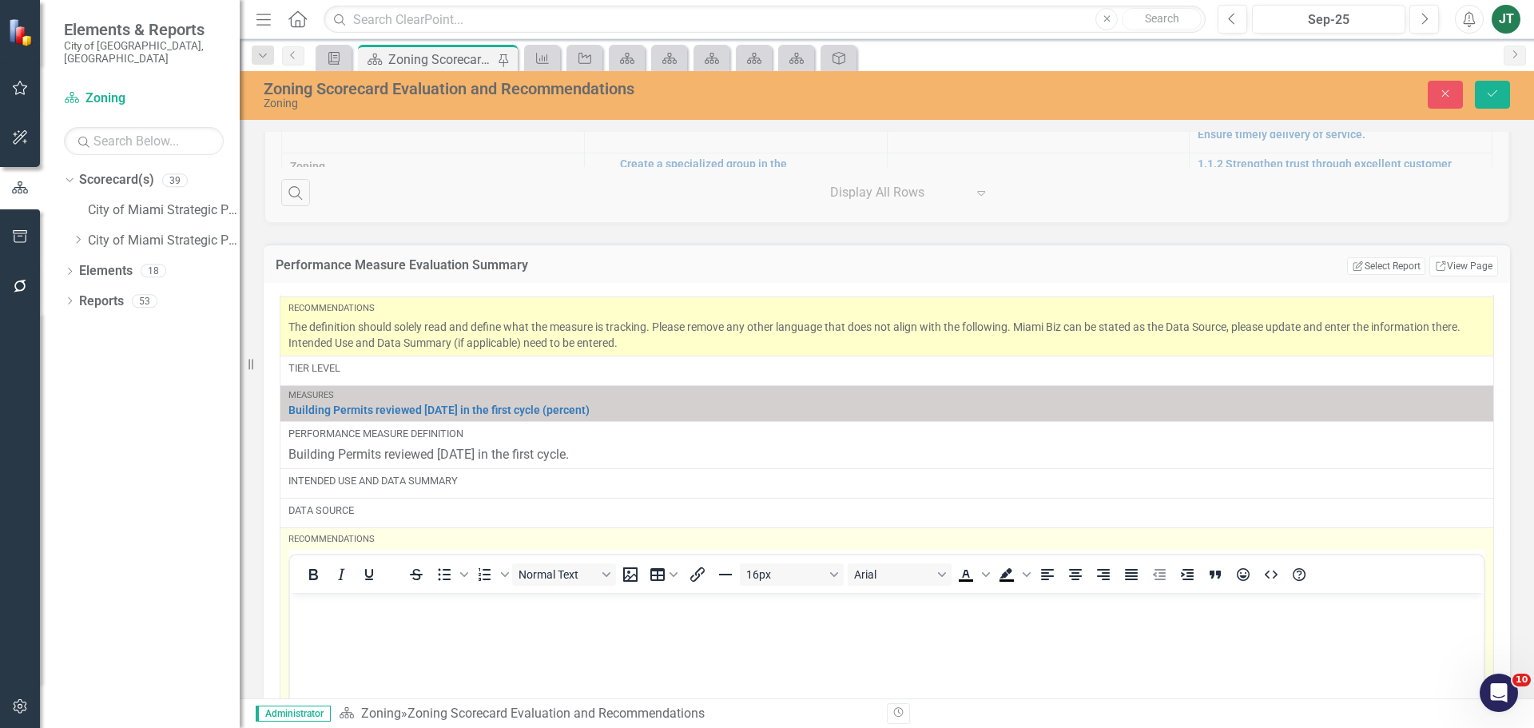
scroll to position [0, 0]
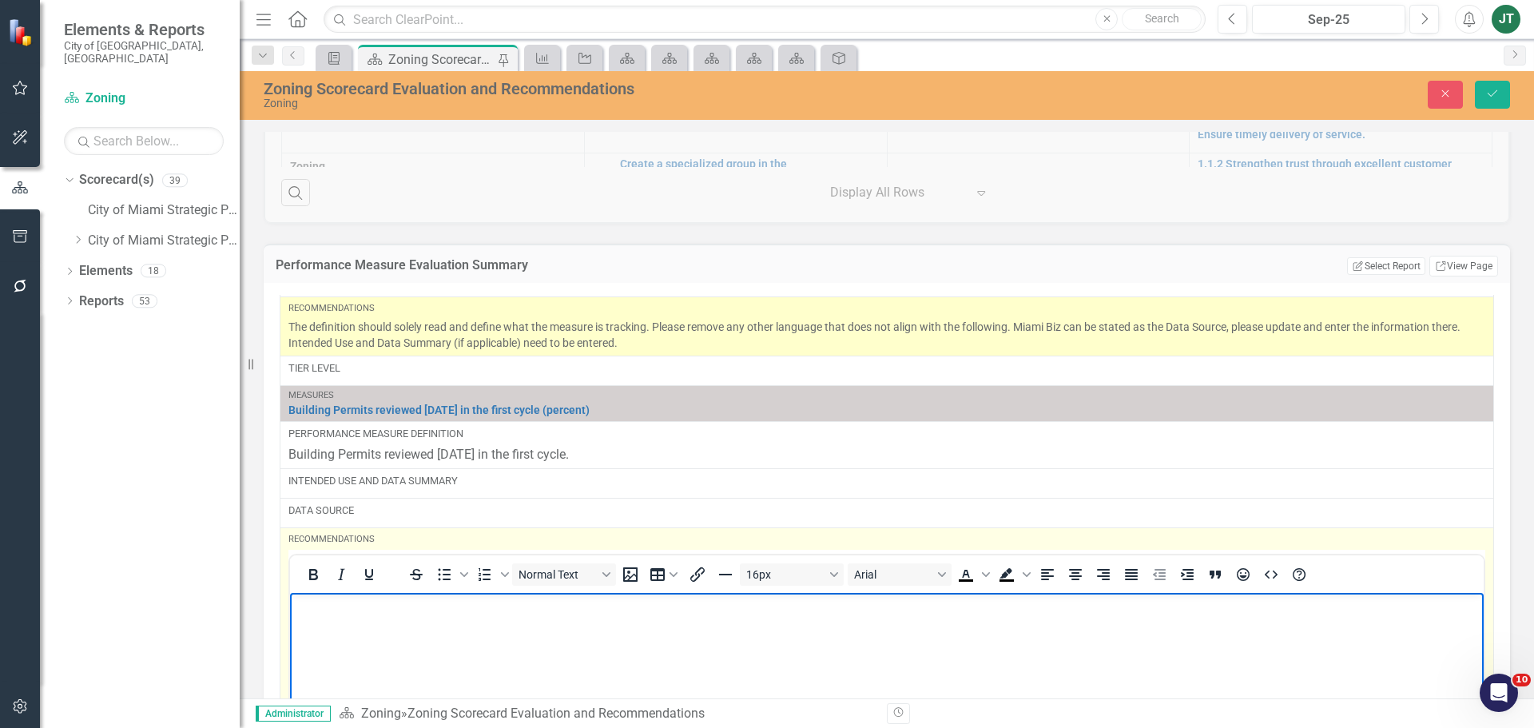
click at [322, 609] on p "Rich Text Area. Press ALT-0 for help." at bounding box center [887, 606] width 1186 height 19
click at [470, 610] on p "Intended use, Data Summary (if applicable)" at bounding box center [887, 606] width 1186 height 19
click at [466, 606] on p "Intended use, Data Summary (if applicable)" at bounding box center [887, 606] width 1186 height 19
click at [594, 606] on p "Intended use, Data Summary (if applicable)" at bounding box center [887, 606] width 1186 height 19
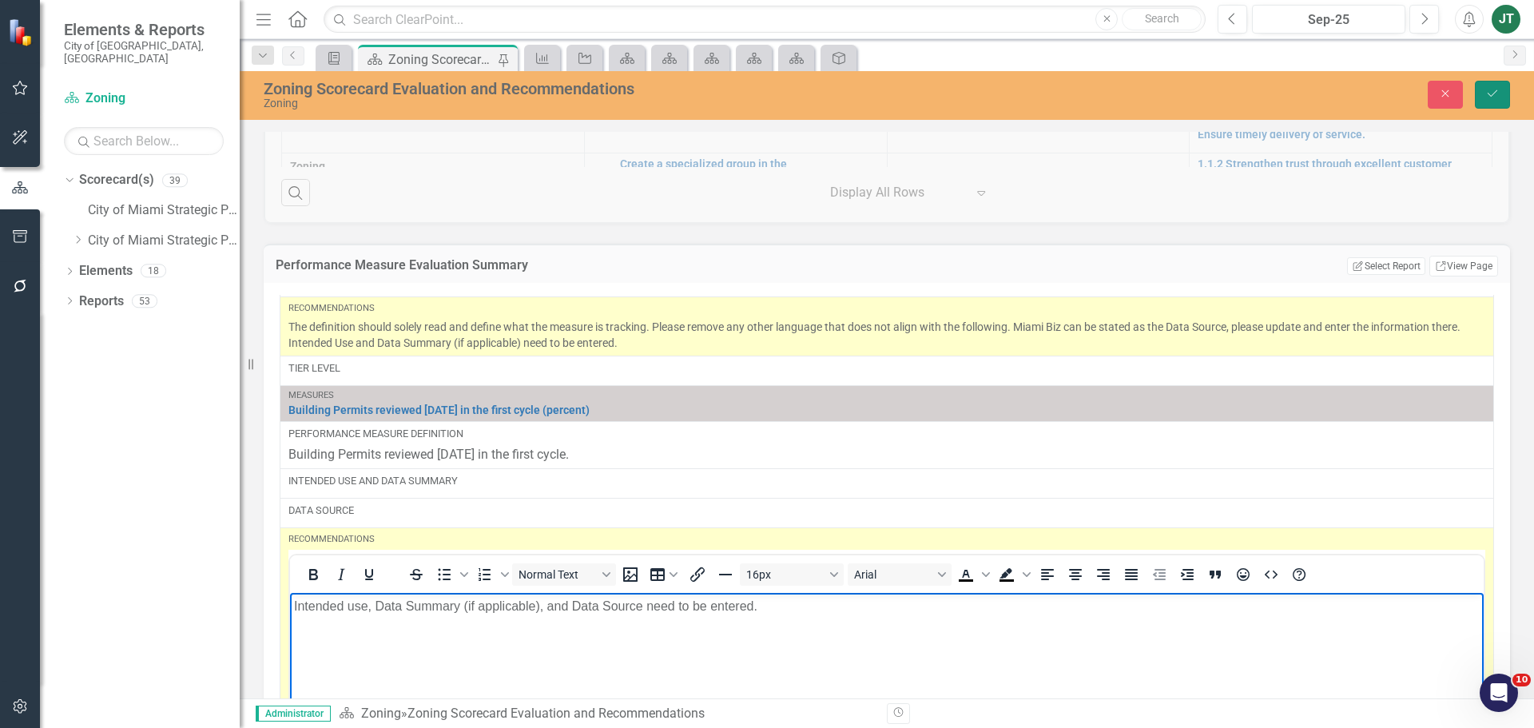
click at [1487, 93] on icon "Save" at bounding box center [1492, 93] width 14 height 11
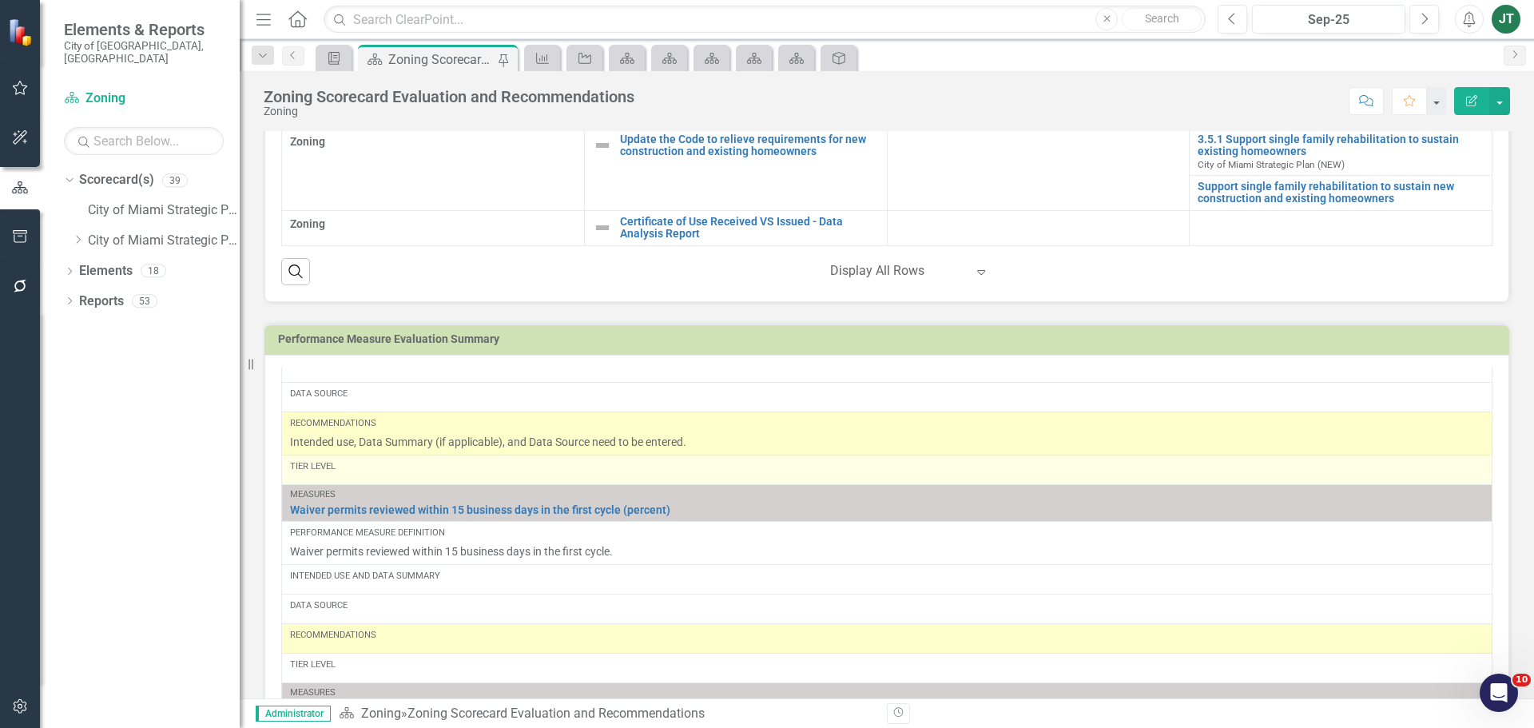
scroll to position [320, 0]
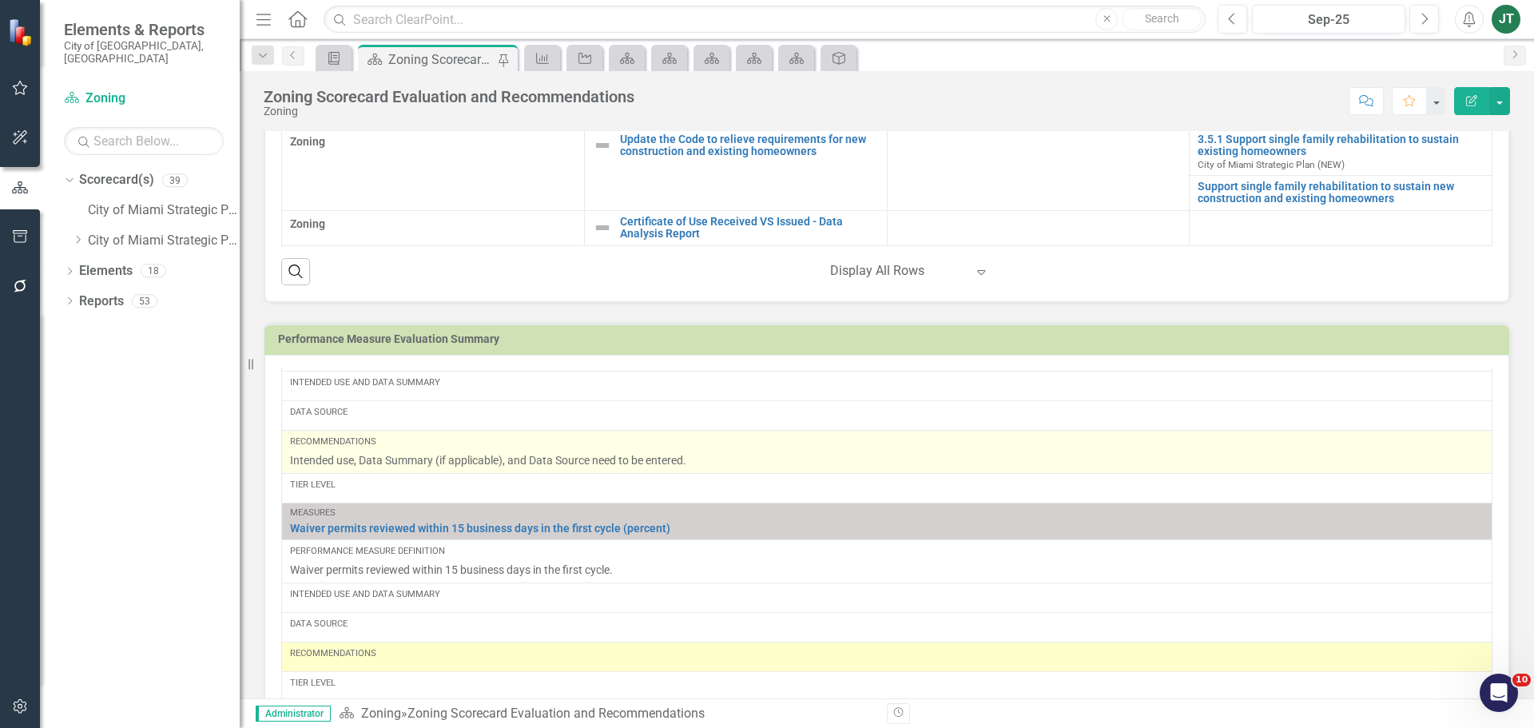
click at [536, 463] on p "Intended use, Data Summary (if applicable), and Data Source need to be entered." at bounding box center [887, 460] width 1194 height 16
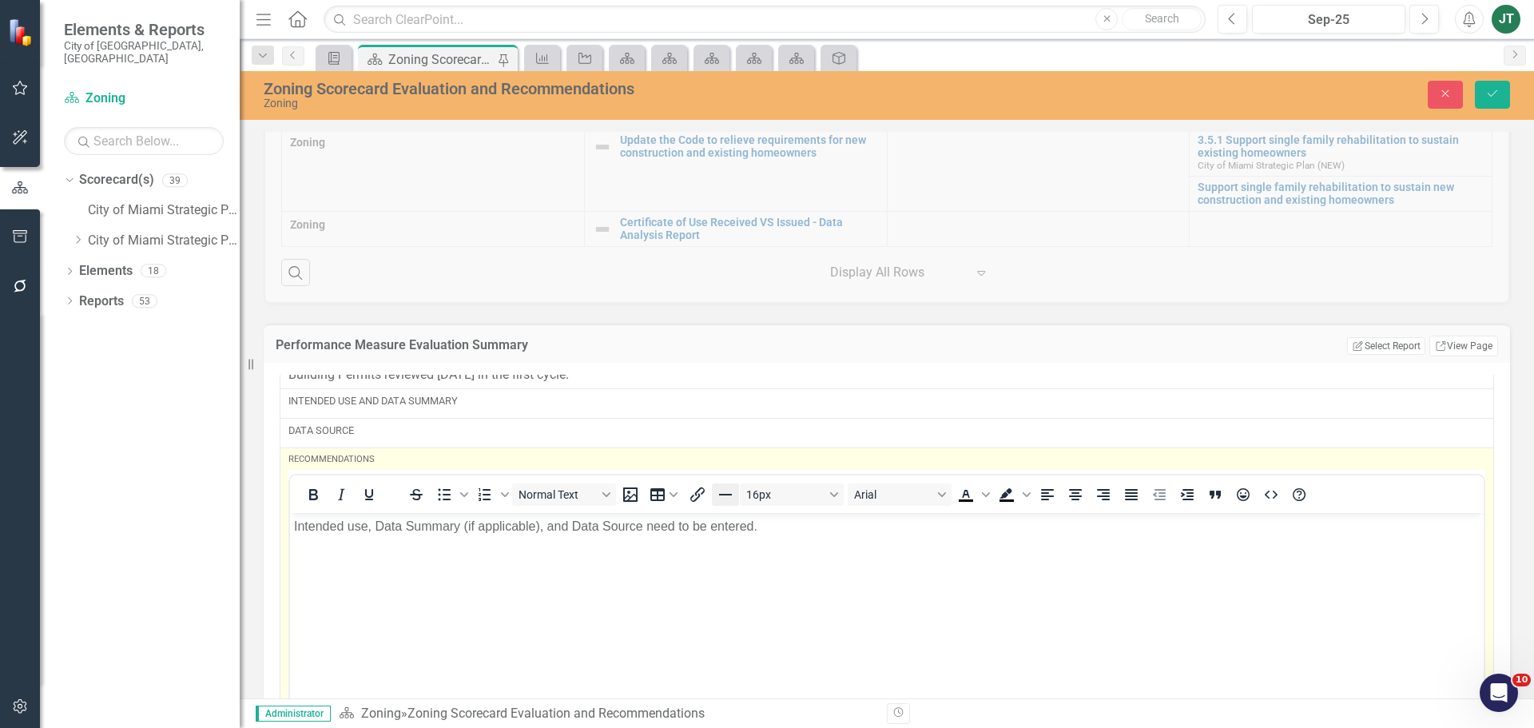
scroll to position [0, 0]
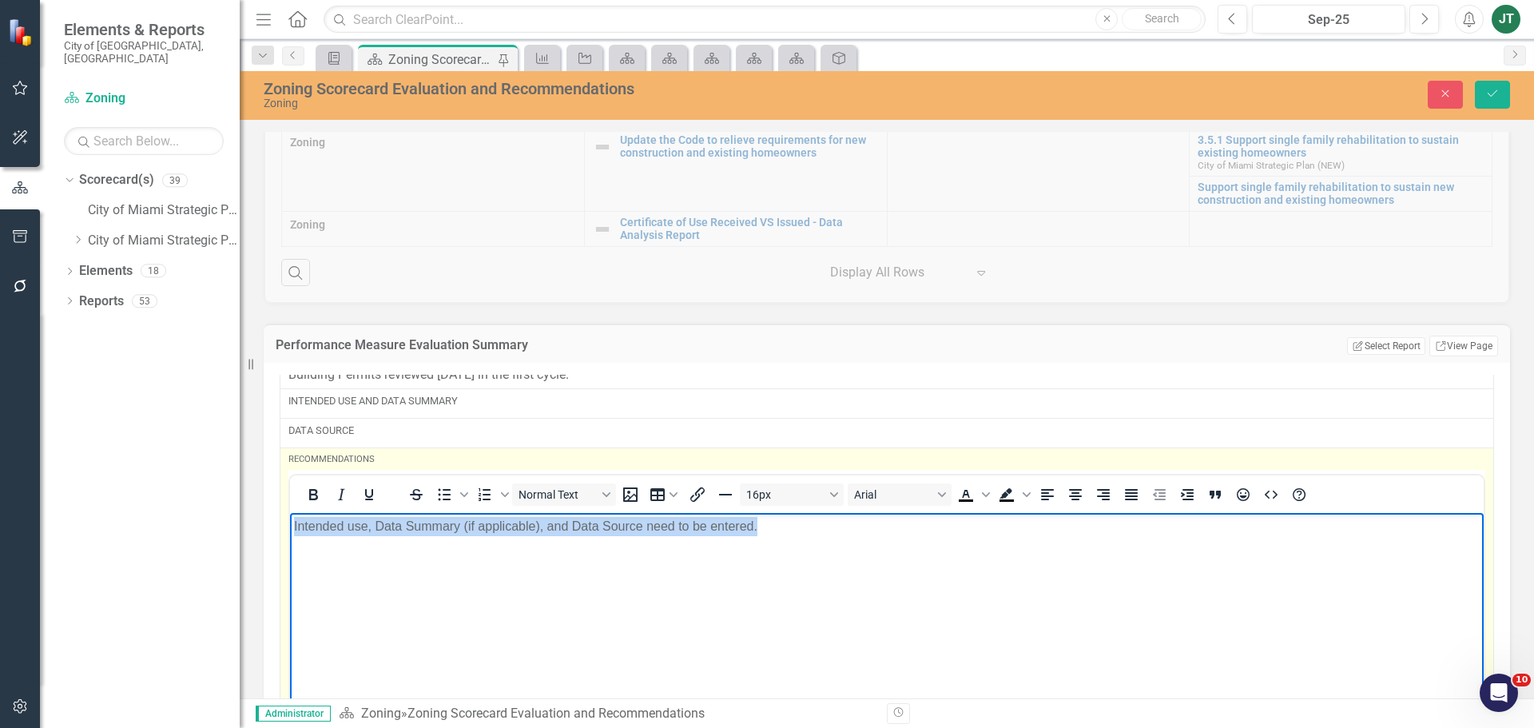
drag, startPoint x: 824, startPoint y: 531, endPoint x: 361, endPoint y: 519, distance: 463.6
click at [290, 513] on html "Intended use, Data Summary (if applicable), and Data Source need to be entered." at bounding box center [887, 633] width 1194 height 240
copy p "Intended use, Data Summary (if applicable), and Data Source need to be entered."
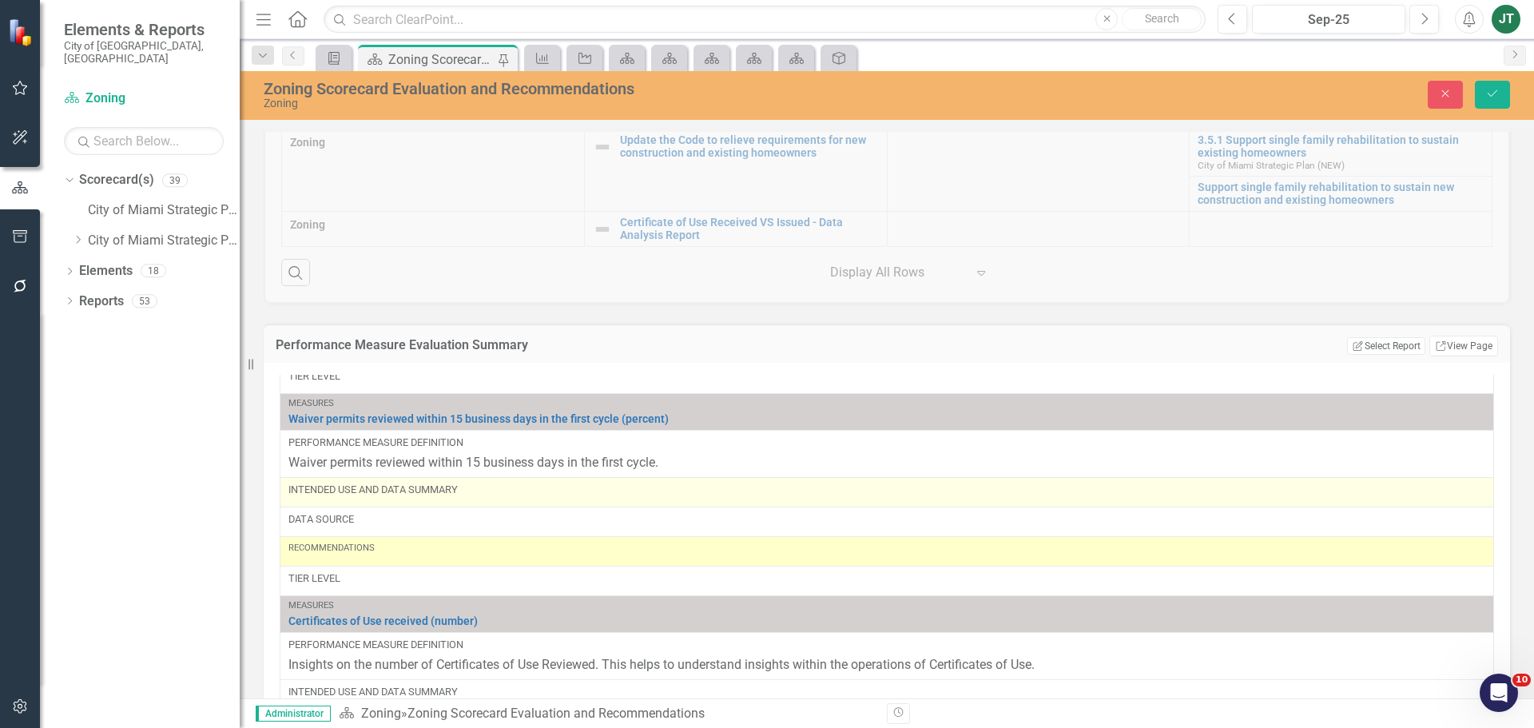
scroll to position [799, 0]
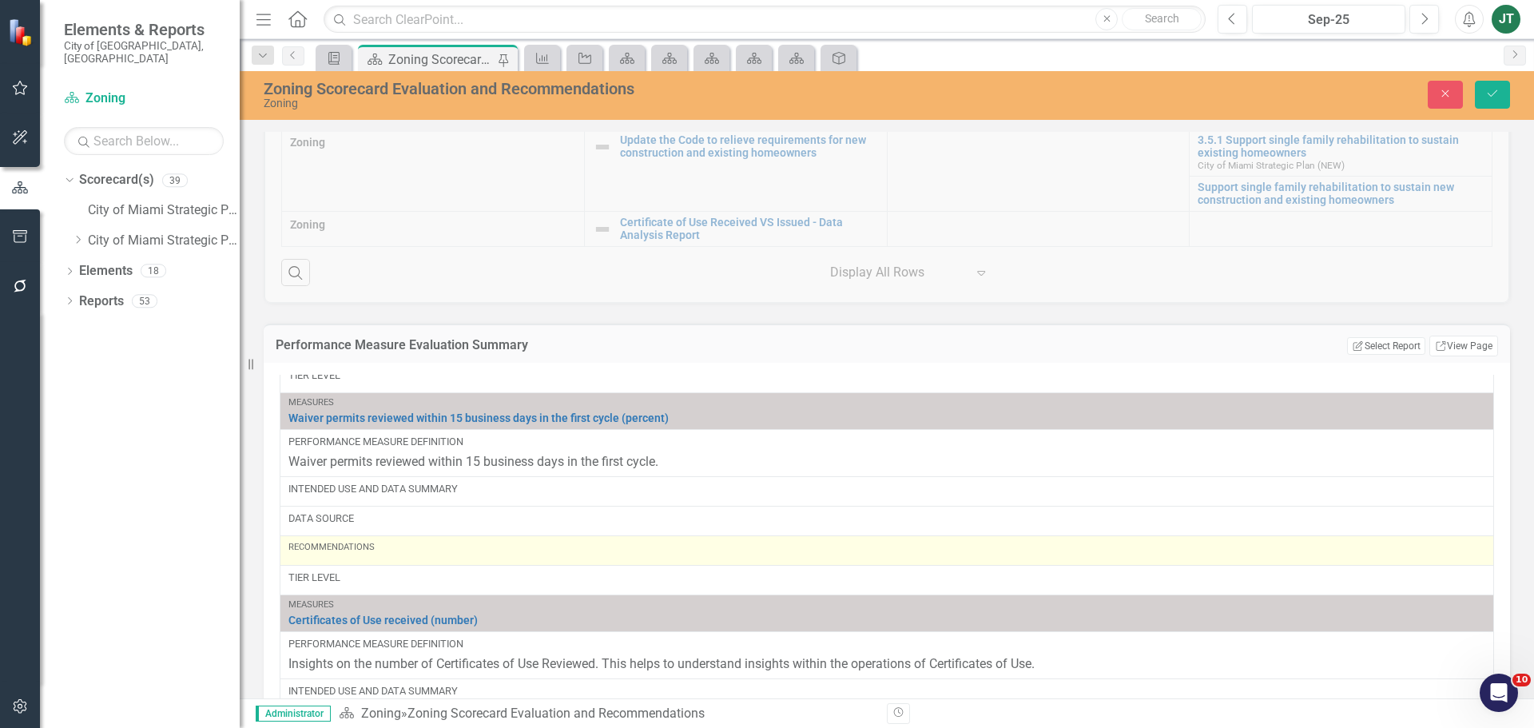
click at [381, 543] on div "Recommendations" at bounding box center [886, 547] width 1197 height 13
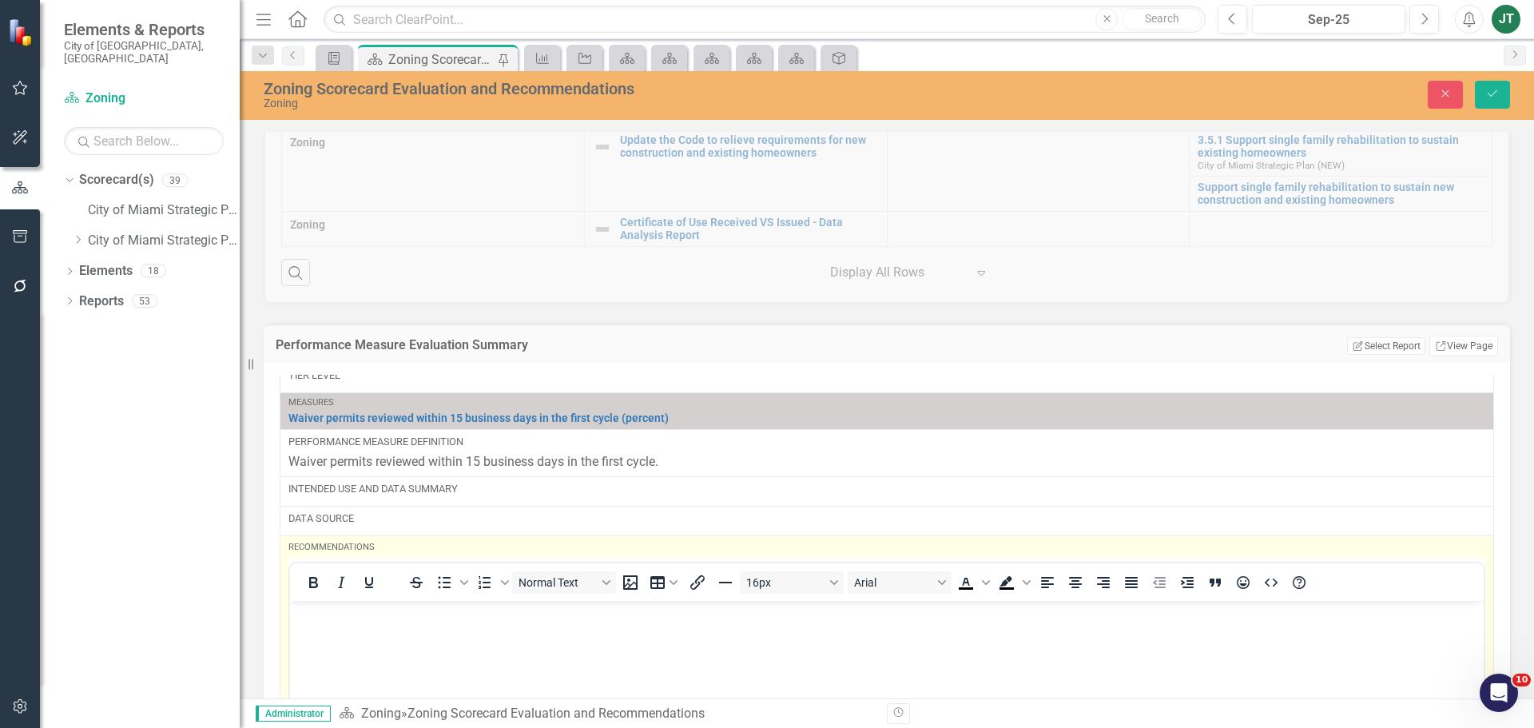
scroll to position [0, 0]
click at [338, 634] on body "Rich Text Area. Press ALT-0 for help." at bounding box center [887, 721] width 1194 height 240
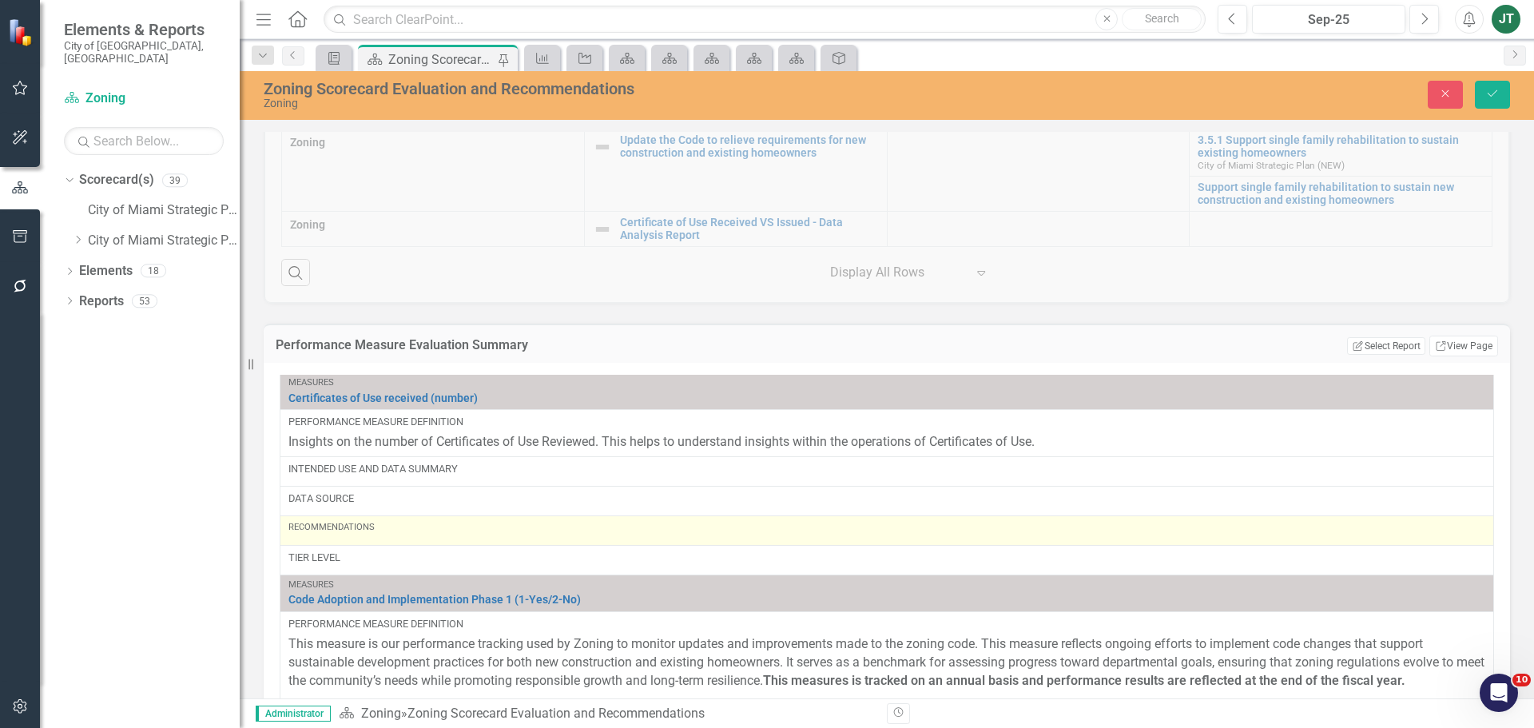
scroll to position [1358, 0]
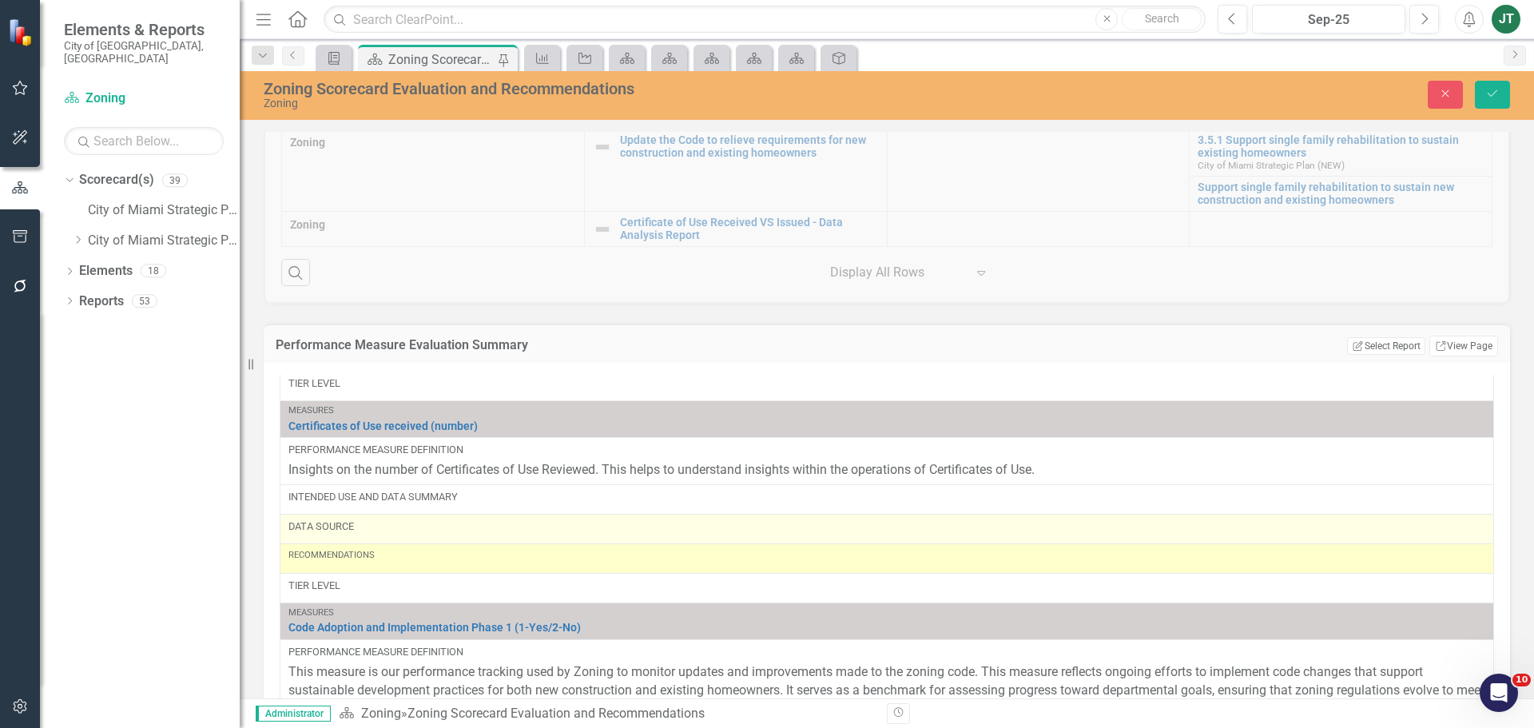
click at [360, 535] on div "Data Source" at bounding box center [886, 528] width 1197 height 19
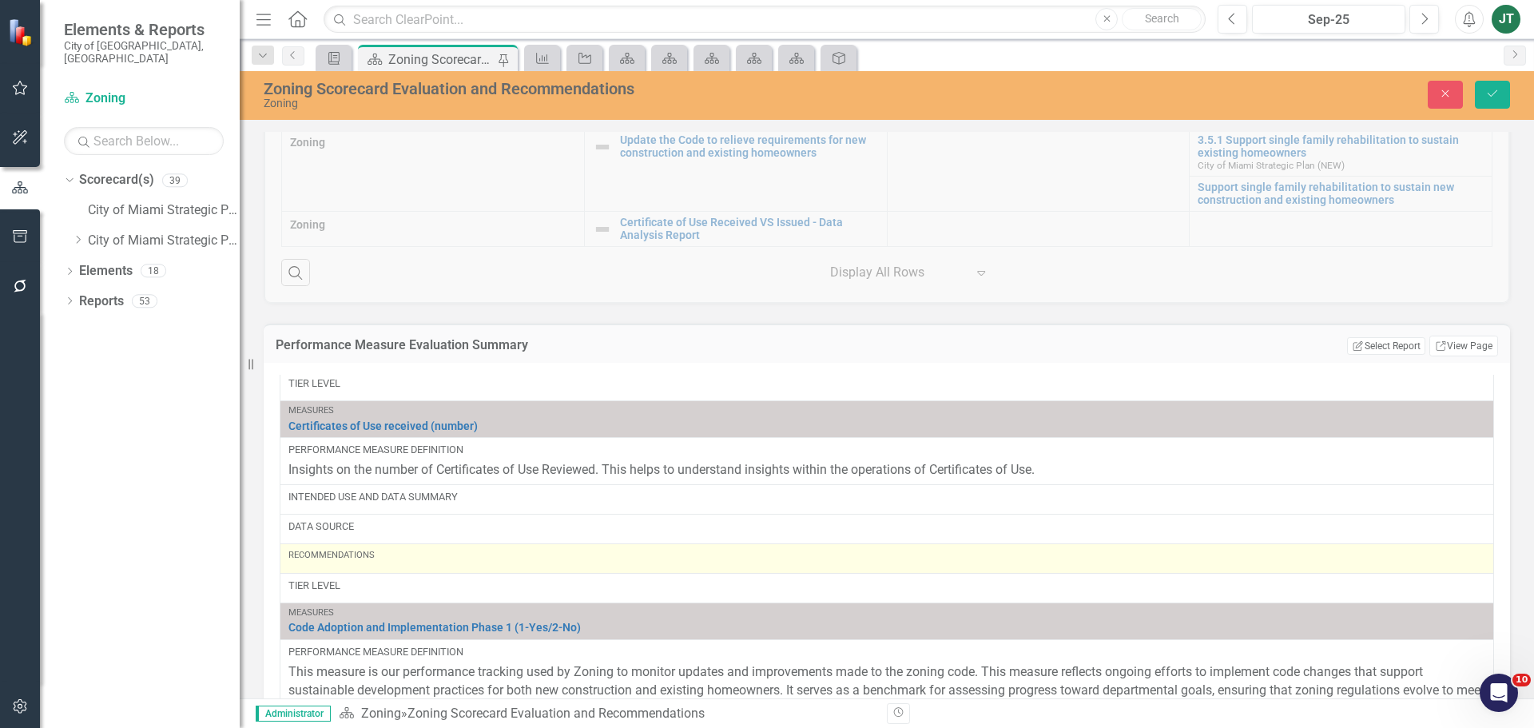
click at [362, 566] on div "Recommendations" at bounding box center [886, 558] width 1197 height 19
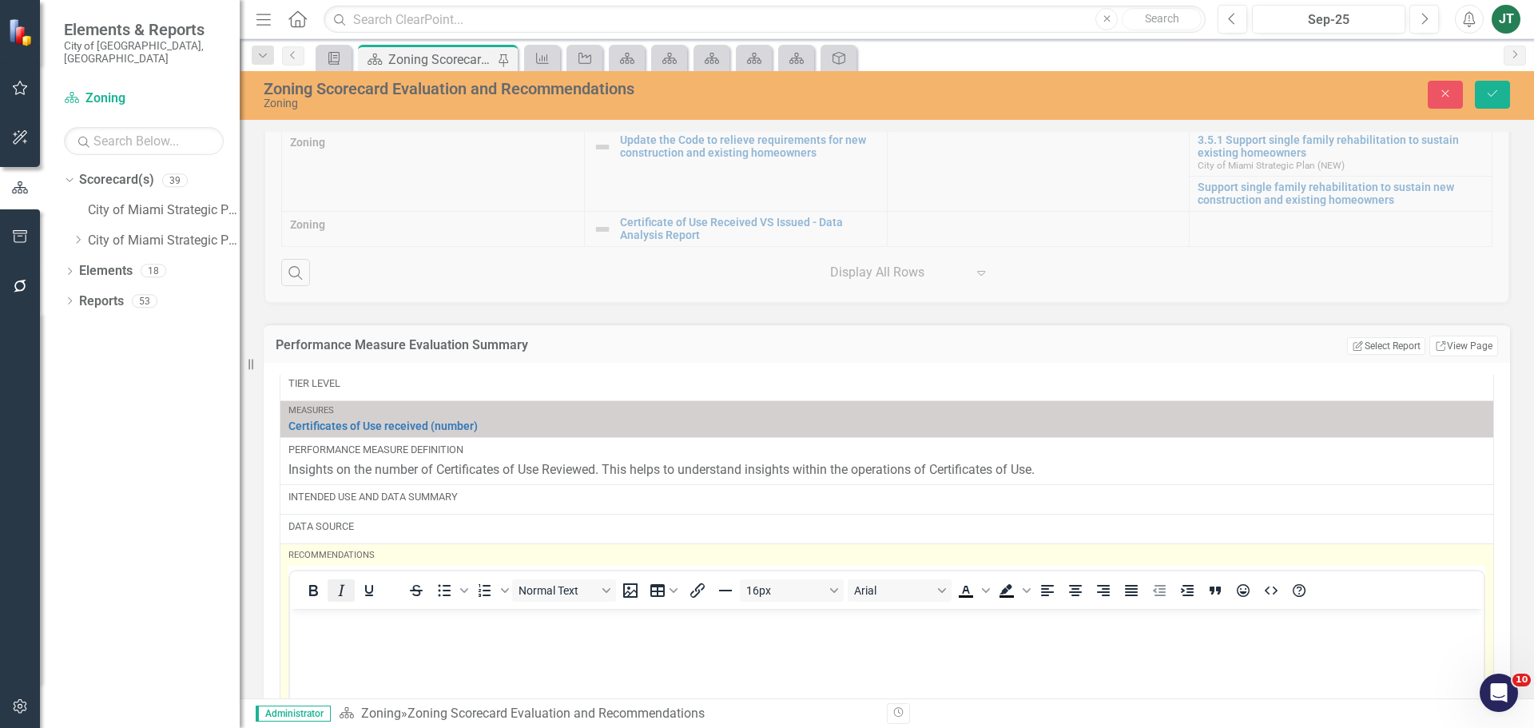
scroll to position [0, 0]
click at [325, 635] on body "Rich Text Area. Press ALT-0 for help." at bounding box center [887, 729] width 1194 height 240
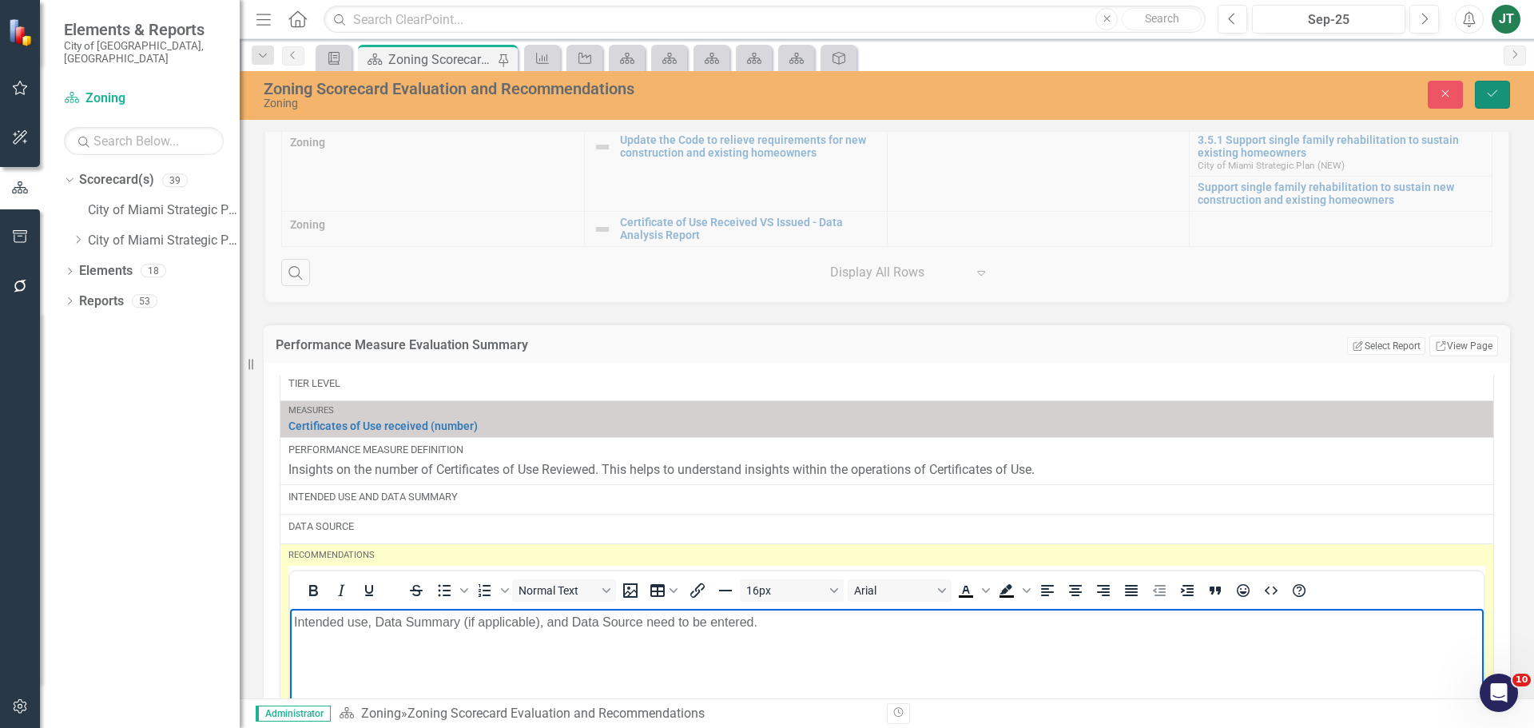
drag, startPoint x: 1486, startPoint y: 92, endPoint x: 1442, endPoint y: 115, distance: 49.7
click at [1487, 92] on icon "Save" at bounding box center [1492, 93] width 14 height 11
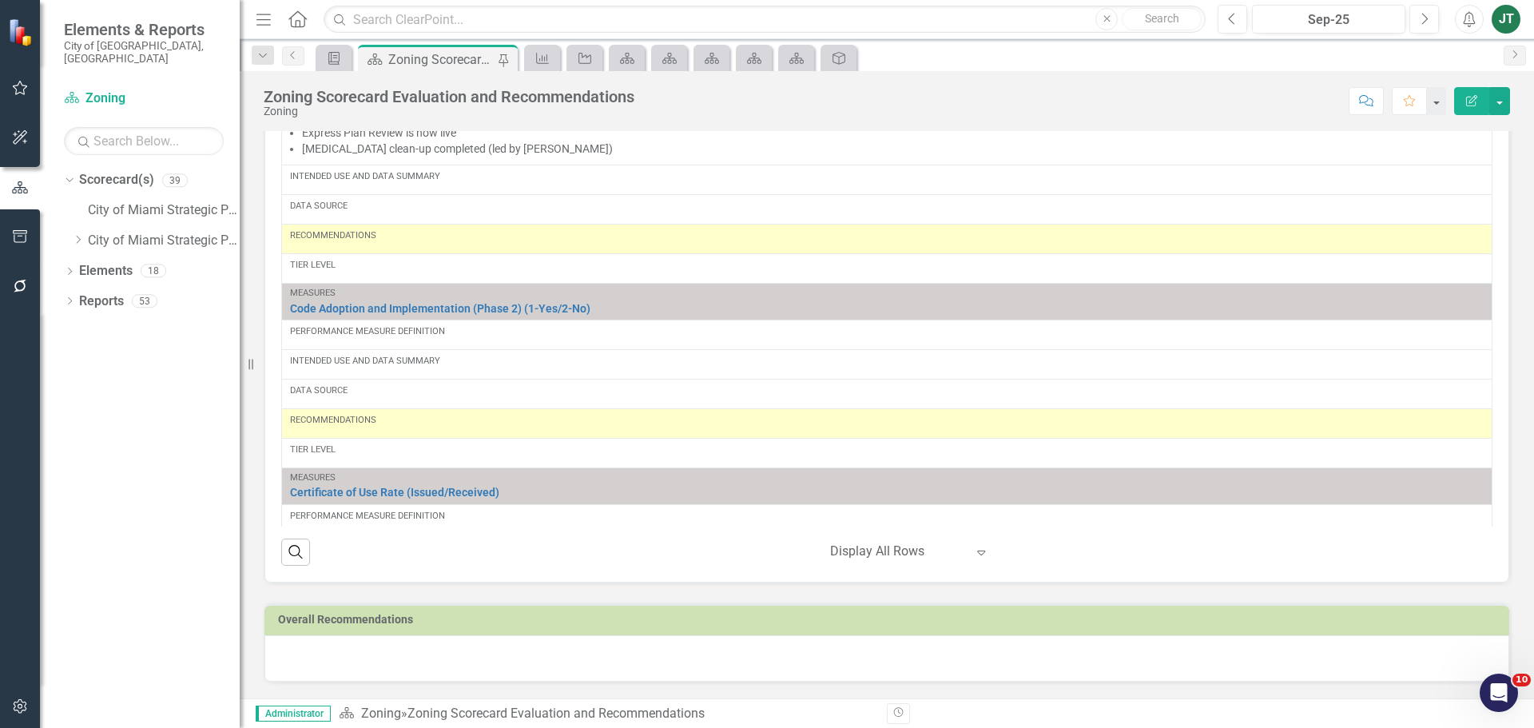
scroll to position [848, 0]
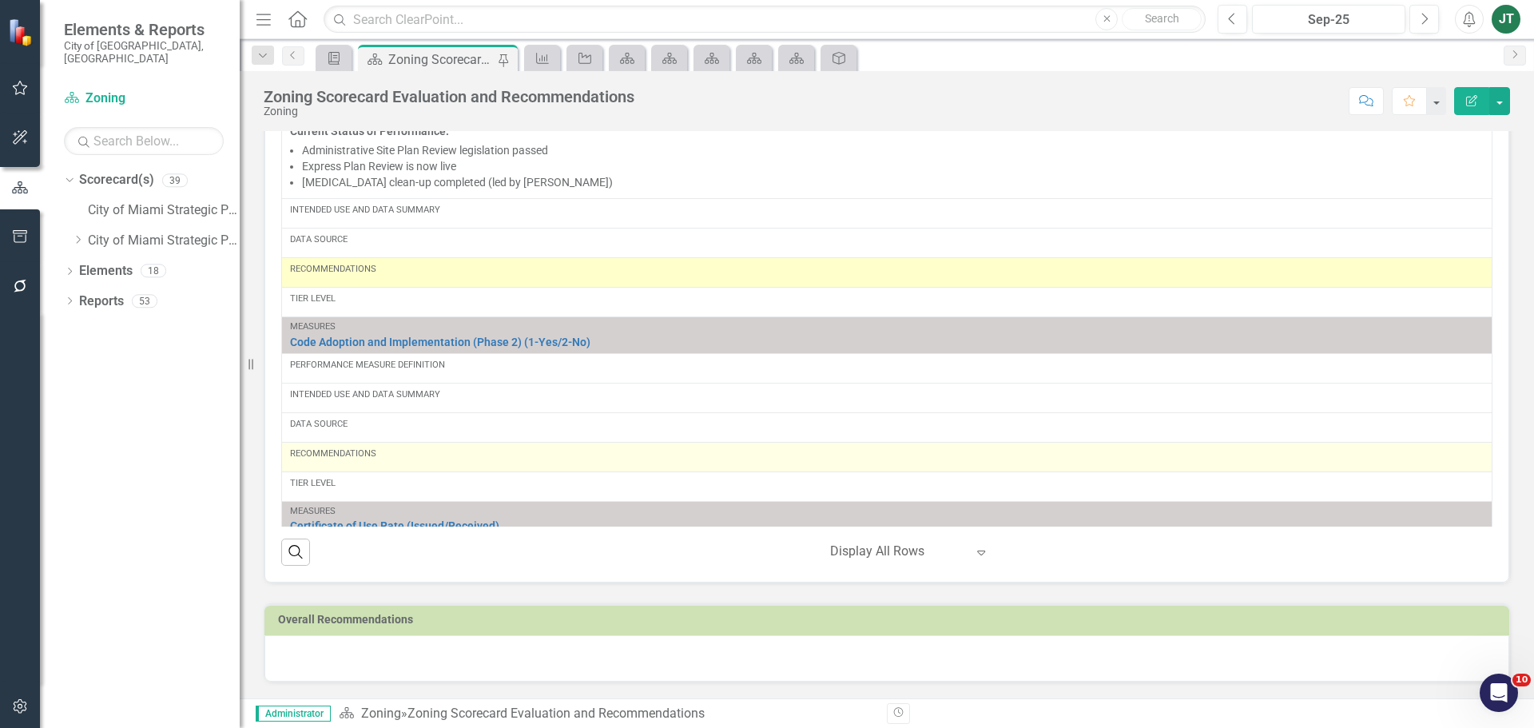
click at [380, 462] on div "Recommendations" at bounding box center [887, 456] width 1194 height 19
click at [378, 460] on div "Recommendations" at bounding box center [887, 453] width 1194 height 13
click at [367, 466] on div "Recommendations" at bounding box center [887, 456] width 1194 height 19
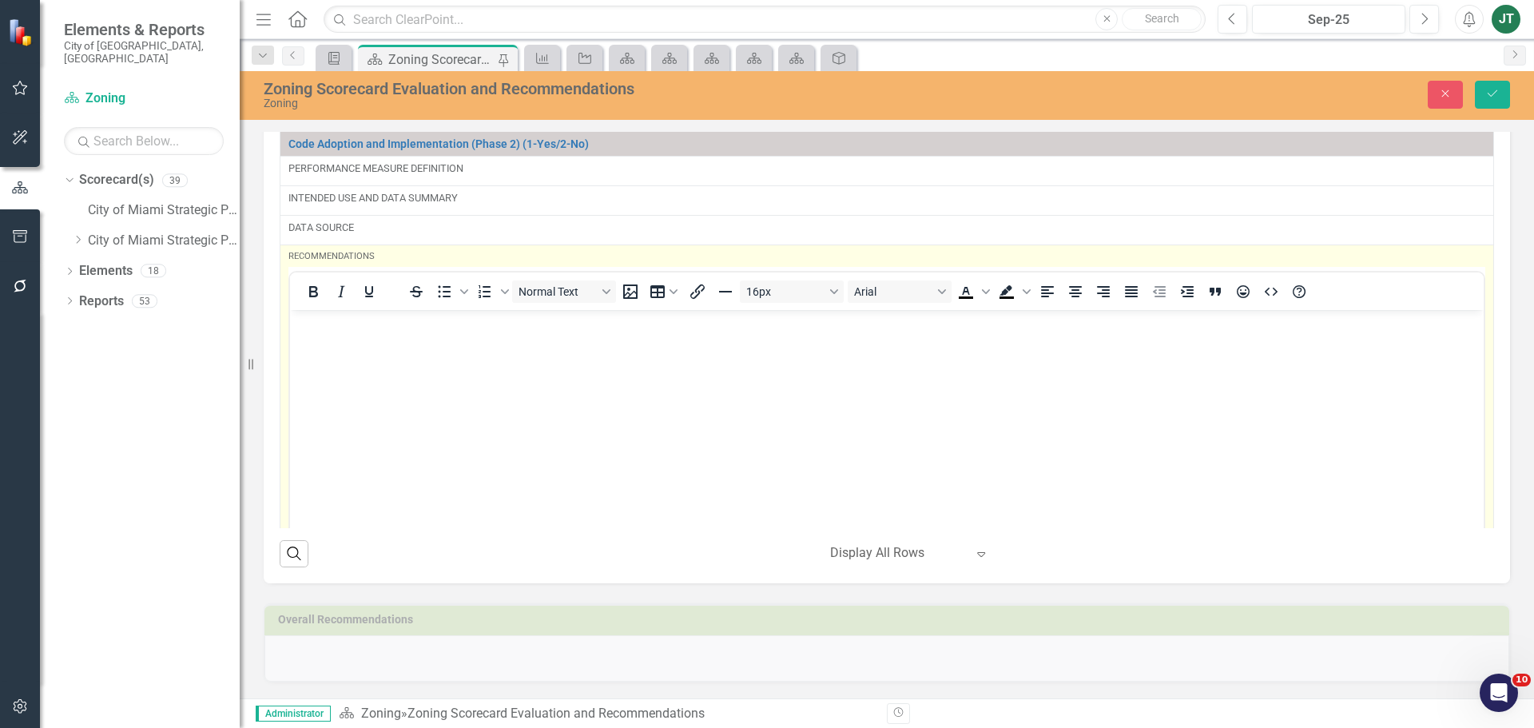
scroll to position [1087, 0]
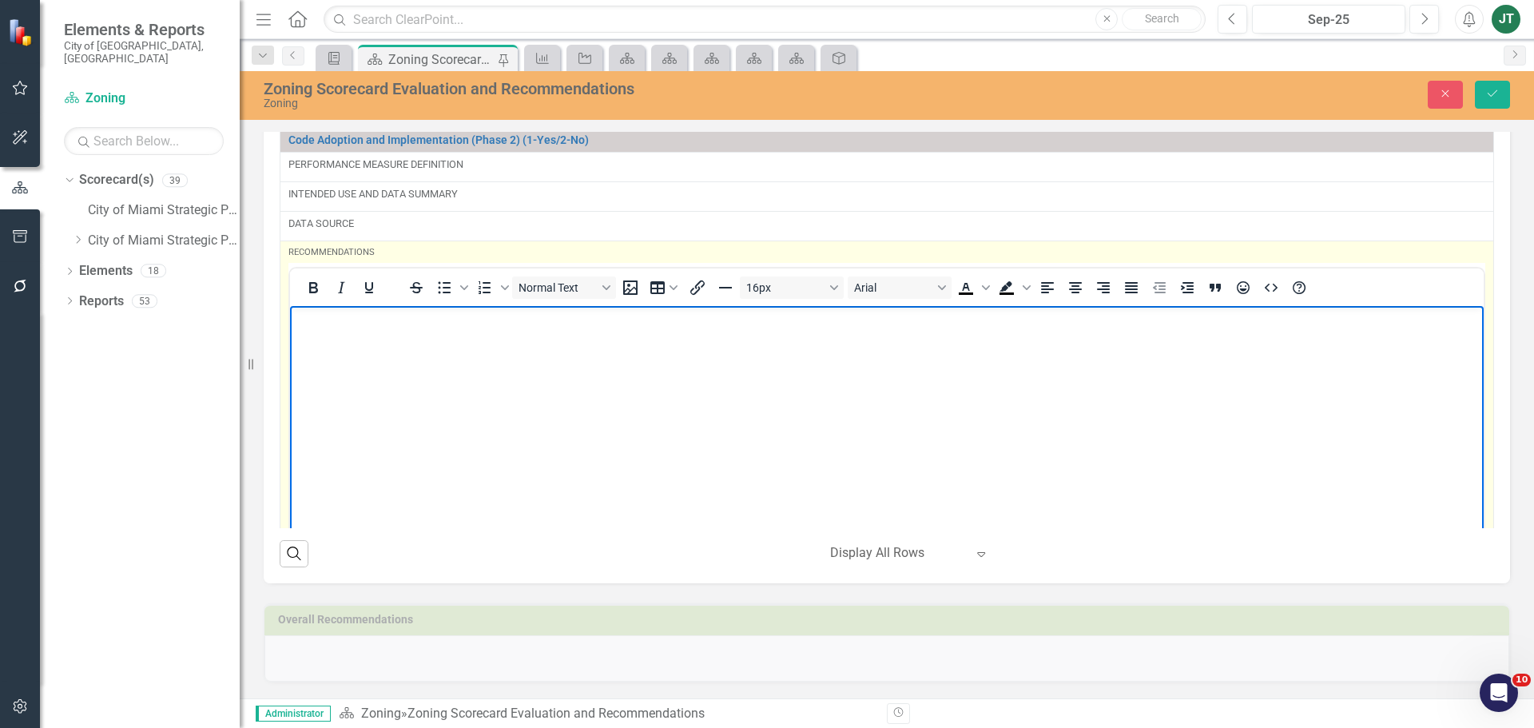
click at [337, 363] on body "Rich Text Area. Press ALT-0 for help." at bounding box center [887, 425] width 1194 height 240
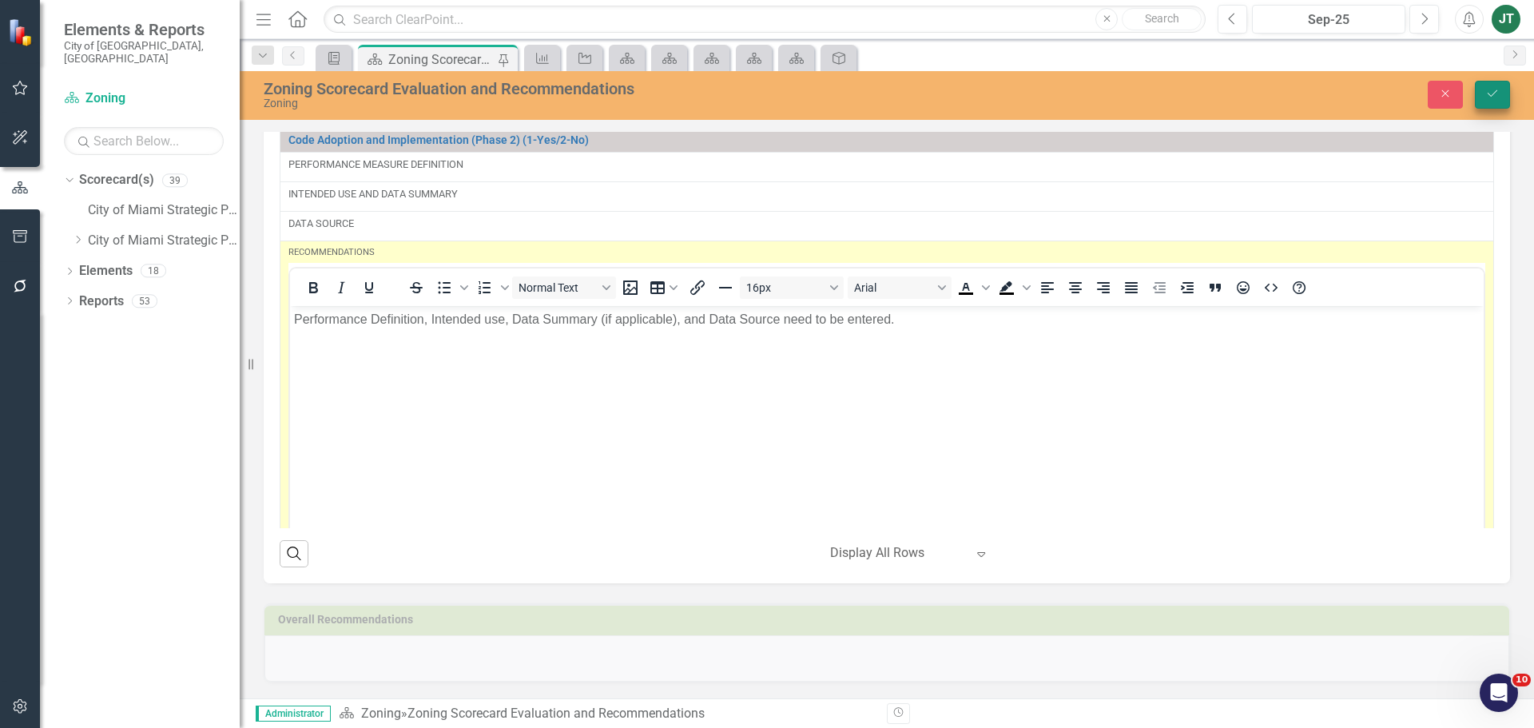
click at [1506, 89] on button "Save" at bounding box center [1492, 95] width 35 height 28
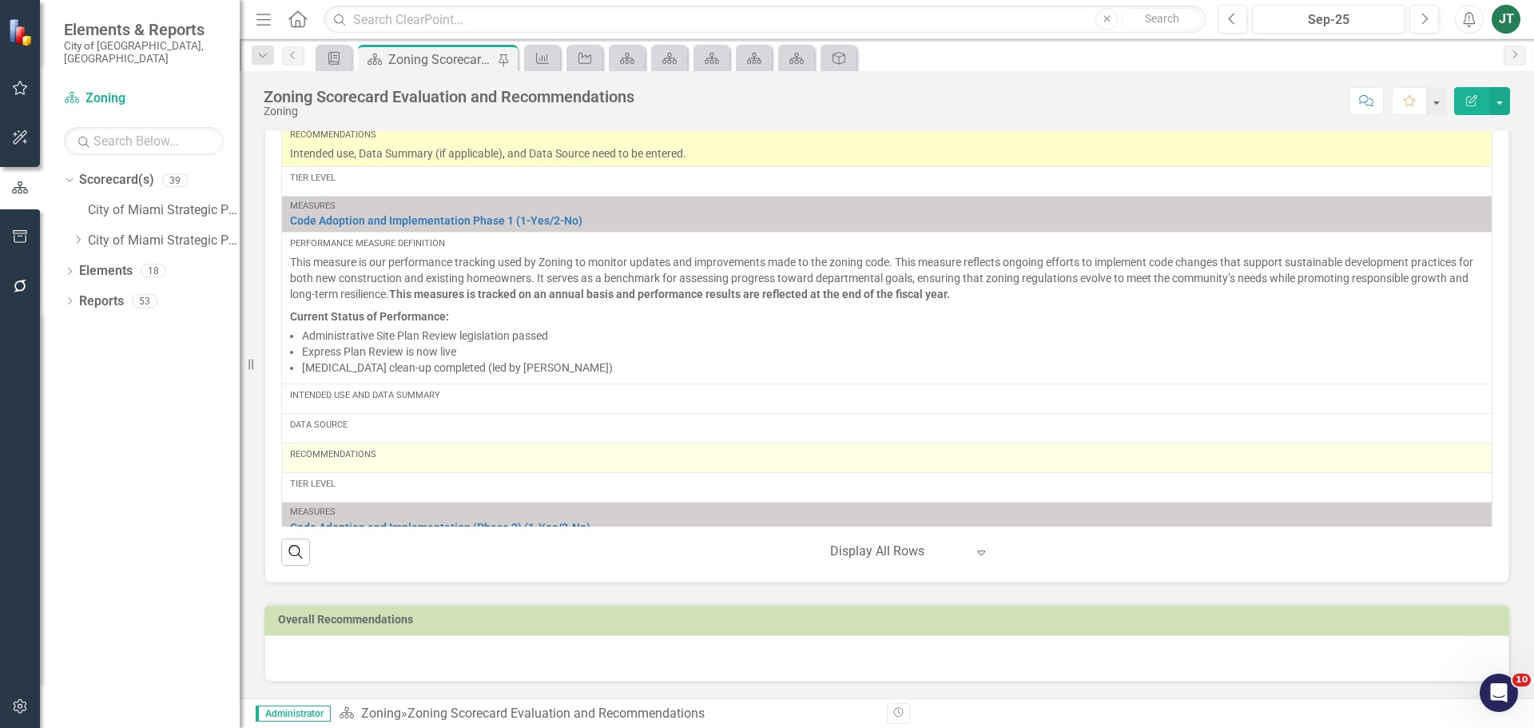
scroll to position [701, 0]
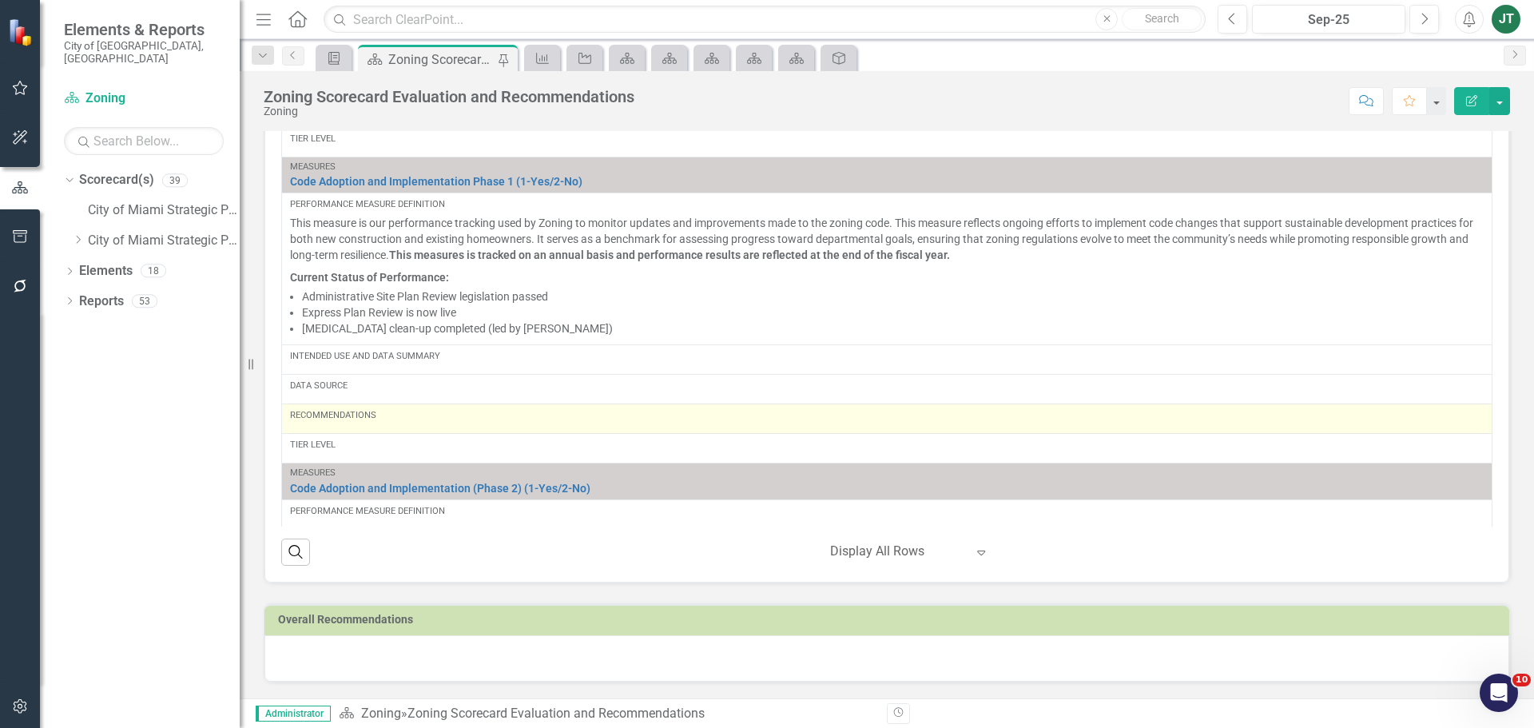
click at [352, 423] on div "Recommendations" at bounding box center [887, 418] width 1194 height 19
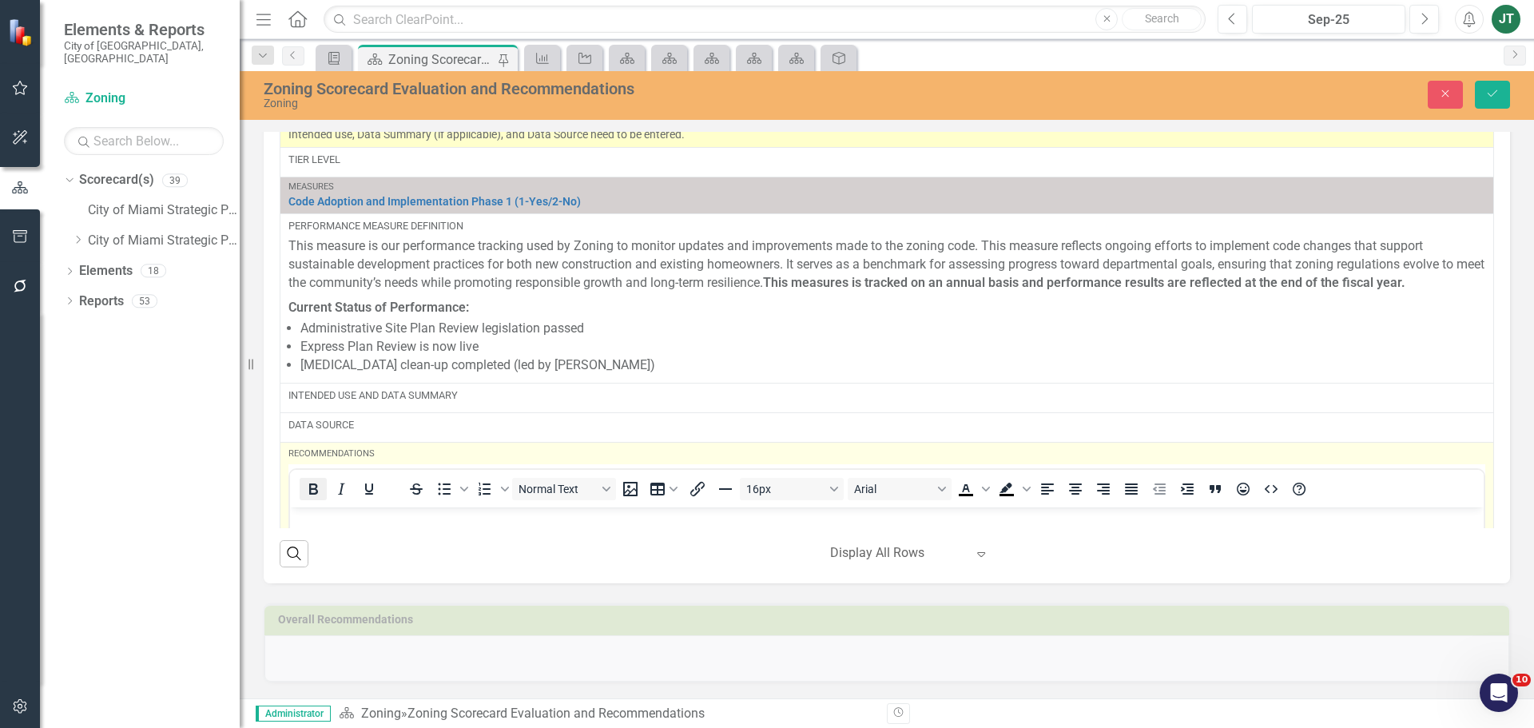
scroll to position [0, 0]
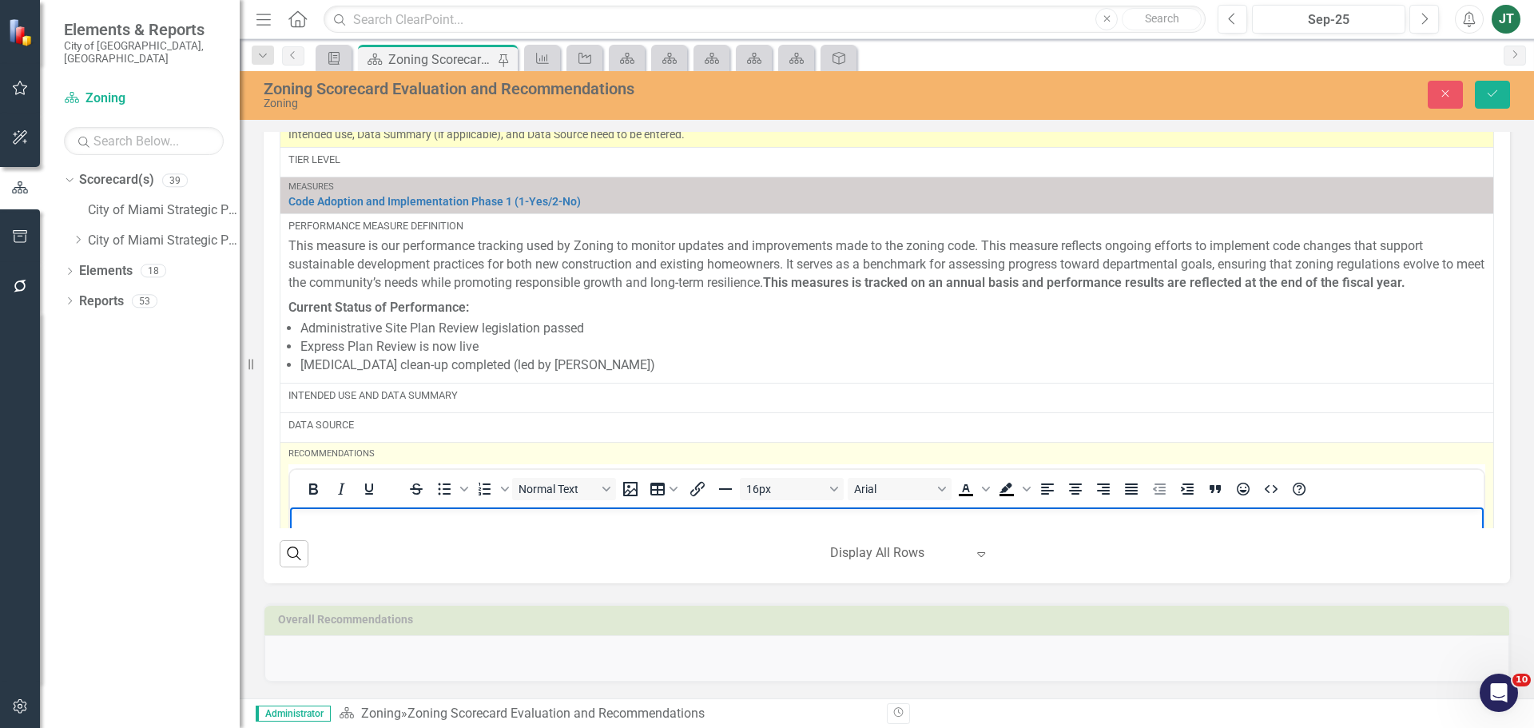
click at [315, 513] on p "Rich Text Area. Press ALT-0 for help." at bounding box center [887, 520] width 1186 height 19
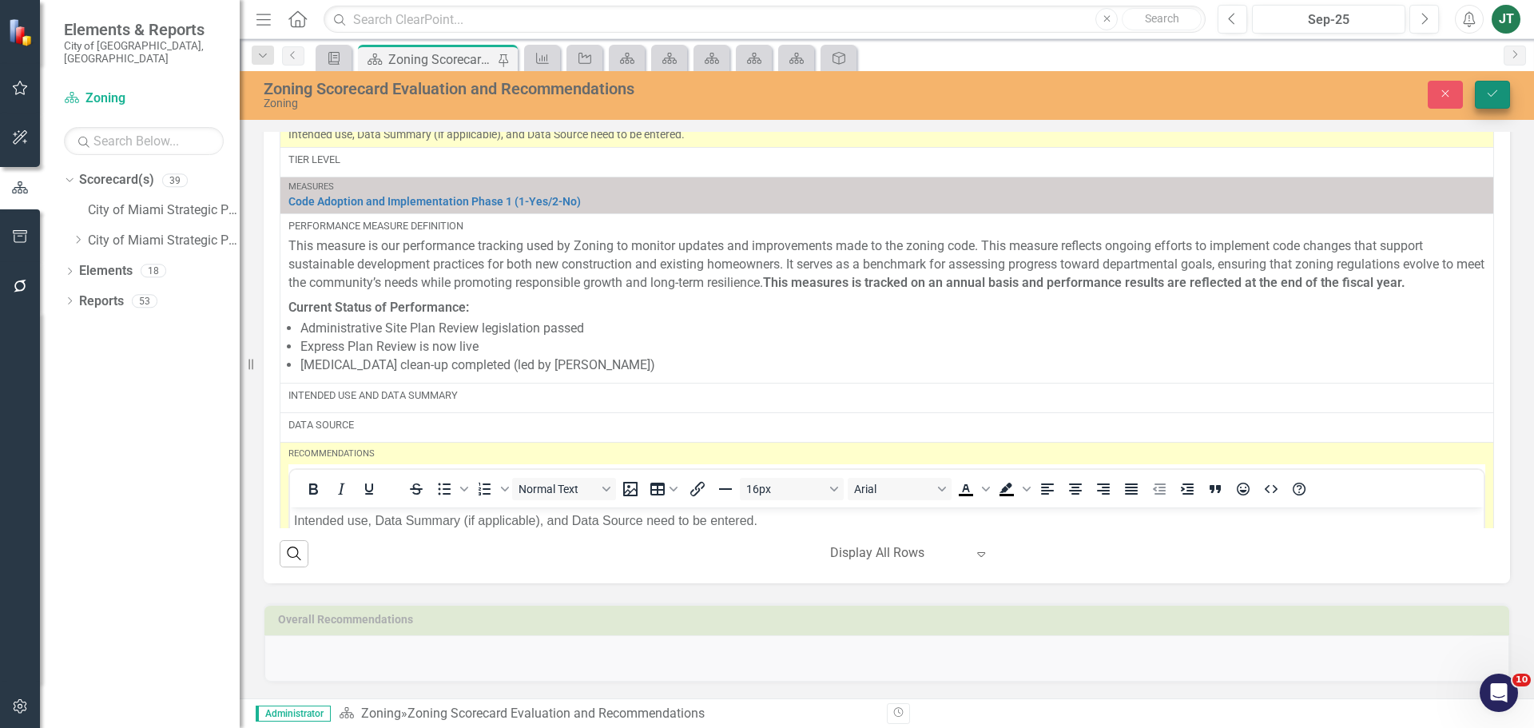
click at [1498, 93] on icon "Save" at bounding box center [1492, 93] width 14 height 11
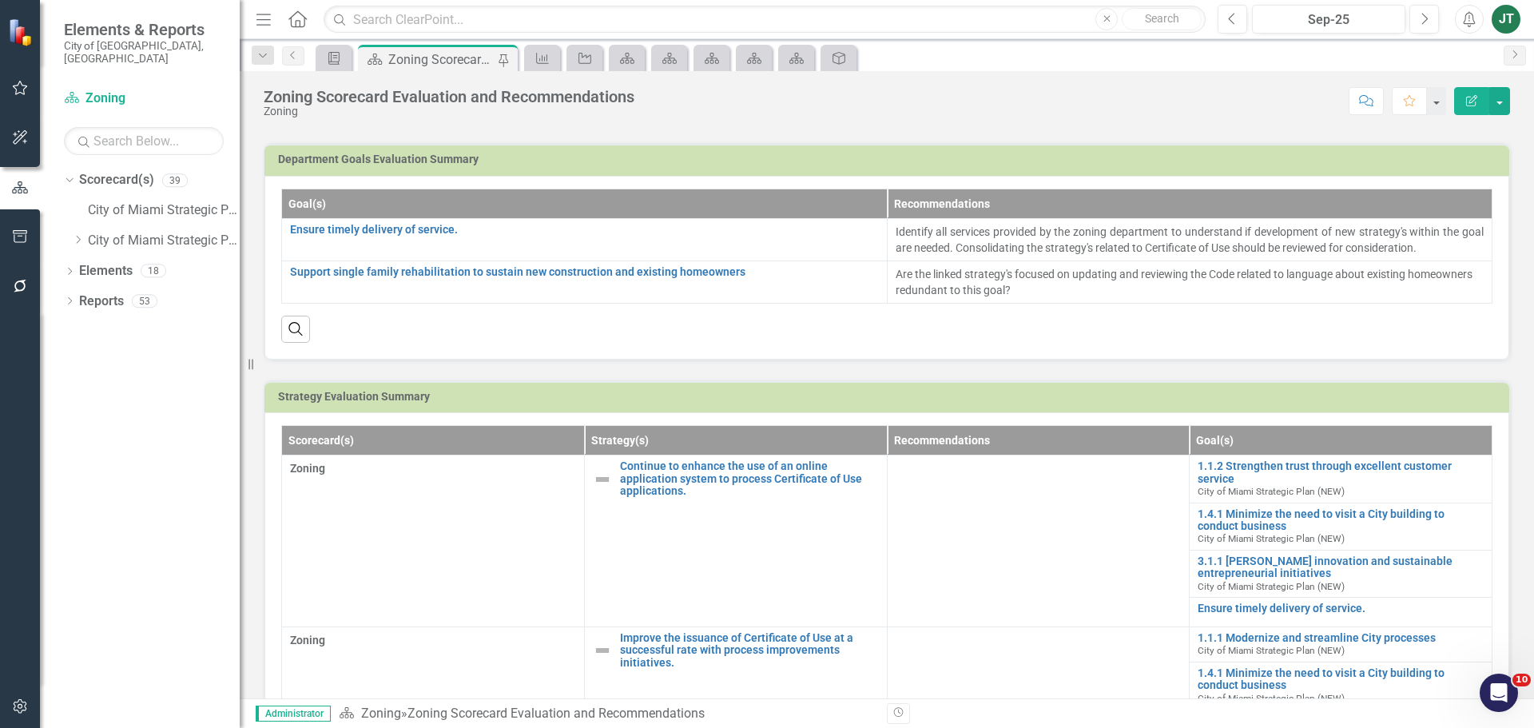
scroll to position [399, 0]
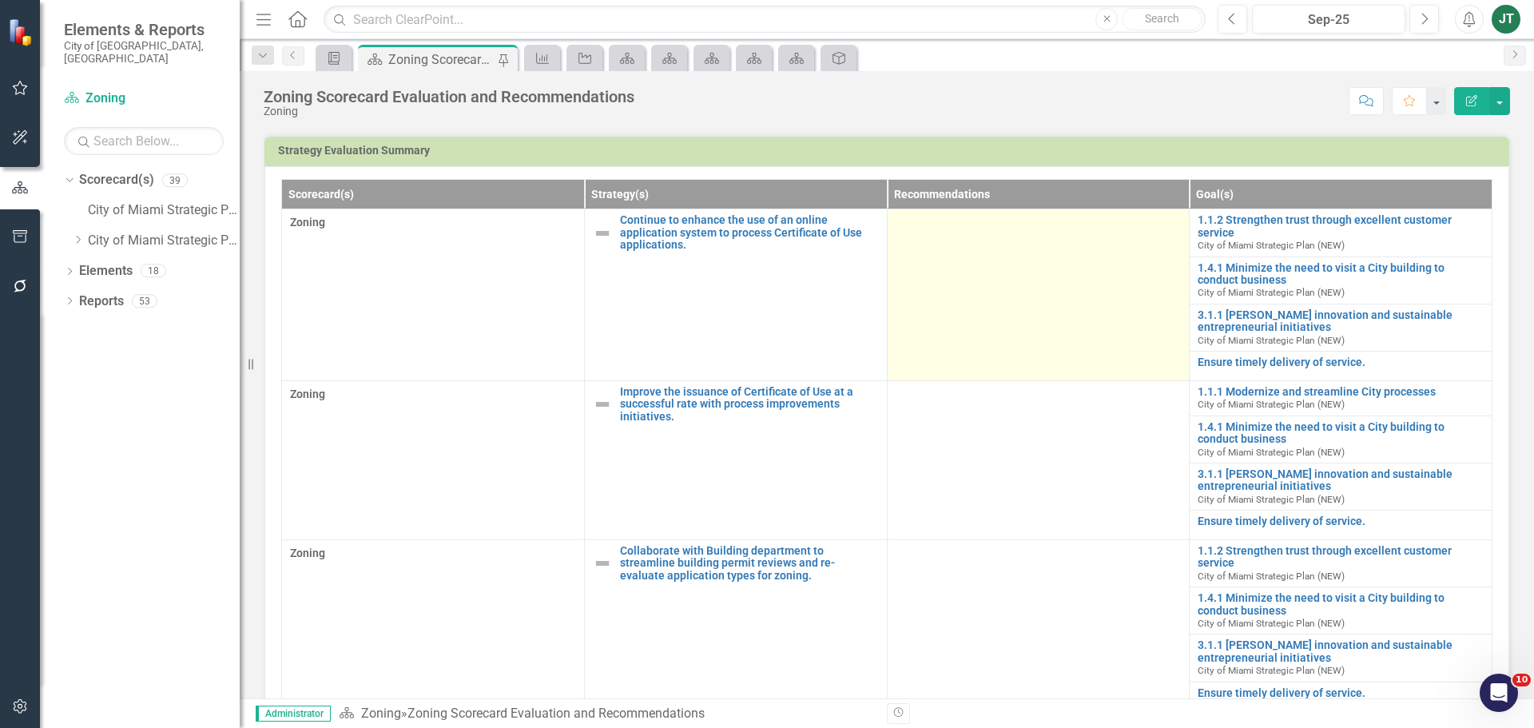
click at [997, 294] on td at bounding box center [1038, 295] width 303 height 172
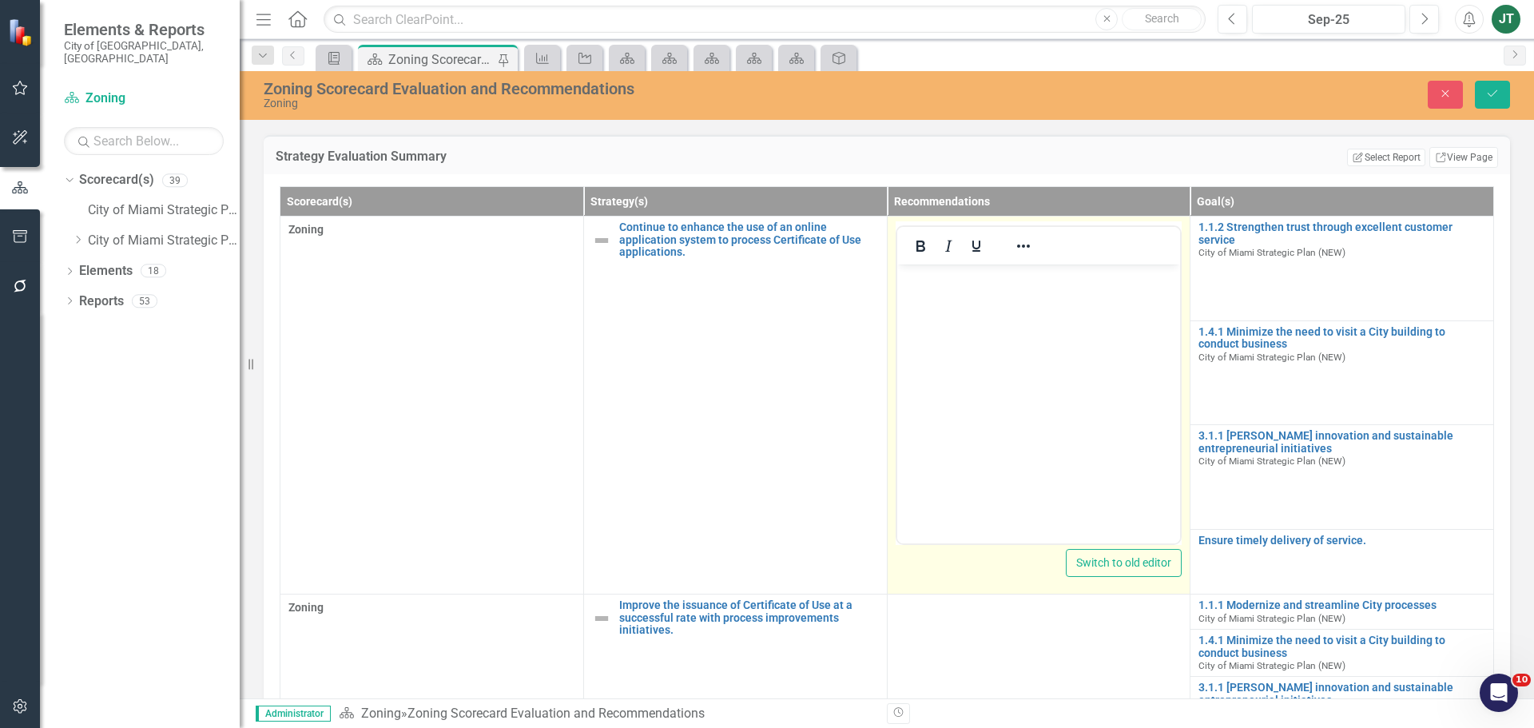
scroll to position [0, 0]
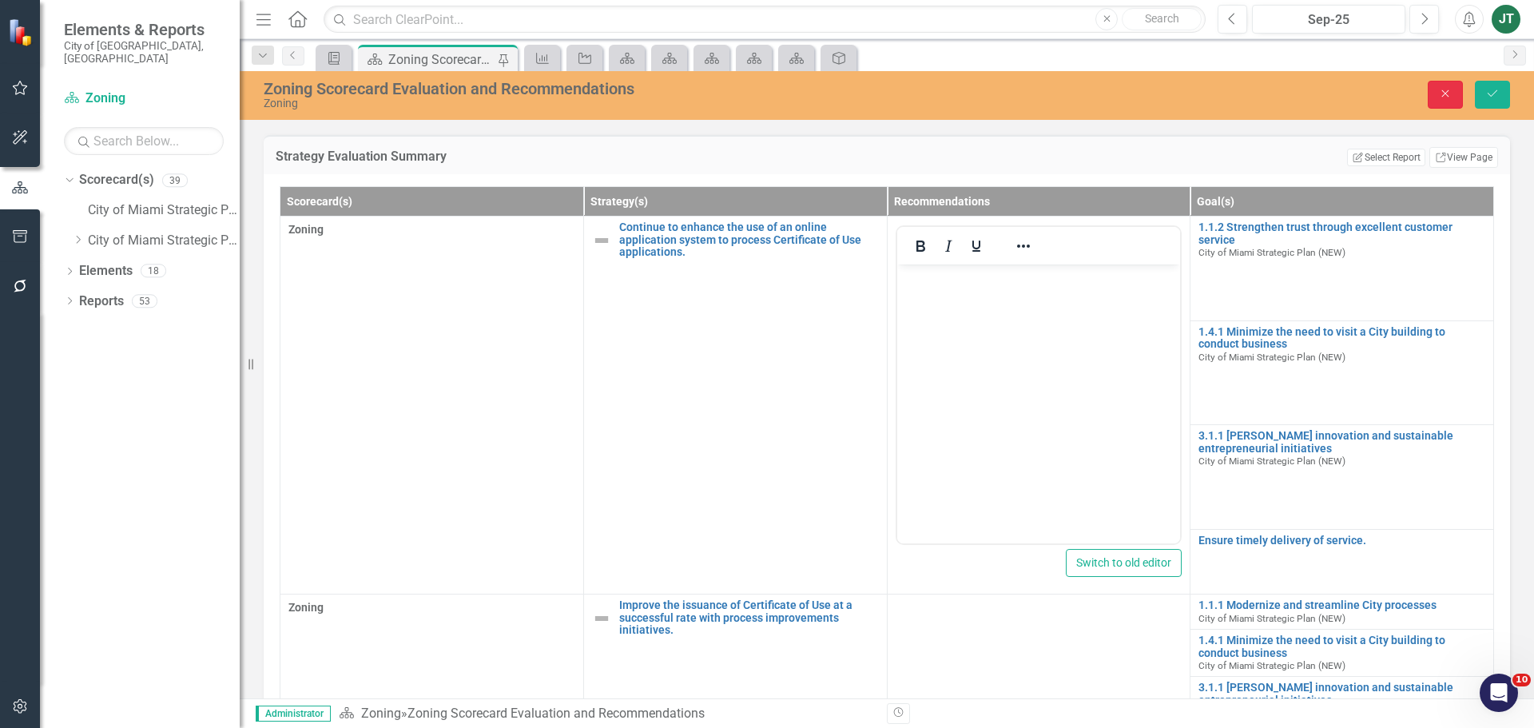
click at [1452, 91] on icon "Close" at bounding box center [1445, 93] width 14 height 11
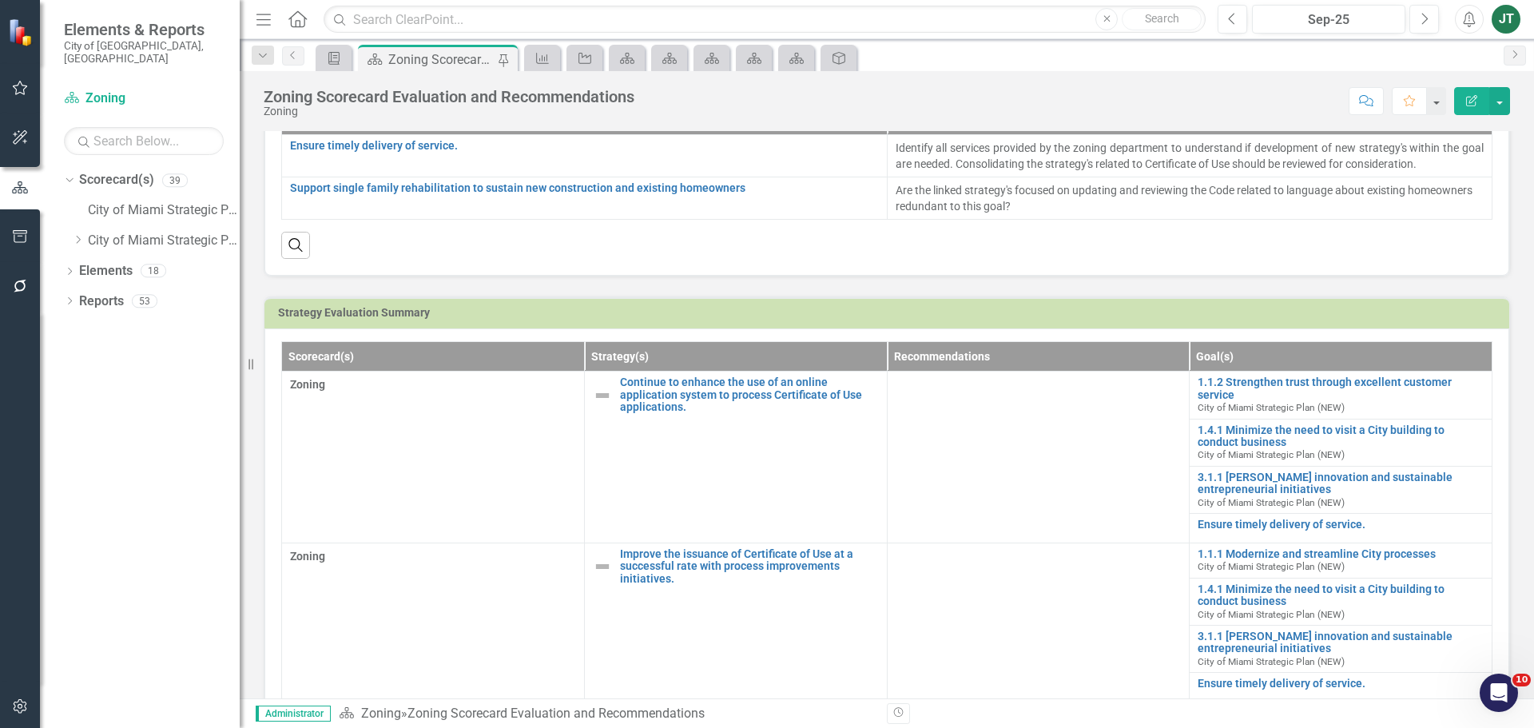
scroll to position [80, 0]
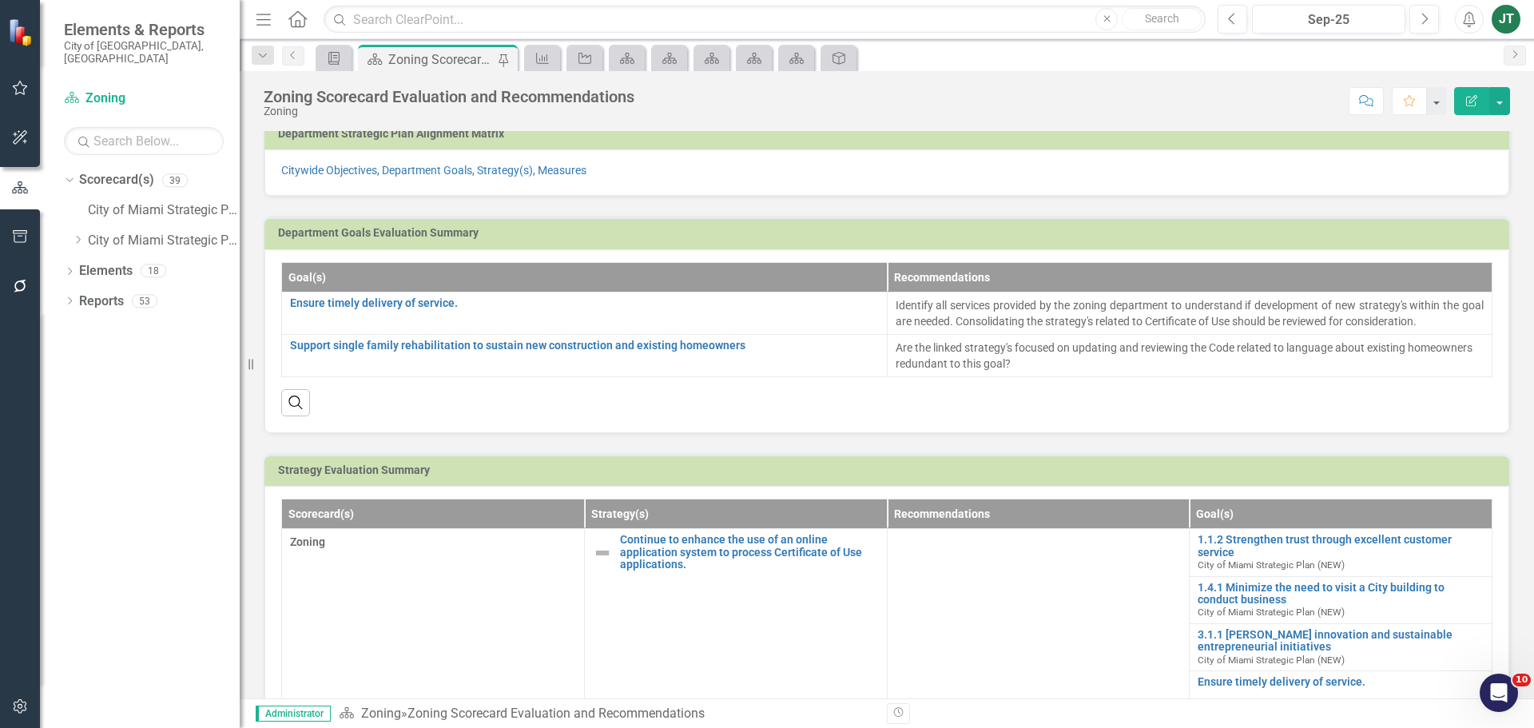
click at [1409, 478] on td "Strategy Evaluation Summary" at bounding box center [889, 472] width 1223 height 24
click at [1409, 476] on h3 "Strategy Evaluation Summary" at bounding box center [889, 470] width 1223 height 12
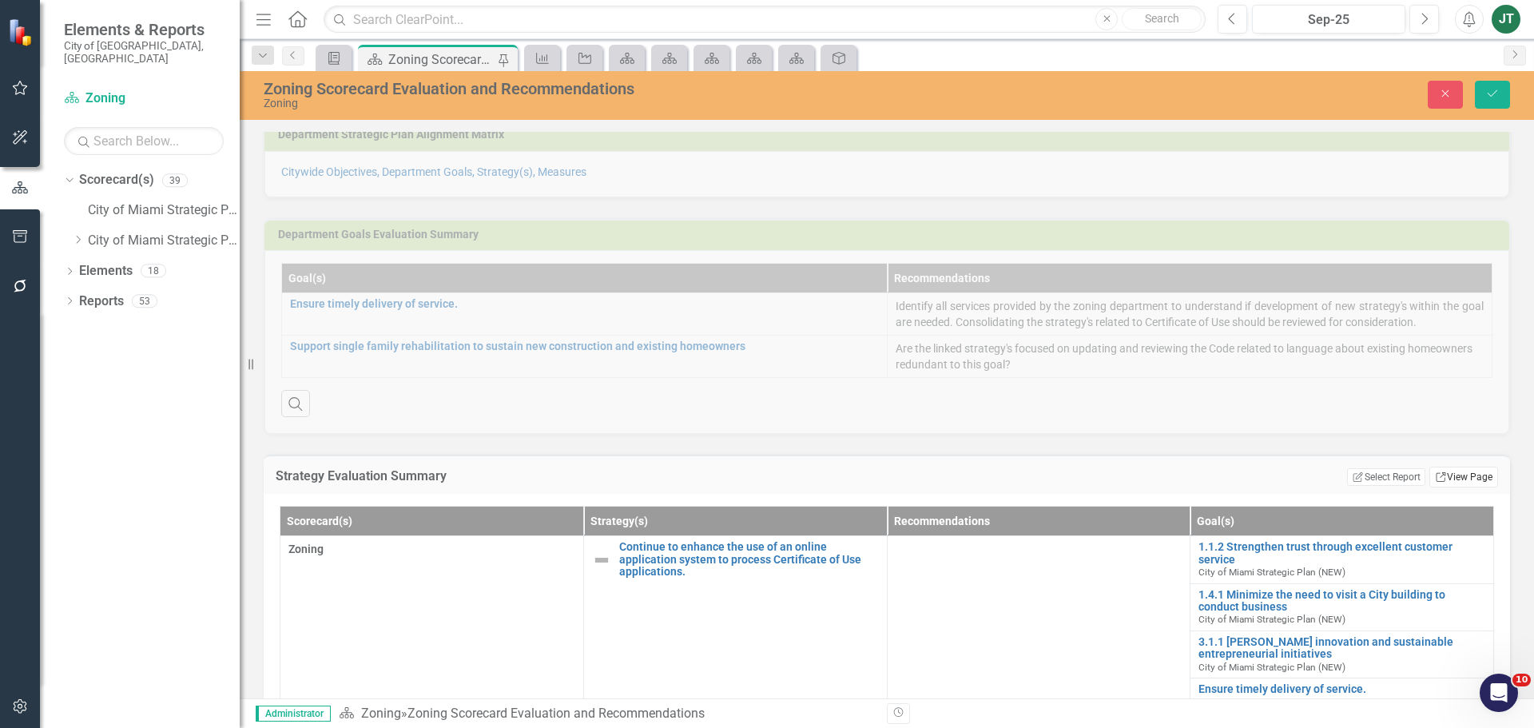
click at [1443, 476] on link "Link View Page" at bounding box center [1463, 477] width 69 height 21
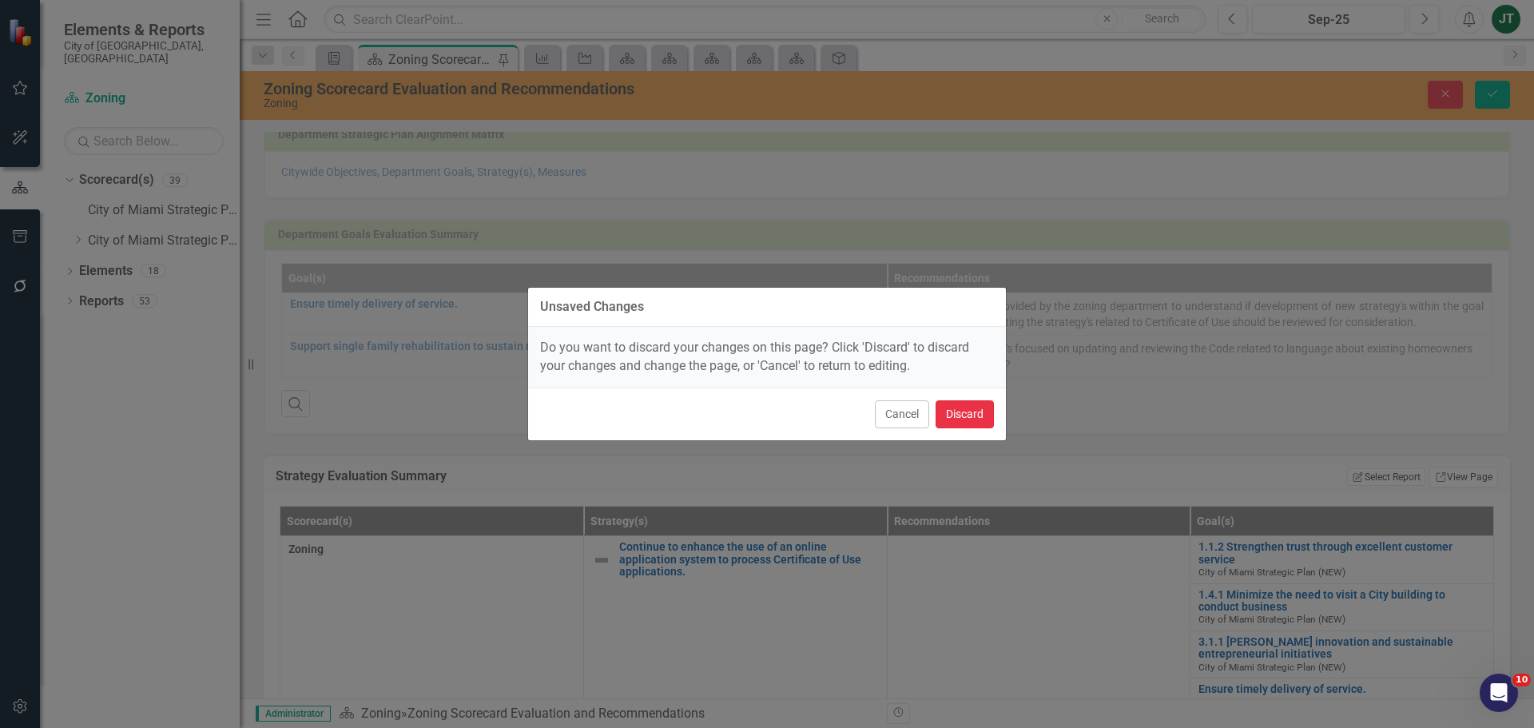
click at [979, 413] on button "Discard" at bounding box center [965, 414] width 58 height 28
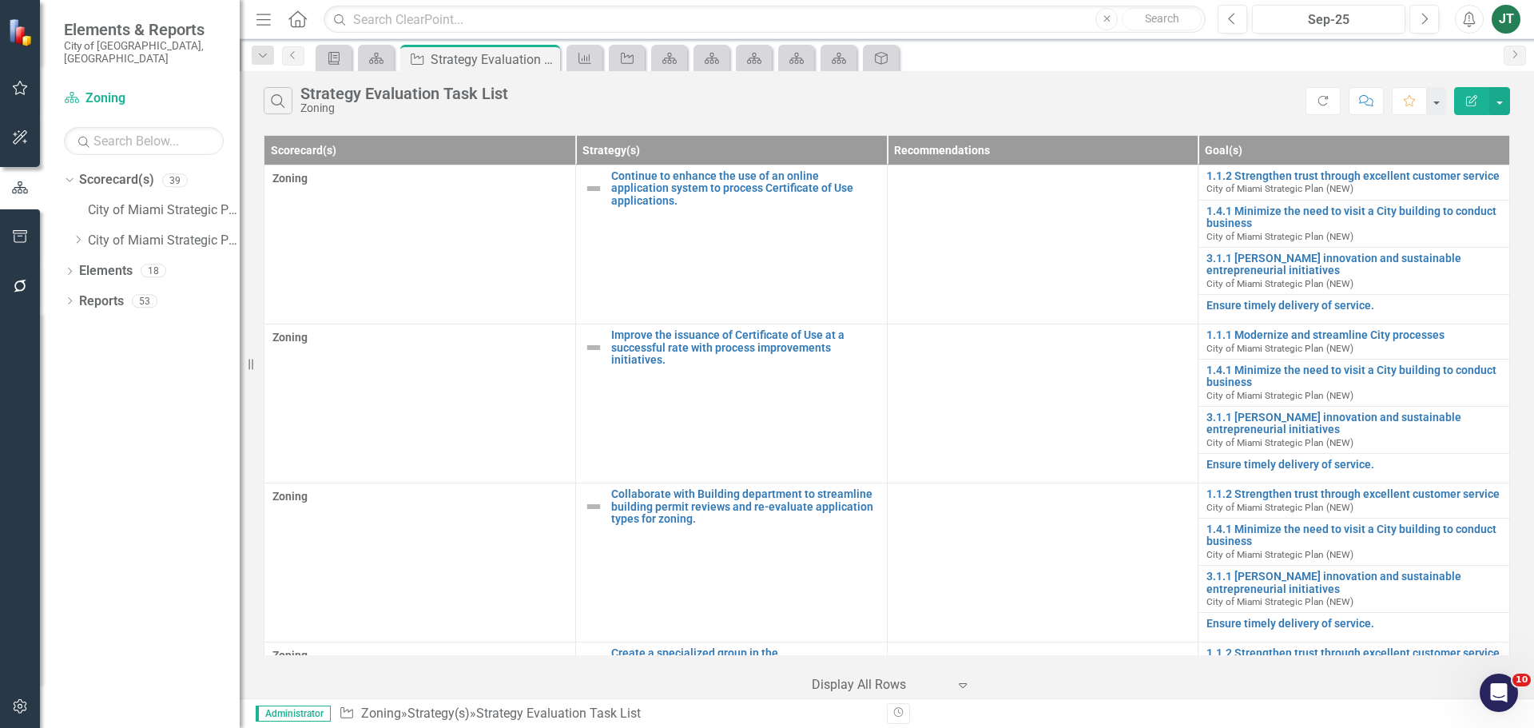
click at [1476, 100] on icon "Edit Report" at bounding box center [1471, 100] width 14 height 11
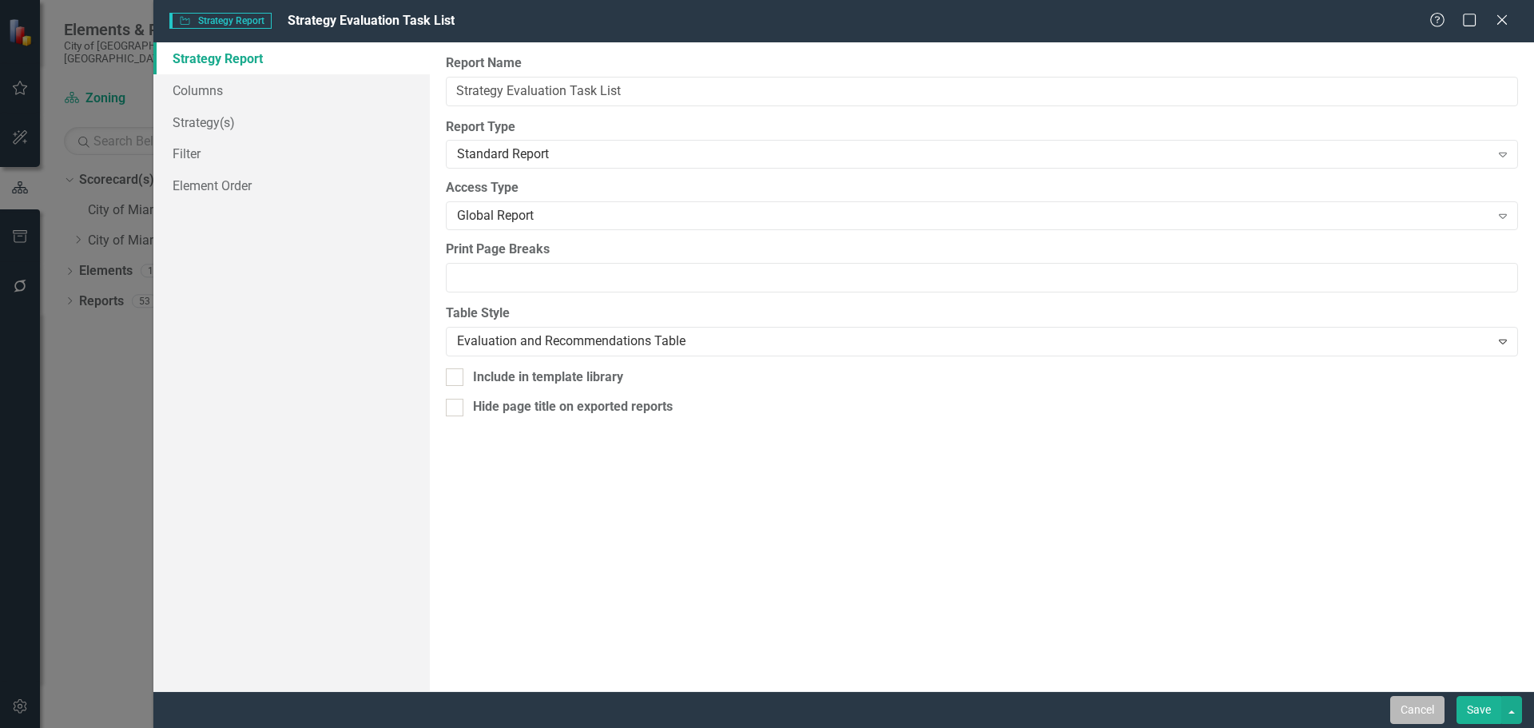
click at [1428, 713] on button "Cancel" at bounding box center [1417, 710] width 54 height 28
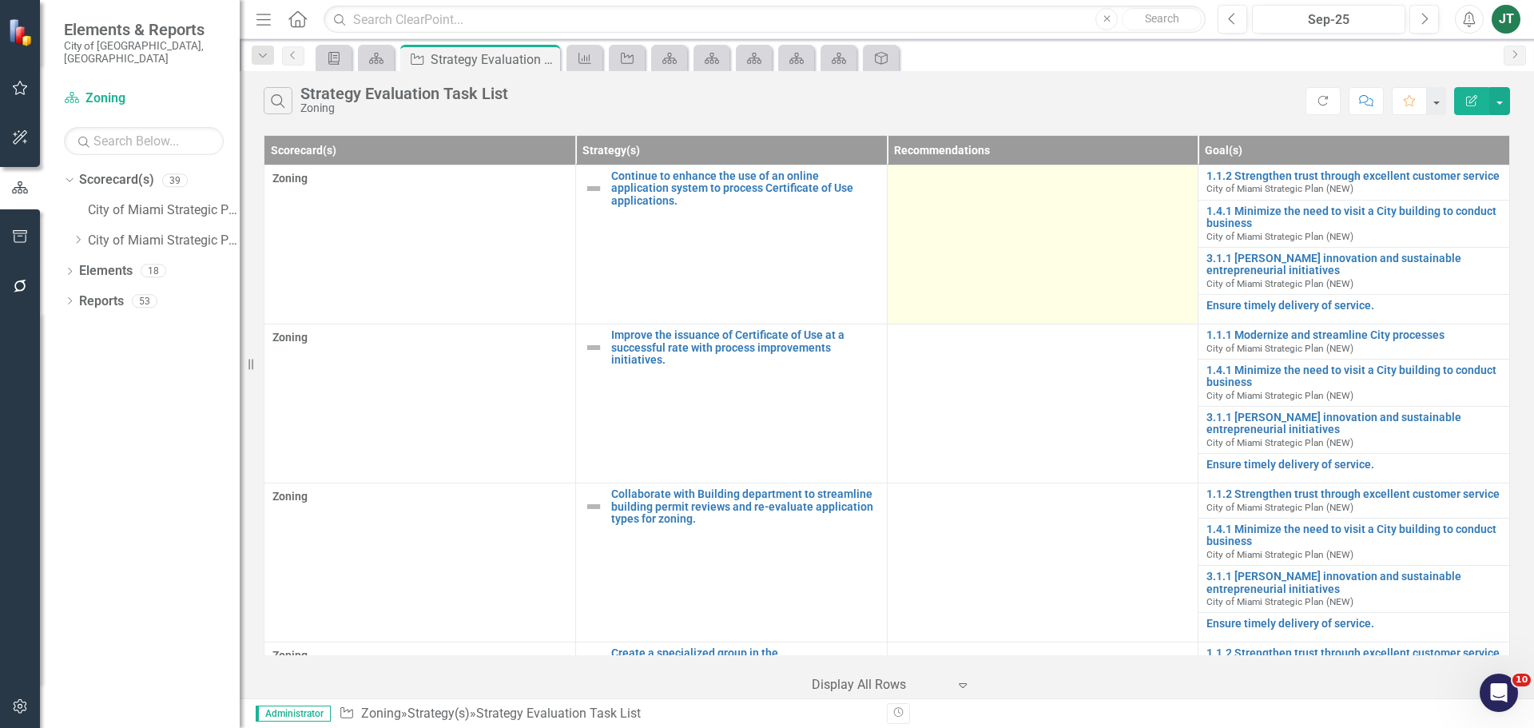
click at [1000, 248] on td at bounding box center [1043, 244] width 312 height 159
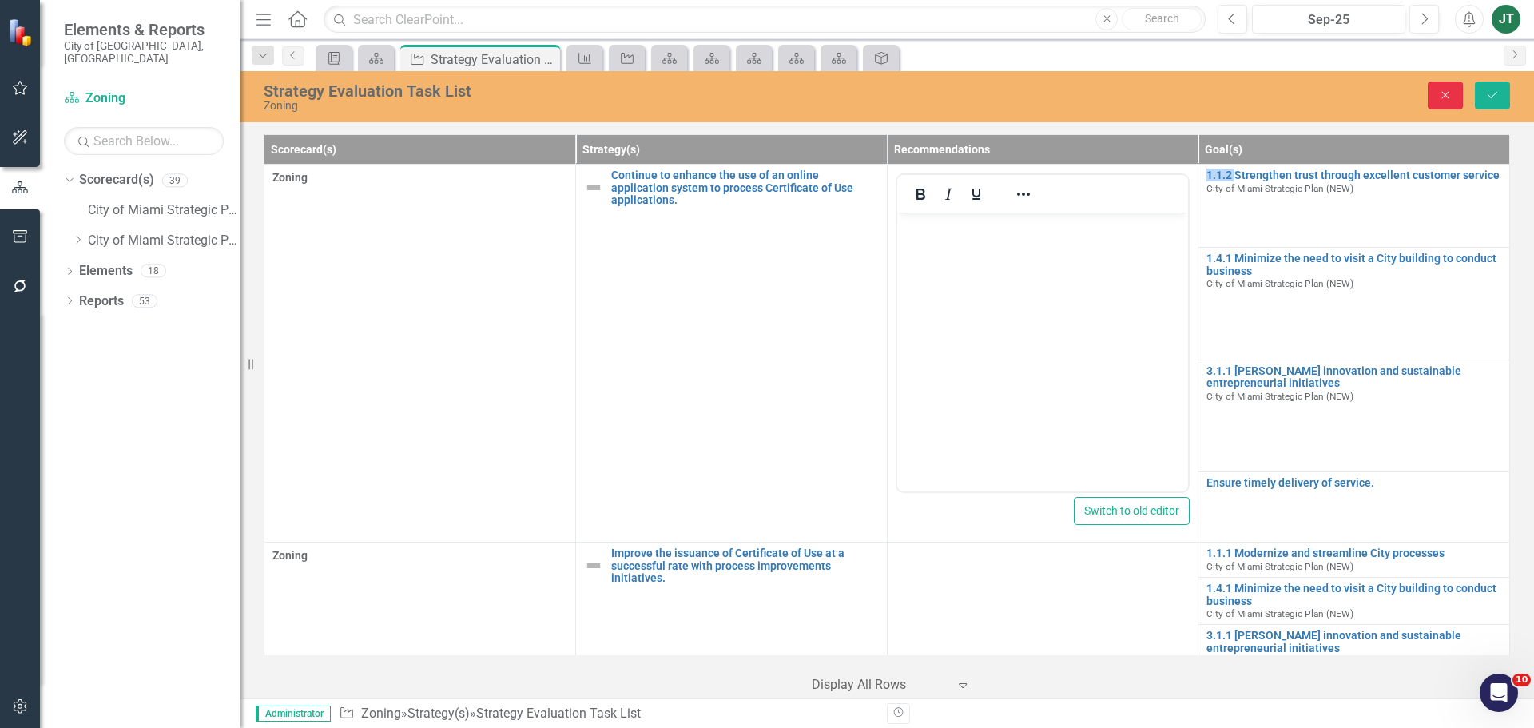
click at [1452, 97] on icon "Close" at bounding box center [1445, 94] width 14 height 11
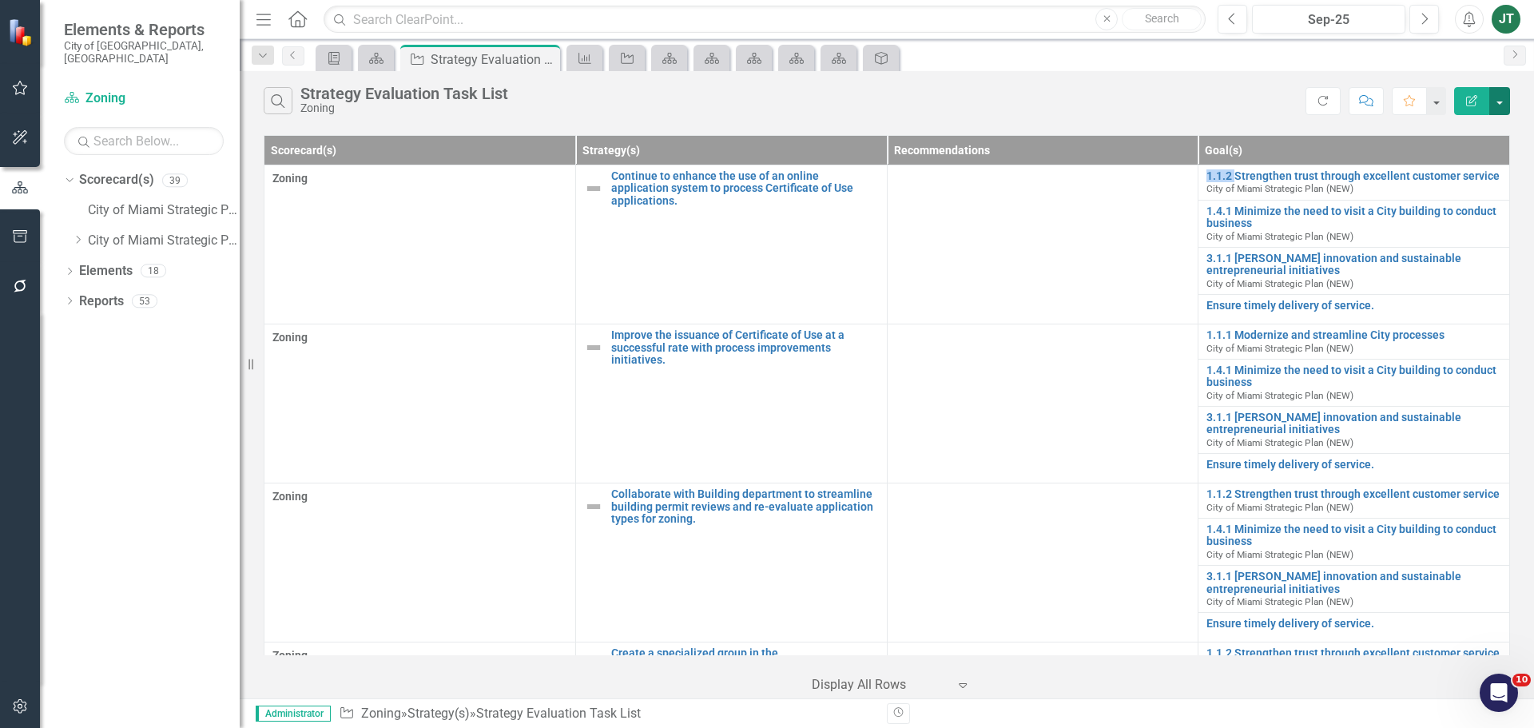
click at [1501, 96] on button "button" at bounding box center [1499, 101] width 21 height 28
click at [1448, 132] on link "Edit Report Edit Report" at bounding box center [1446, 131] width 126 height 30
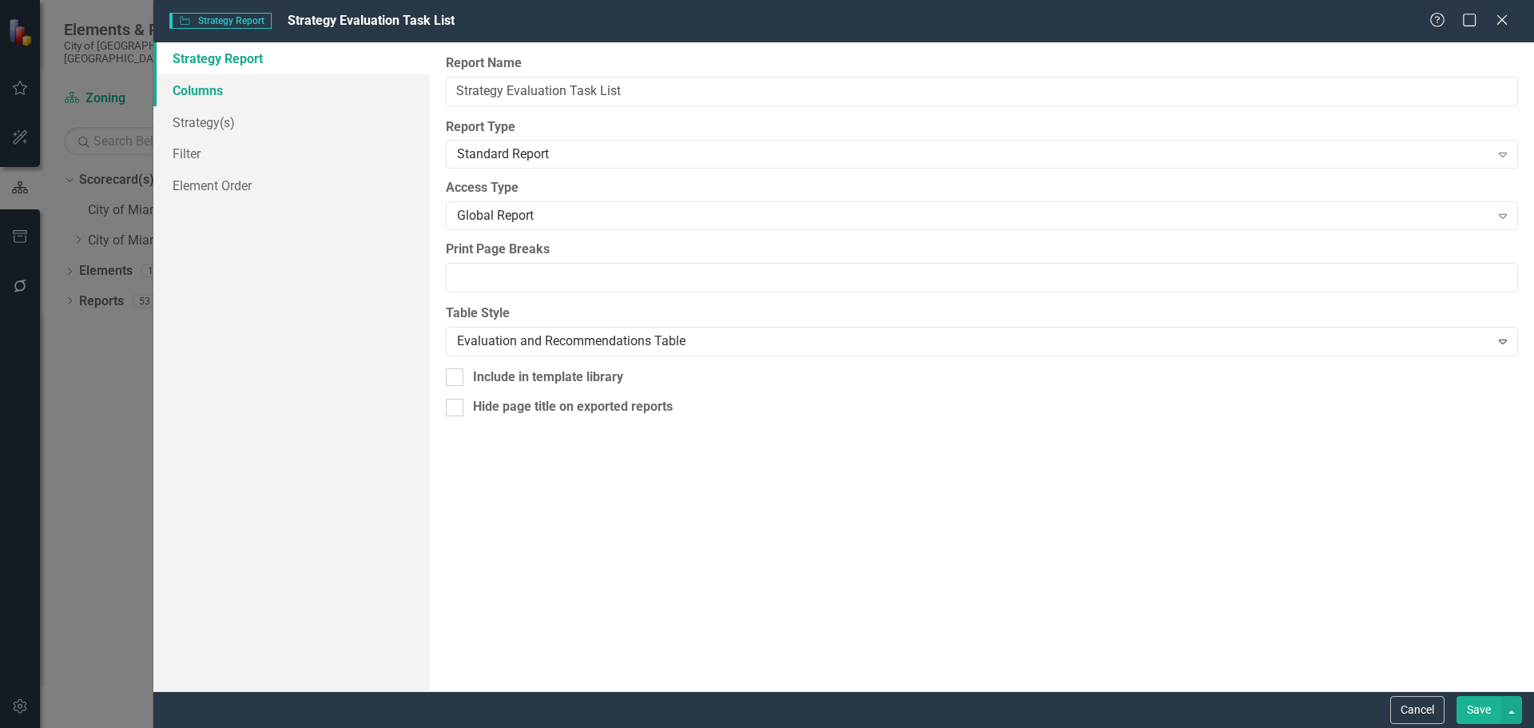
click at [245, 93] on link "Columns" at bounding box center [291, 90] width 276 height 32
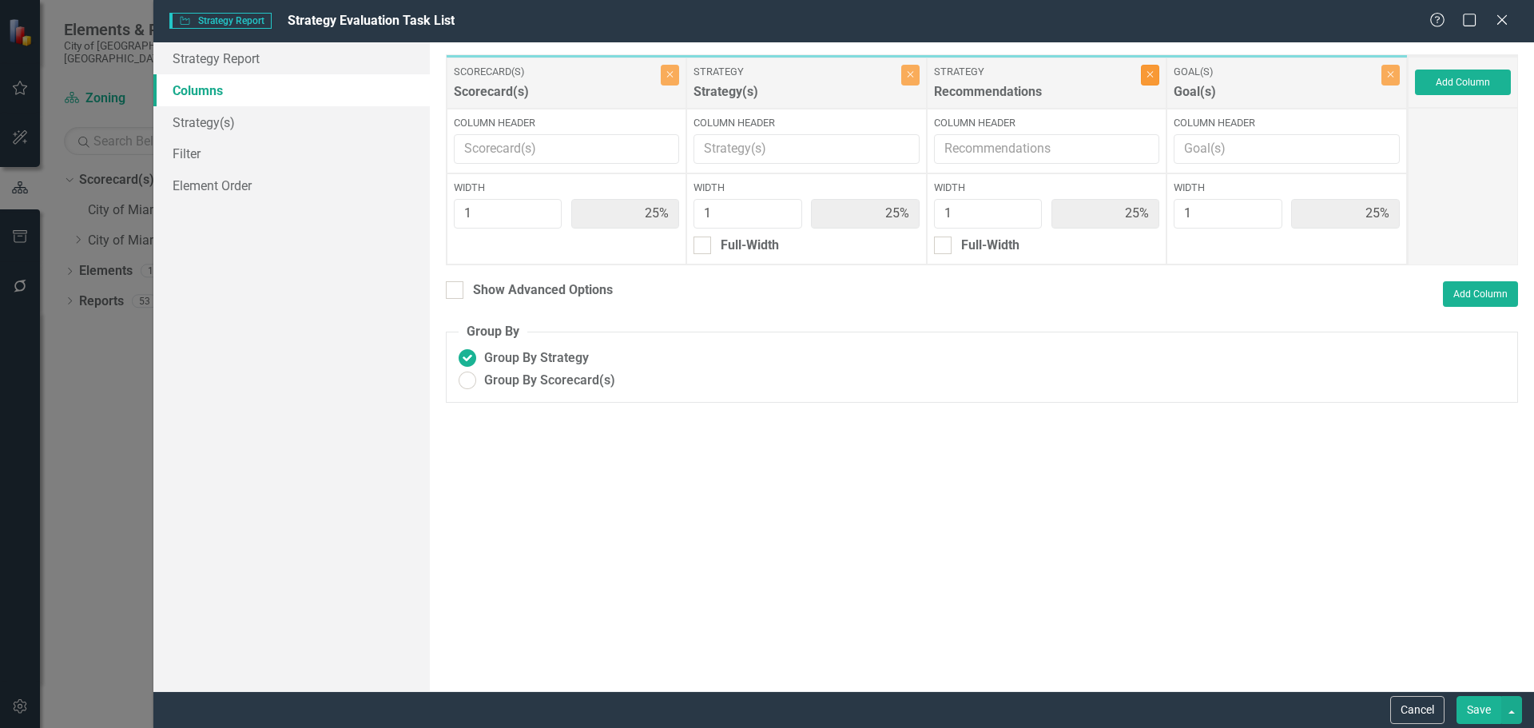
click at [1154, 79] on button "Close" at bounding box center [1150, 75] width 18 height 21
type input "33%"
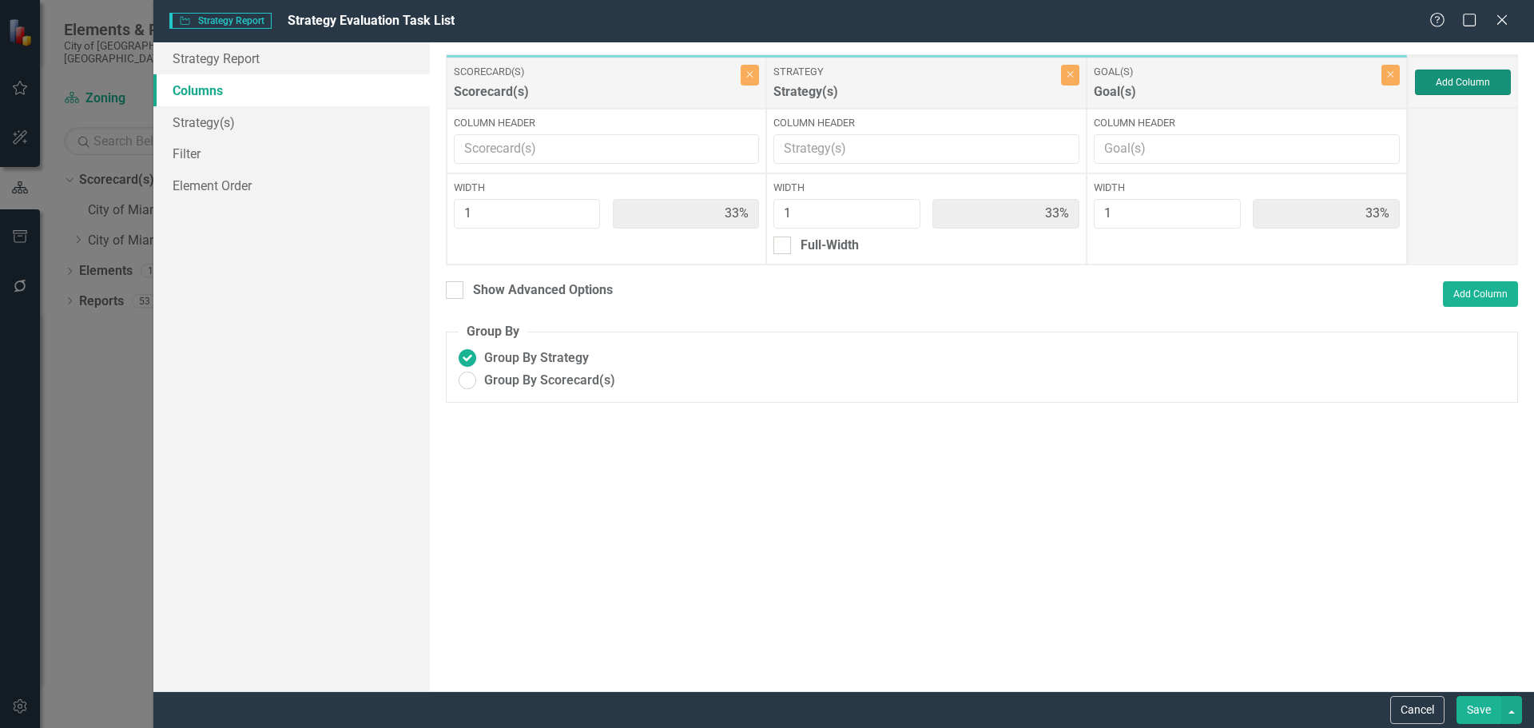
click at [1498, 85] on button "Add Column" at bounding box center [1463, 83] width 96 height 26
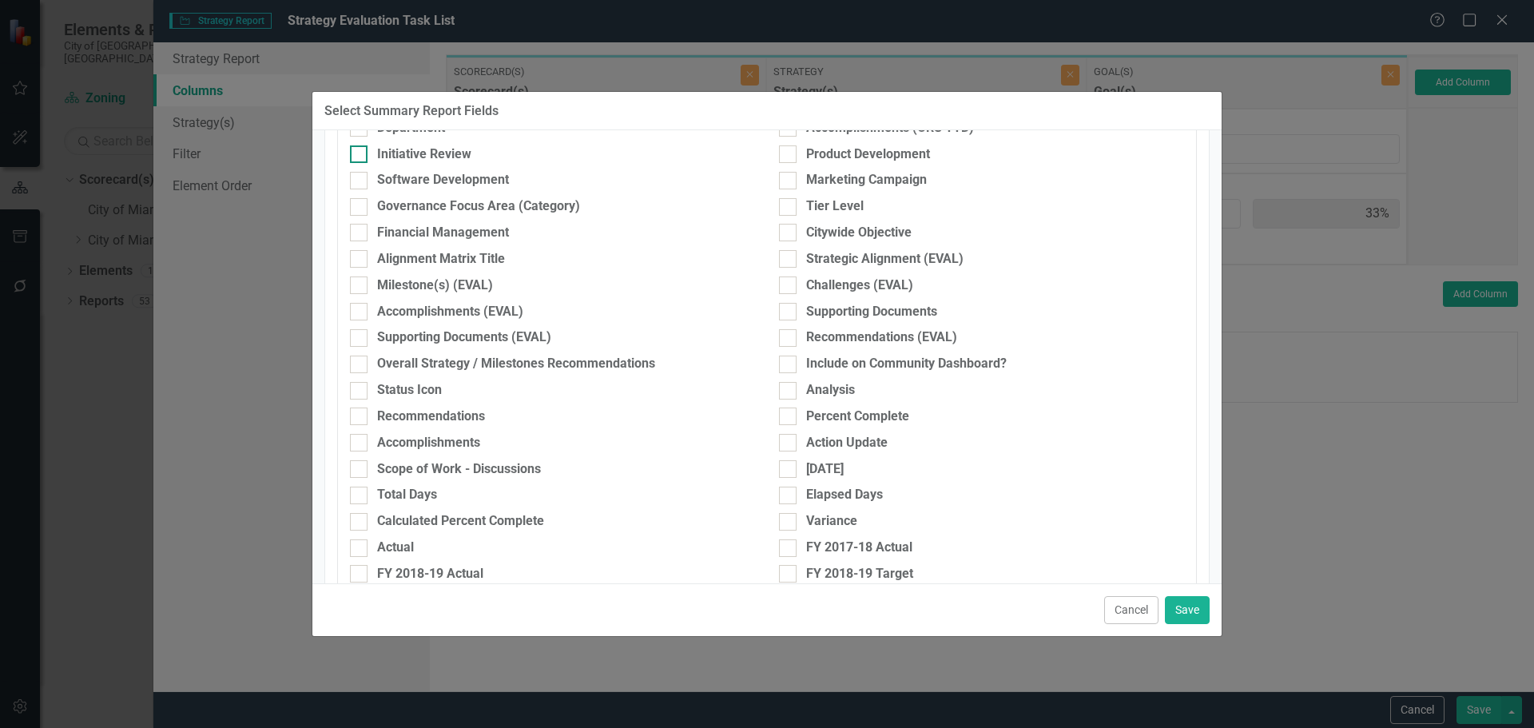
scroll to position [559, 0]
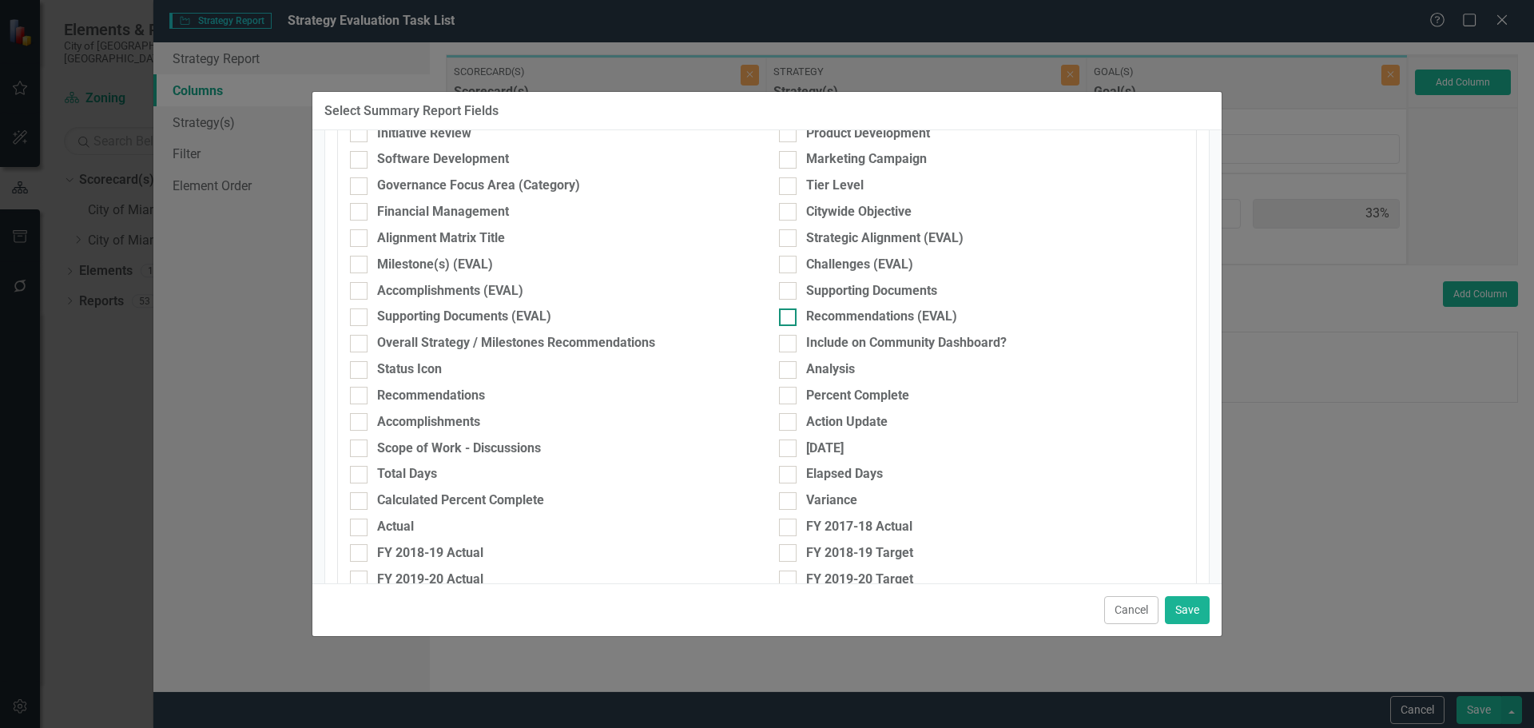
click at [837, 314] on div "Recommendations (EVAL)" at bounding box center [881, 317] width 151 height 18
click at [789, 314] on input "Recommendations (EVAL)" at bounding box center [784, 313] width 10 height 10
checkbox input "true"
click at [1200, 610] on button "Save" at bounding box center [1187, 610] width 45 height 28
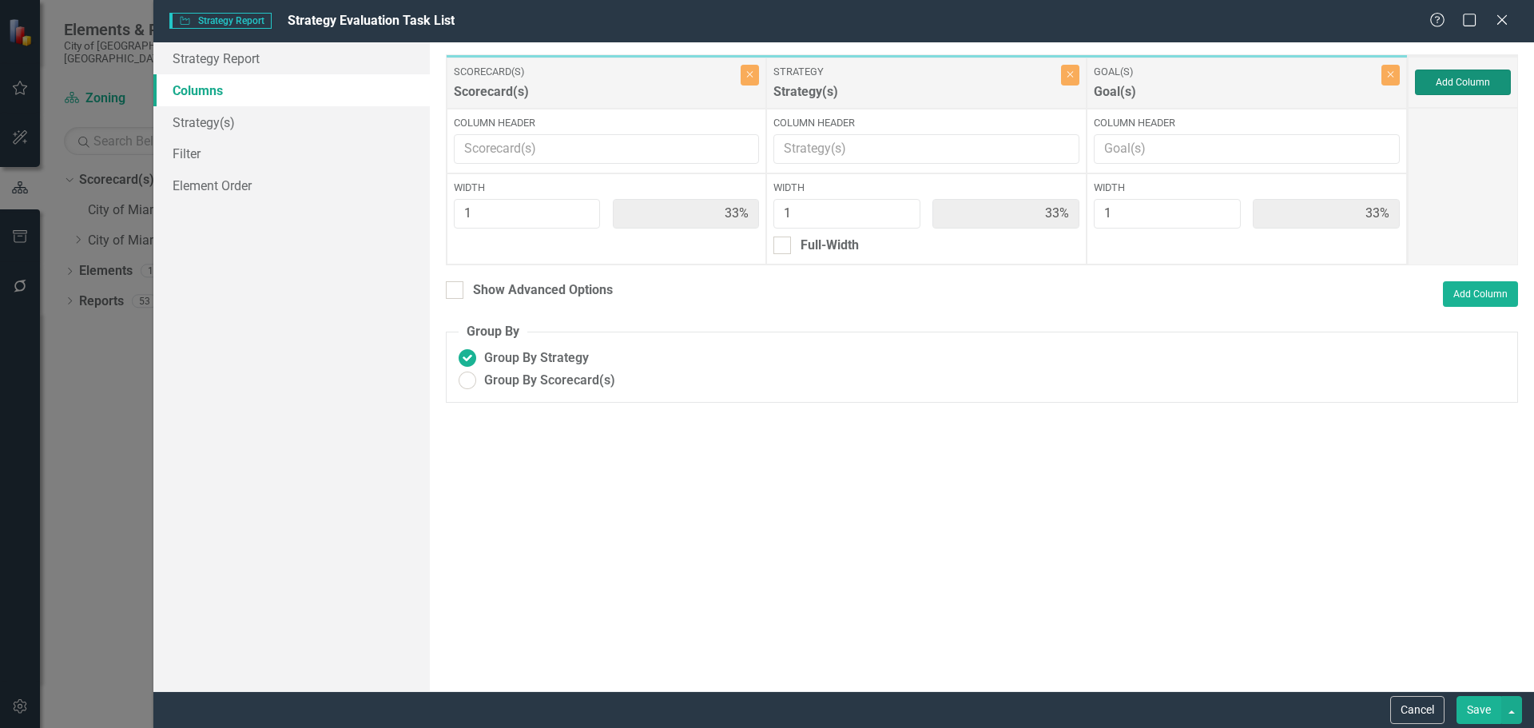
type input "25%"
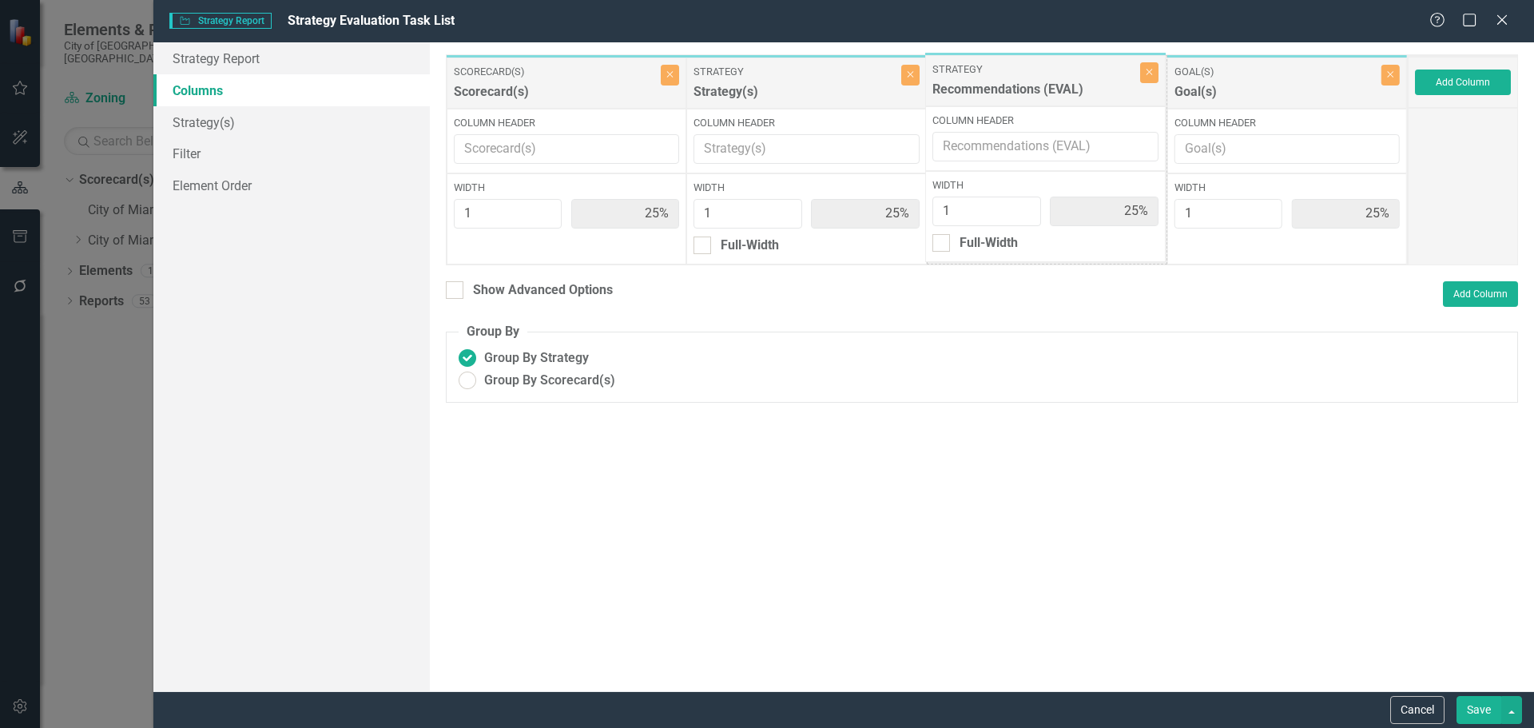
drag, startPoint x: 1262, startPoint y: 94, endPoint x: 1021, endPoint y: 92, distance: 241.3
click at [1021, 92] on div "Scorecard(s) Scorecard(s) Close Column Header Width 1 25% Strategy Strategy(s) …" at bounding box center [927, 159] width 962 height 211
click at [1478, 708] on button "Save" at bounding box center [1478, 710] width 45 height 28
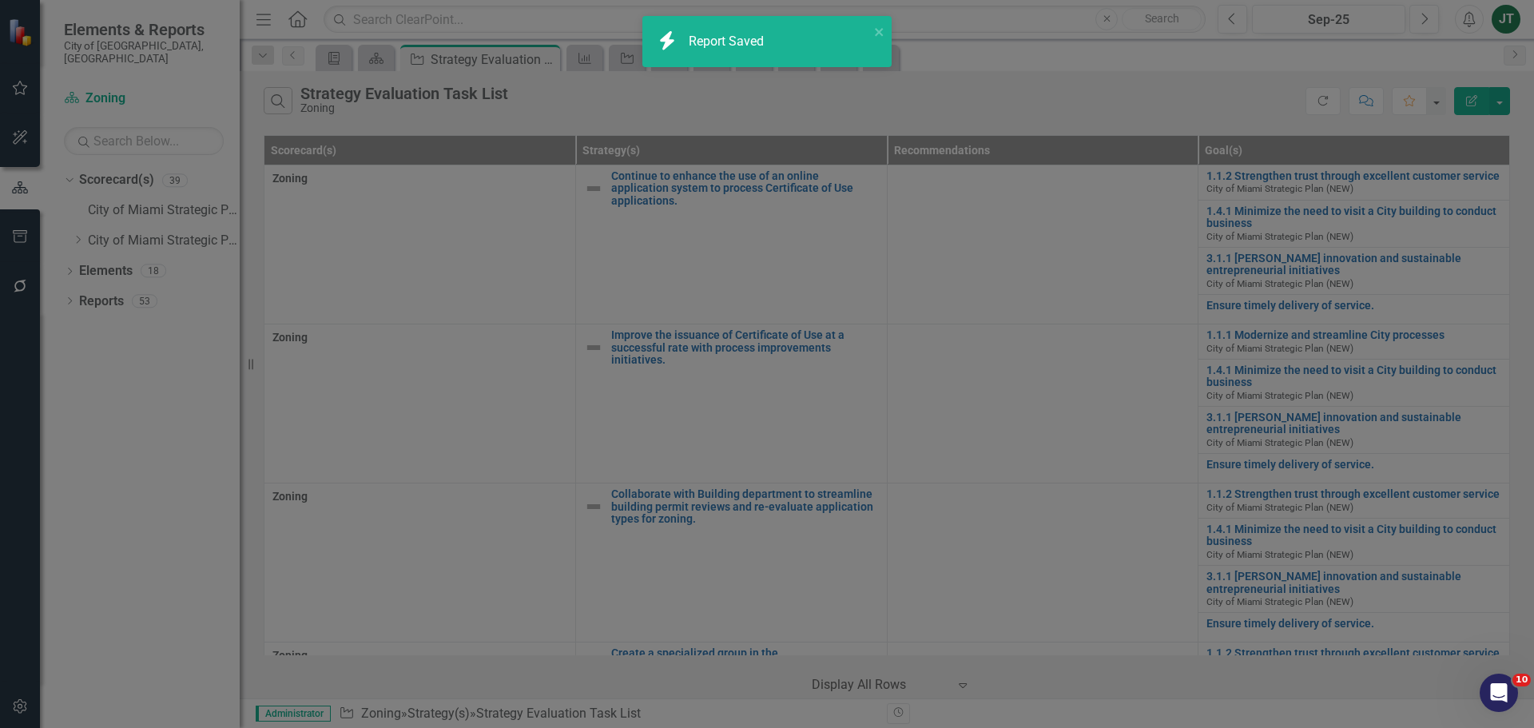
radio input "false"
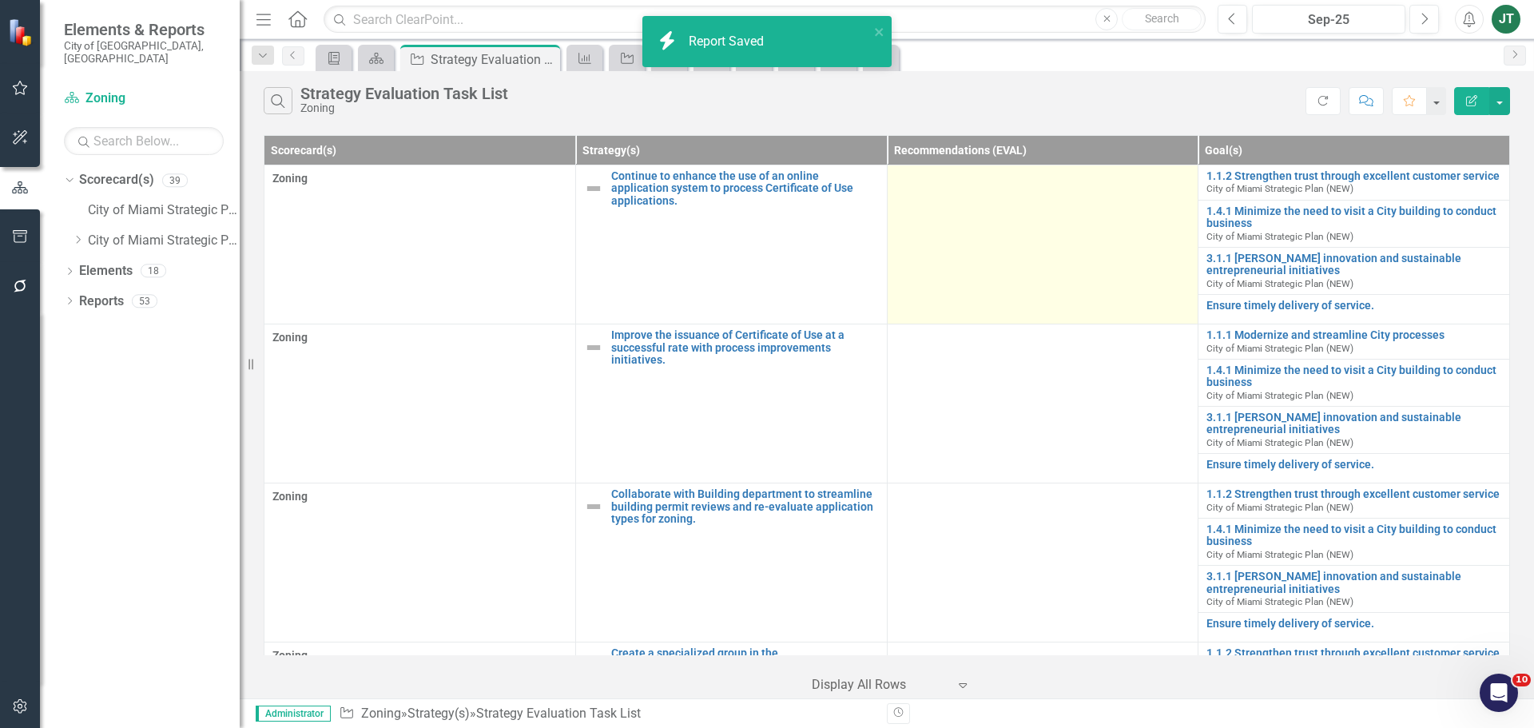
click at [1006, 232] on td at bounding box center [1043, 244] width 312 height 159
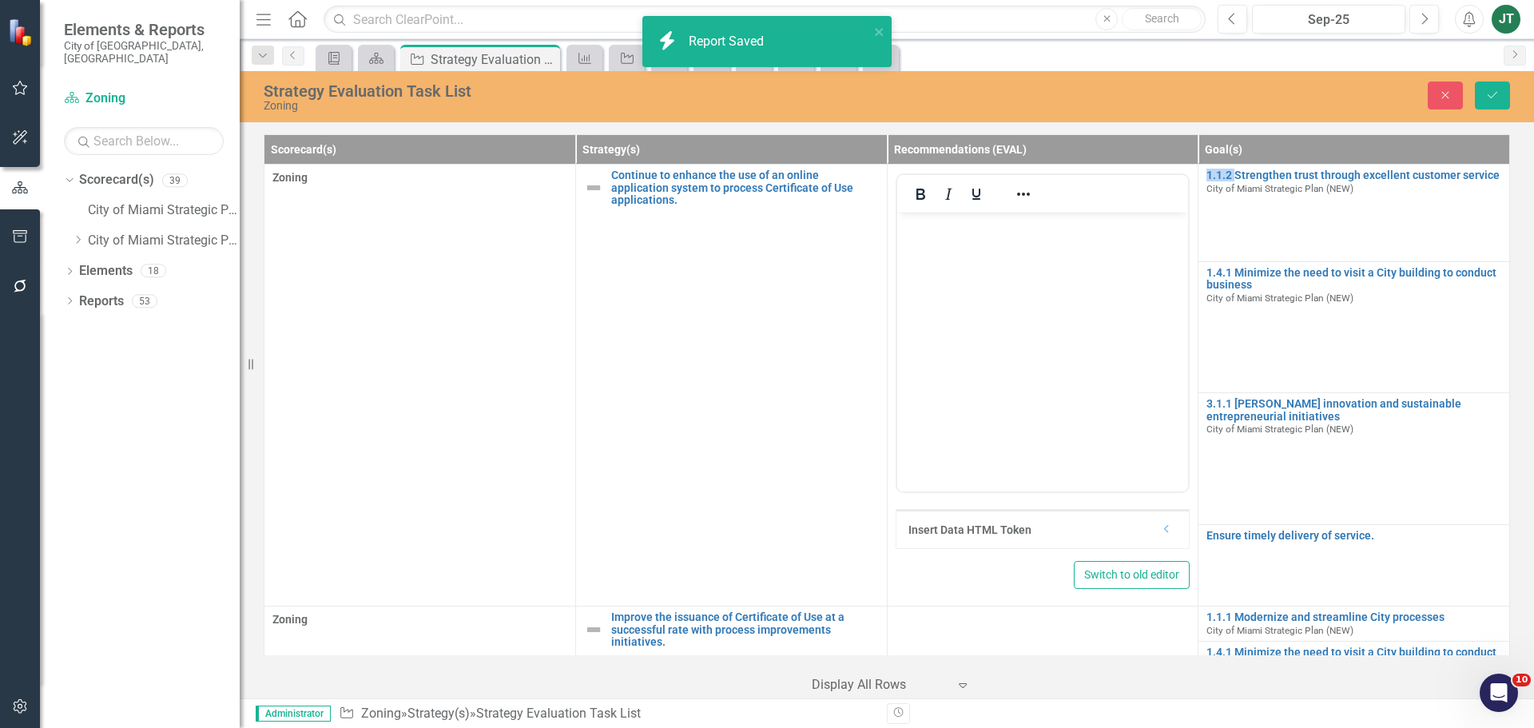
scroll to position [0, 0]
click at [1442, 92] on icon "button" at bounding box center [1445, 95] width 7 height 7
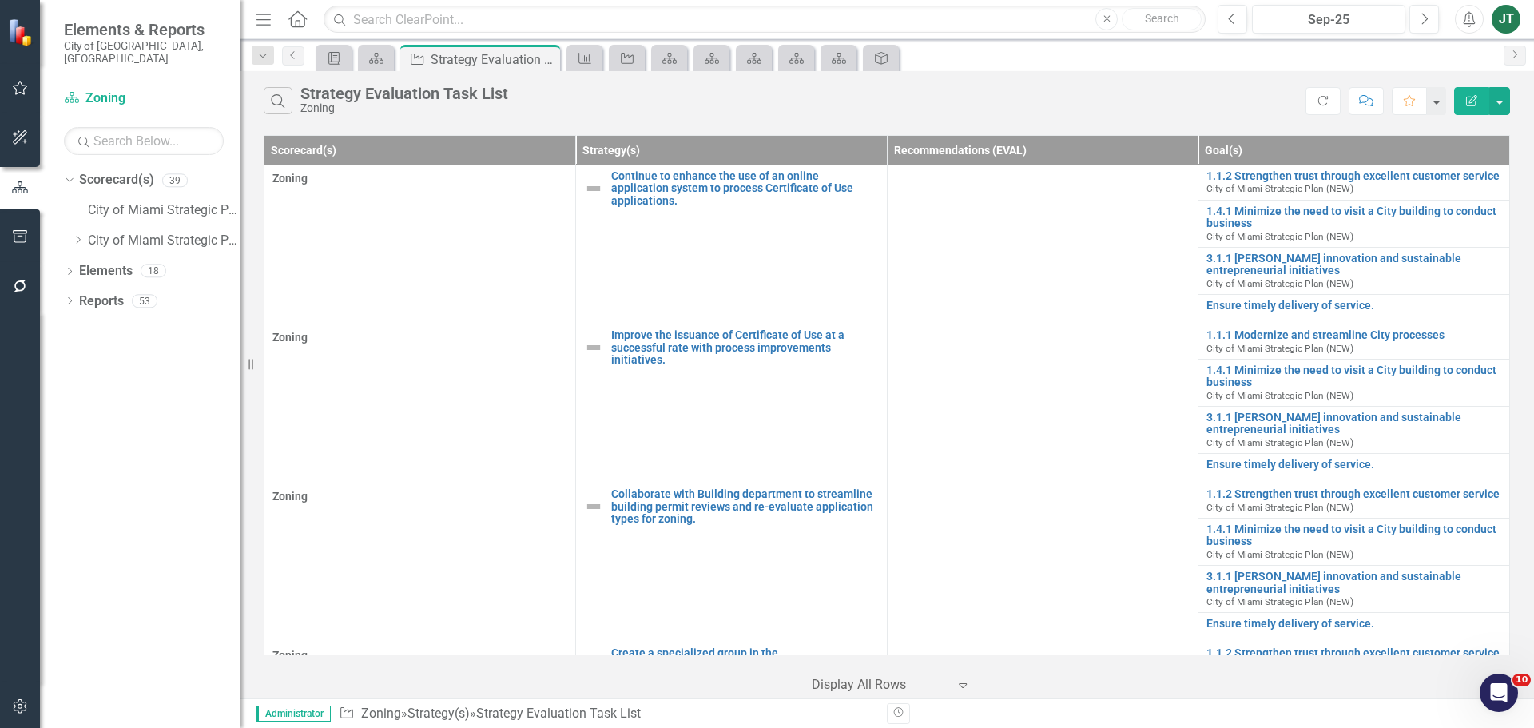
click at [1471, 105] on icon "Edit Report" at bounding box center [1471, 100] width 14 height 11
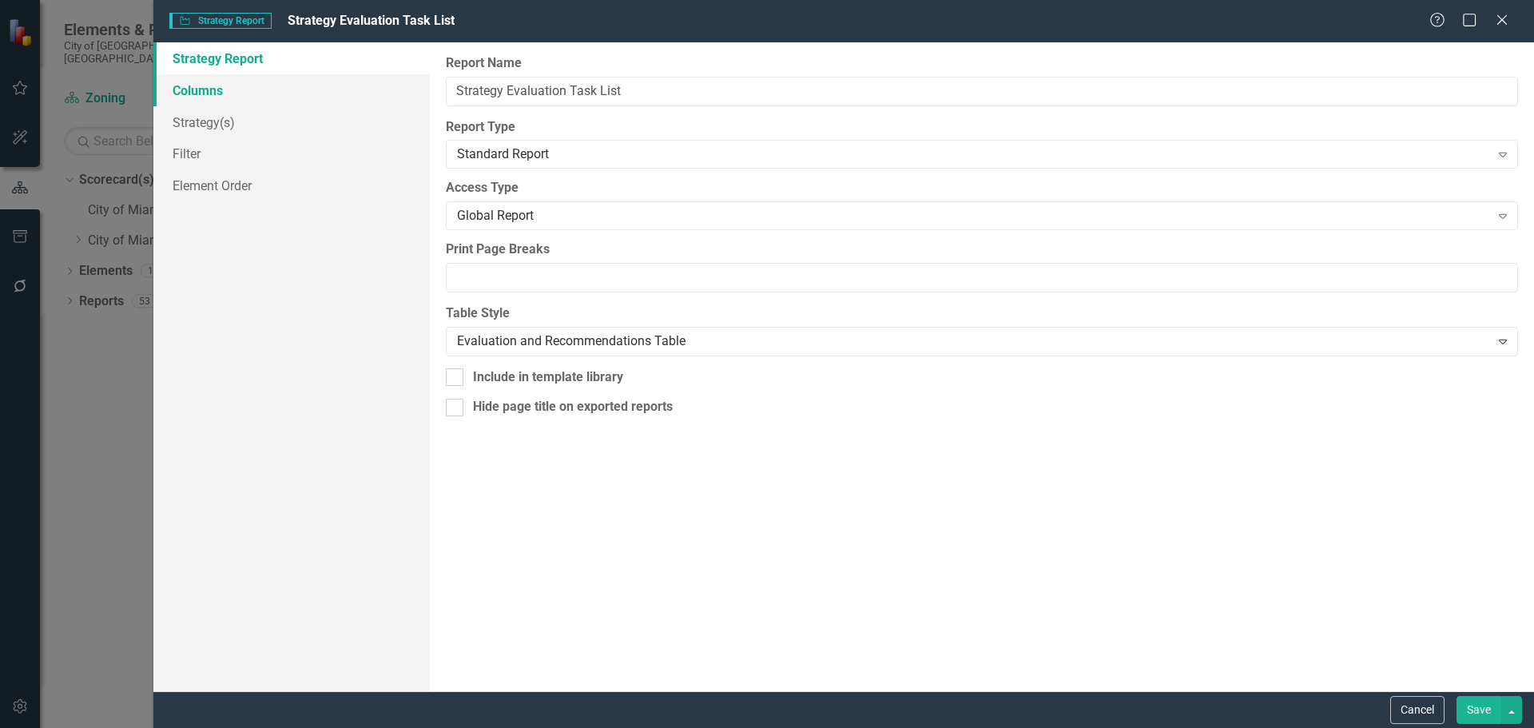
click at [217, 92] on link "Columns" at bounding box center [291, 90] width 276 height 32
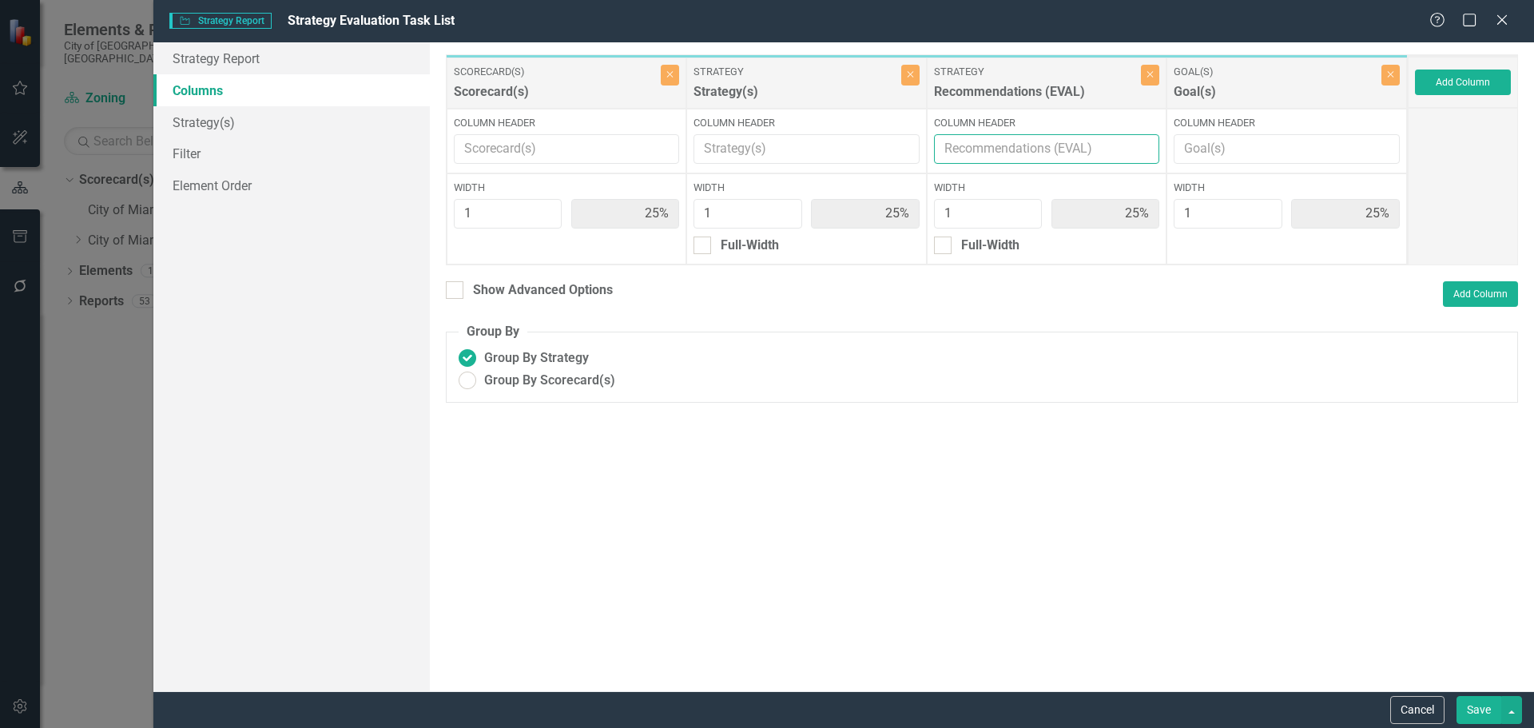
click at [1092, 148] on input "Column Header" at bounding box center [1047, 149] width 226 height 30
type input "Recommendations"
click at [1488, 705] on button "Save" at bounding box center [1478, 710] width 45 height 28
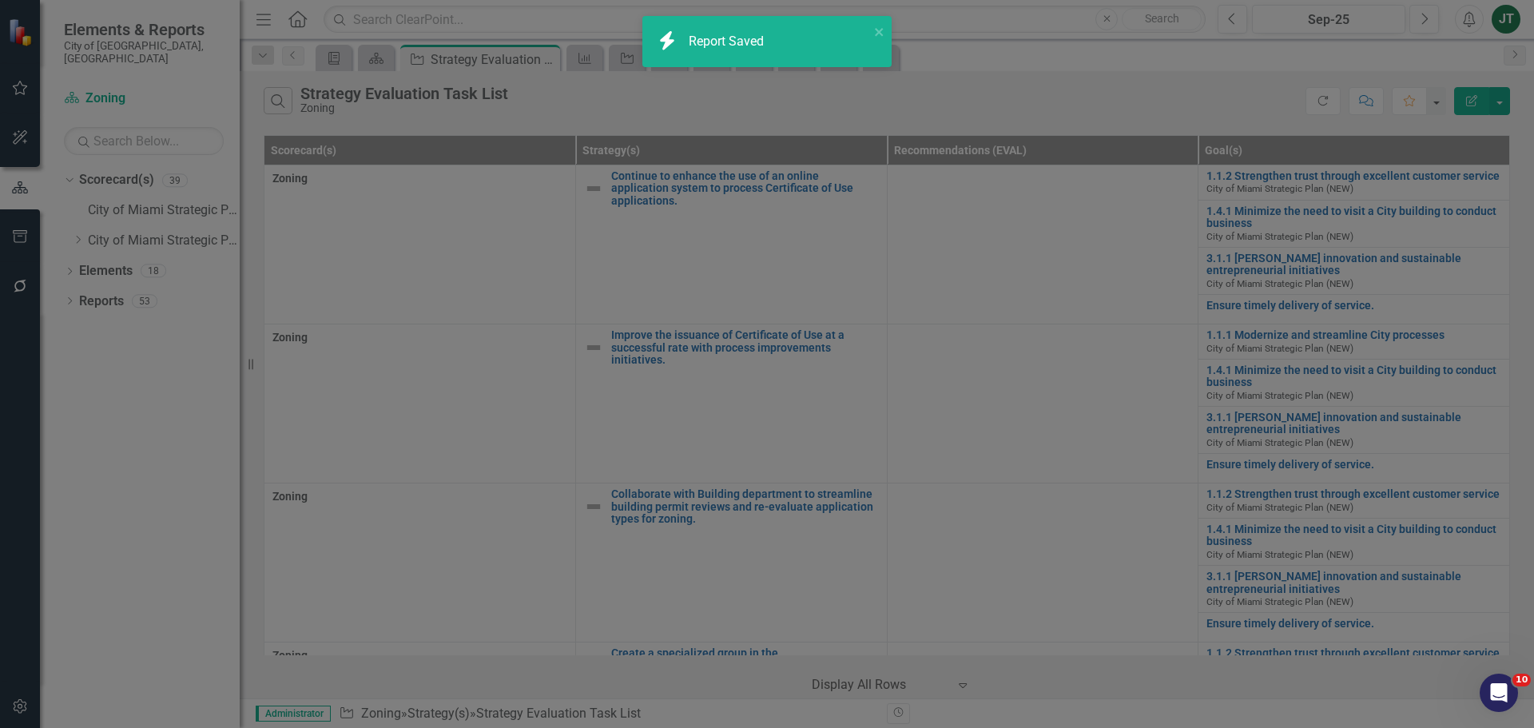
radio input "true"
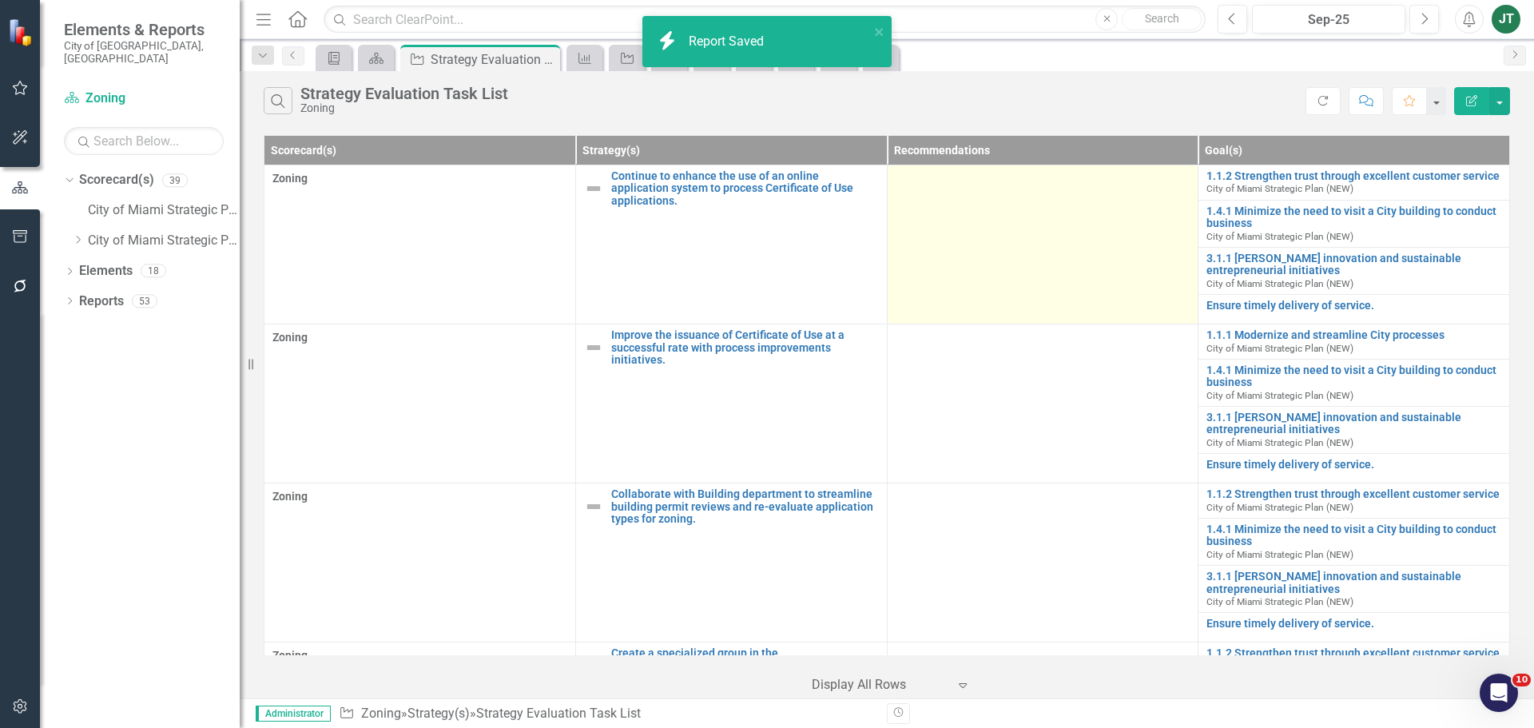
click at [1027, 226] on td at bounding box center [1043, 244] width 312 height 159
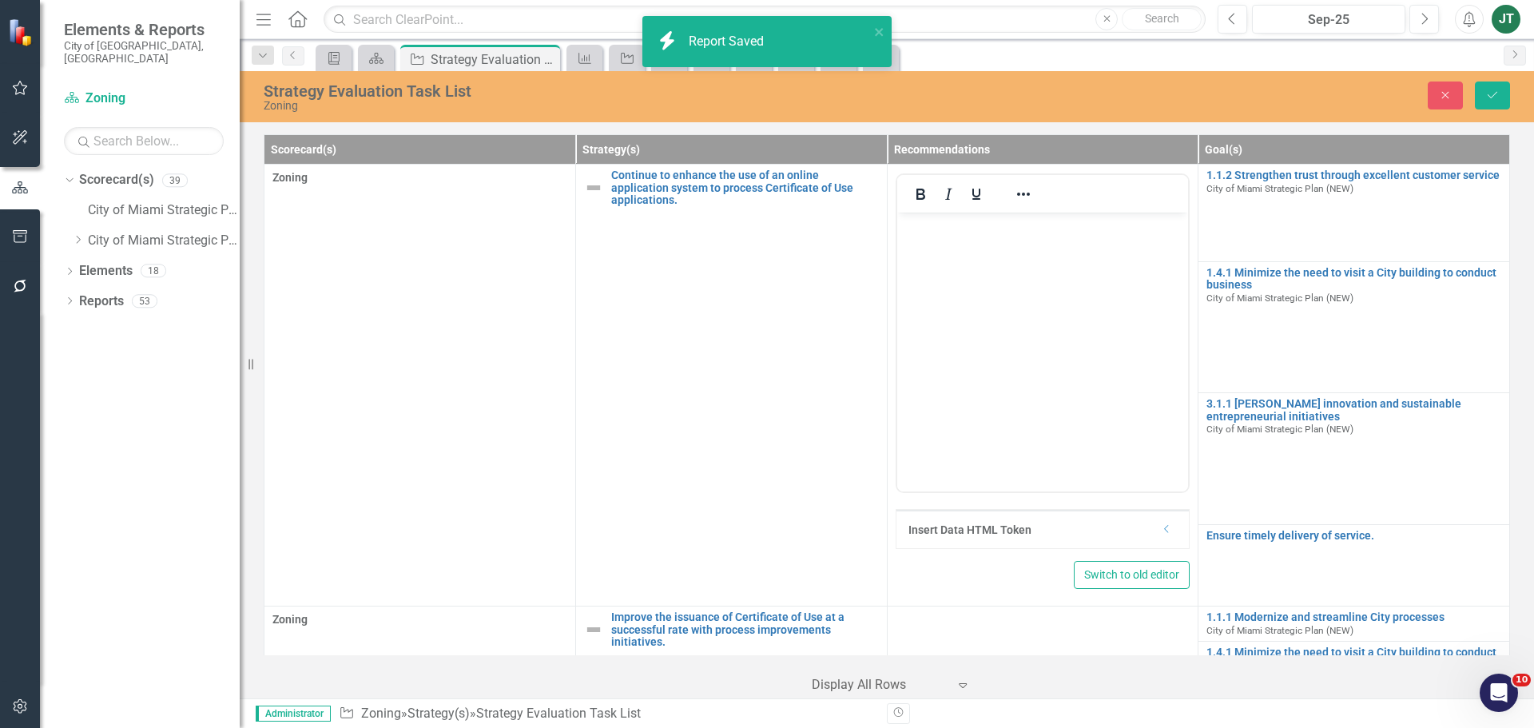
click at [1161, 532] on icon "Dropdown" at bounding box center [1167, 529] width 12 height 10
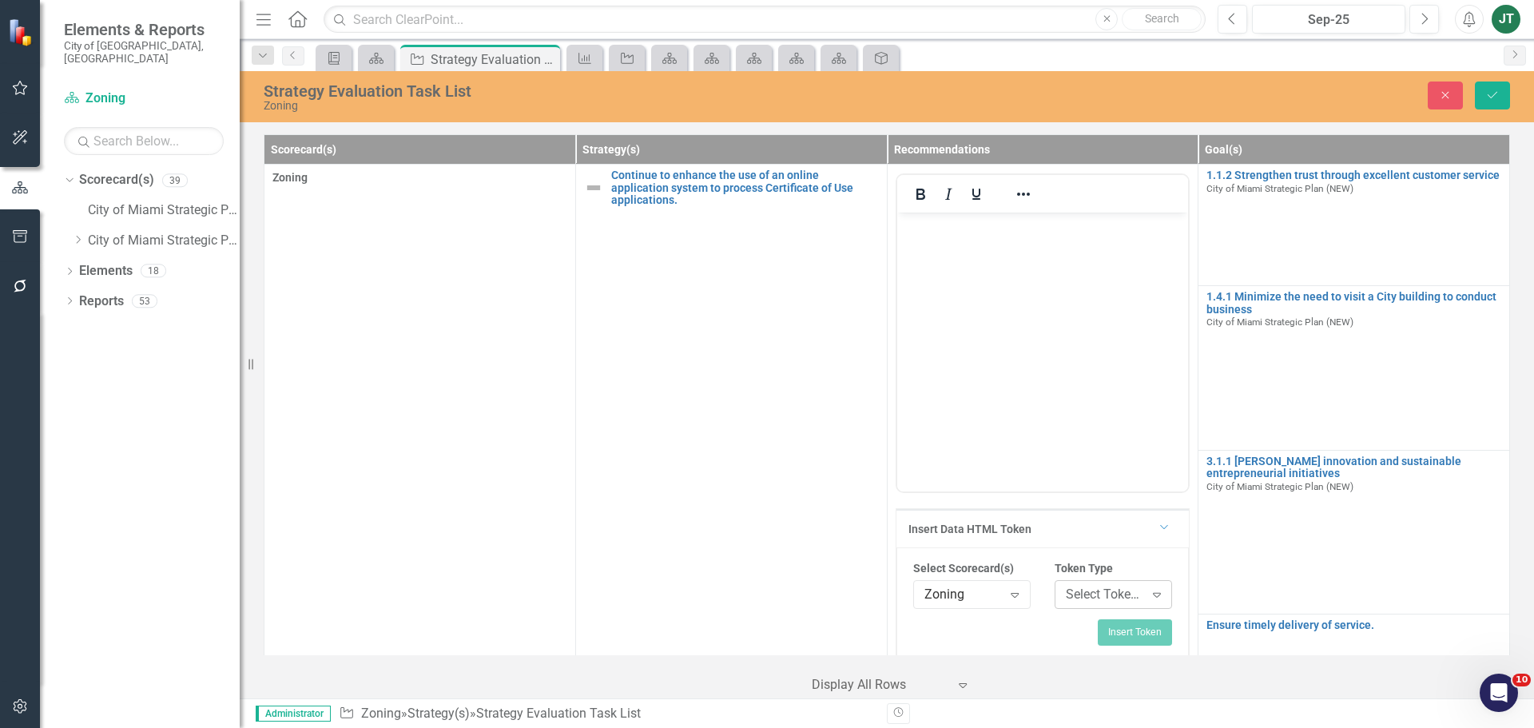
click at [1098, 591] on div "Select Token Type..." at bounding box center [1105, 595] width 78 height 18
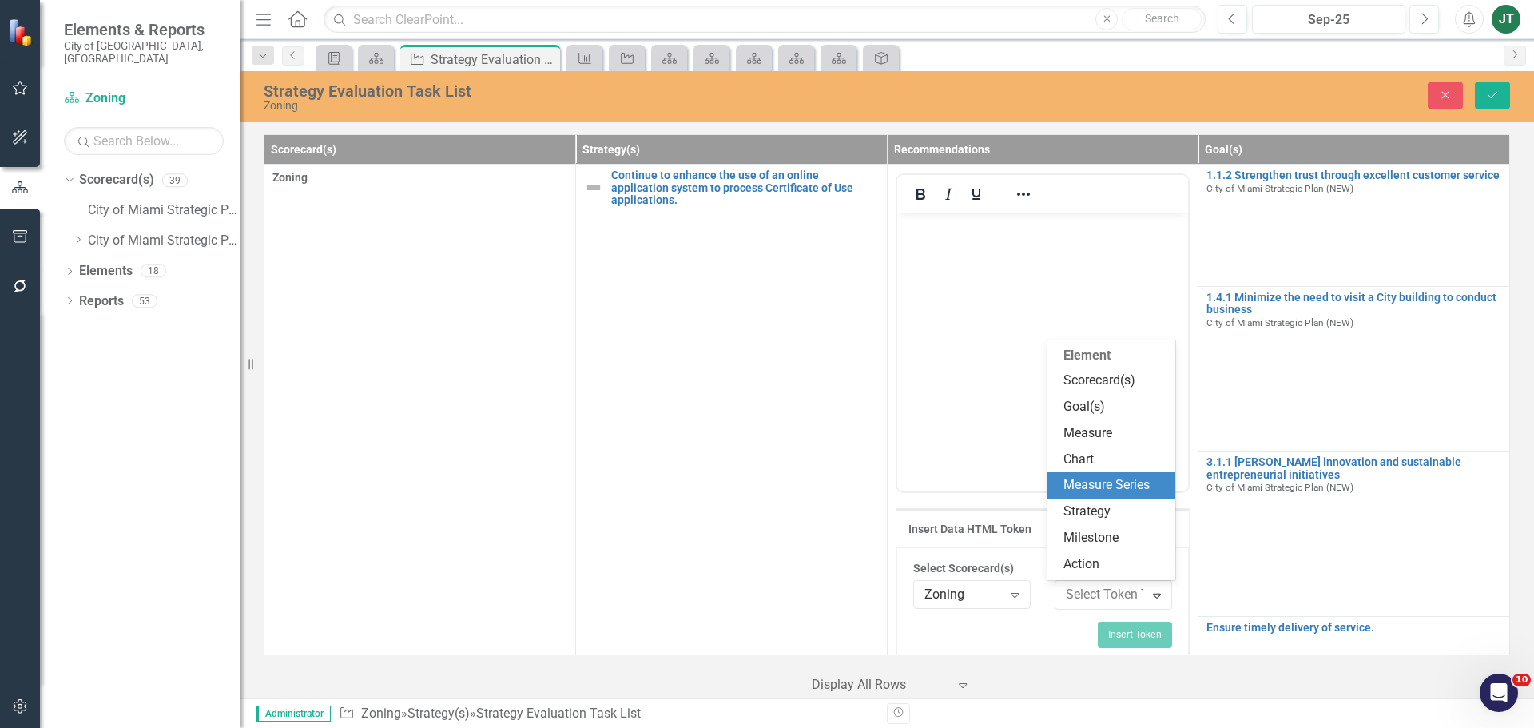
scroll to position [80, 0]
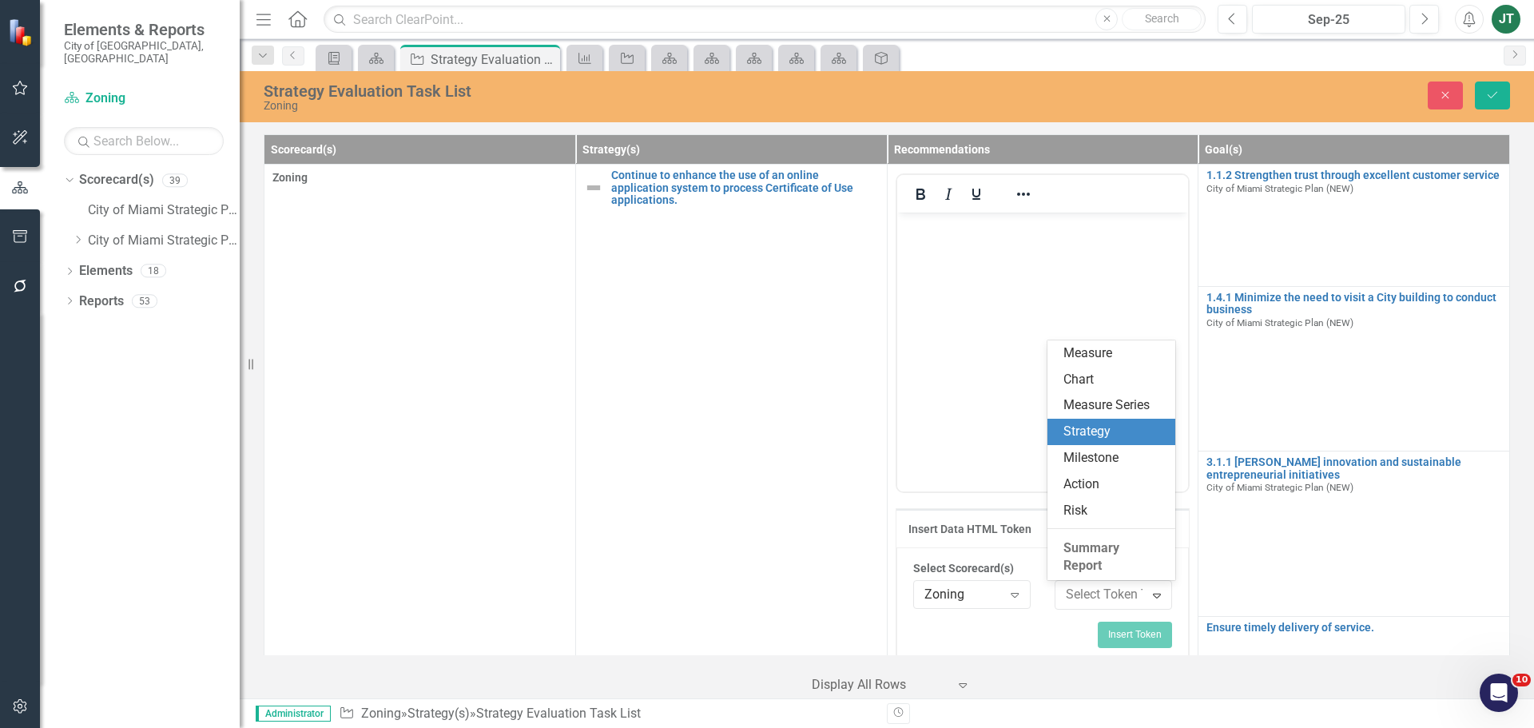
click at [1093, 442] on div "Strategy" at bounding box center [1111, 432] width 128 height 26
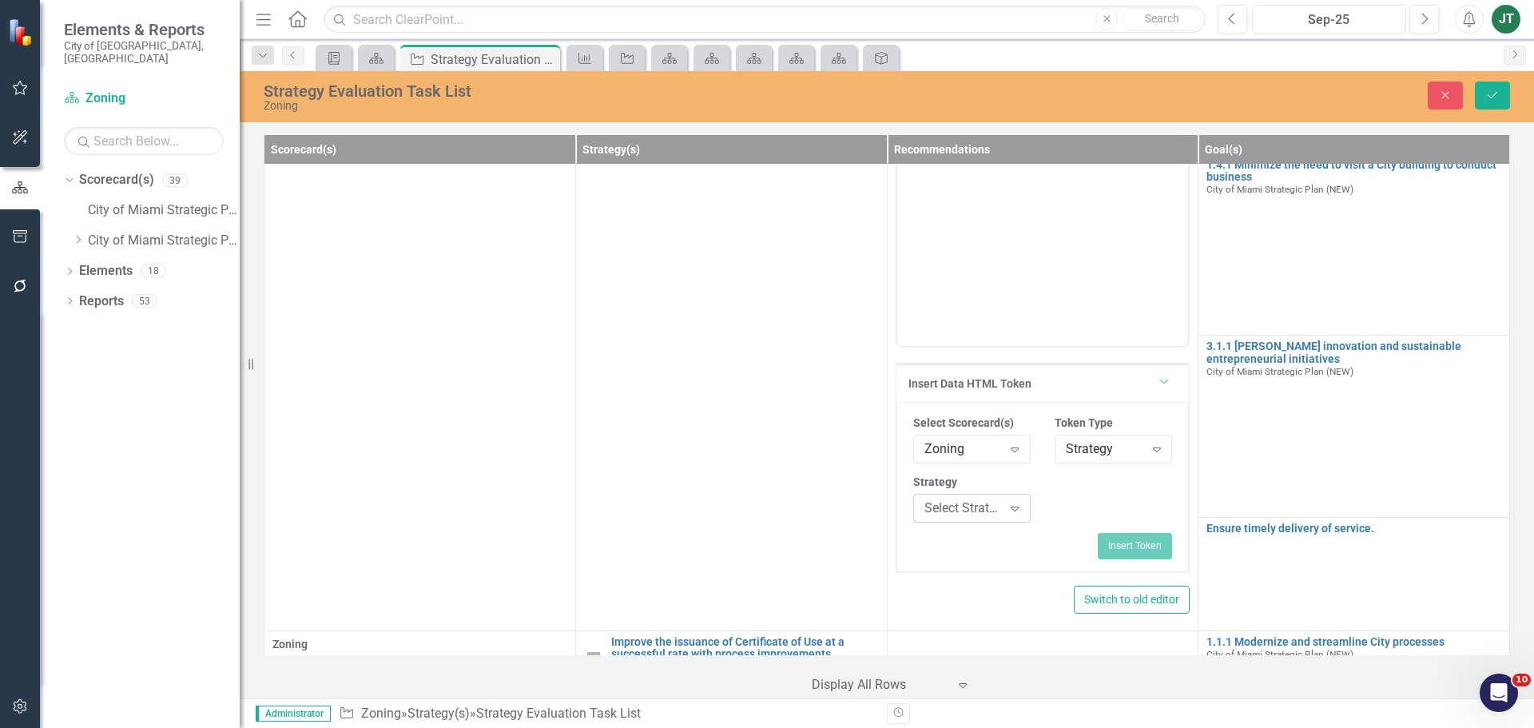
scroll to position [160, 0]
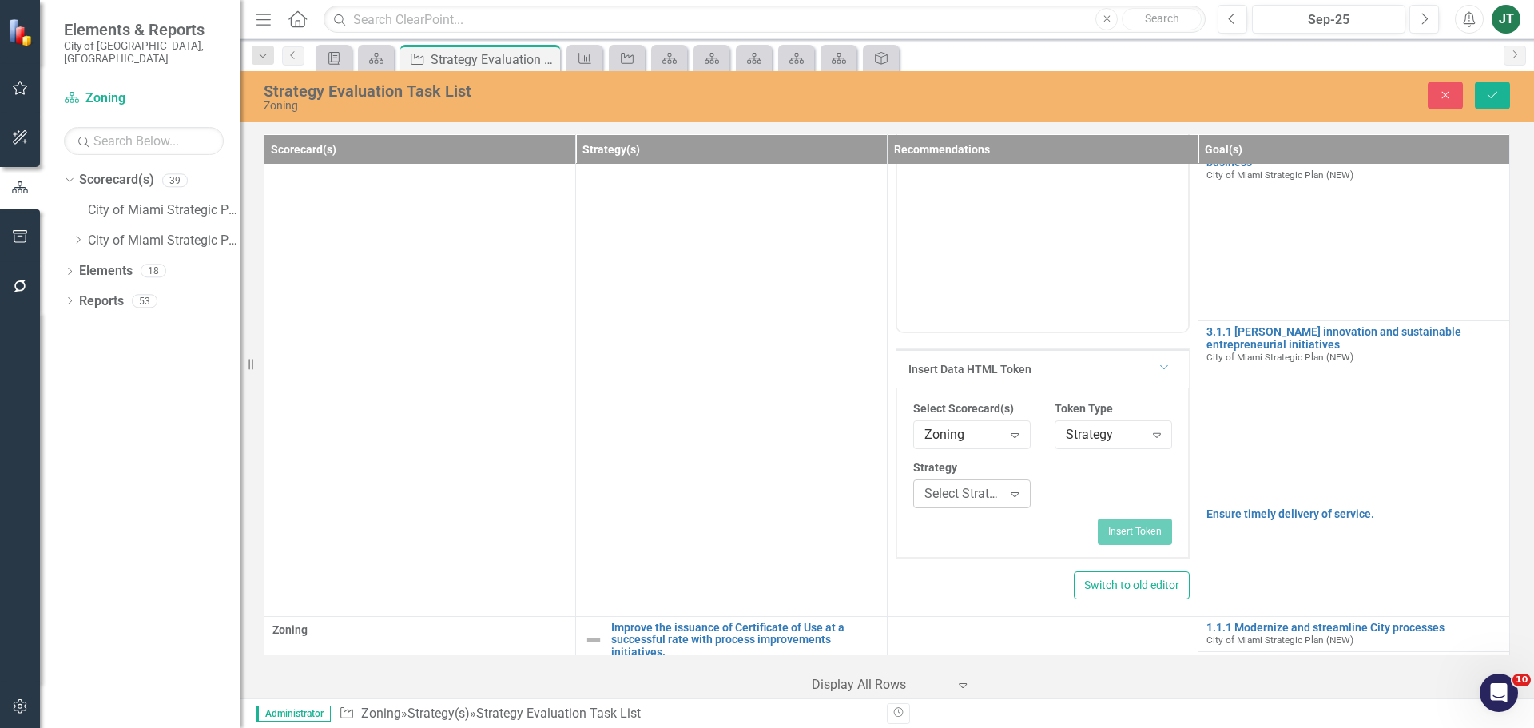
click at [958, 499] on div "Select Strategy..." at bounding box center [963, 494] width 78 height 18
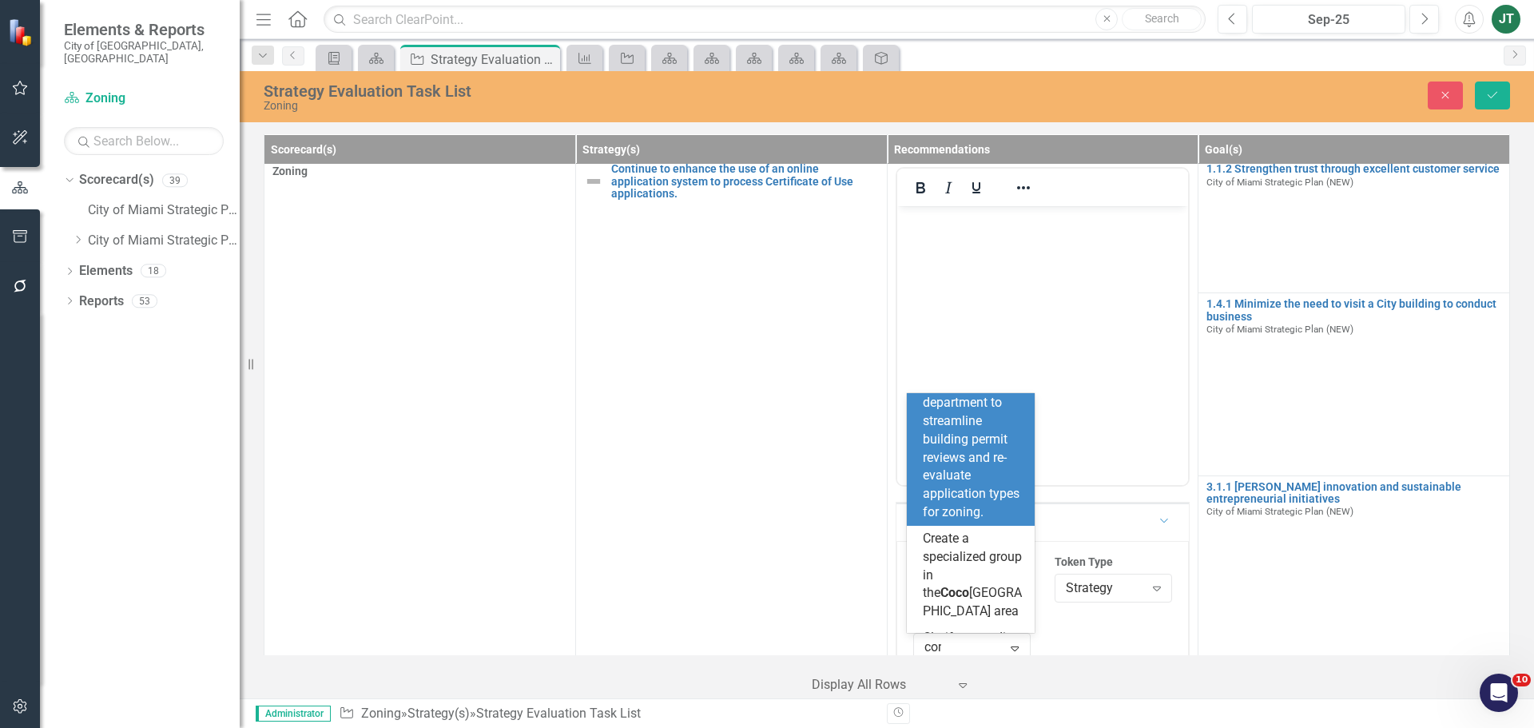
scroll to position [0, 0]
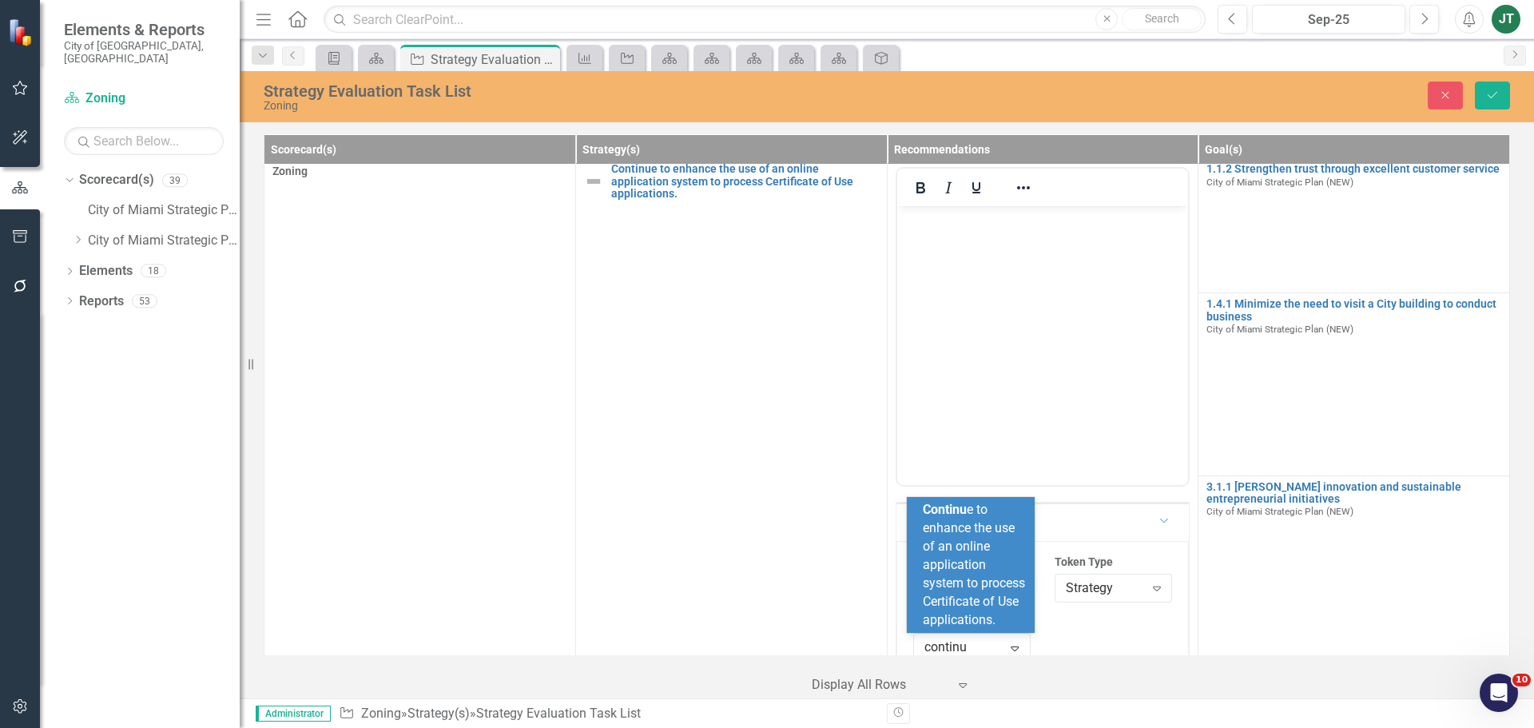
type input "continue"
click at [958, 562] on span "Continue to enhance the use of an online application system to process Certific…" at bounding box center [974, 564] width 102 height 125
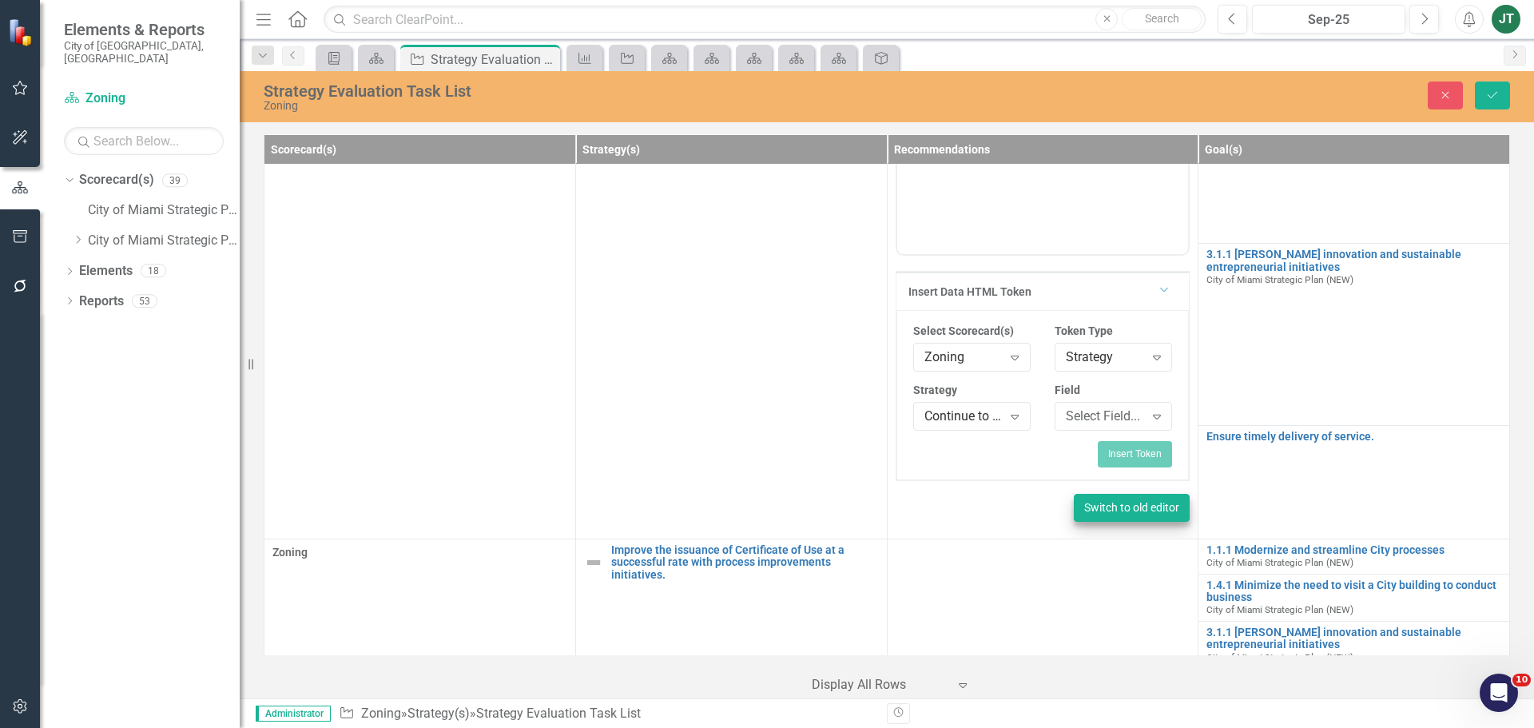
scroll to position [246, 0]
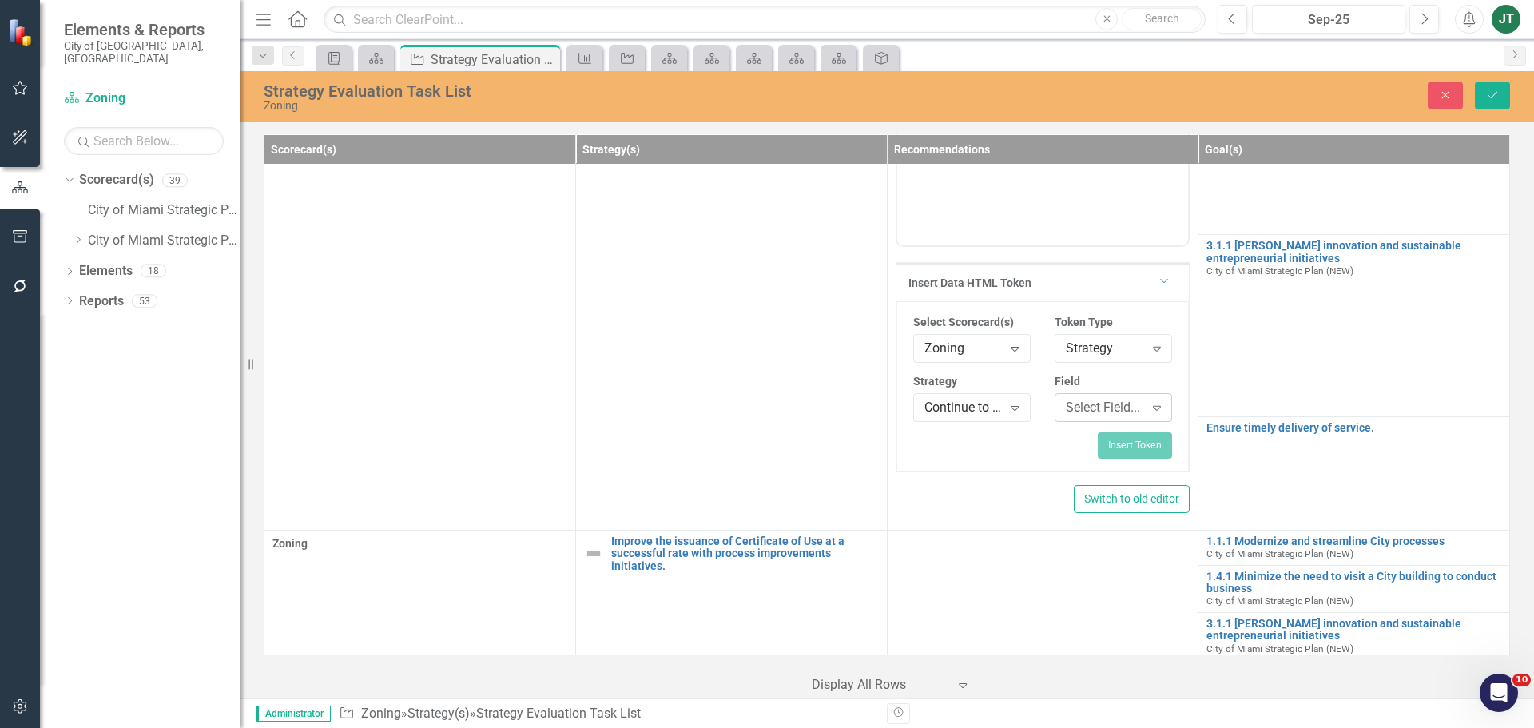
click at [1075, 412] on div "Select Field..." at bounding box center [1105, 408] width 78 height 18
click at [1102, 346] on div "Strategy" at bounding box center [1105, 349] width 78 height 18
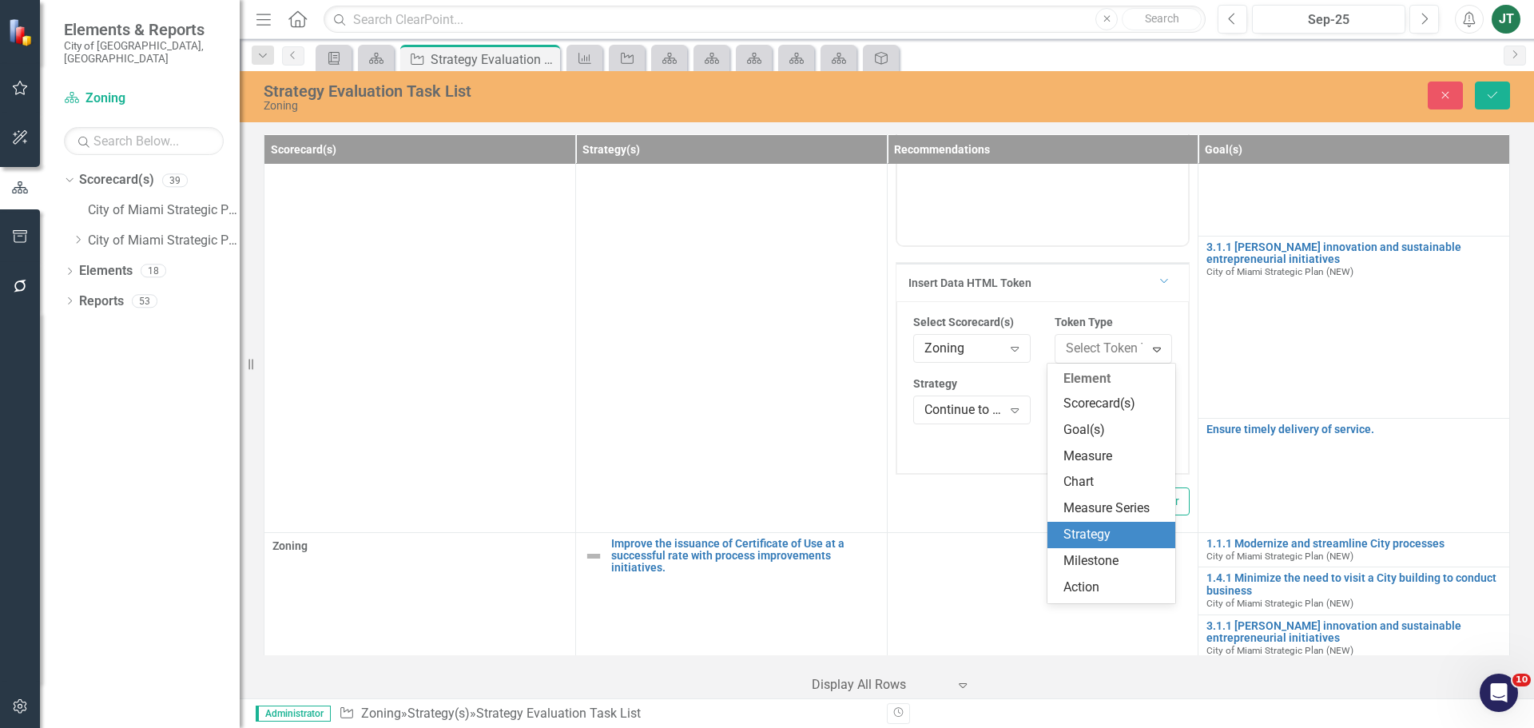
scroll to position [158, 0]
click at [1091, 550] on div "Scorecard(s) Report" at bounding box center [1114, 544] width 102 height 37
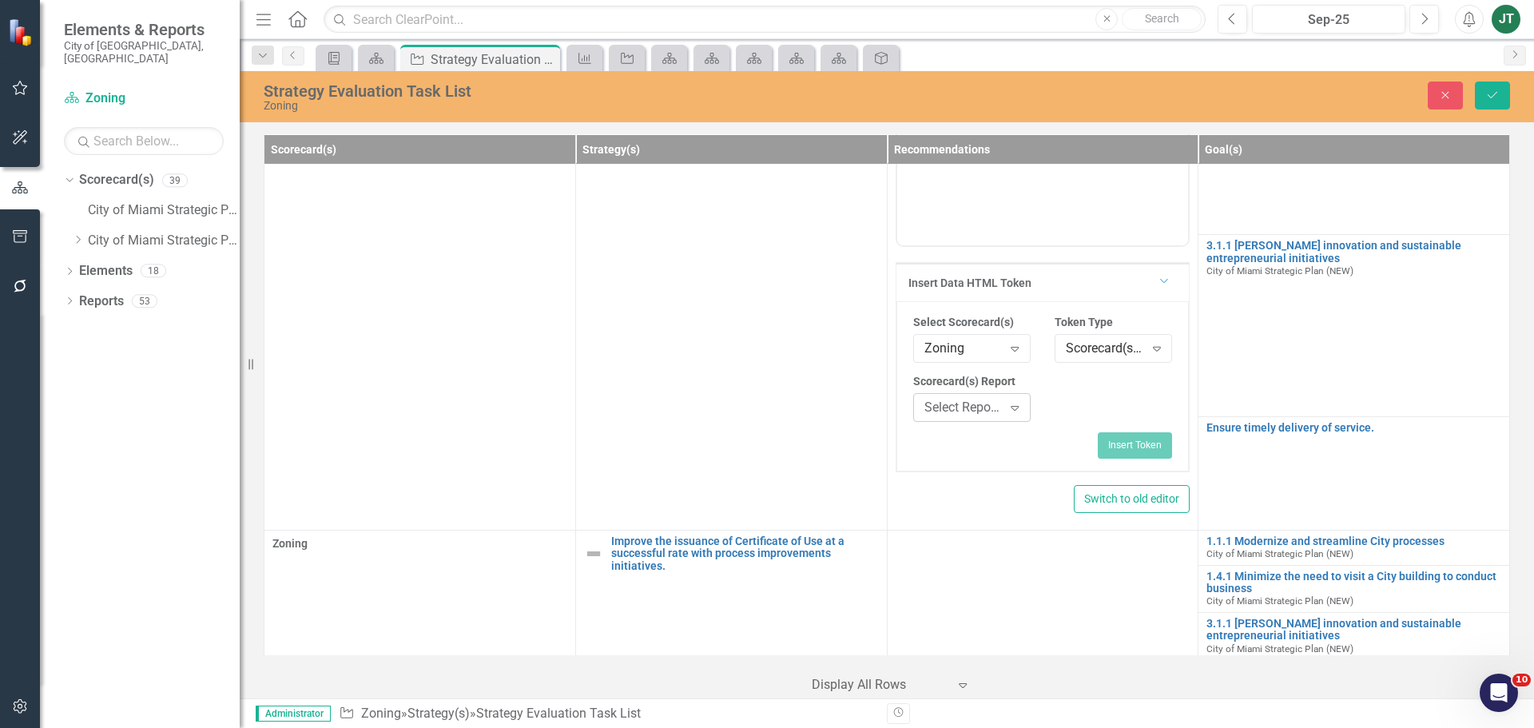
click at [966, 407] on div "Select Report..." at bounding box center [963, 408] width 78 height 18
type input "c"
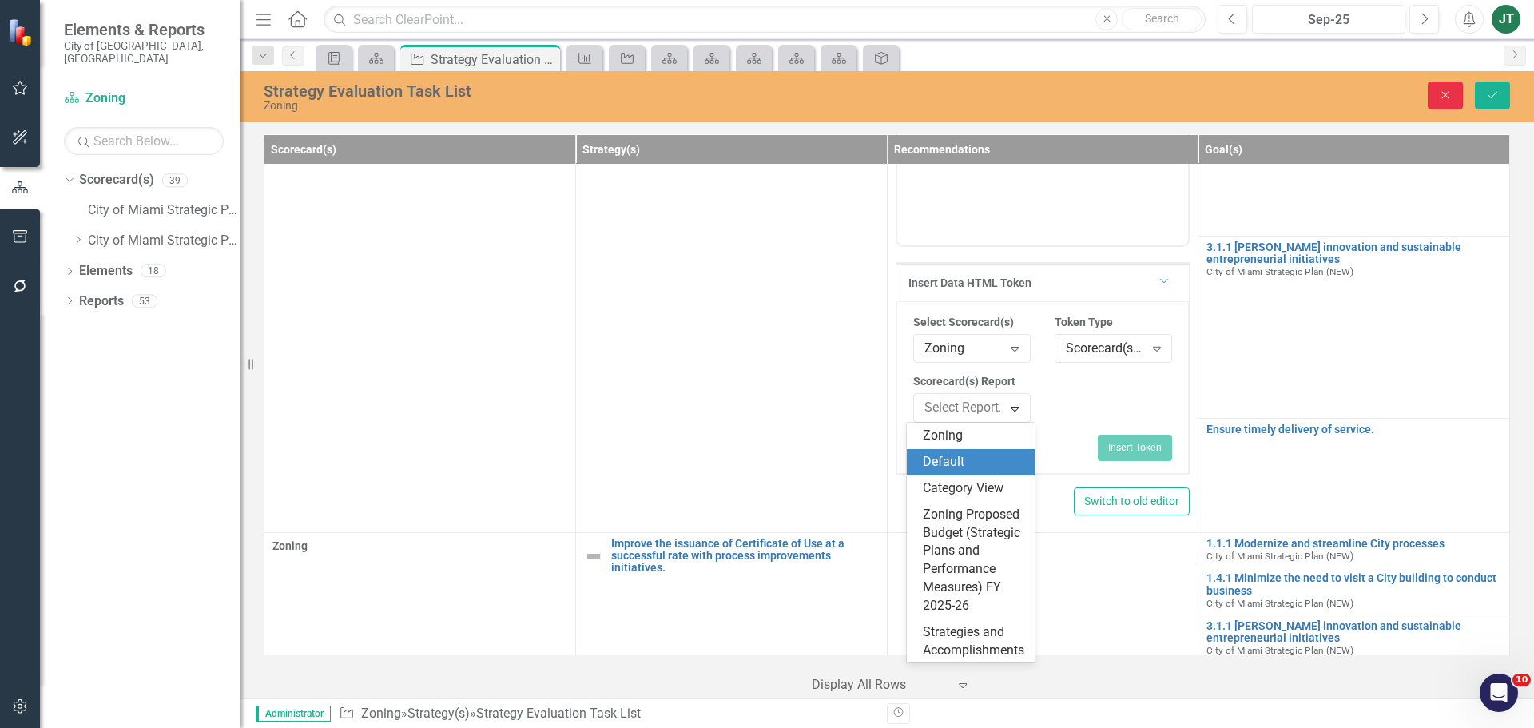
click at [1432, 89] on button "Close" at bounding box center [1445, 95] width 35 height 28
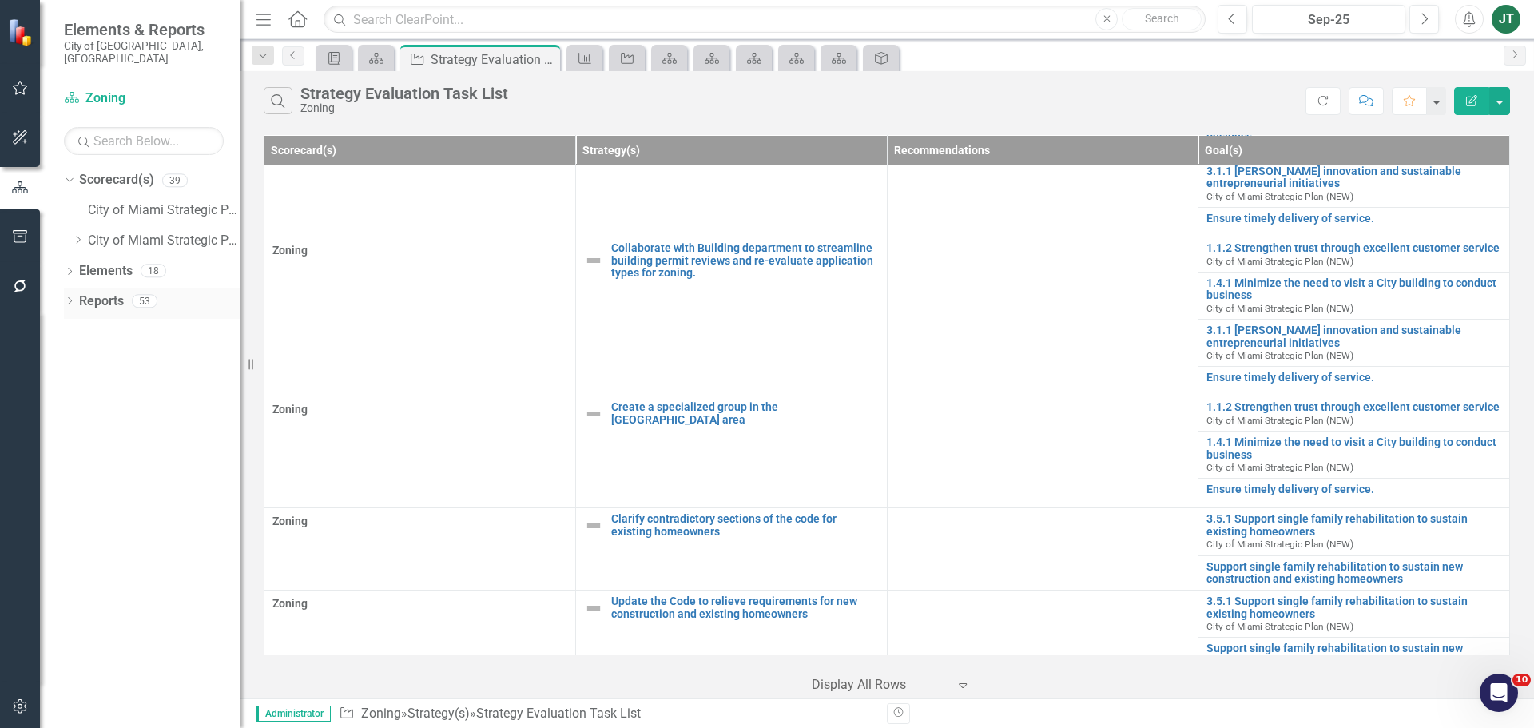
click at [102, 292] on link "Reports" at bounding box center [101, 301] width 45 height 18
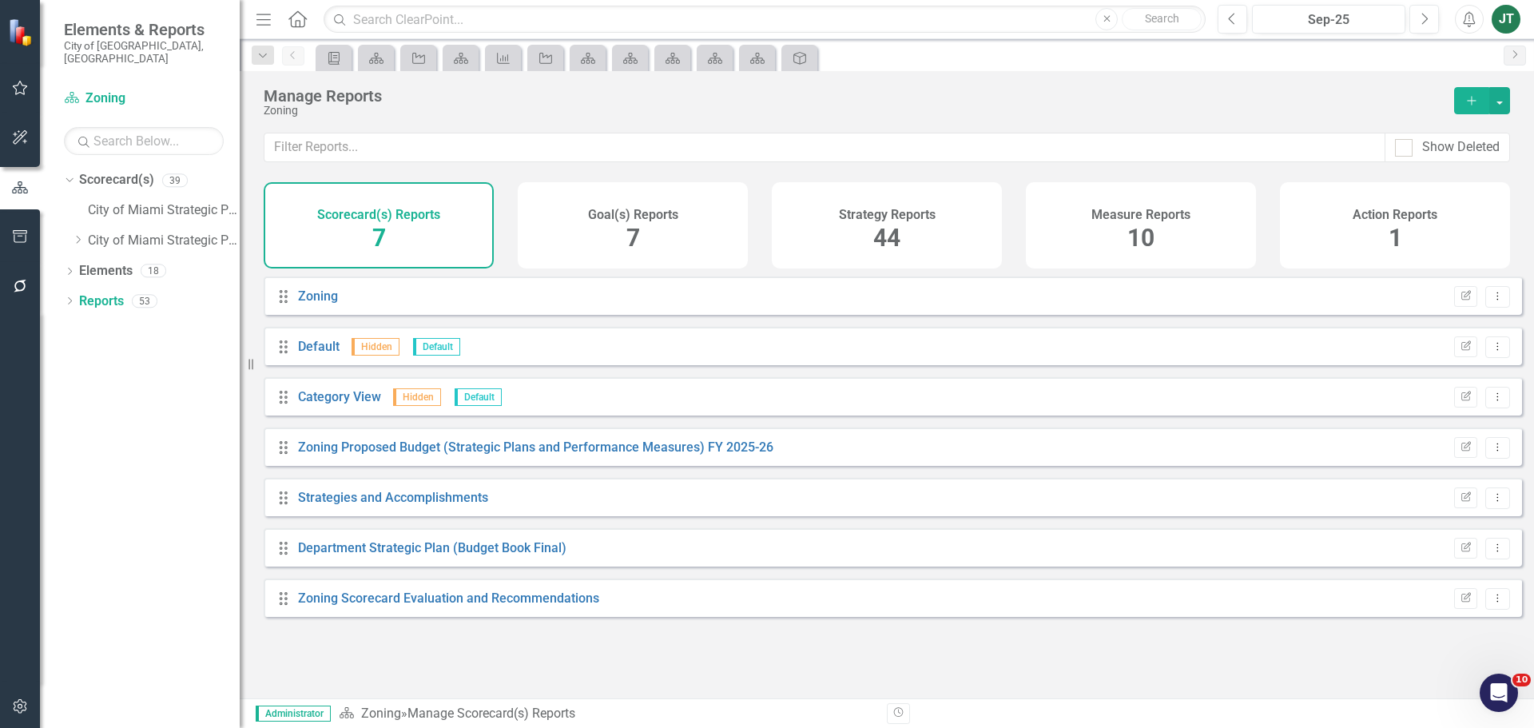
click at [874, 221] on h4 "Strategy Reports" at bounding box center [887, 215] width 97 height 14
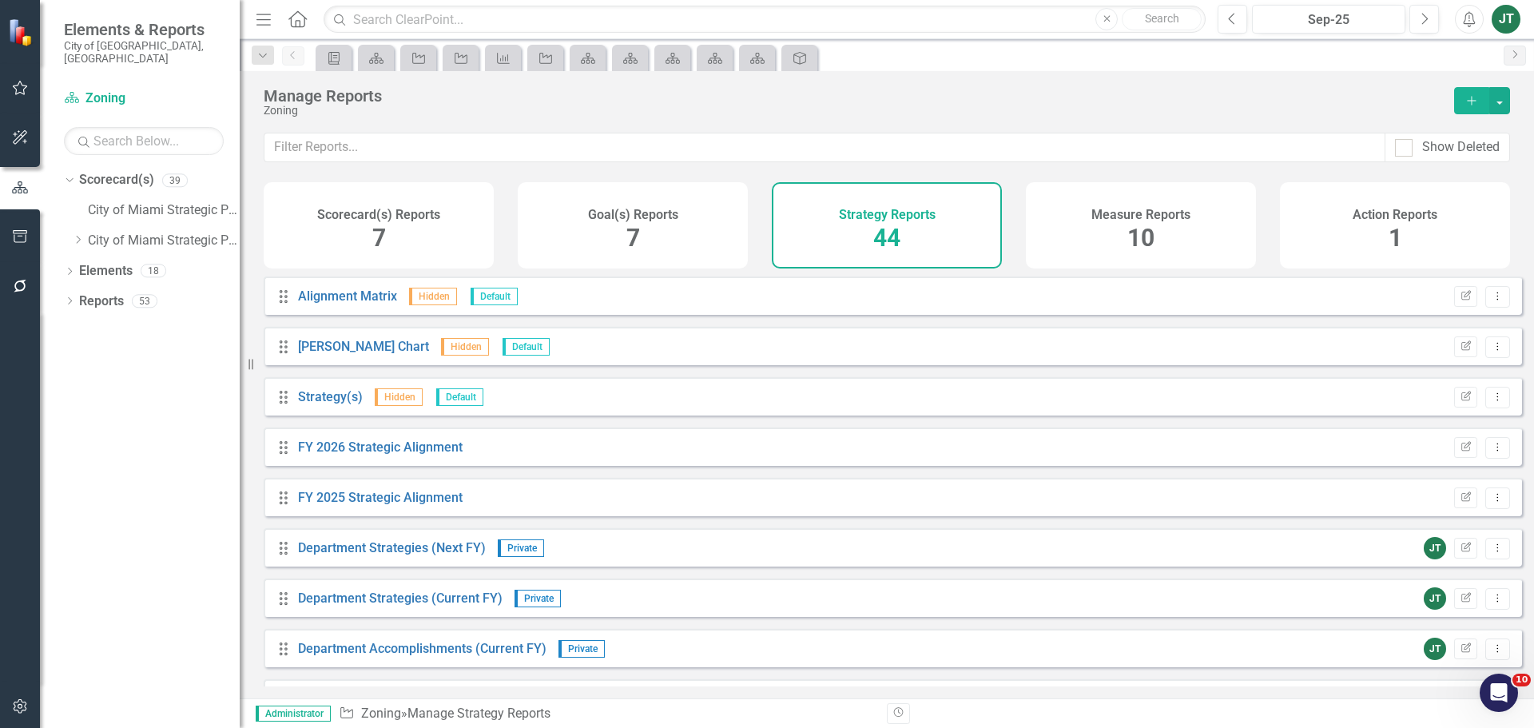
click at [384, 248] on span "7" at bounding box center [379, 238] width 14 height 28
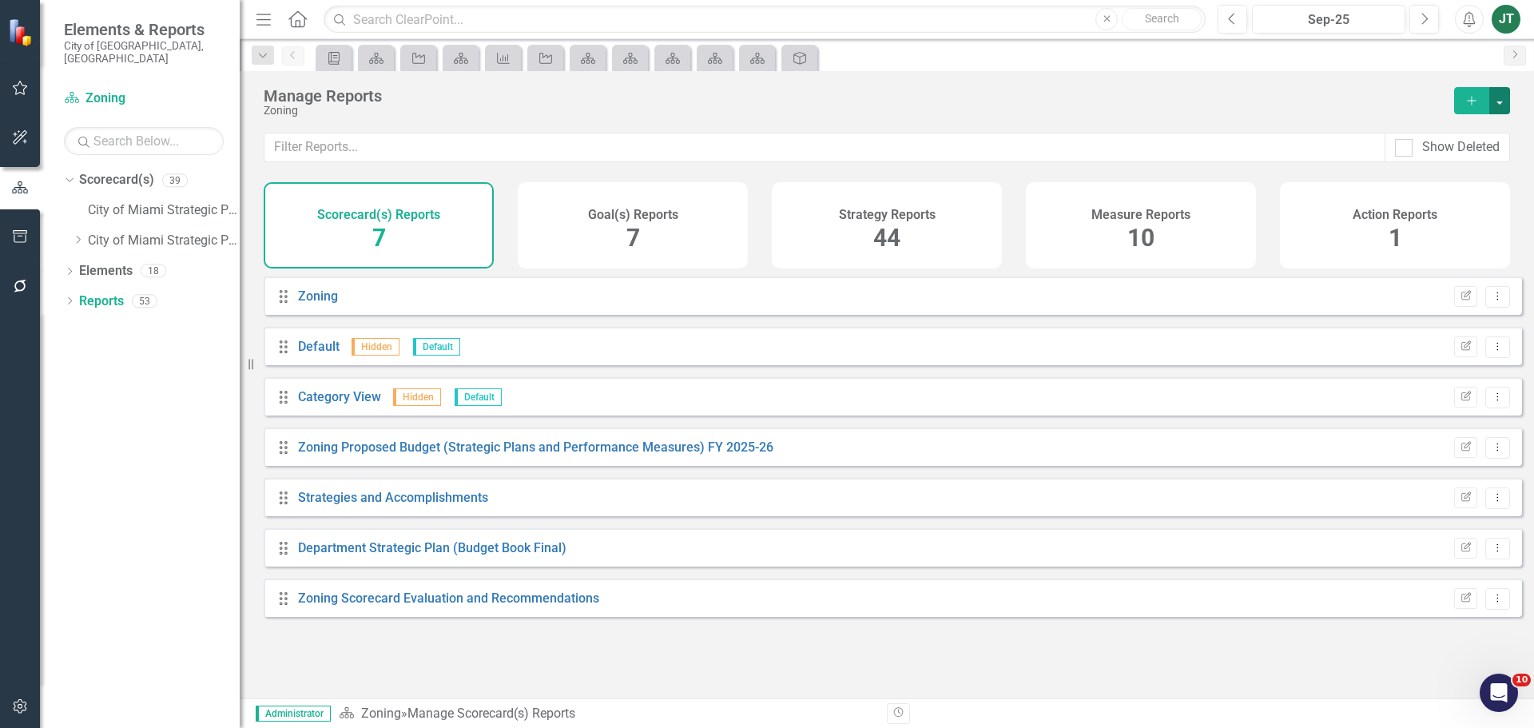
click at [1507, 89] on button "button" at bounding box center [1499, 100] width 21 height 27
click at [1428, 168] on link "Copy Add From Template" at bounding box center [1429, 160] width 160 height 30
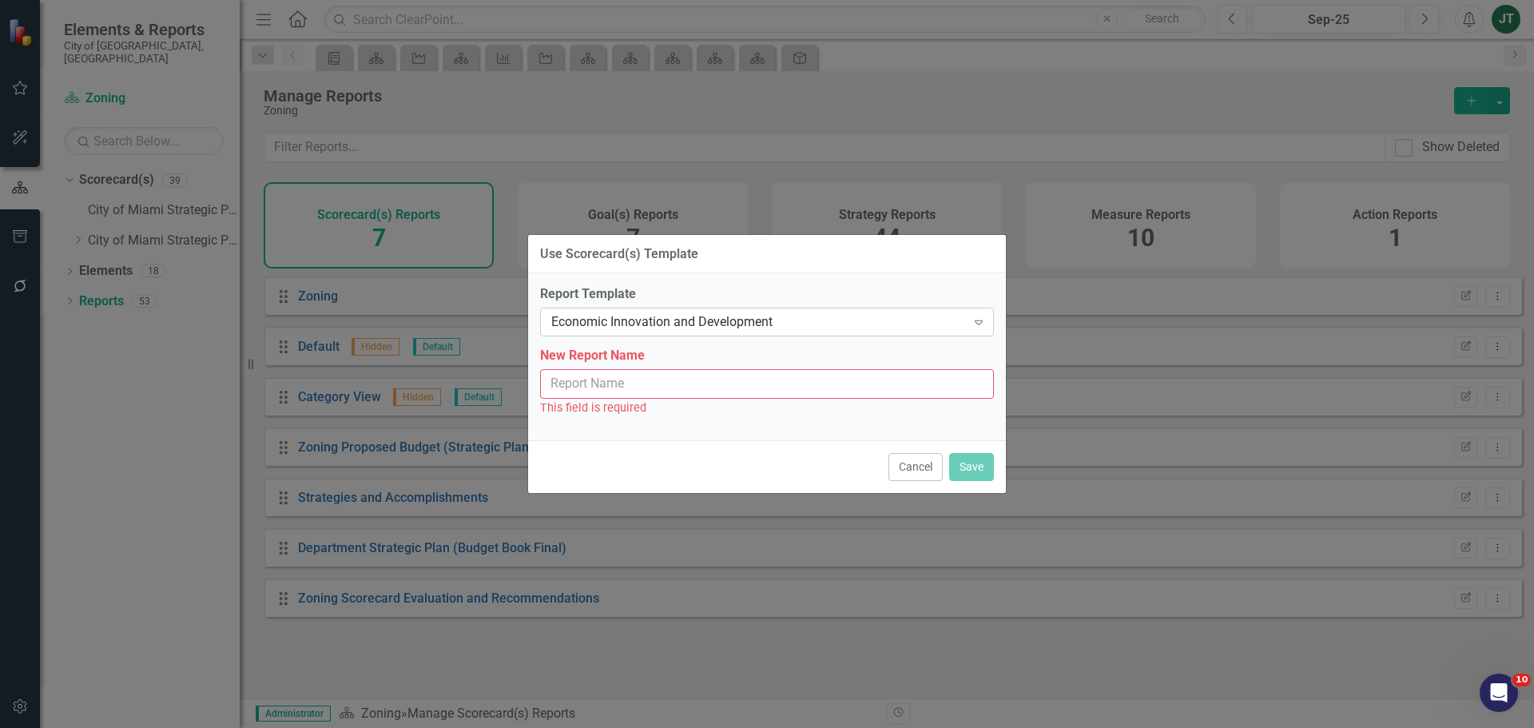
click at [685, 324] on div "Economic Innovation and Development" at bounding box center [758, 322] width 415 height 18
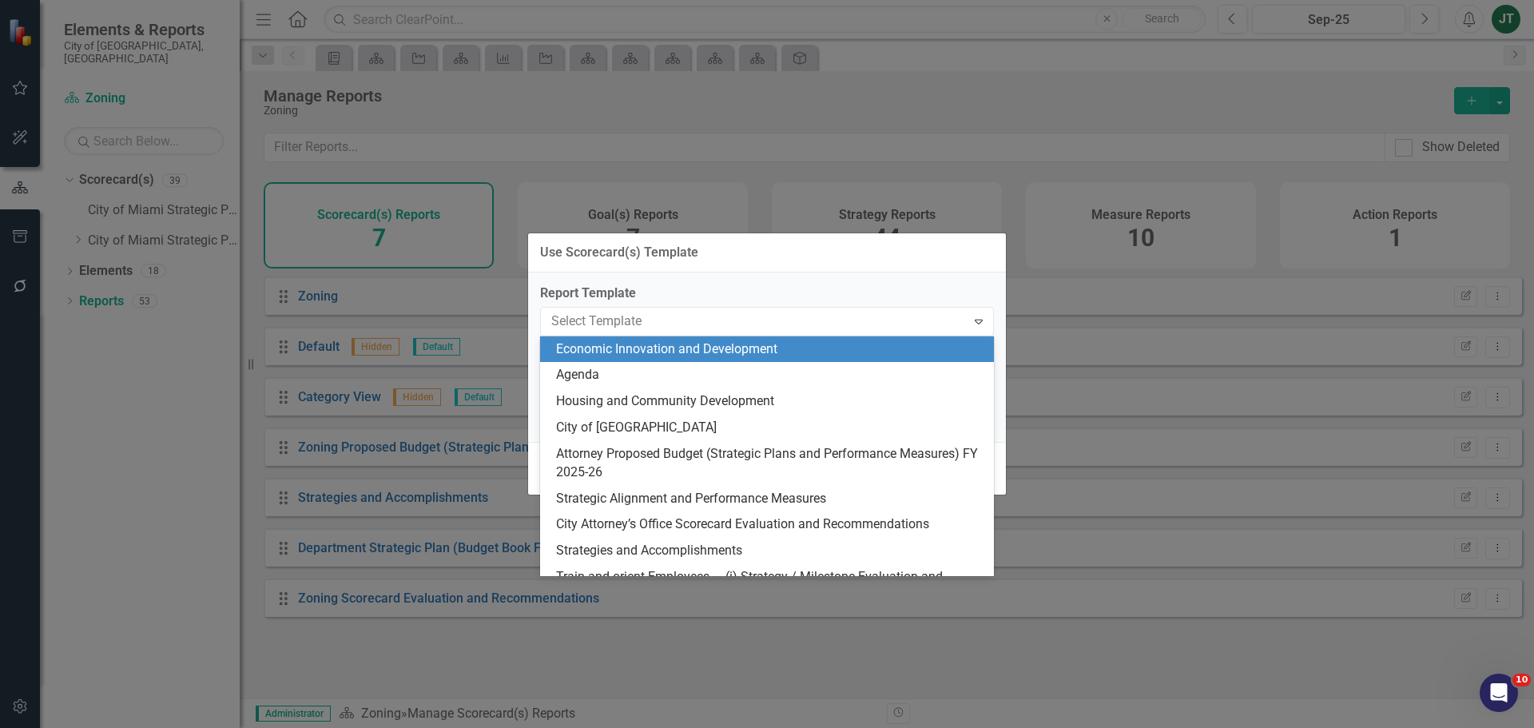
type input "i"
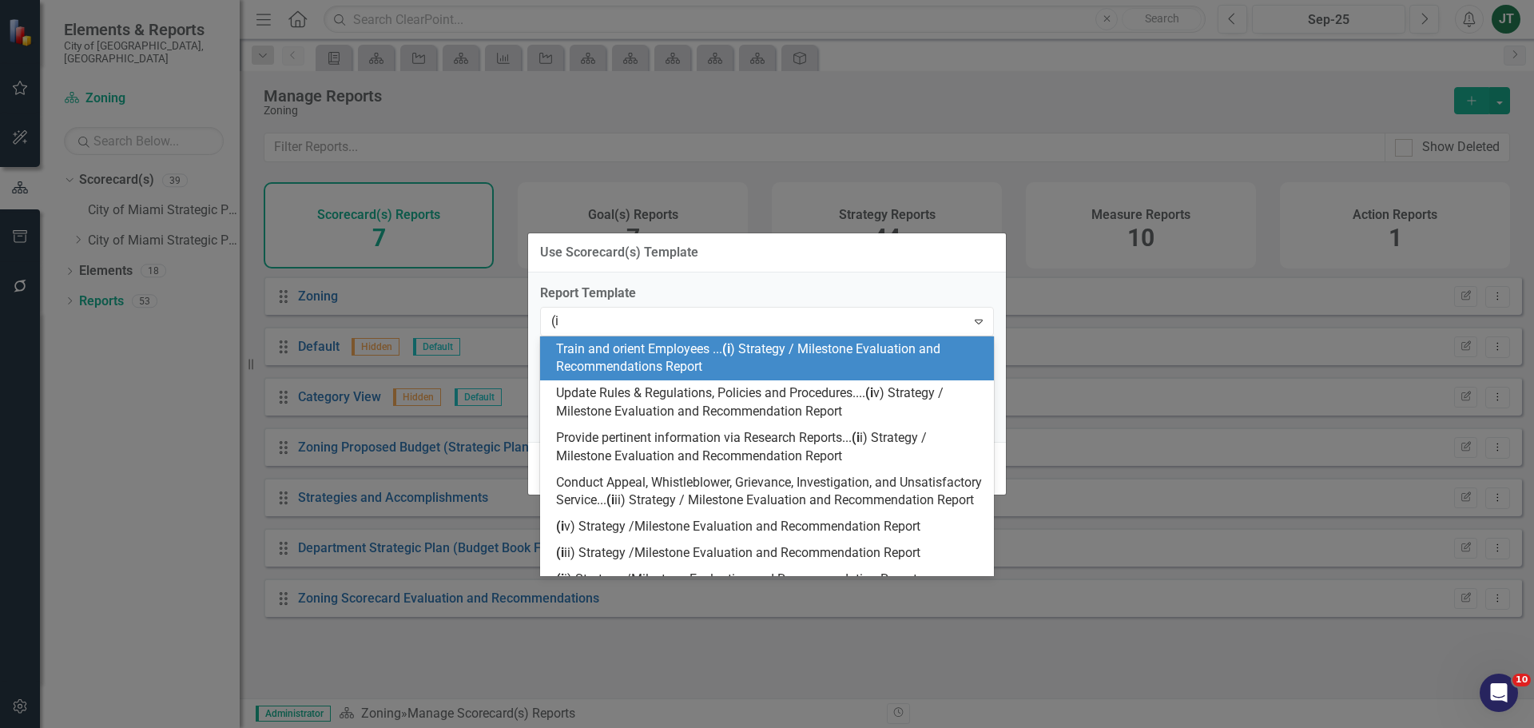
type input "(i)"
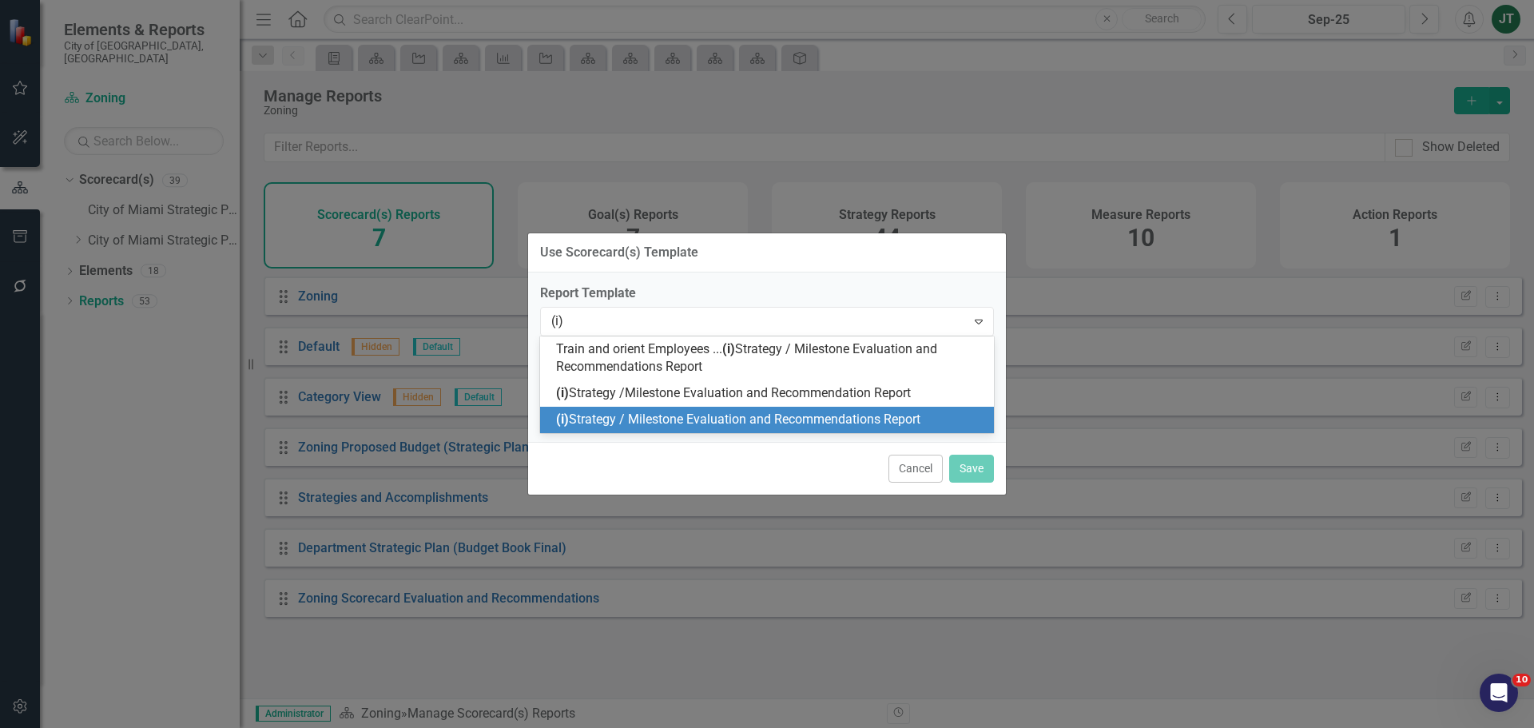
click at [831, 423] on span "(i) Strategy / Milestone Evaluation and Recommendations Report" at bounding box center [738, 418] width 364 height 15
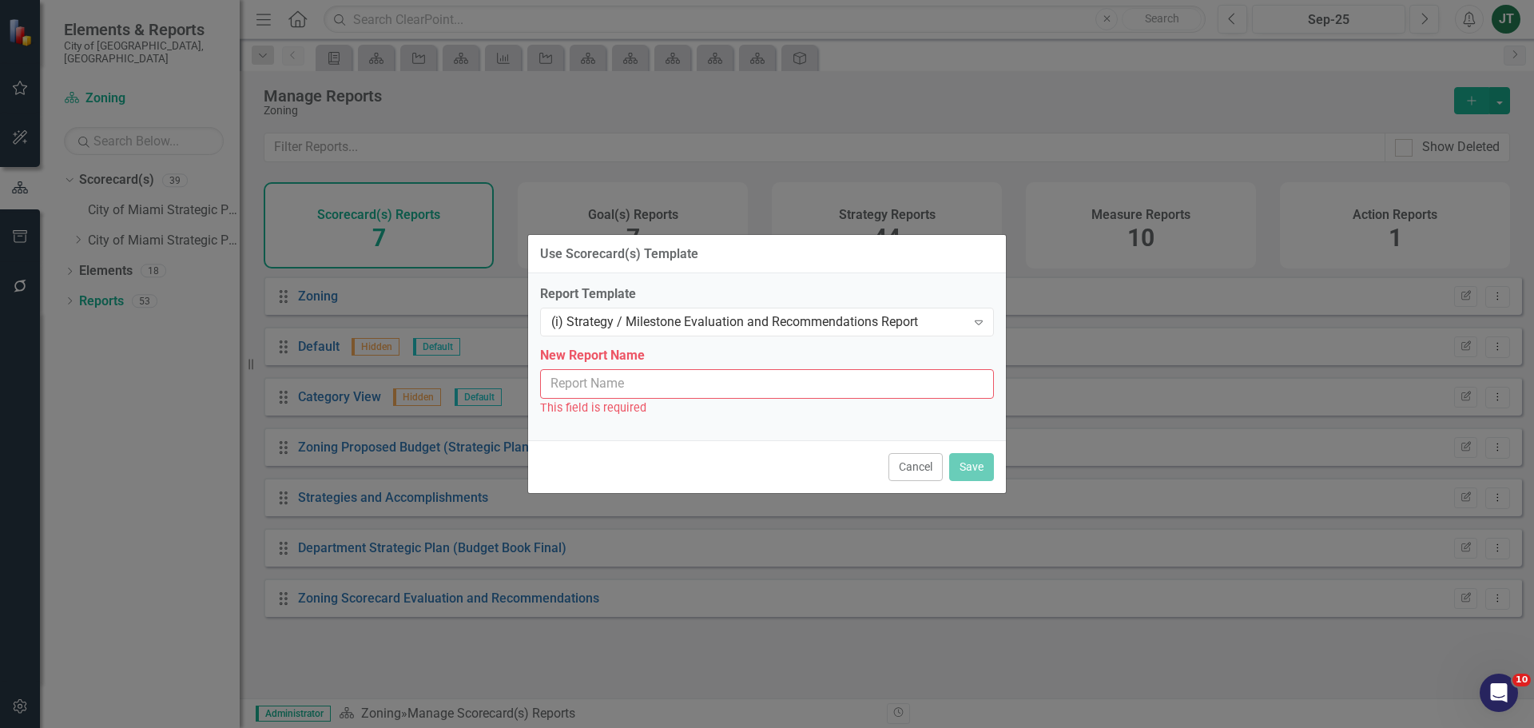
click at [615, 387] on input "New Report Name" at bounding box center [767, 384] width 454 height 30
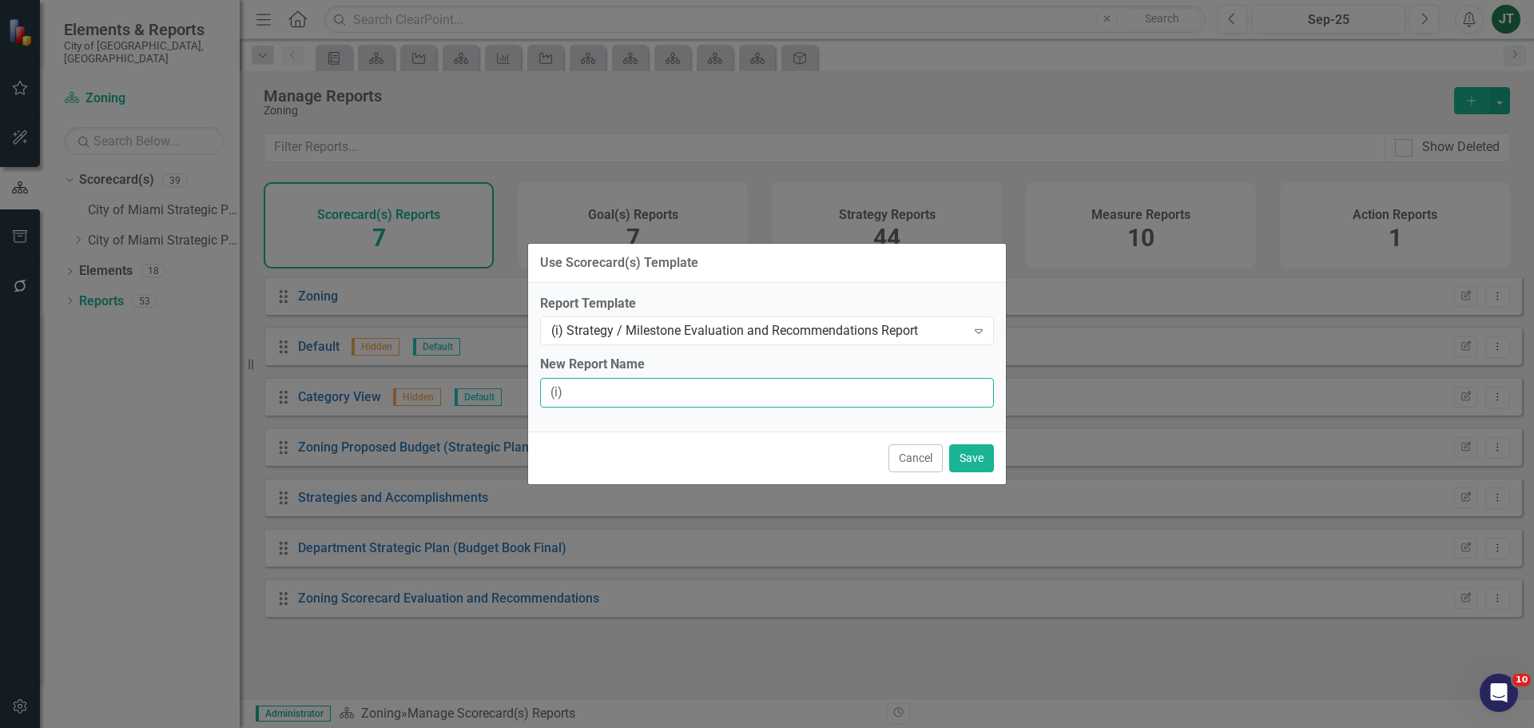
type input "(i) Strategy / Milestone Evaluation and Recommendations Report"
click at [994, 464] on div "Cancel Save" at bounding box center [767, 457] width 478 height 53
click at [979, 464] on button "Save" at bounding box center [971, 458] width 45 height 28
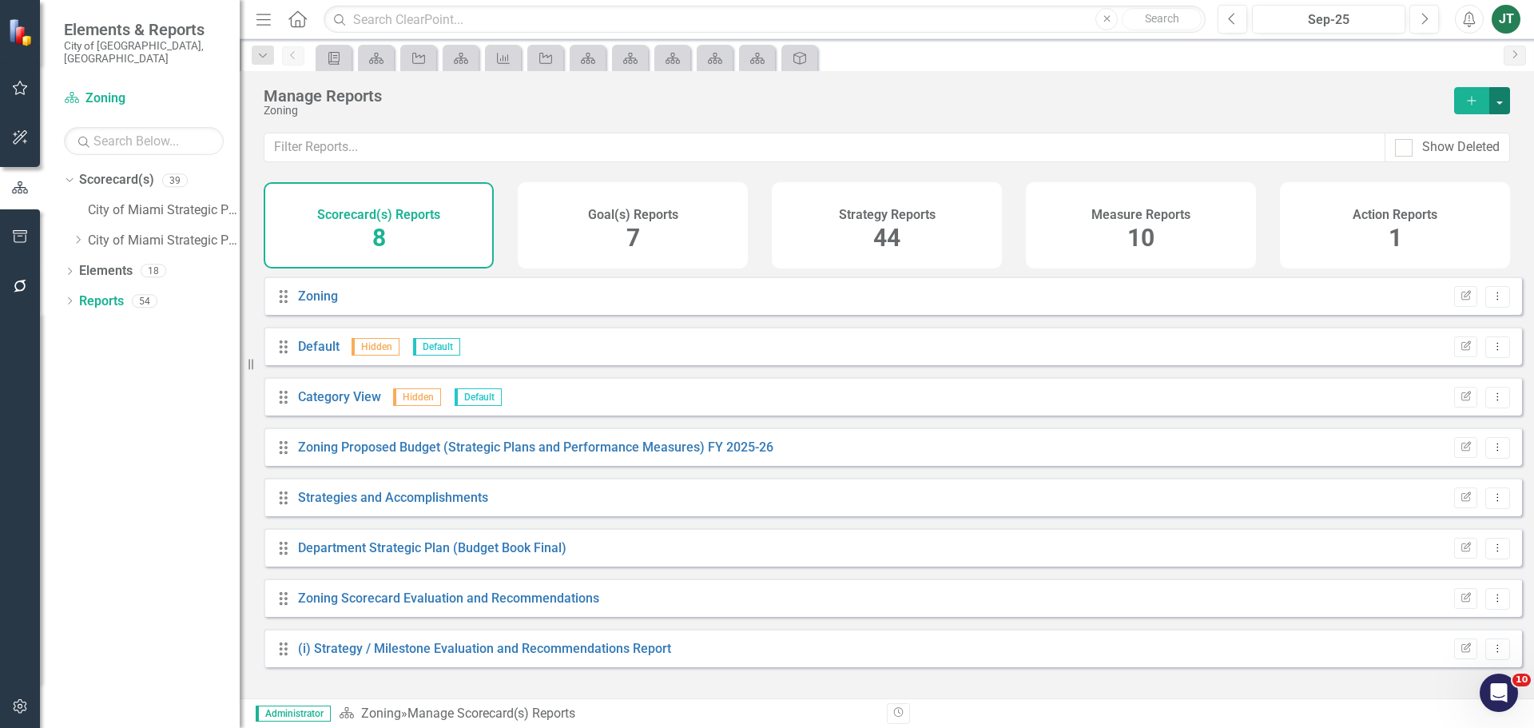
click at [1492, 97] on button "button" at bounding box center [1499, 100] width 21 height 27
click at [1402, 160] on link "Copy Add From Template" at bounding box center [1429, 160] width 160 height 30
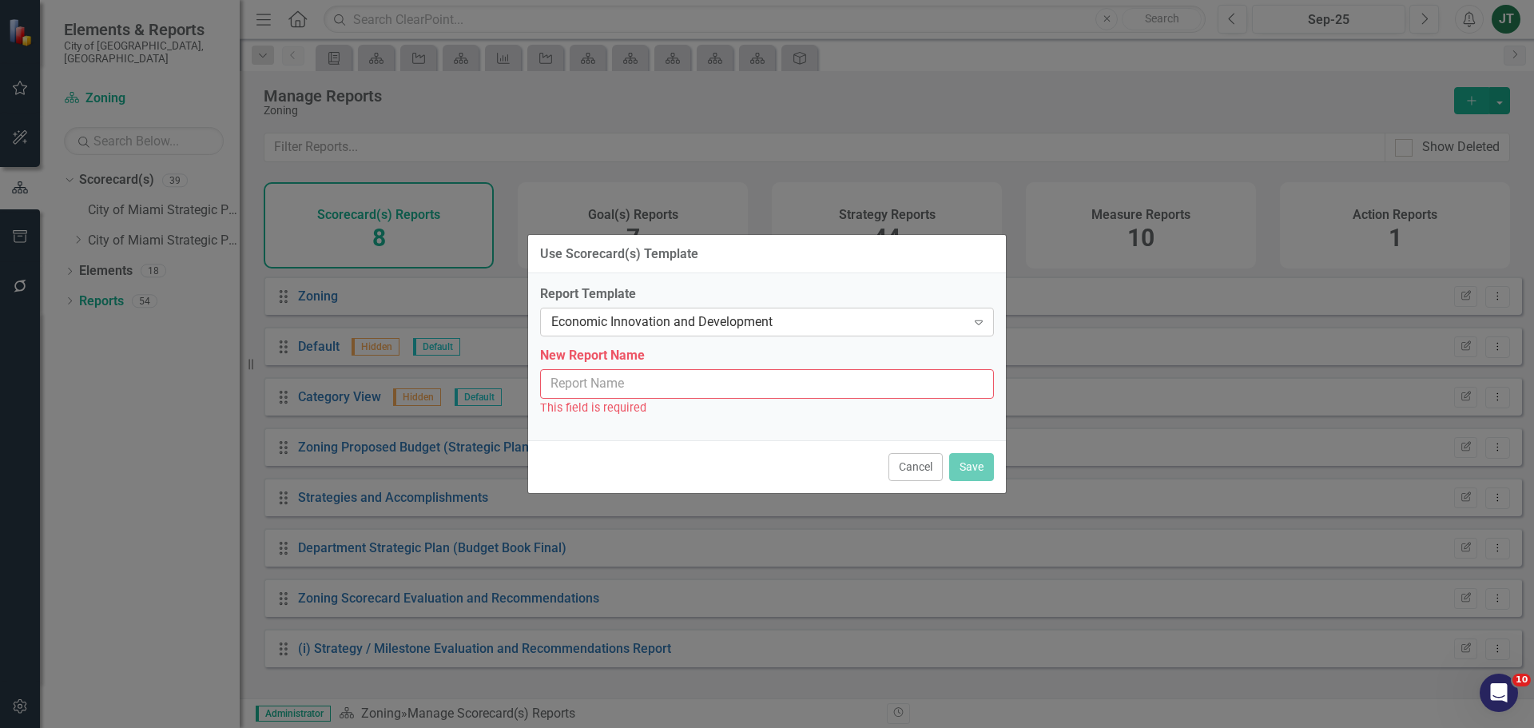
click at [668, 319] on div "Economic Innovation and Development" at bounding box center [758, 322] width 415 height 18
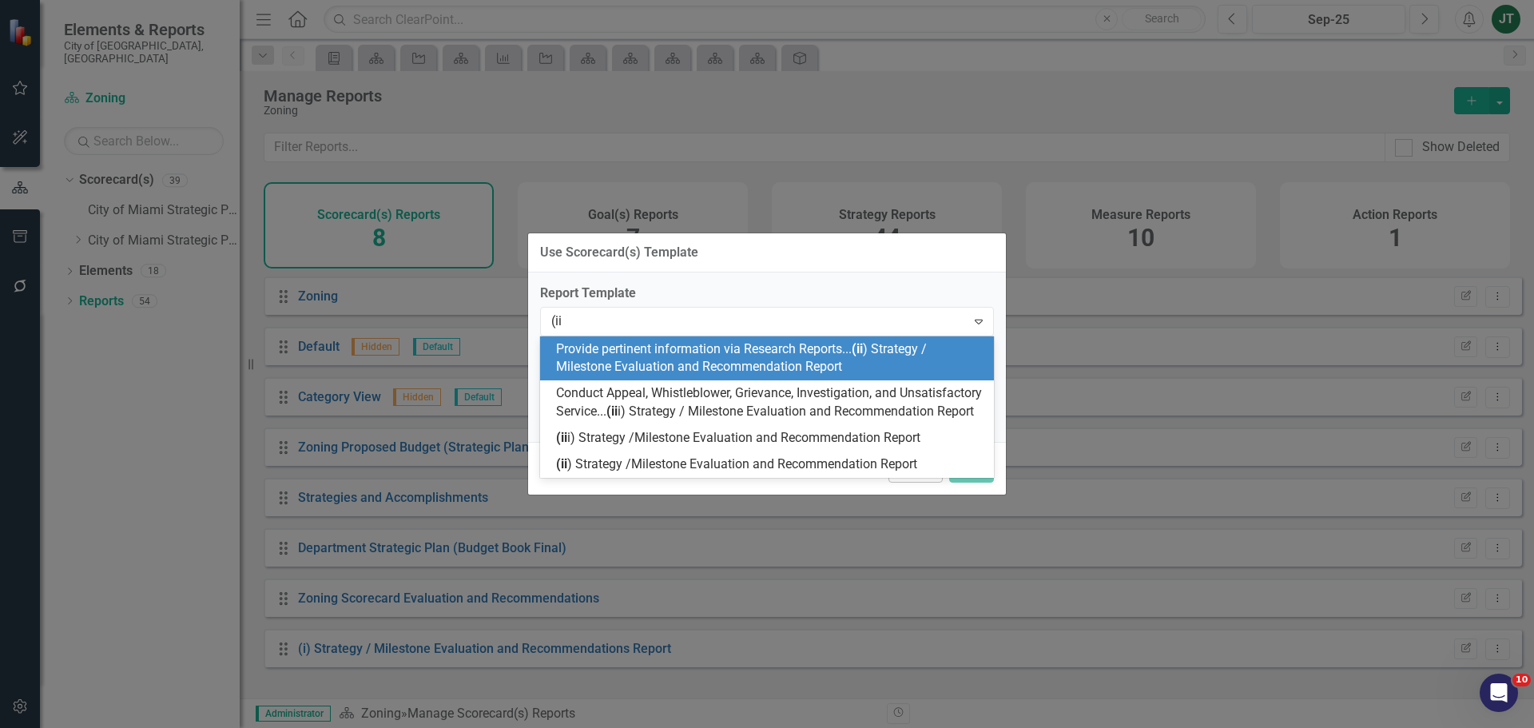
type input "(ii)"
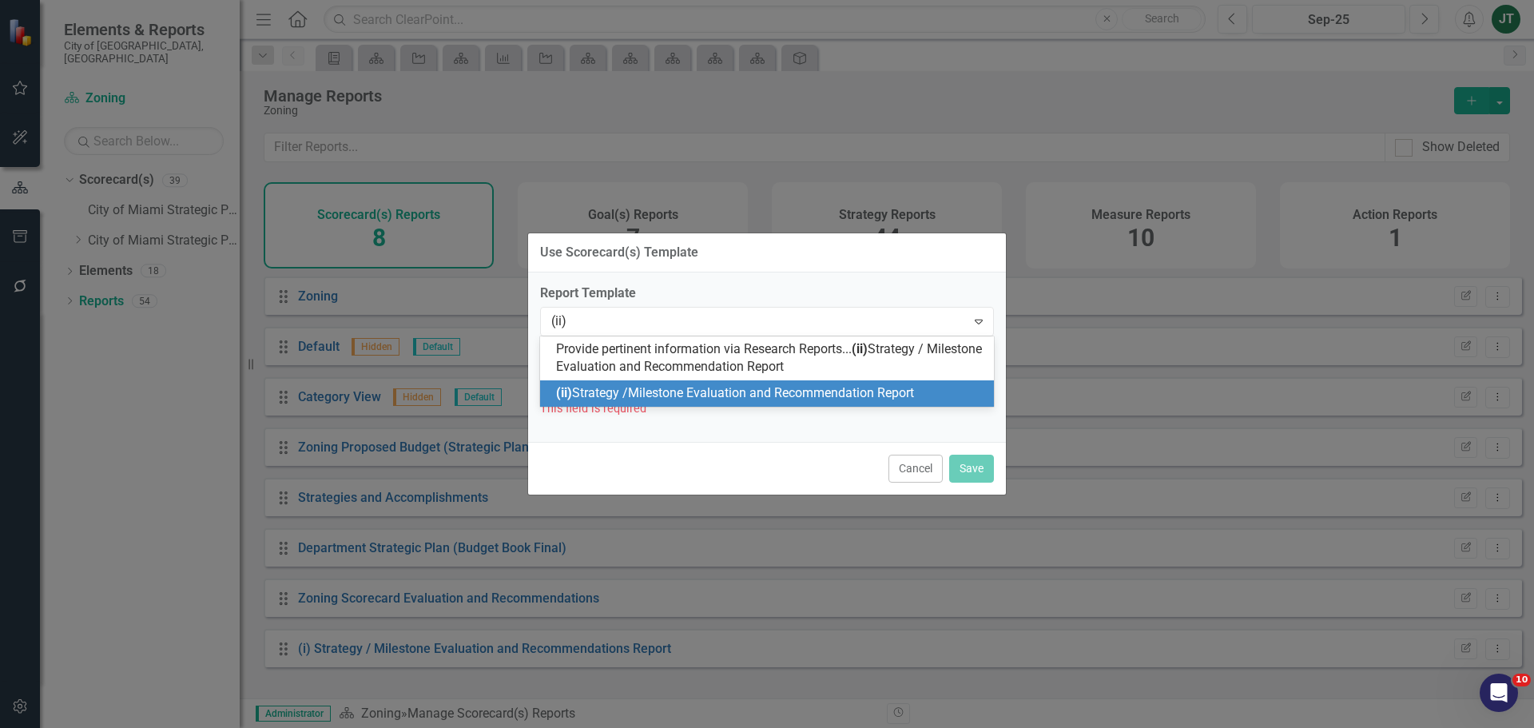
click at [733, 395] on span "(ii) Strategy /Milestone Evaluation and Recommendation Report" at bounding box center [735, 392] width 358 height 15
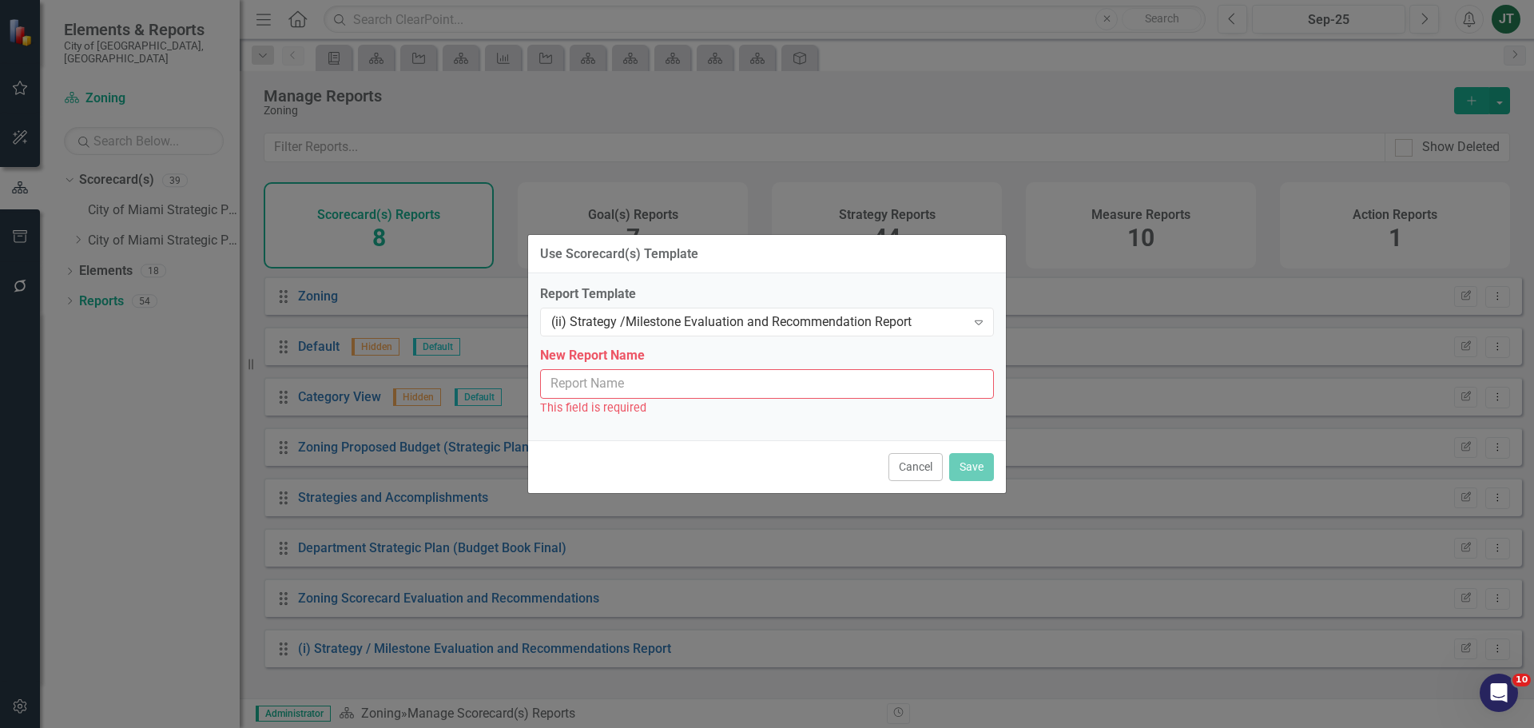
click at [817, 374] on input "New Report Name" at bounding box center [767, 384] width 454 height 30
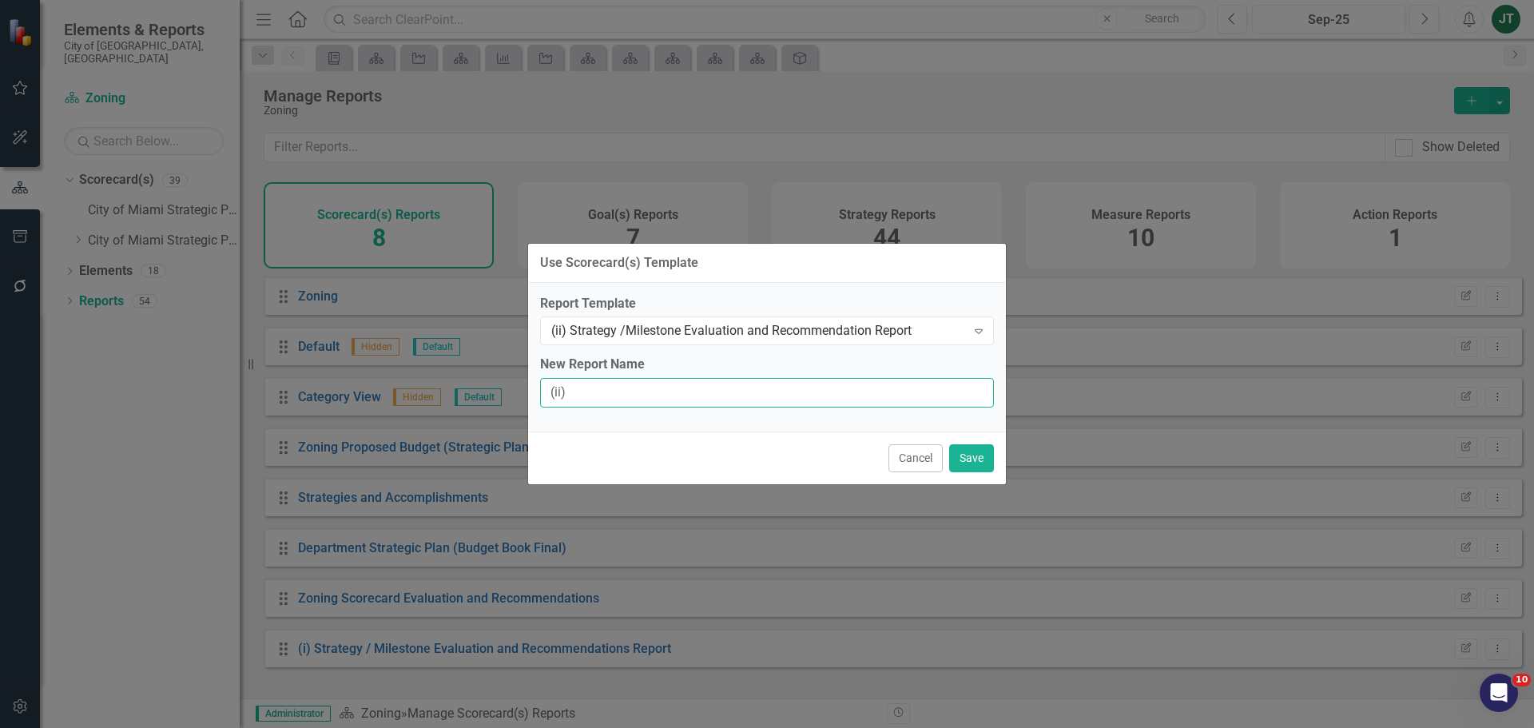
type input "(ii) Strategy / Milestone Evaluation and Recommendation Report"
click at [984, 463] on button "Save" at bounding box center [971, 458] width 45 height 28
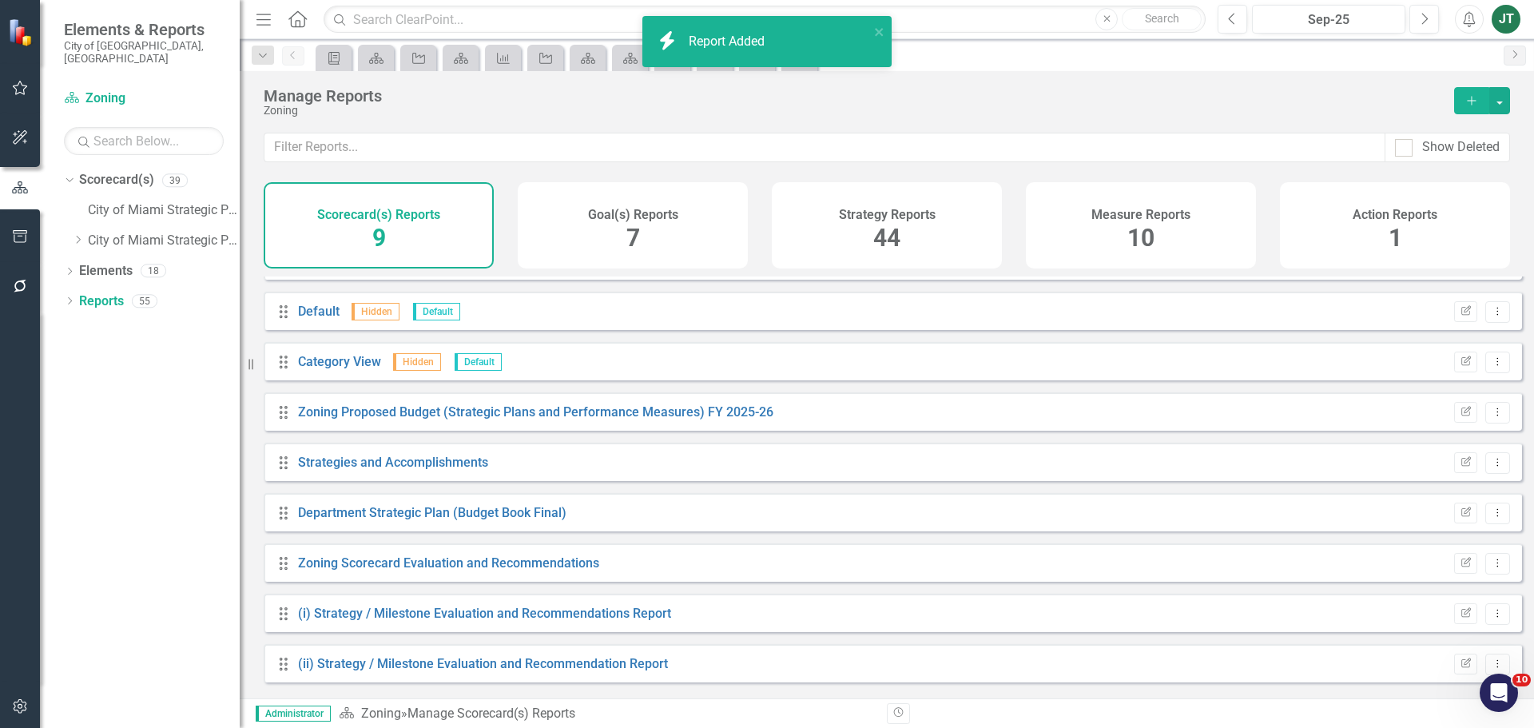
scroll to position [43, 0]
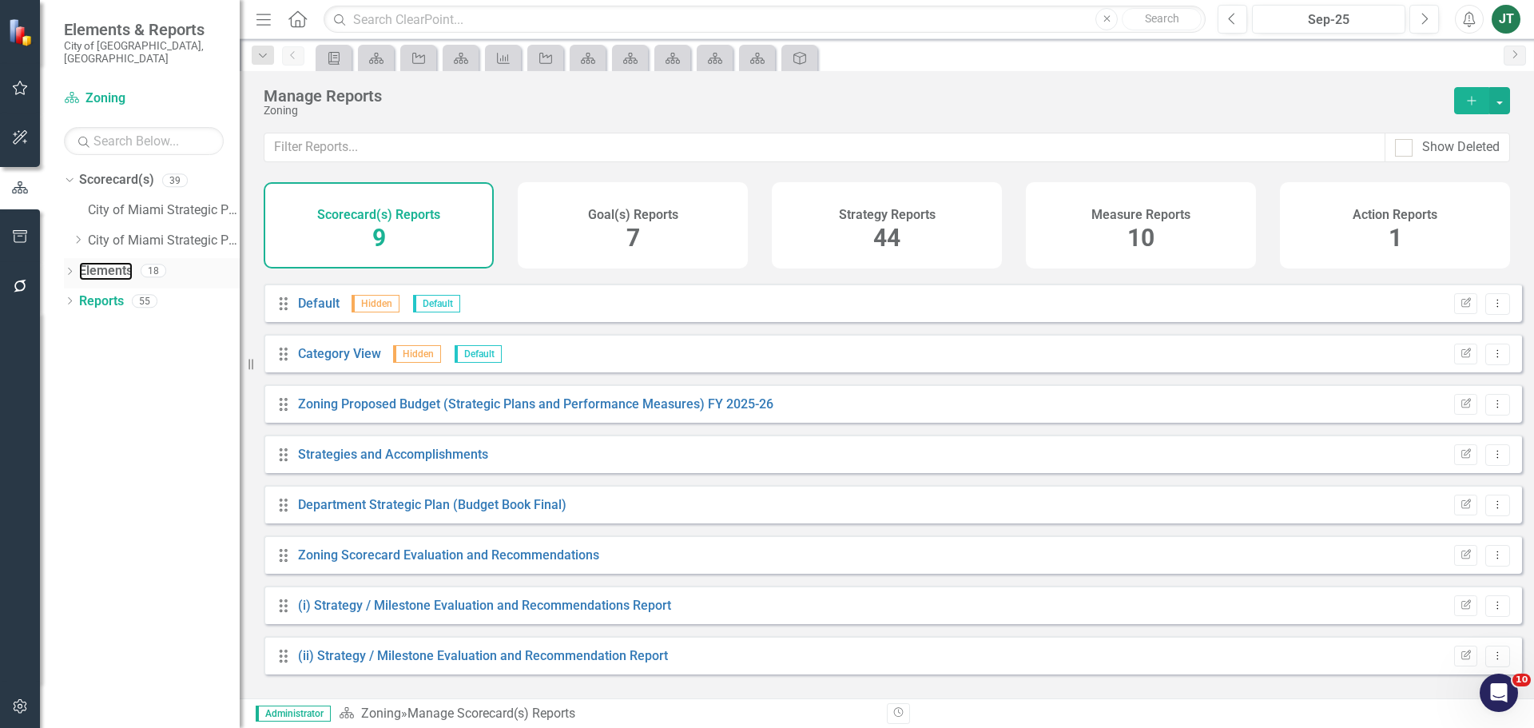
drag, startPoint x: 97, startPoint y: 254, endPoint x: 153, endPoint y: 254, distance: 55.1
click at [98, 262] on link "Elements" at bounding box center [106, 271] width 54 height 18
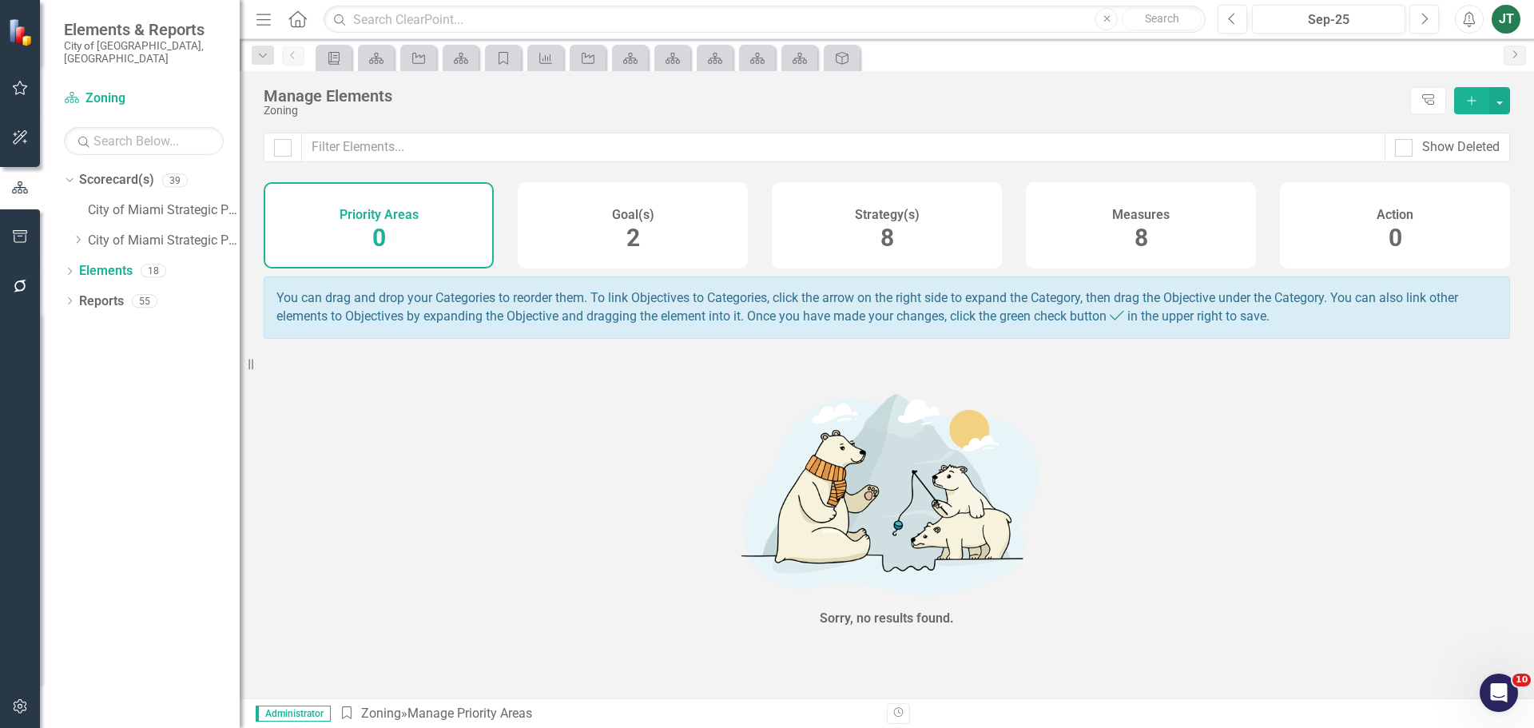
click at [896, 233] on div "Strategy(s) 8" at bounding box center [887, 225] width 230 height 86
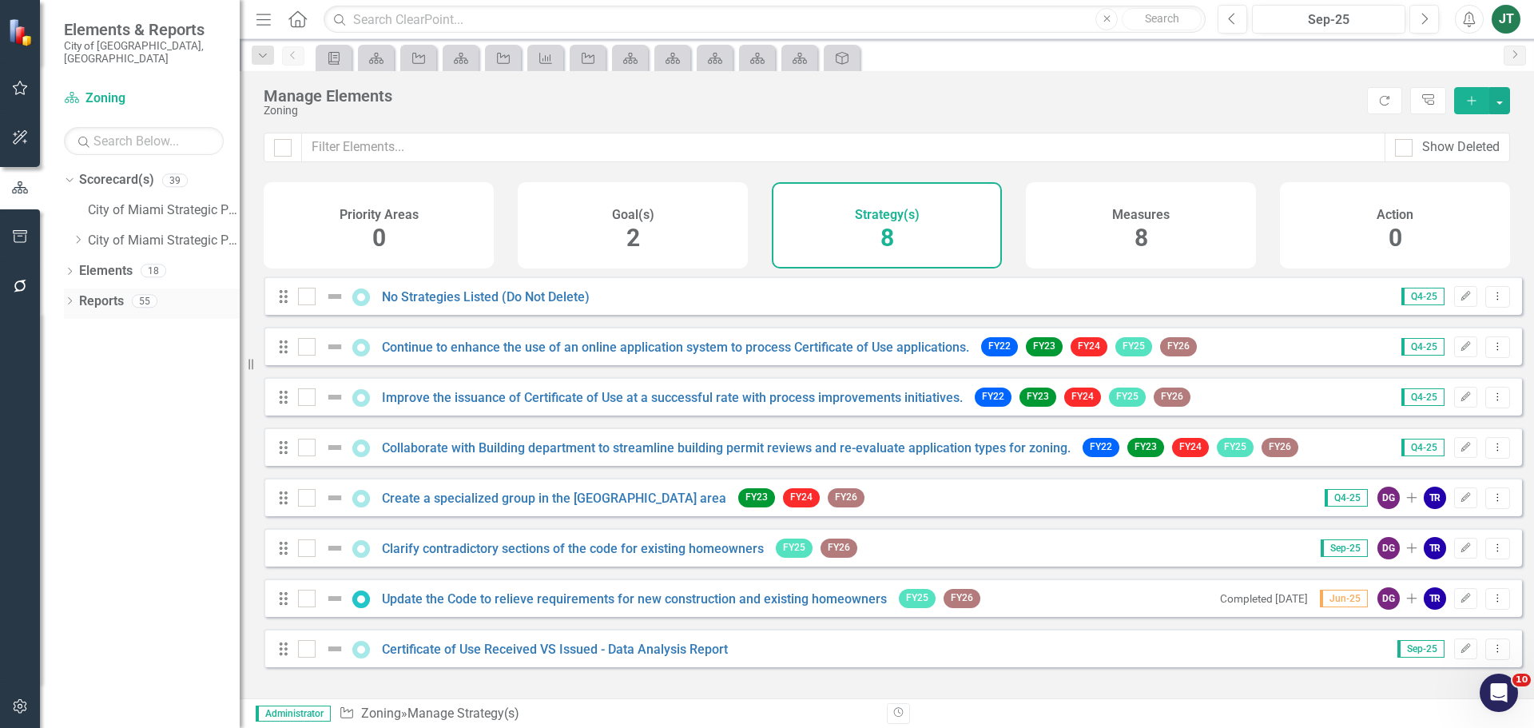
click at [107, 292] on link "Reports" at bounding box center [101, 301] width 45 height 18
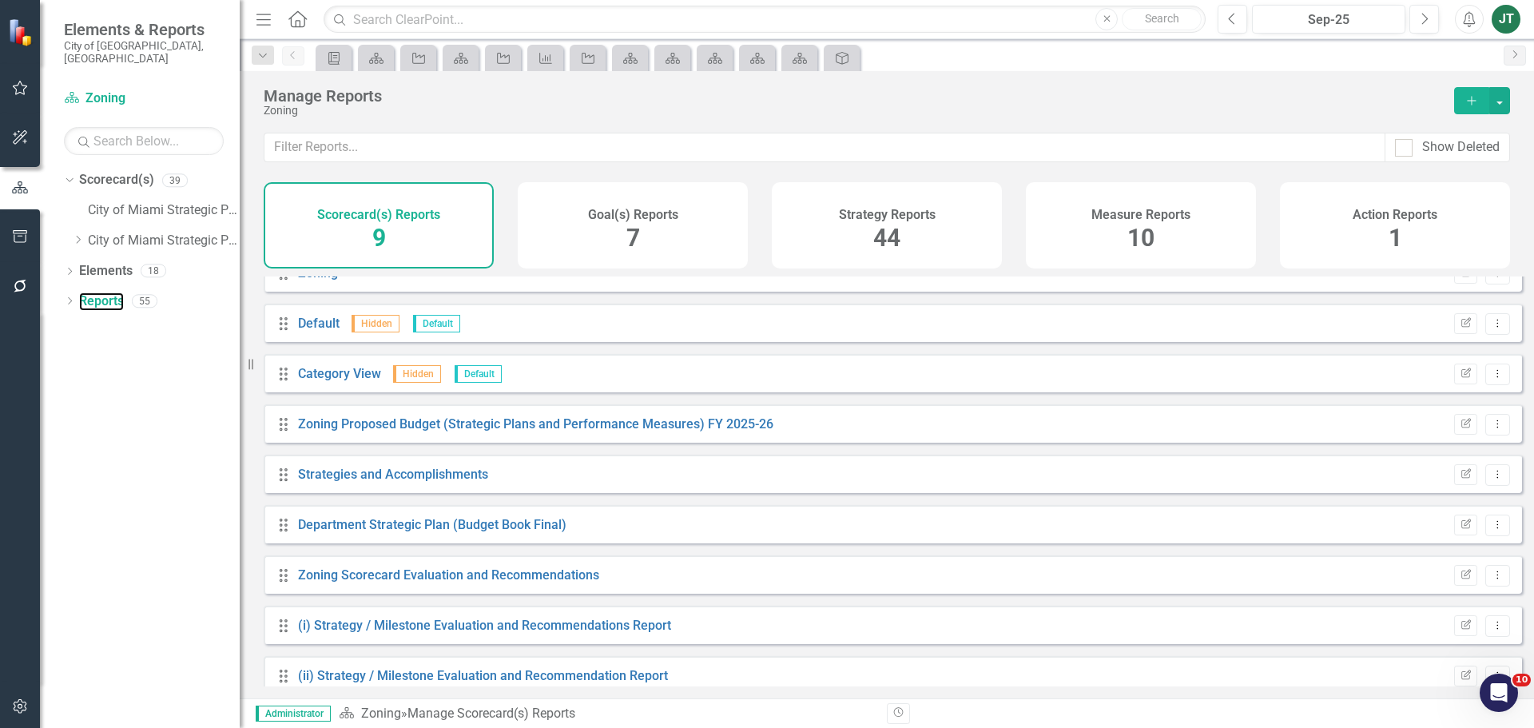
scroll to position [43, 0]
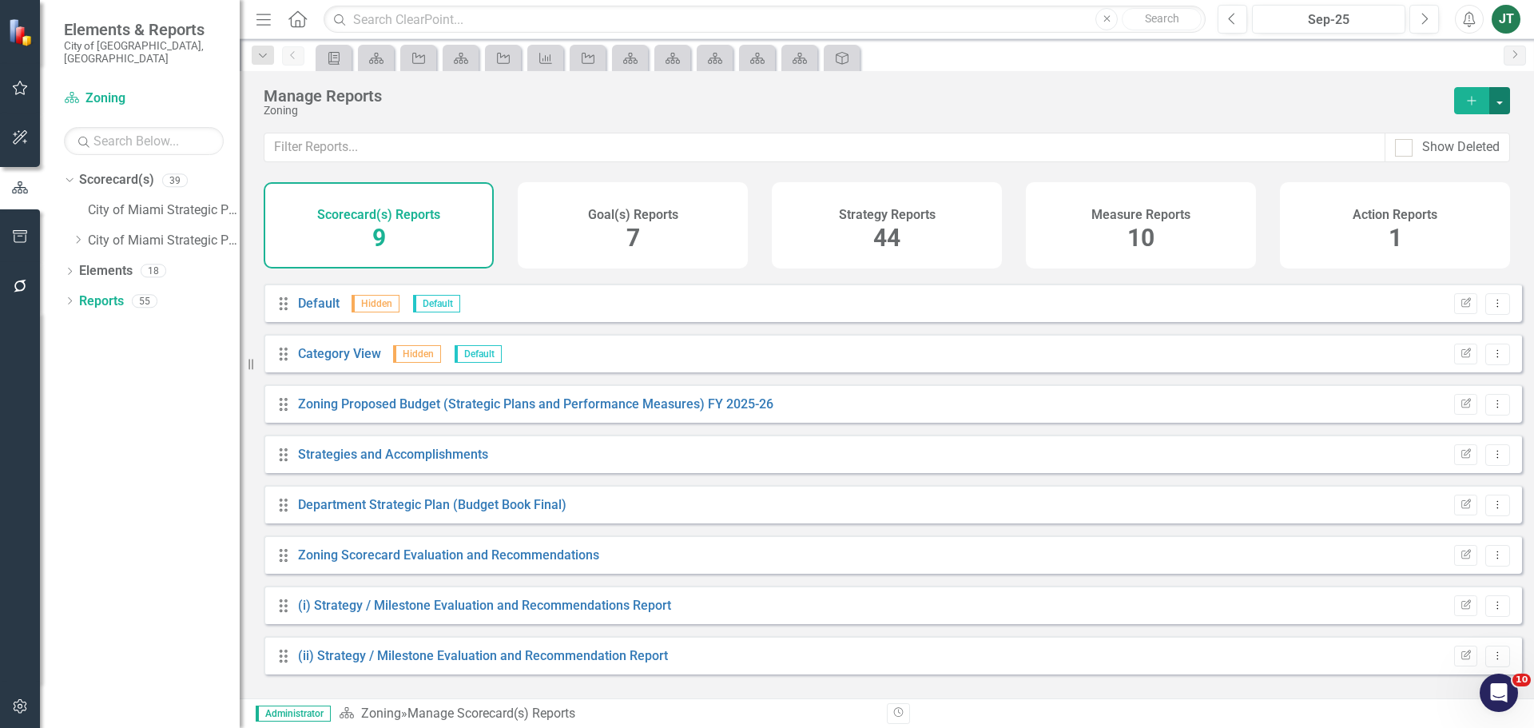
click at [1503, 94] on button "button" at bounding box center [1499, 100] width 21 height 27
click at [1420, 157] on link "Copy Add From Template" at bounding box center [1429, 160] width 160 height 30
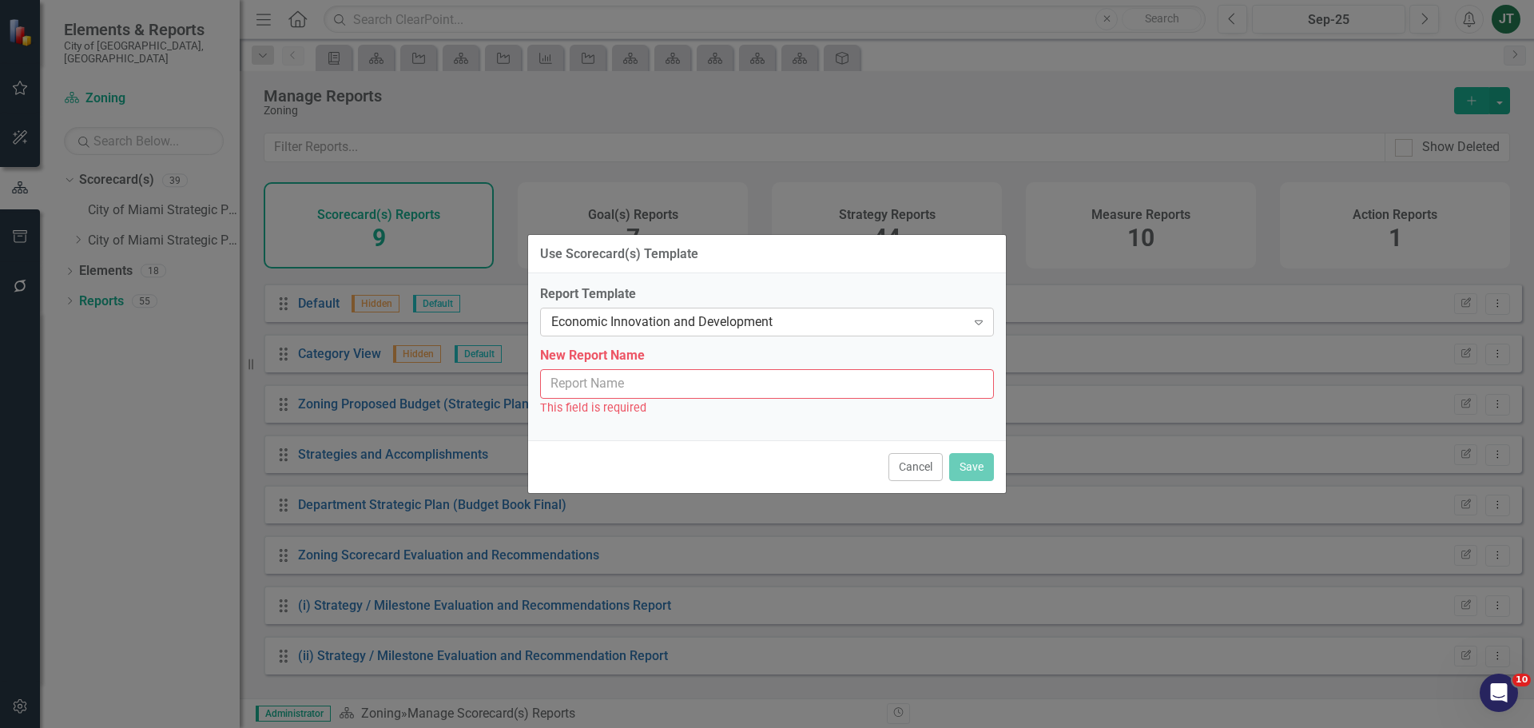
click at [739, 328] on div "Economic Innovation and Development" at bounding box center [758, 322] width 415 height 18
click at [738, 323] on div "Economic Innovation and Development" at bounding box center [758, 322] width 415 height 18
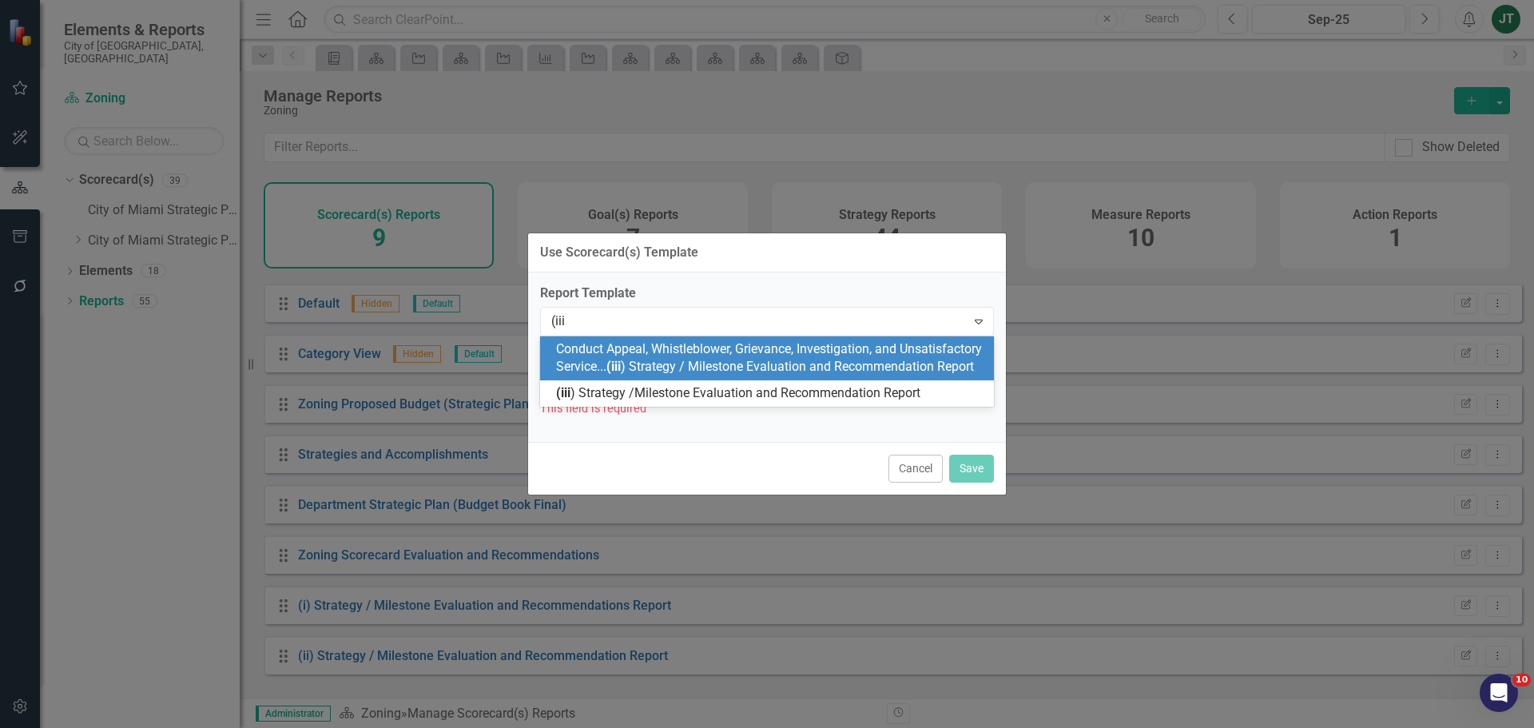
type input "(iii)"
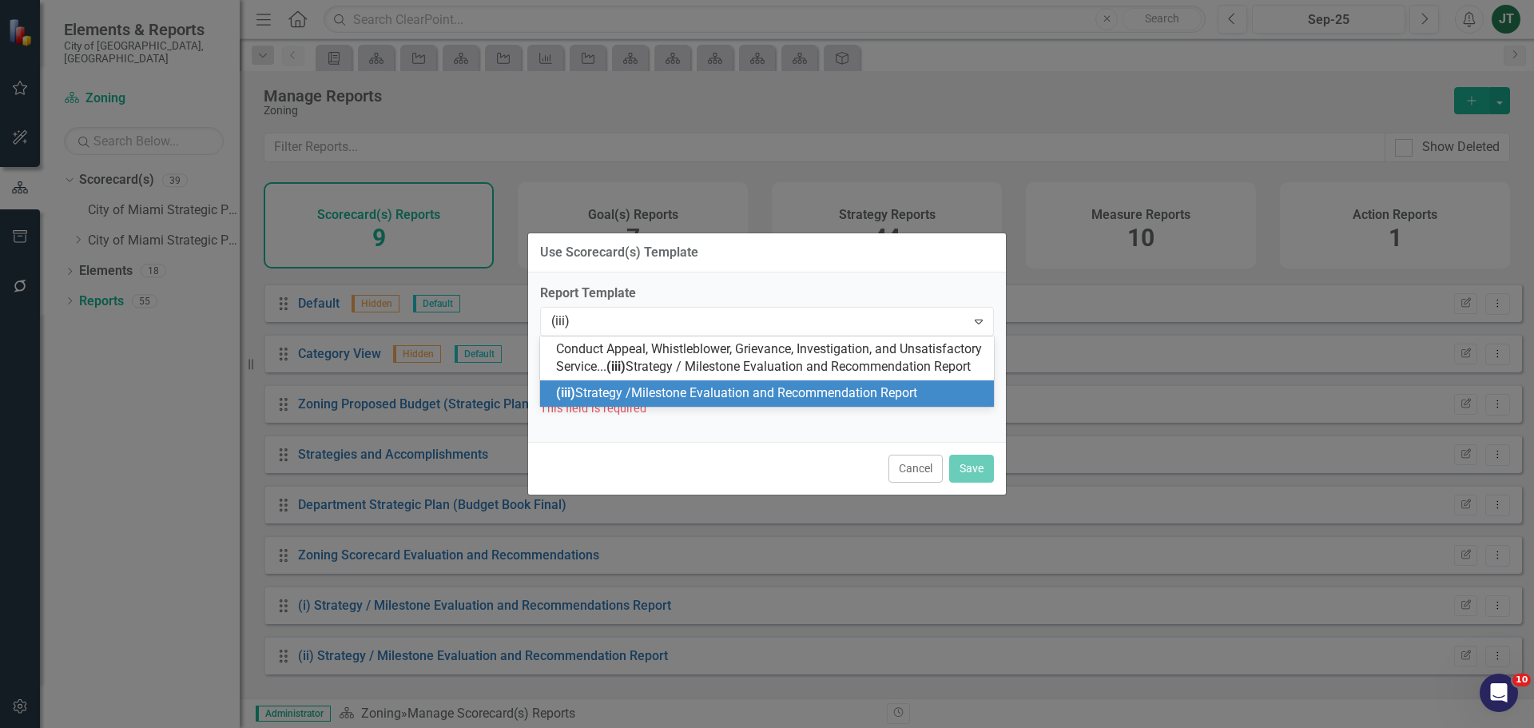
click at [718, 400] on span "(iii) Strategy /Milestone Evaluation and Recommendation Report" at bounding box center [736, 392] width 361 height 15
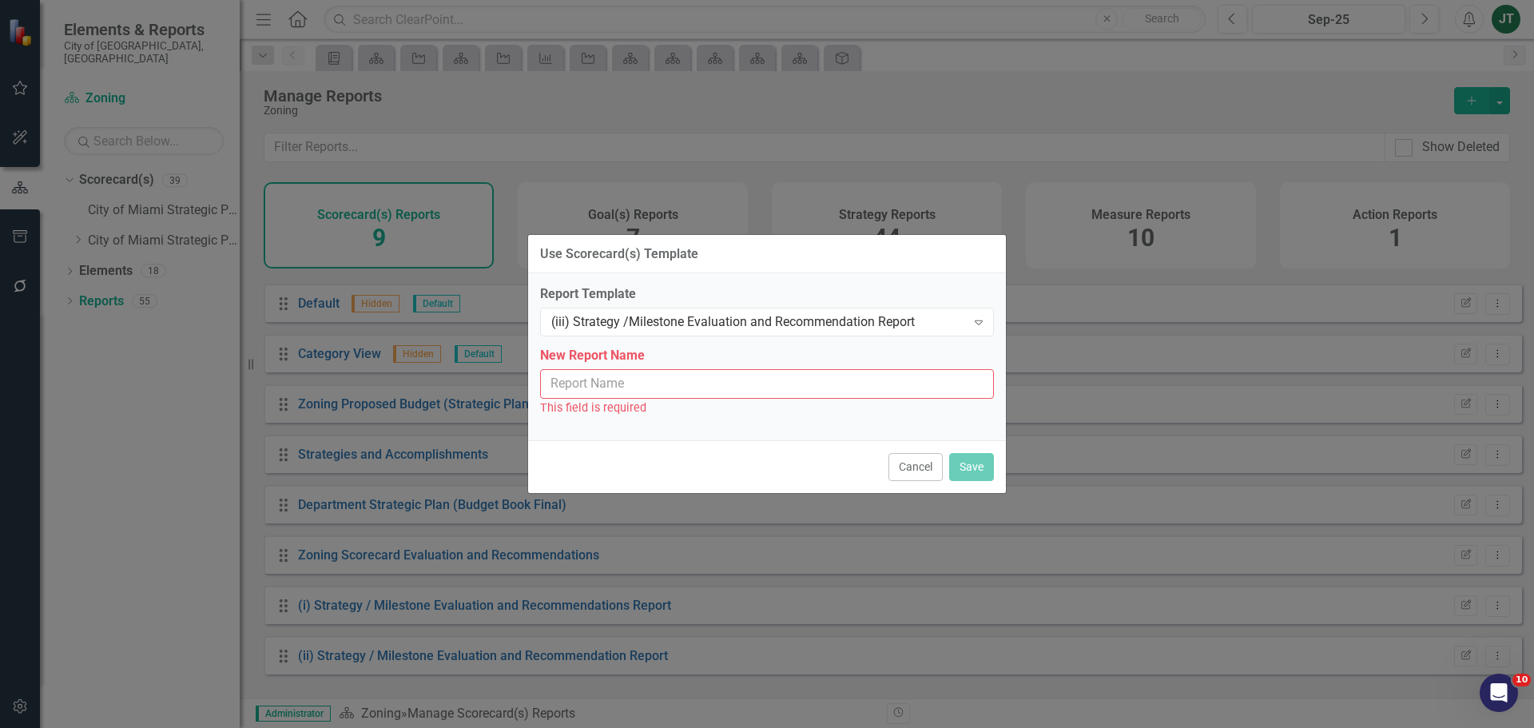
click at [694, 361] on div "Use Scorecard(s) Template Report Template (iii) Strategy /Milestone Evaluation …" at bounding box center [766, 364] width 479 height 260
click at [668, 390] on input "New Report Name" at bounding box center [767, 384] width 454 height 30
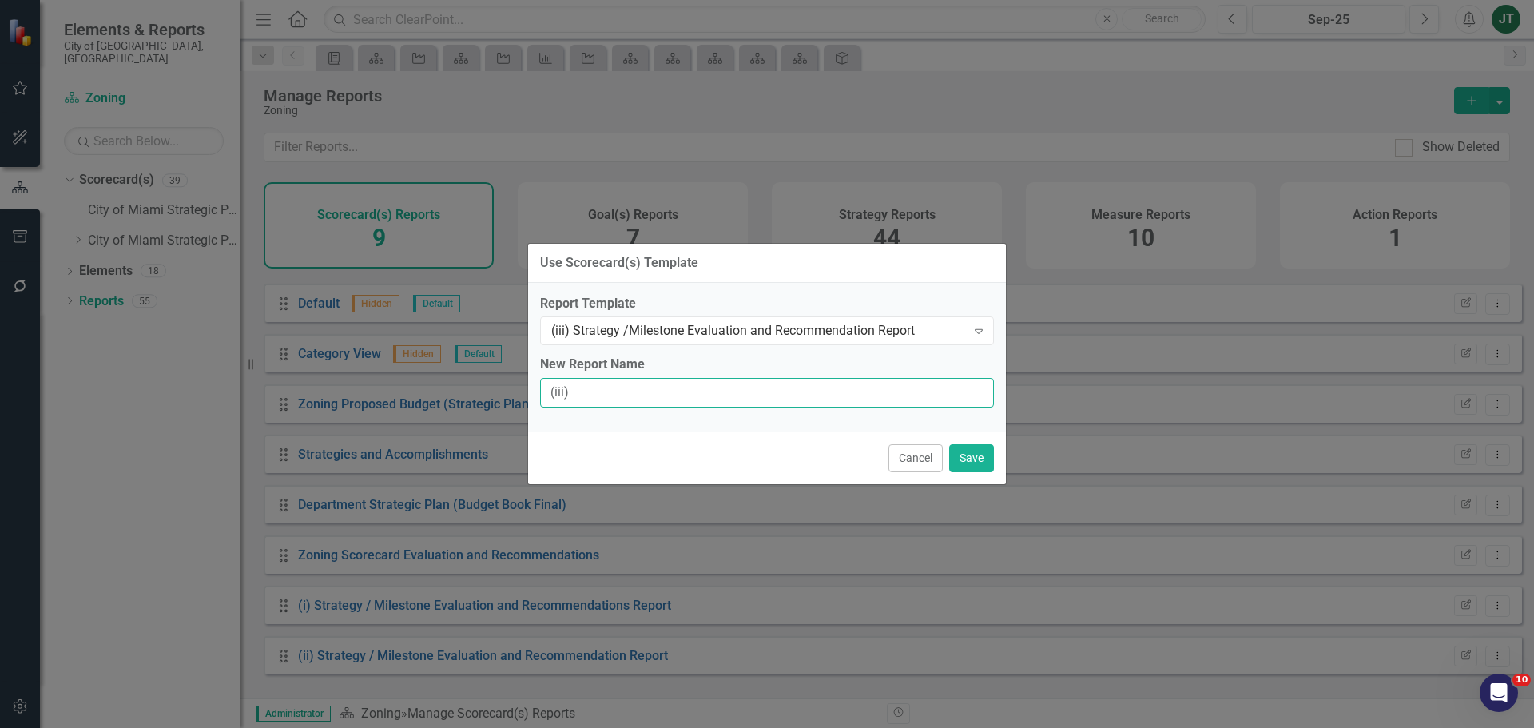
click at [588, 398] on input "(iii)" at bounding box center [767, 393] width 454 height 30
type input "(iii) Strategy / Milestone Evaluation and Recommendation Report"
click at [974, 455] on button "Save" at bounding box center [971, 458] width 45 height 28
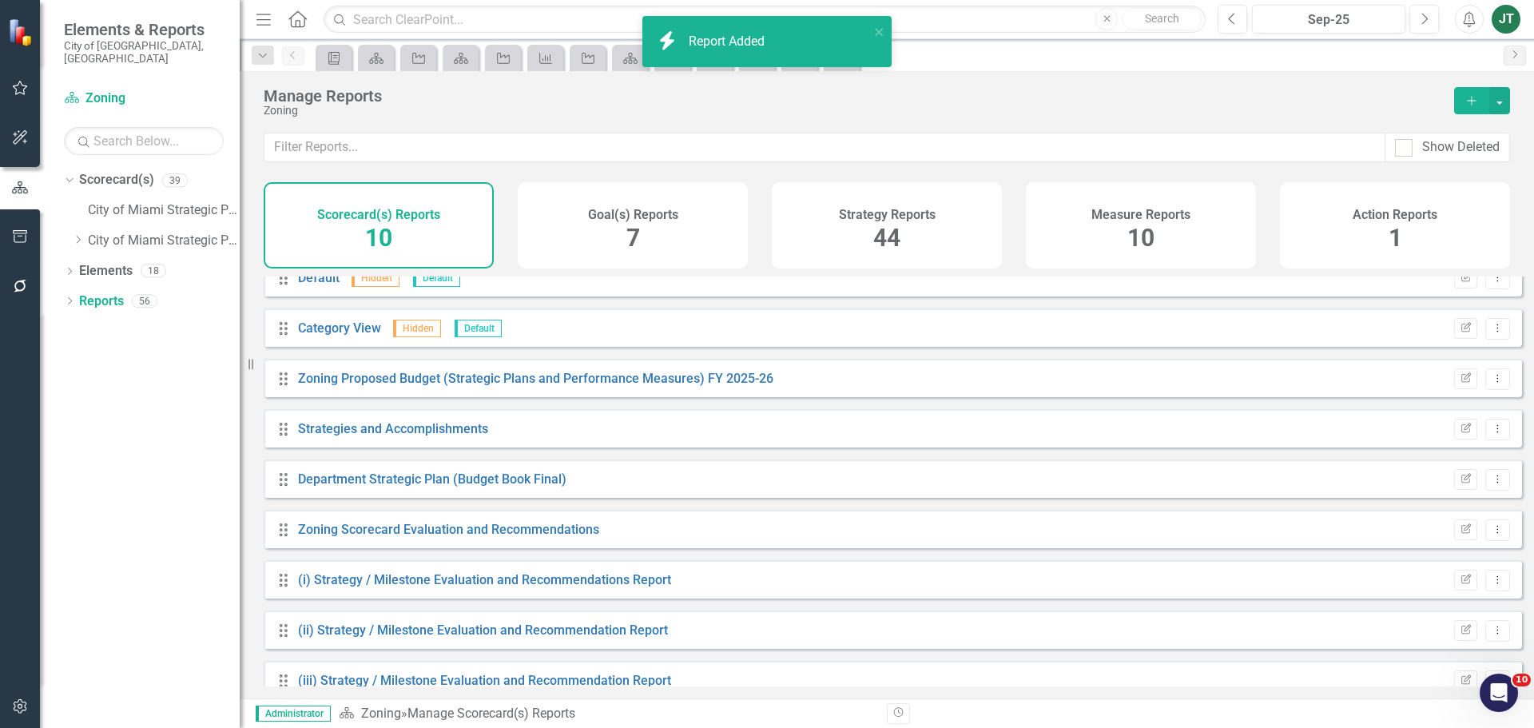
scroll to position [93, 0]
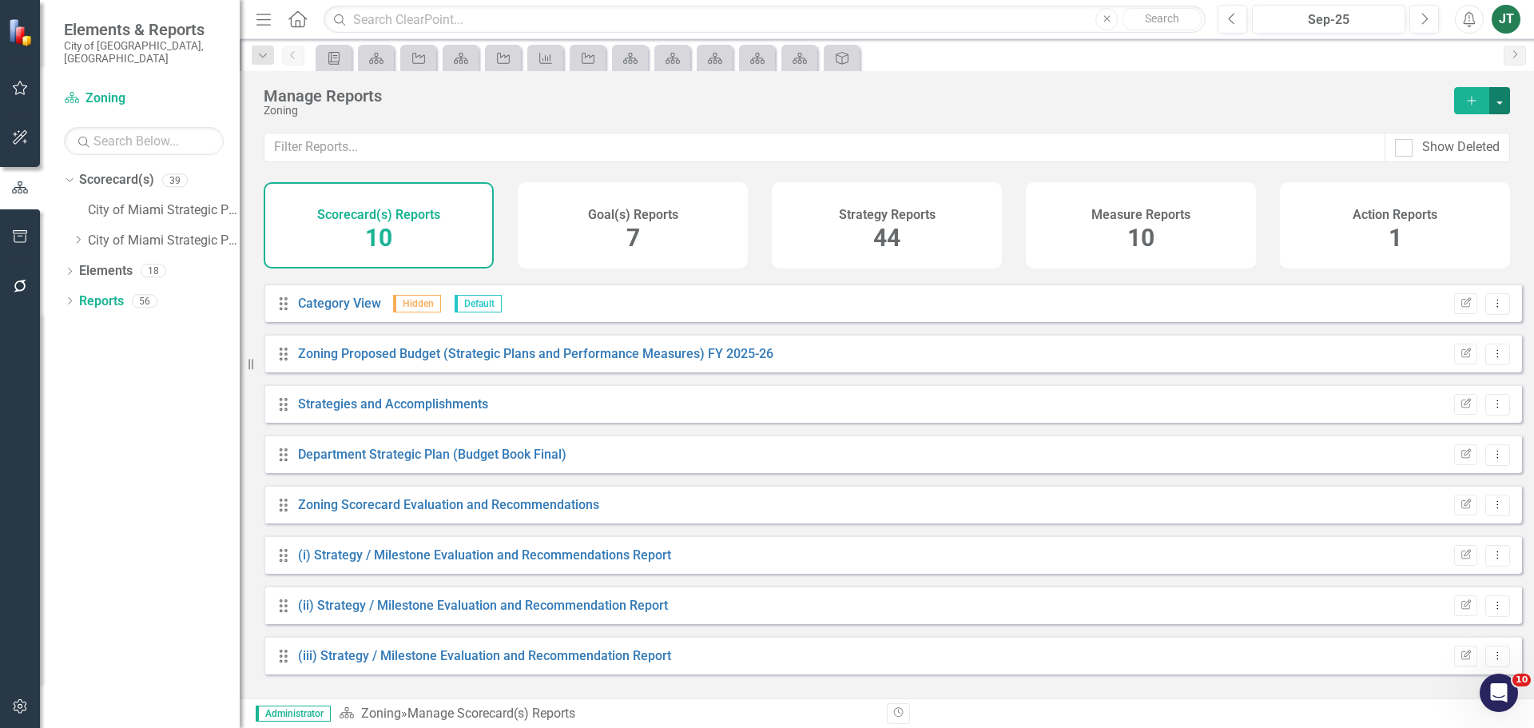
click at [1498, 95] on button "button" at bounding box center [1499, 100] width 21 height 27
click at [1427, 158] on link "Copy Add From Template" at bounding box center [1429, 160] width 160 height 30
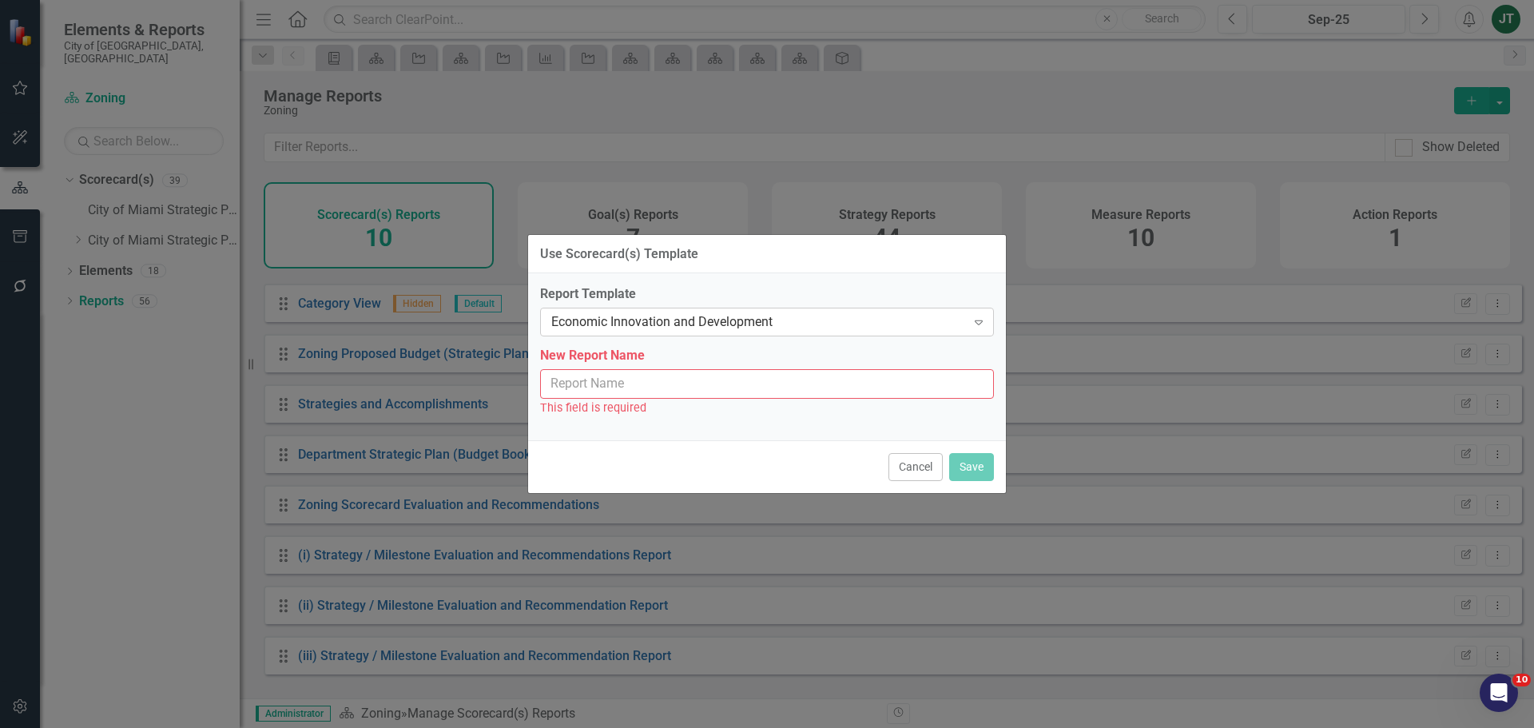
click at [692, 316] on div "Economic Innovation and Development" at bounding box center [758, 322] width 415 height 18
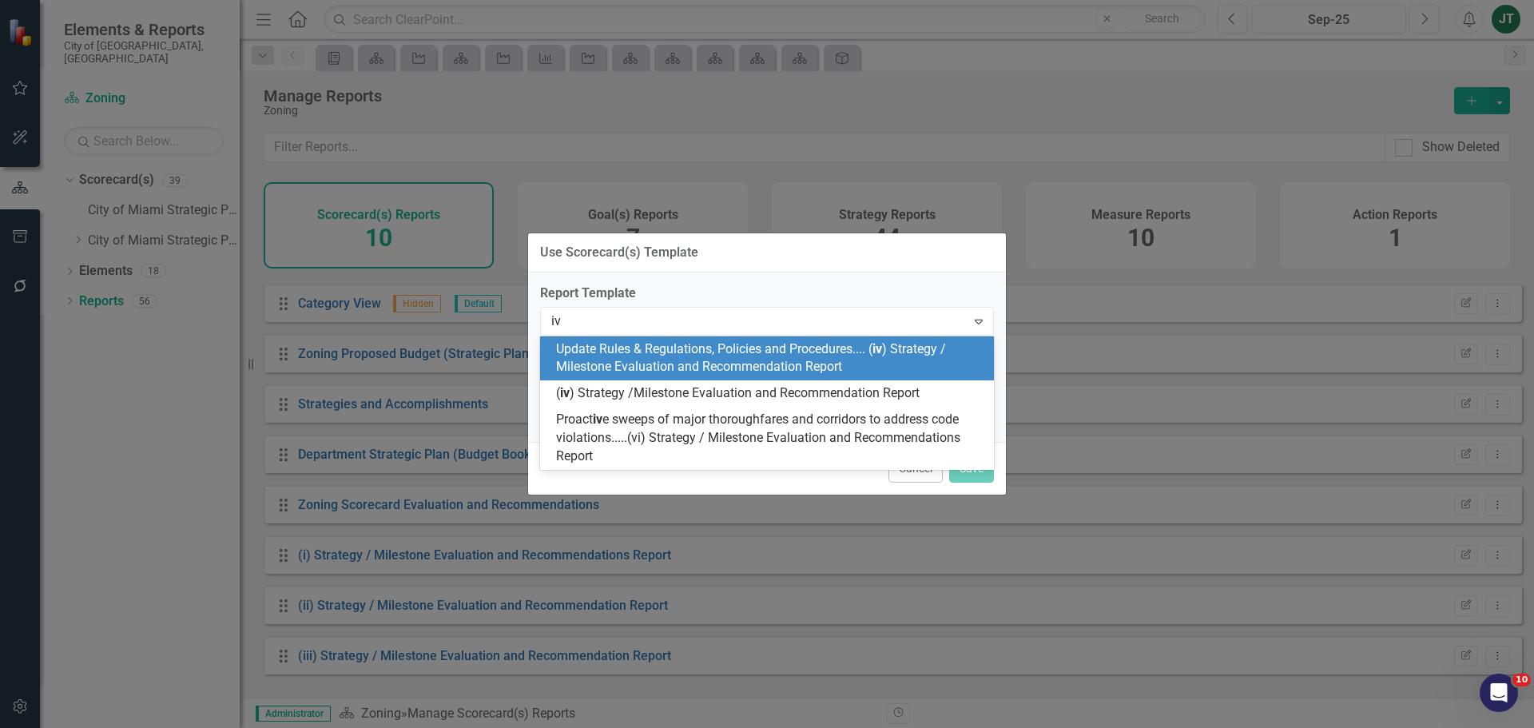
type input "iv)"
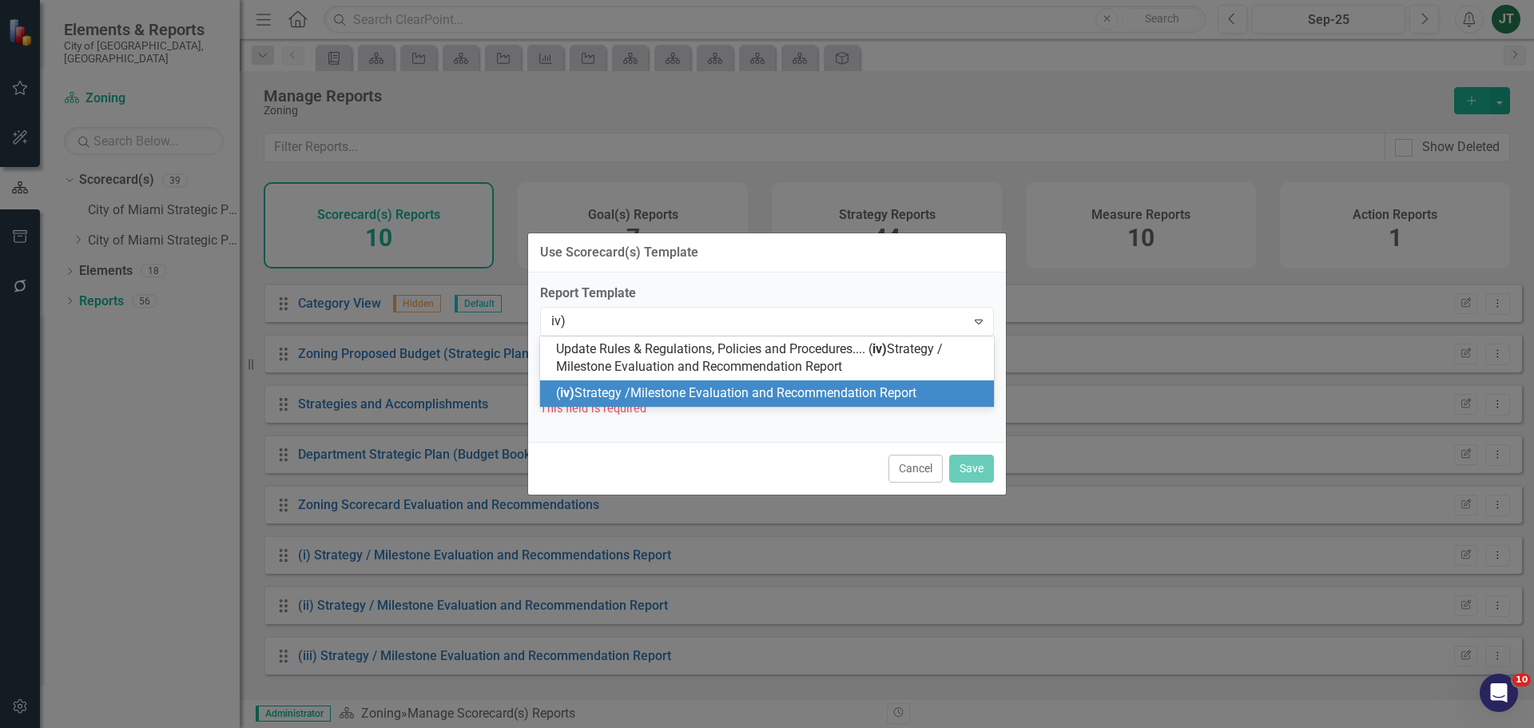
click at [652, 395] on span "( iv) Strategy /Milestone Evaluation and Recommendation Report" at bounding box center [736, 392] width 360 height 15
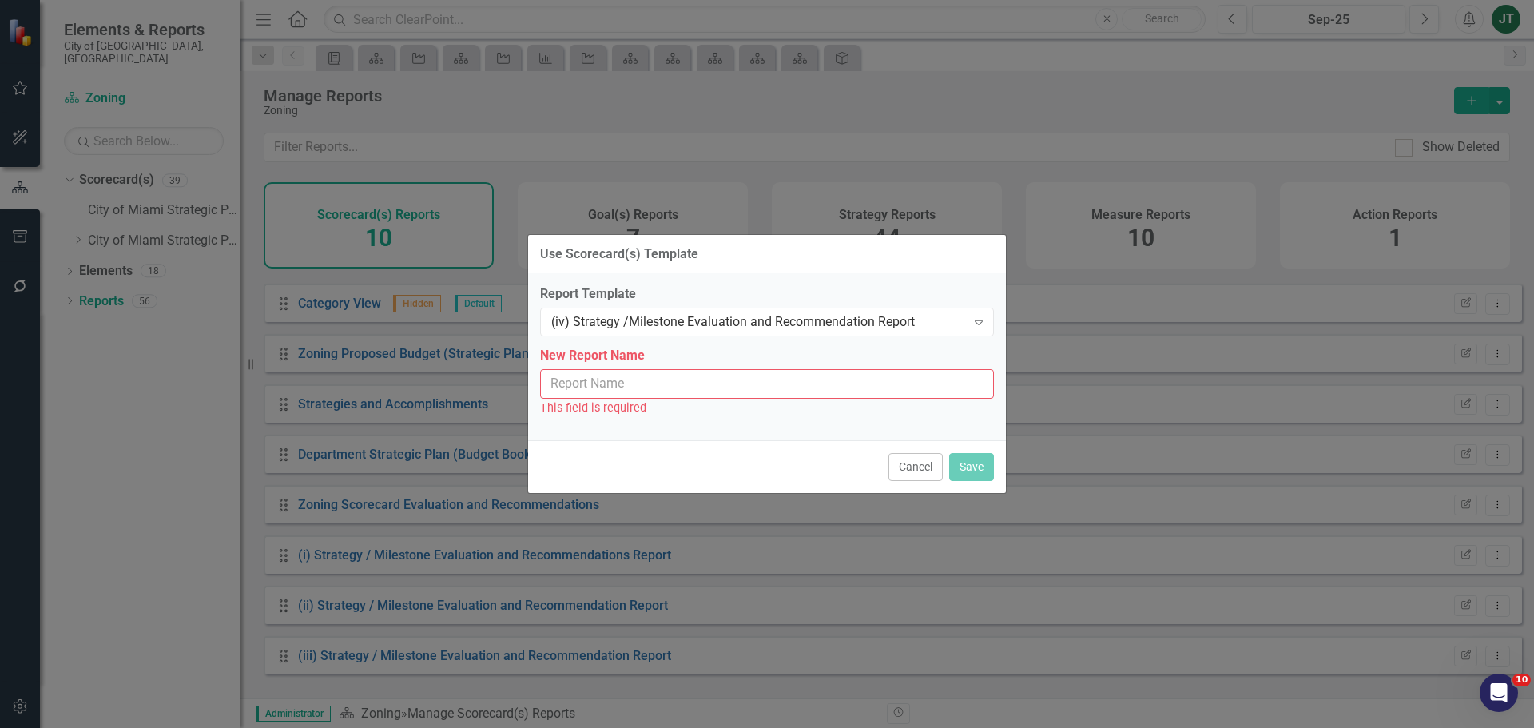
click at [730, 393] on input "New Report Name" at bounding box center [767, 384] width 454 height 30
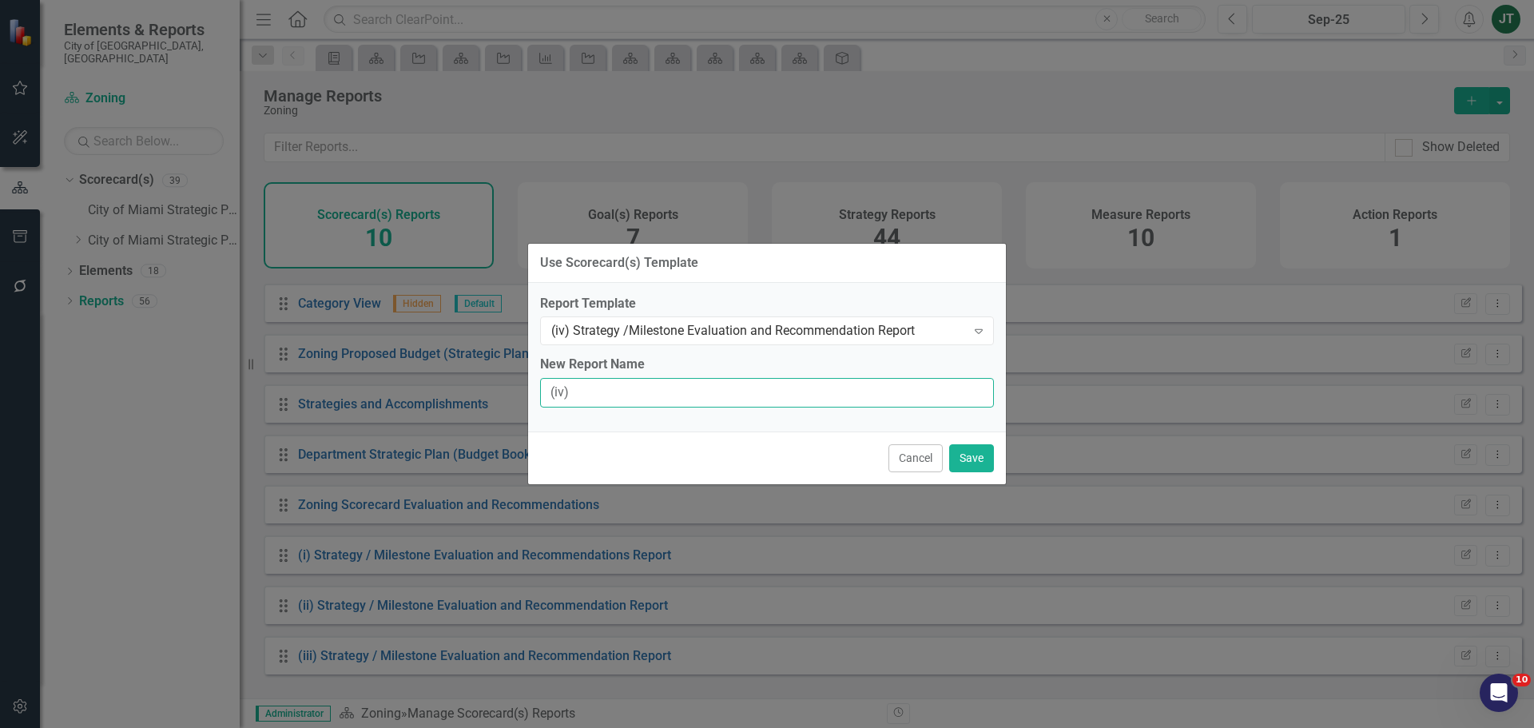
type input "(iv) Strategy / Milestone Evaluation and Recommendation Report"
click at [975, 456] on button "Save" at bounding box center [971, 458] width 45 height 28
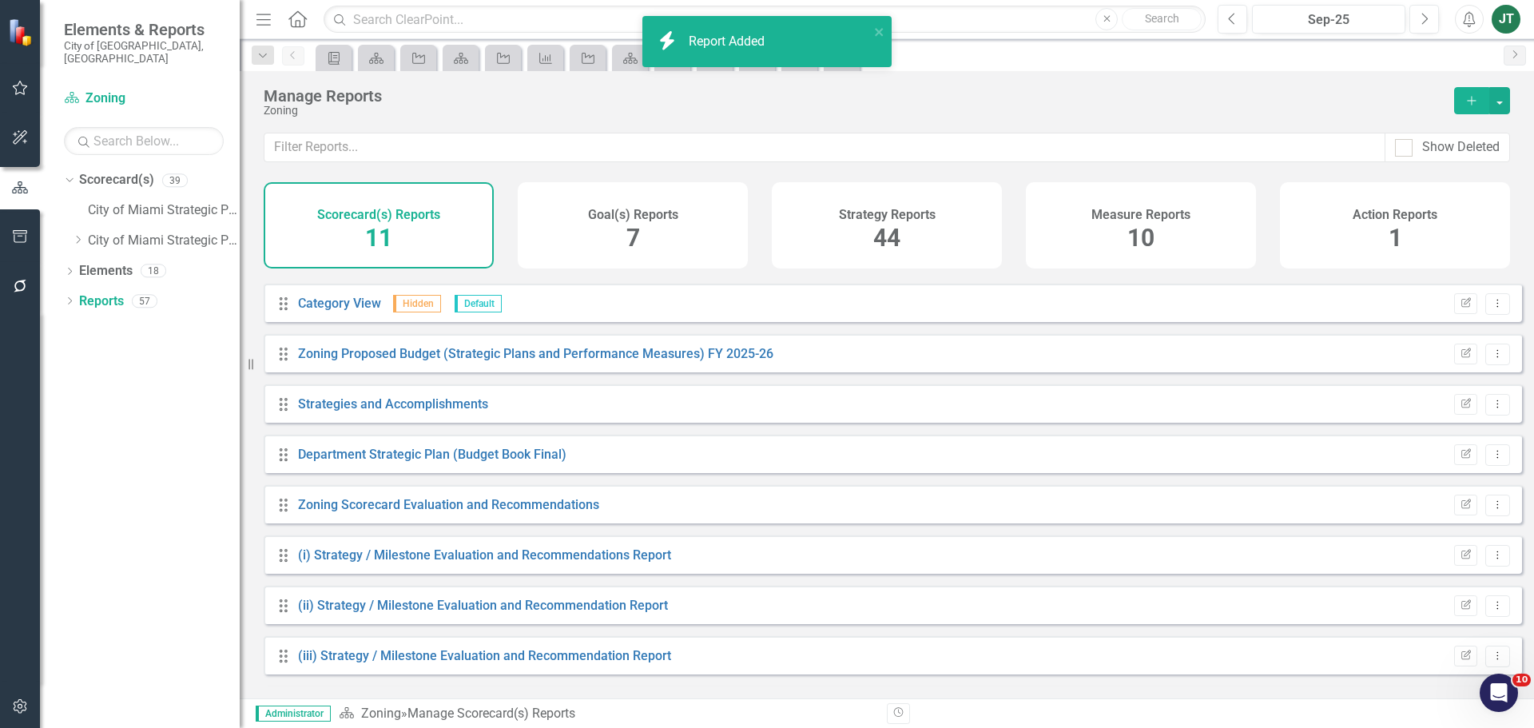
scroll to position [144, 0]
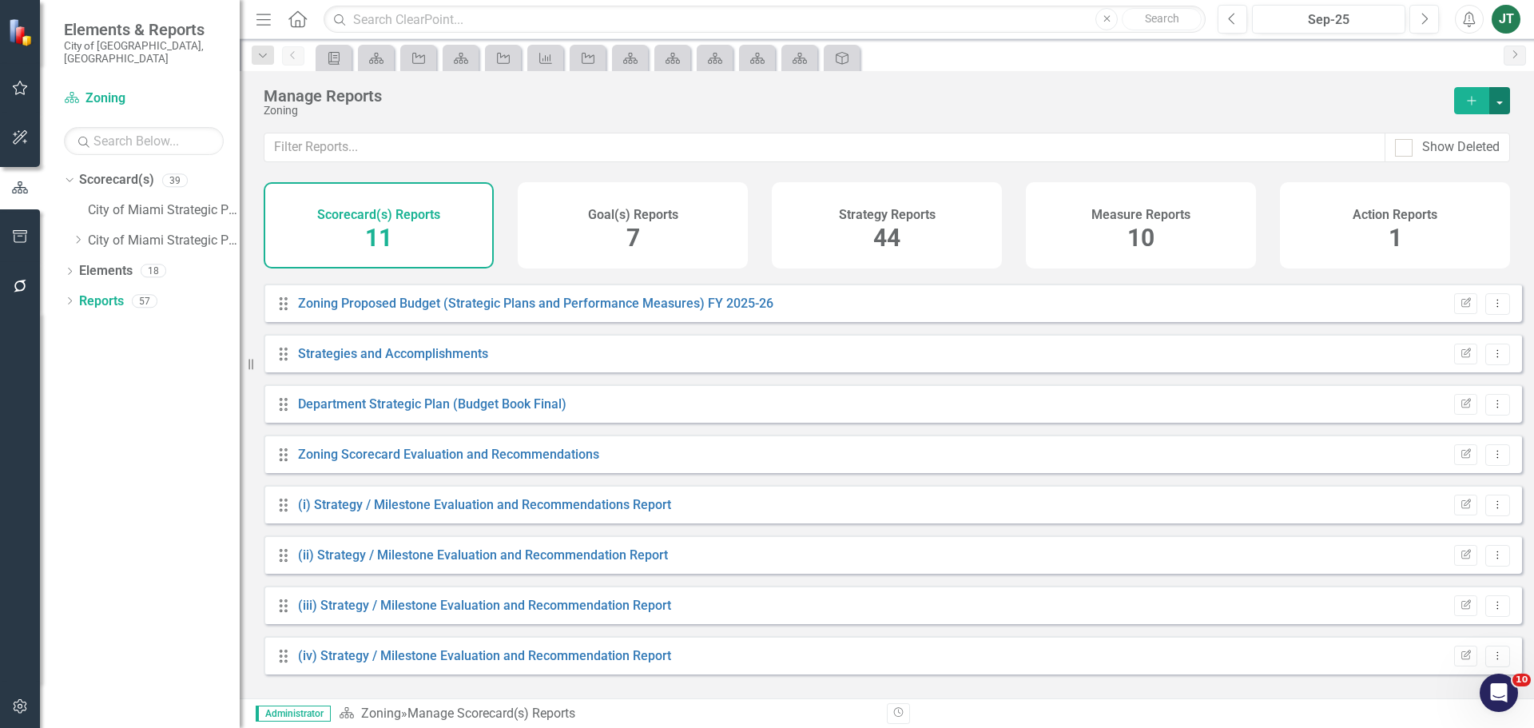
click at [1503, 99] on button "button" at bounding box center [1499, 100] width 21 height 27
click at [1400, 163] on link "Copy Add From Template" at bounding box center [1429, 160] width 160 height 30
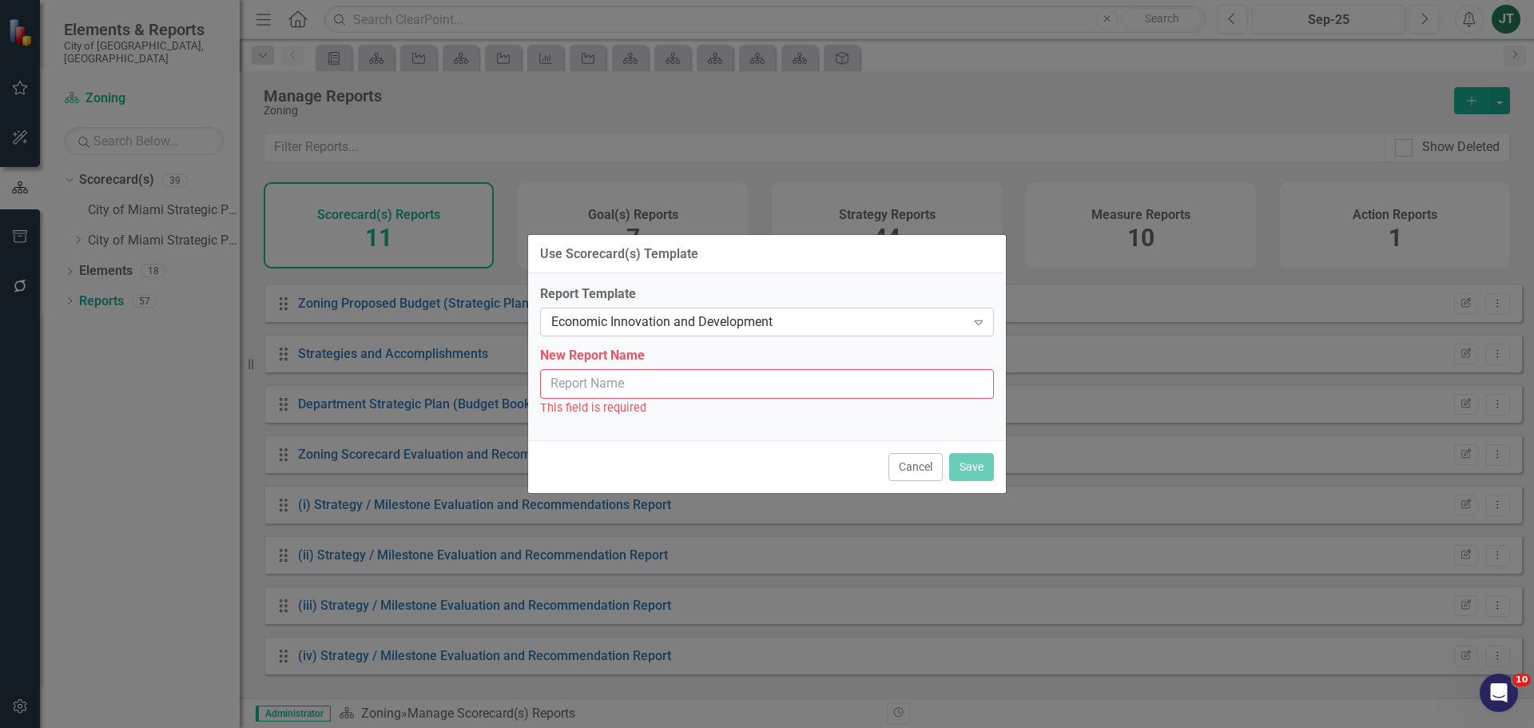
click at [780, 320] on div "Economic Innovation and Development" at bounding box center [758, 322] width 415 height 18
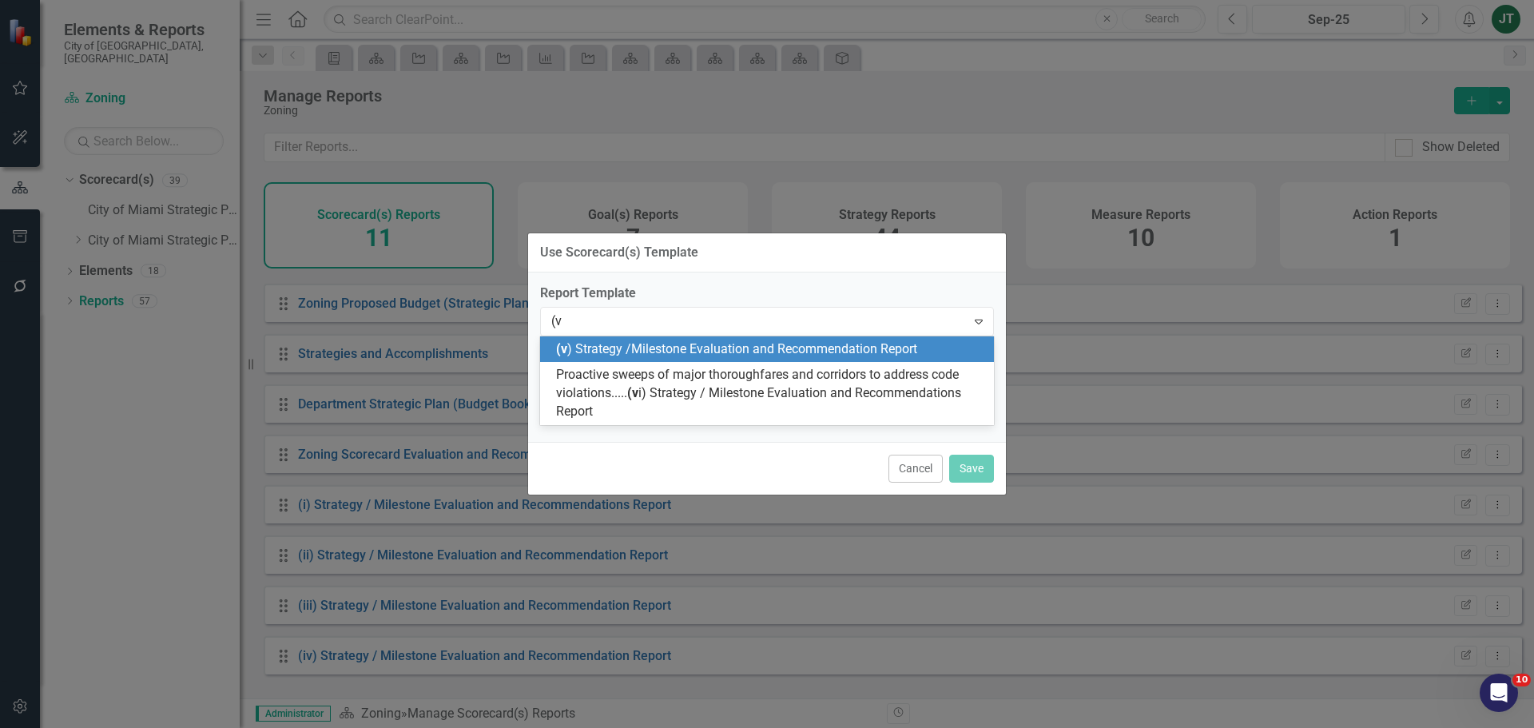
type input "(v)"
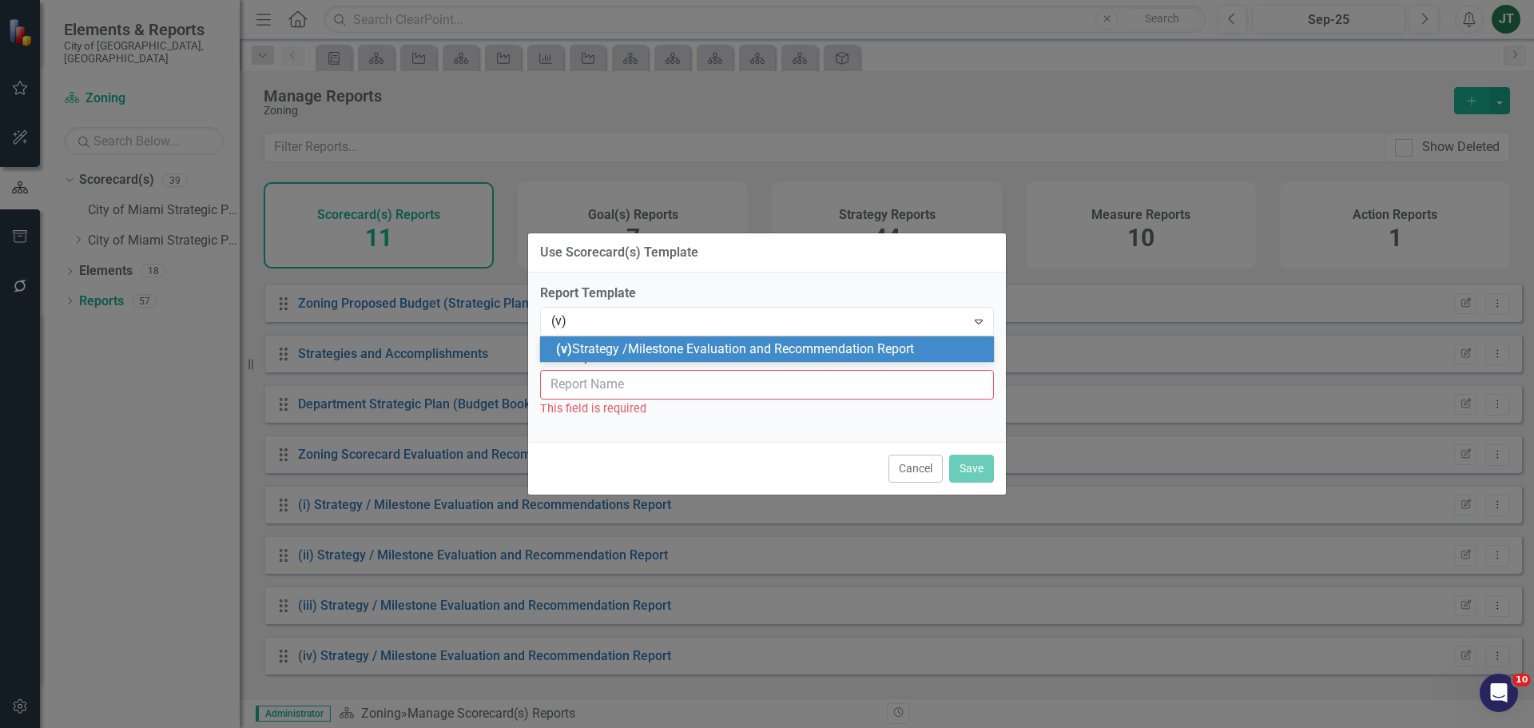
click at [825, 345] on span "(v) Strategy /Milestone Evaluation and Recommendation Report" at bounding box center [735, 348] width 358 height 15
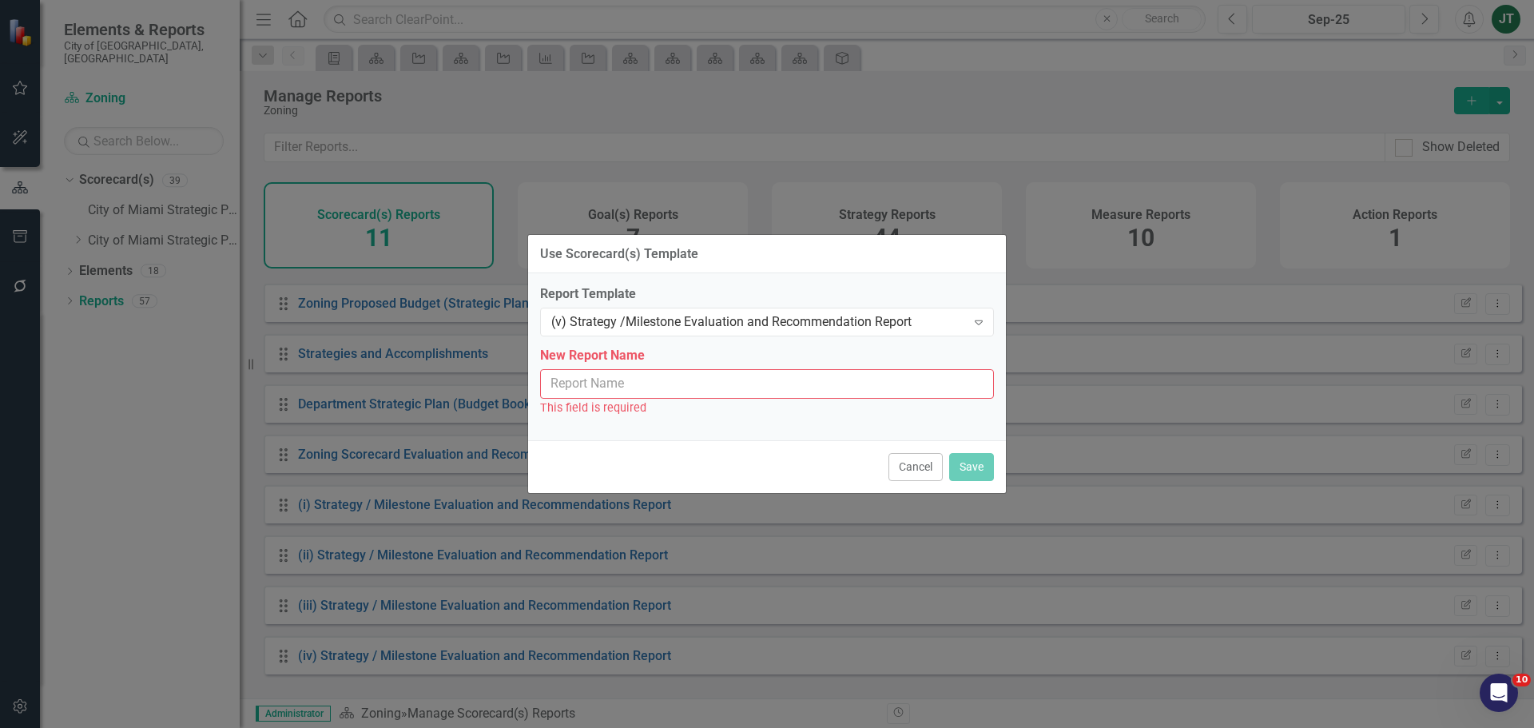
click at [680, 382] on input "New Report Name" at bounding box center [767, 384] width 454 height 30
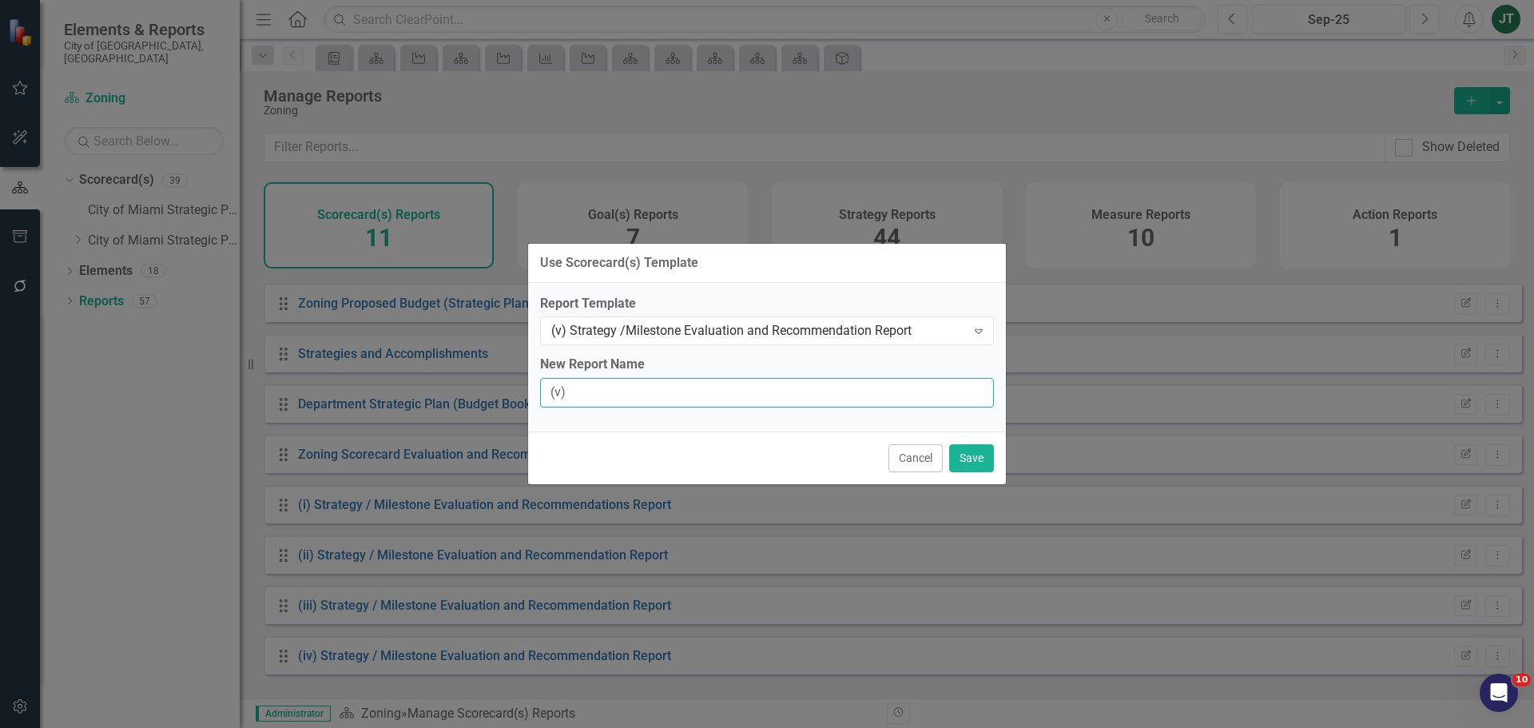
type input "(v) Strategy / Milestone Evaluation and Recommendation Report"
click at [987, 457] on button "Save" at bounding box center [971, 458] width 45 height 28
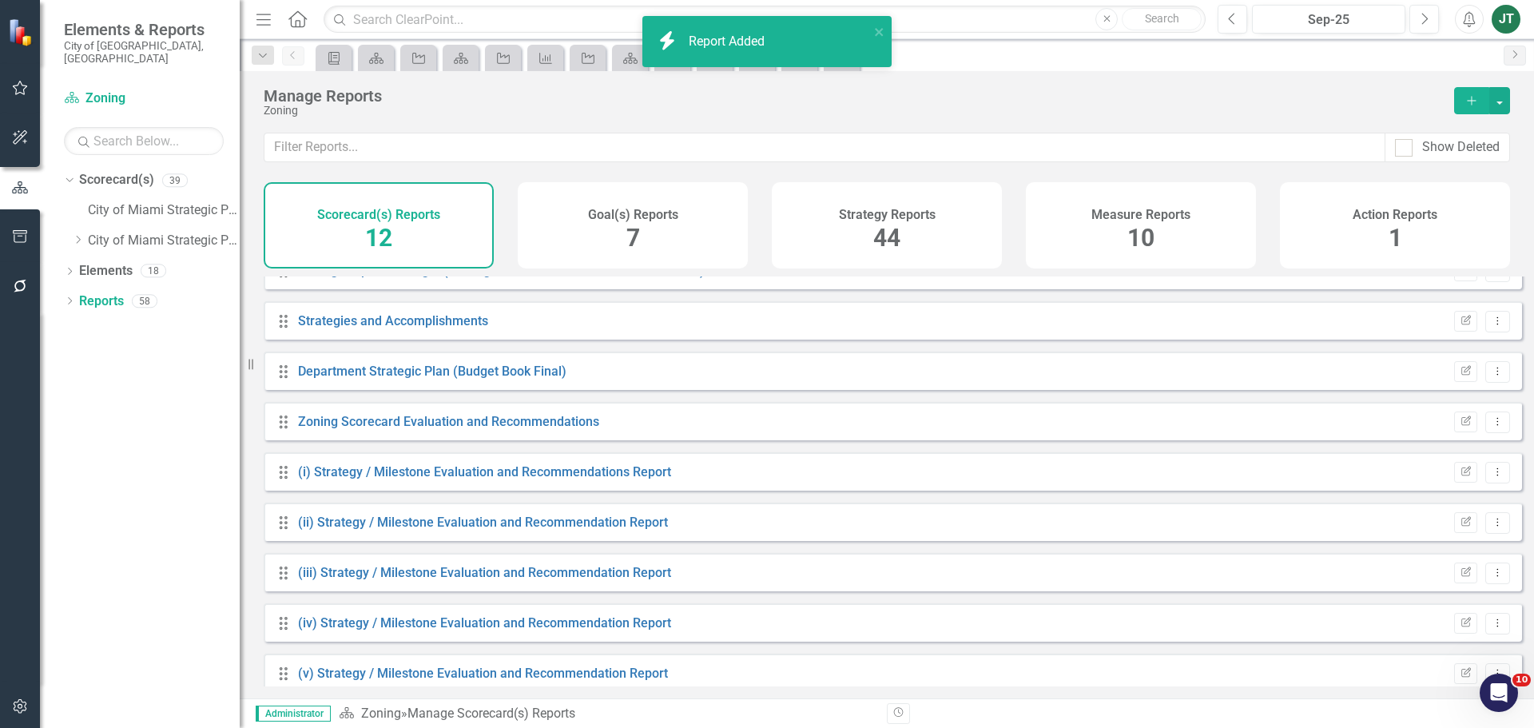
scroll to position [194, 0]
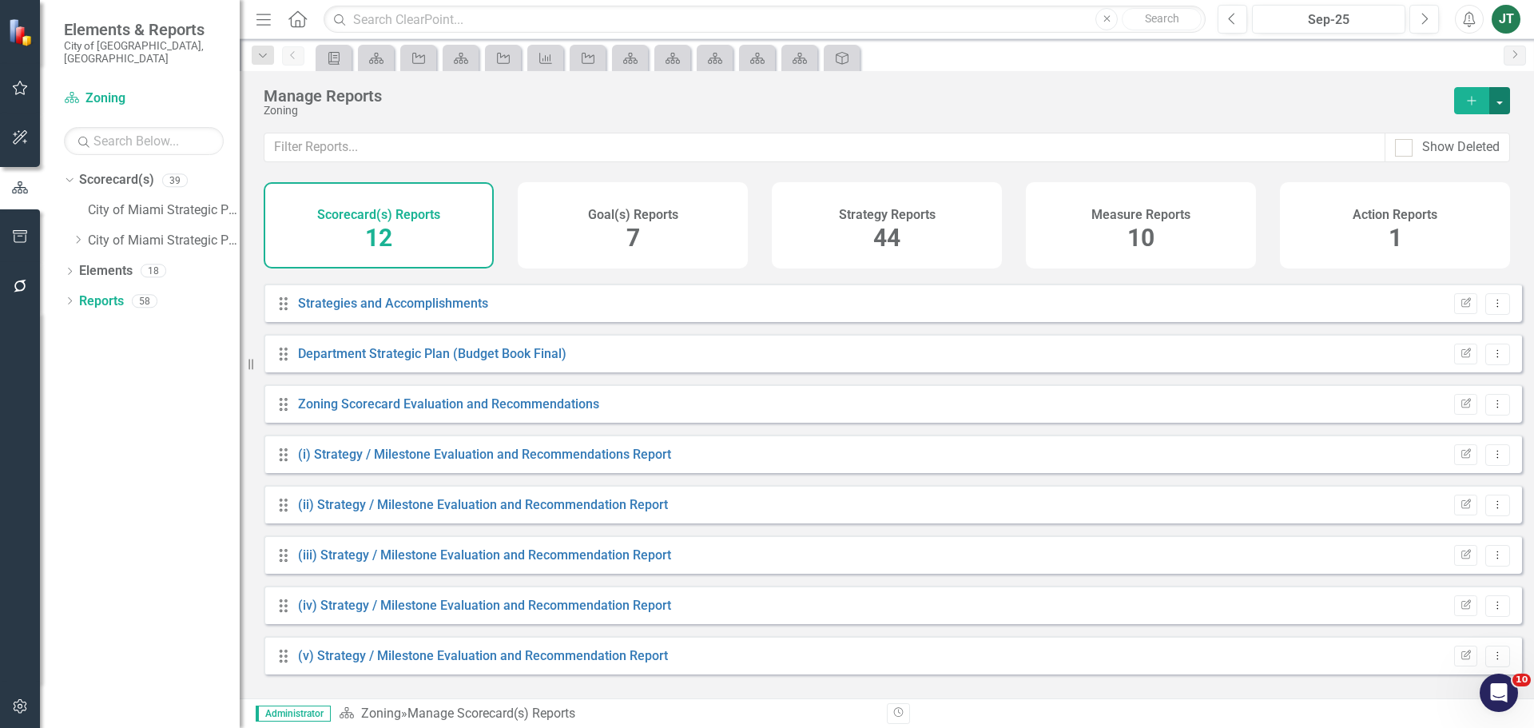
click at [1502, 94] on button "button" at bounding box center [1499, 100] width 21 height 27
click at [1444, 157] on link "Copy Add From Template" at bounding box center [1429, 160] width 160 height 30
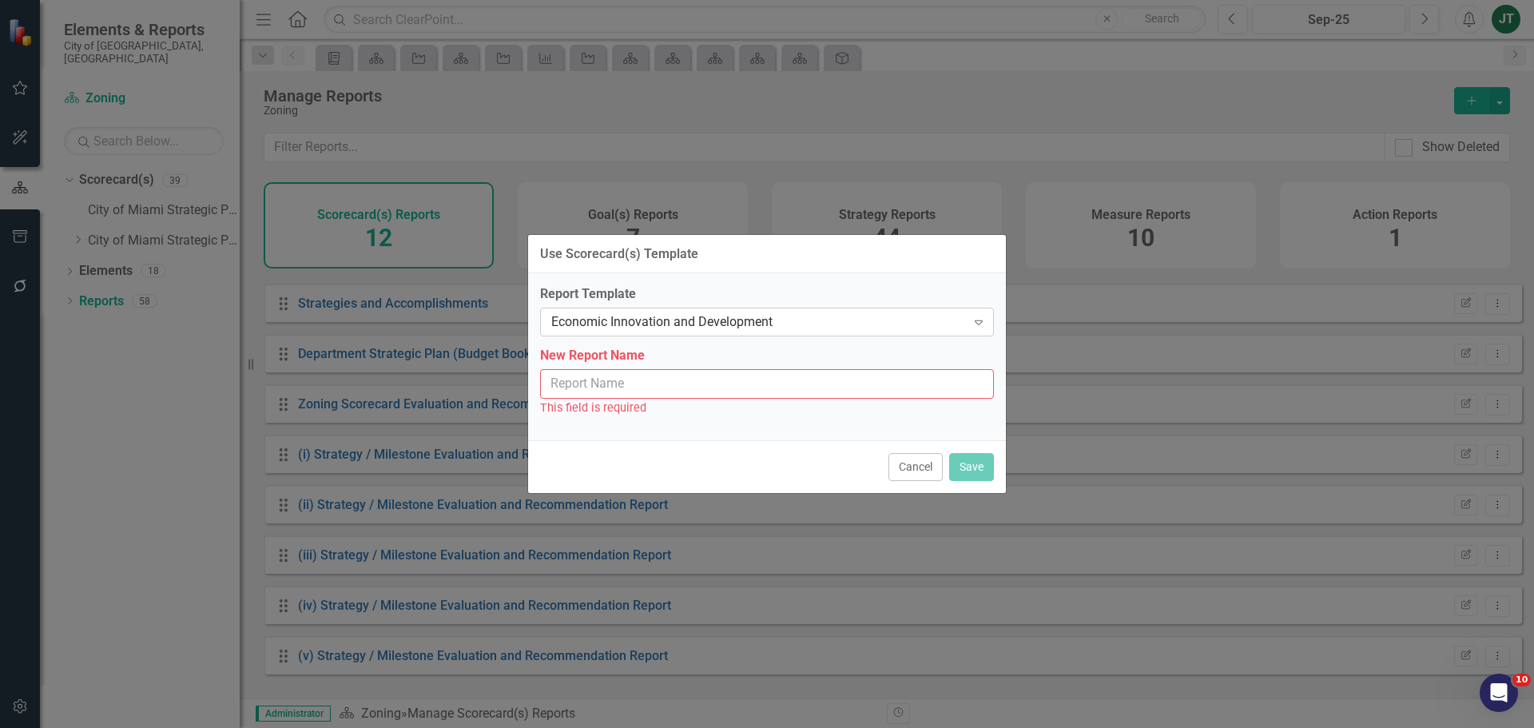
click at [659, 324] on div "Economic Innovation and Development" at bounding box center [758, 322] width 415 height 18
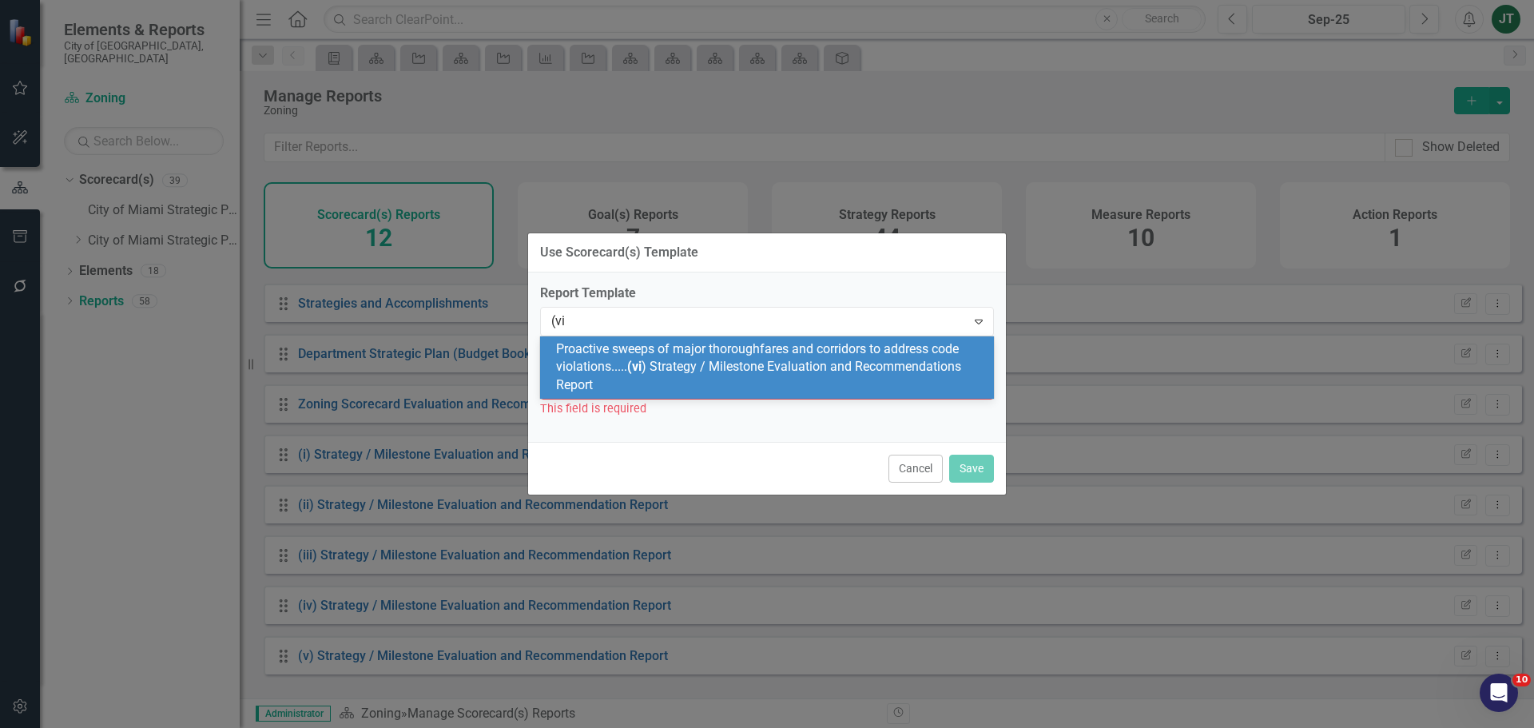
type input "(vi)"
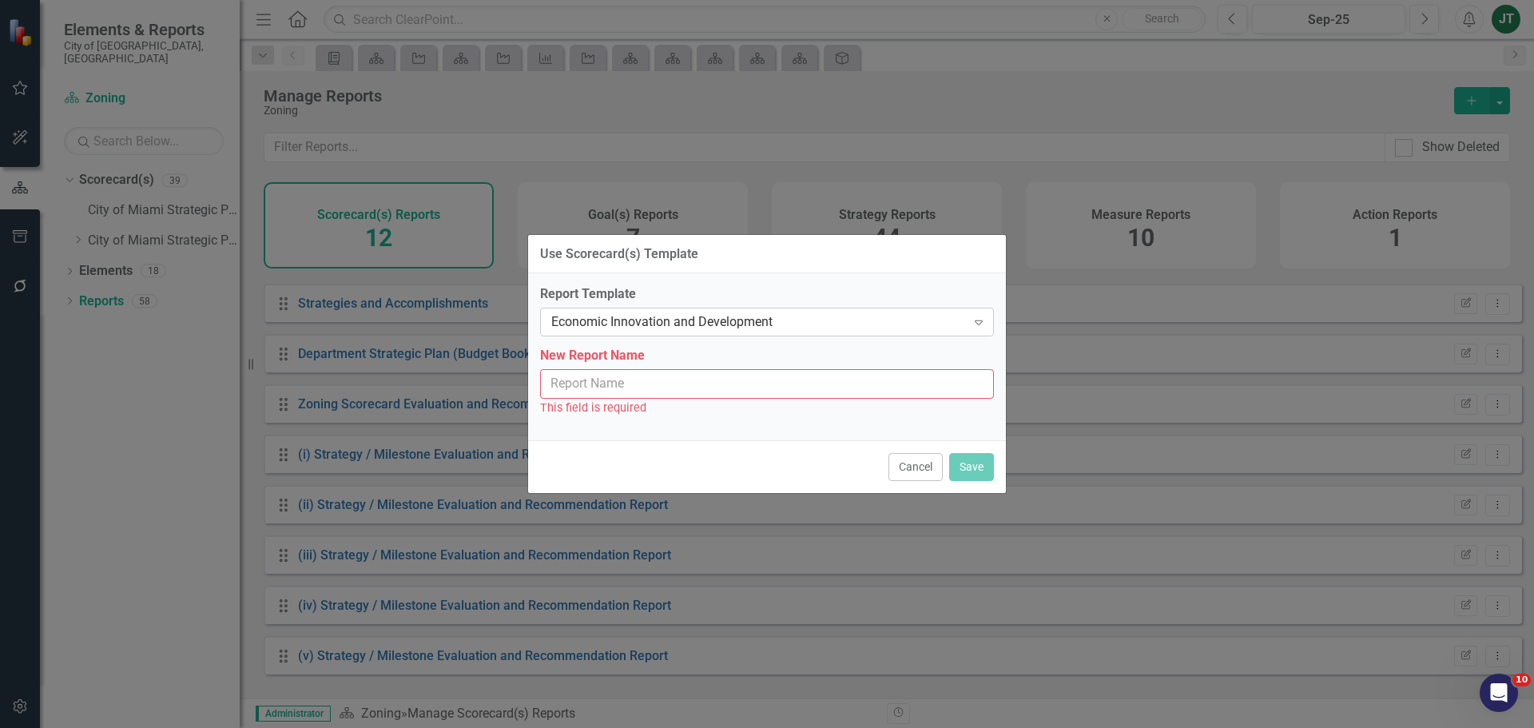
click at [695, 318] on div "Economic Innovation and Development" at bounding box center [758, 322] width 415 height 18
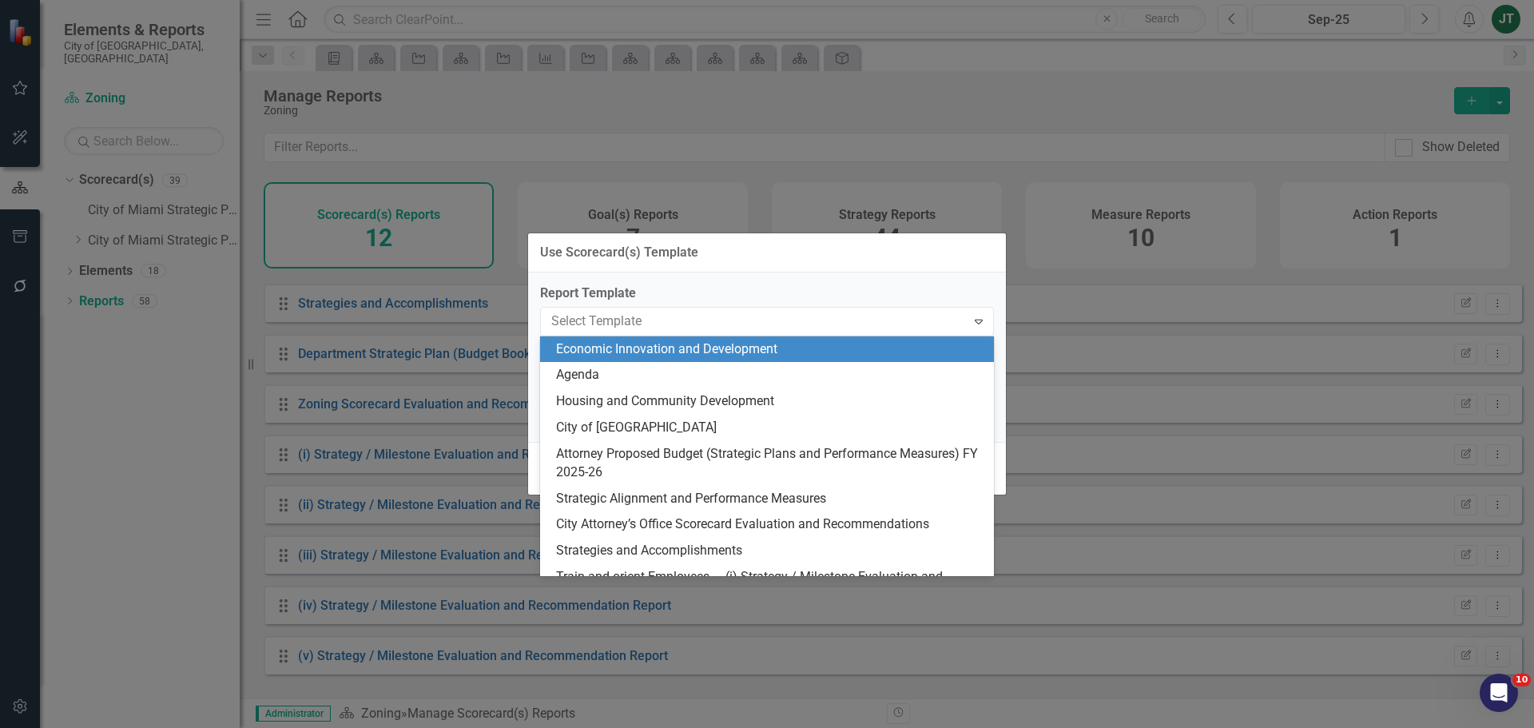
type input "("
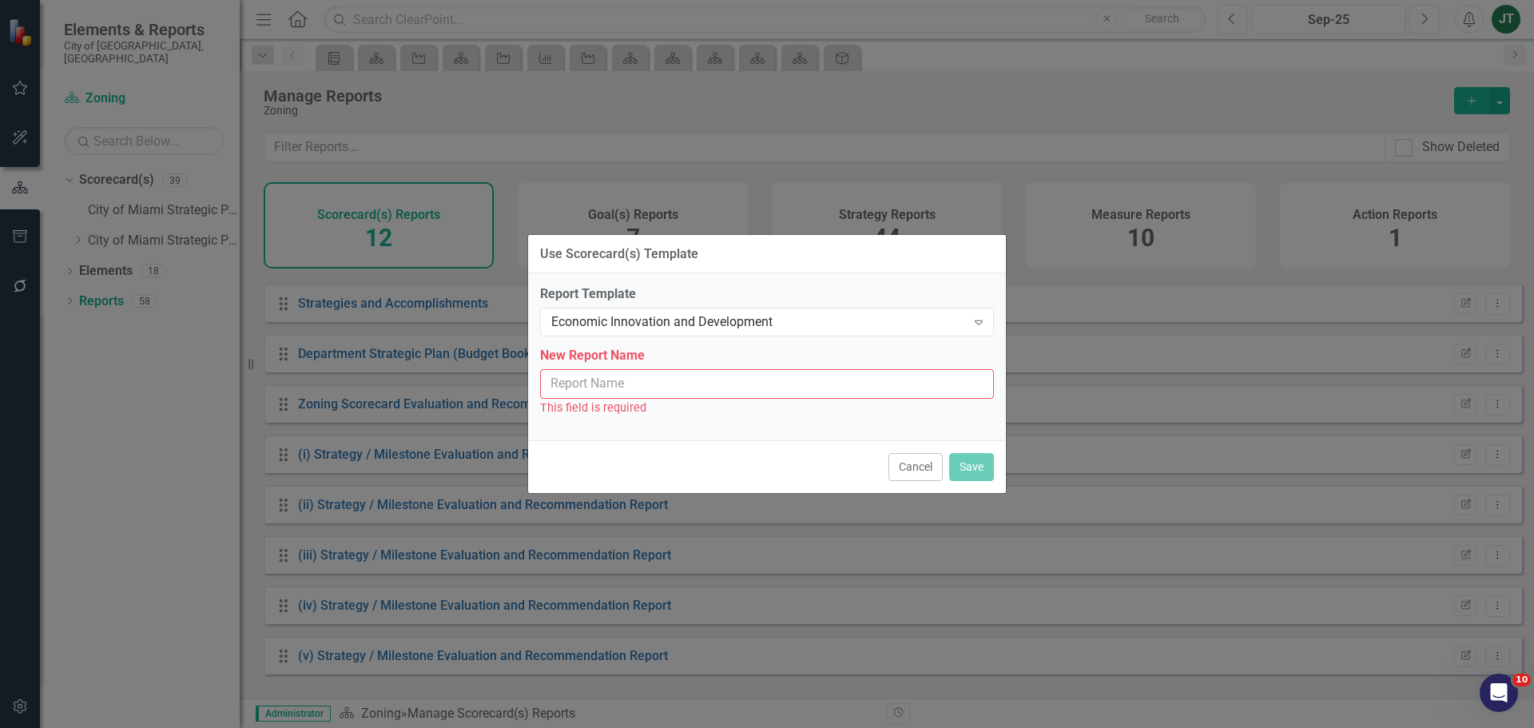
click at [856, 276] on div "Report Template Economic Innovation and Development Expand New Report Name This…" at bounding box center [767, 356] width 478 height 167
click at [939, 469] on button "Cancel" at bounding box center [915, 467] width 54 height 28
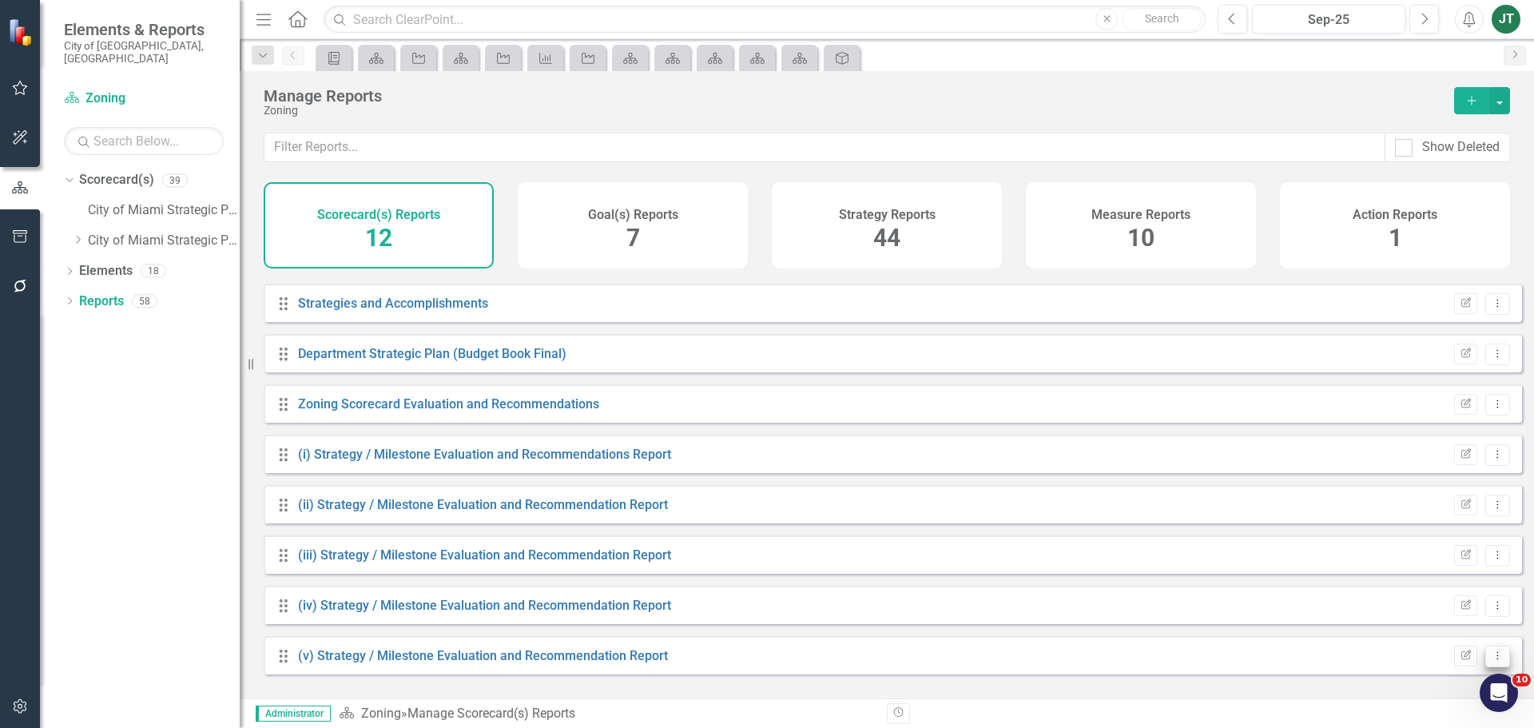
click at [1491, 661] on icon "Dropdown Menu" at bounding box center [1498, 655] width 14 height 10
click at [1452, 612] on link "Copy Duplicate Report" at bounding box center [1431, 613] width 132 height 30
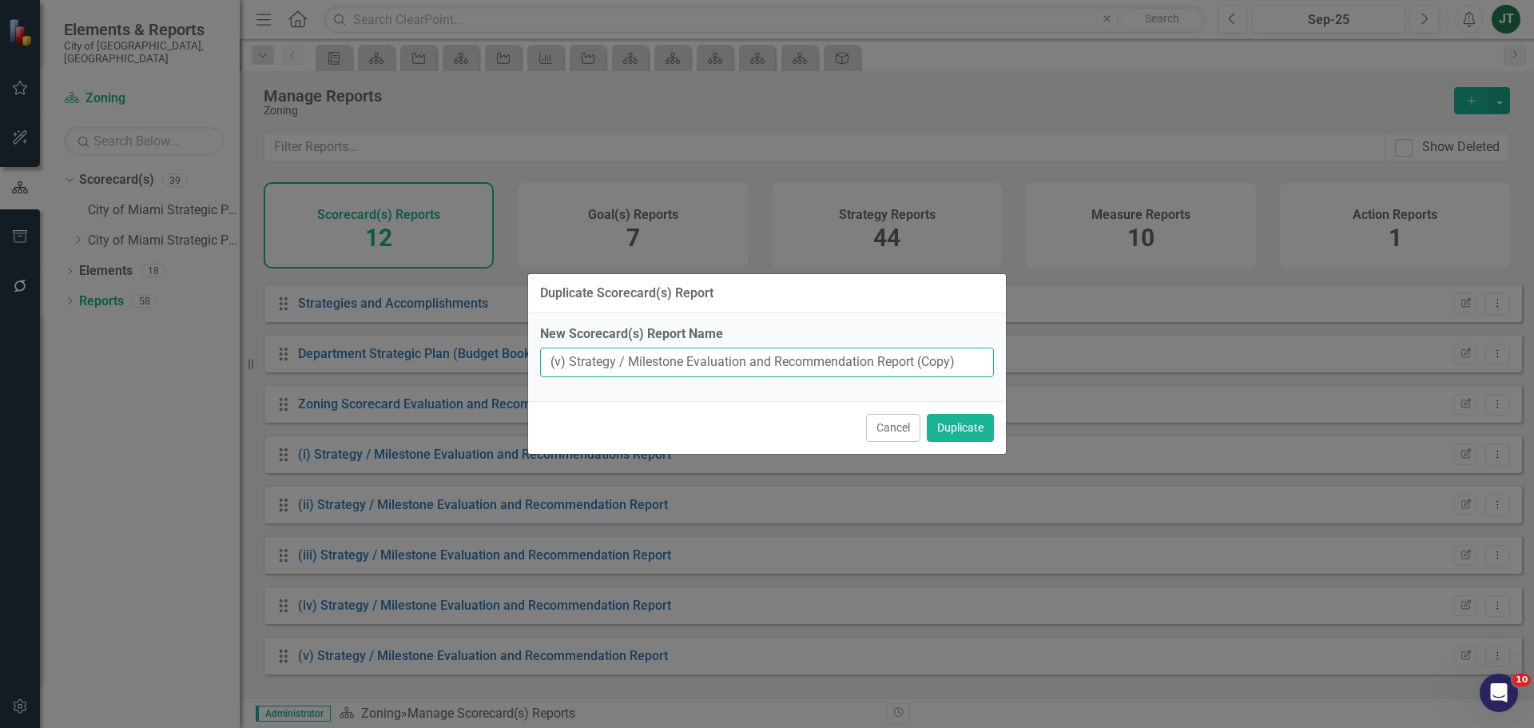
click at [556, 360] on input "(v) Strategy / Milestone Evaluation and Recommendation Report (Copy)" at bounding box center [767, 363] width 454 height 30
click at [561, 360] on input "(v) Strategy / Milestone Evaluation and Recommendation Report (Copy)" at bounding box center [767, 363] width 454 height 30
type input "(vi) Strategy / Milestone Evaluation and Recommendation Report (Copy)"
click at [956, 427] on button "Duplicate" at bounding box center [960, 428] width 67 height 28
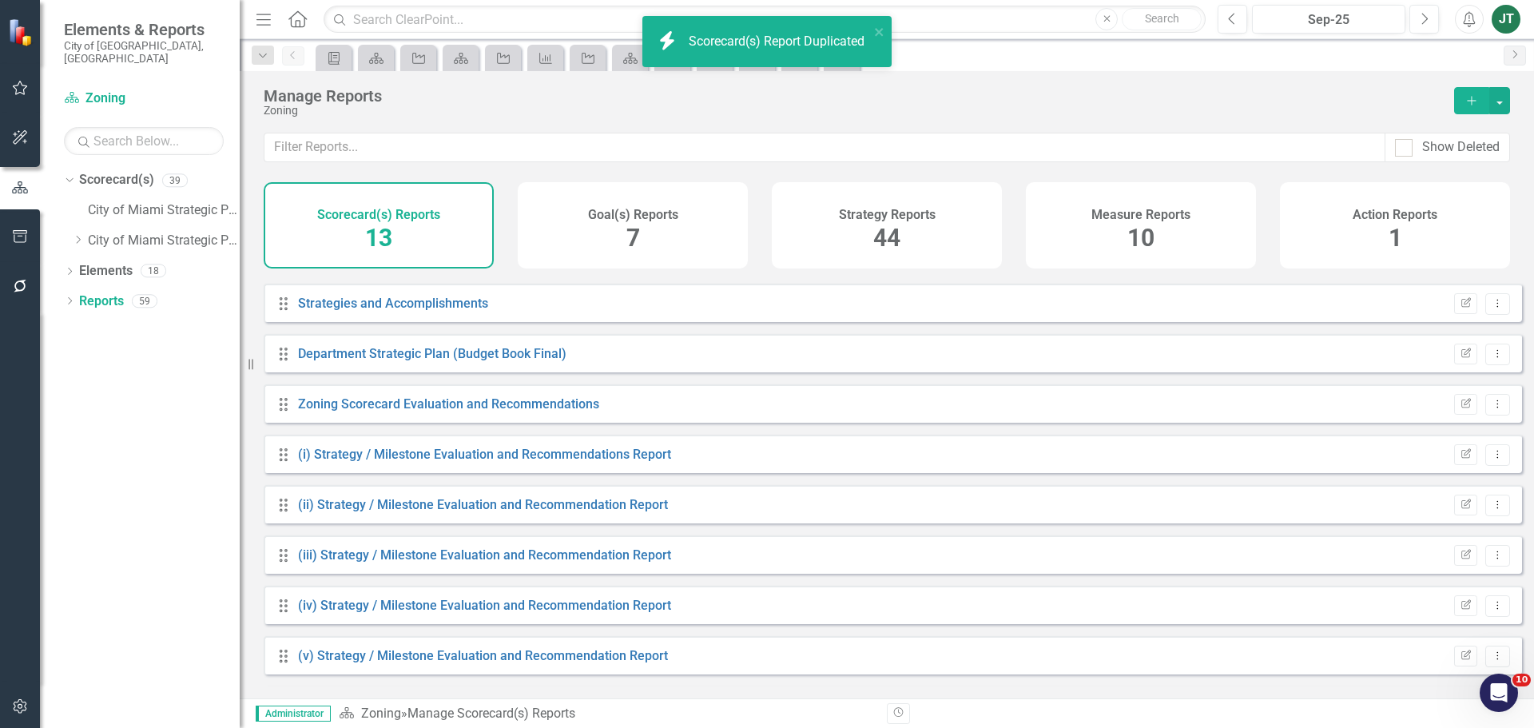
scroll to position [244, 0]
